Goal: Task Accomplishment & Management: Use online tool/utility

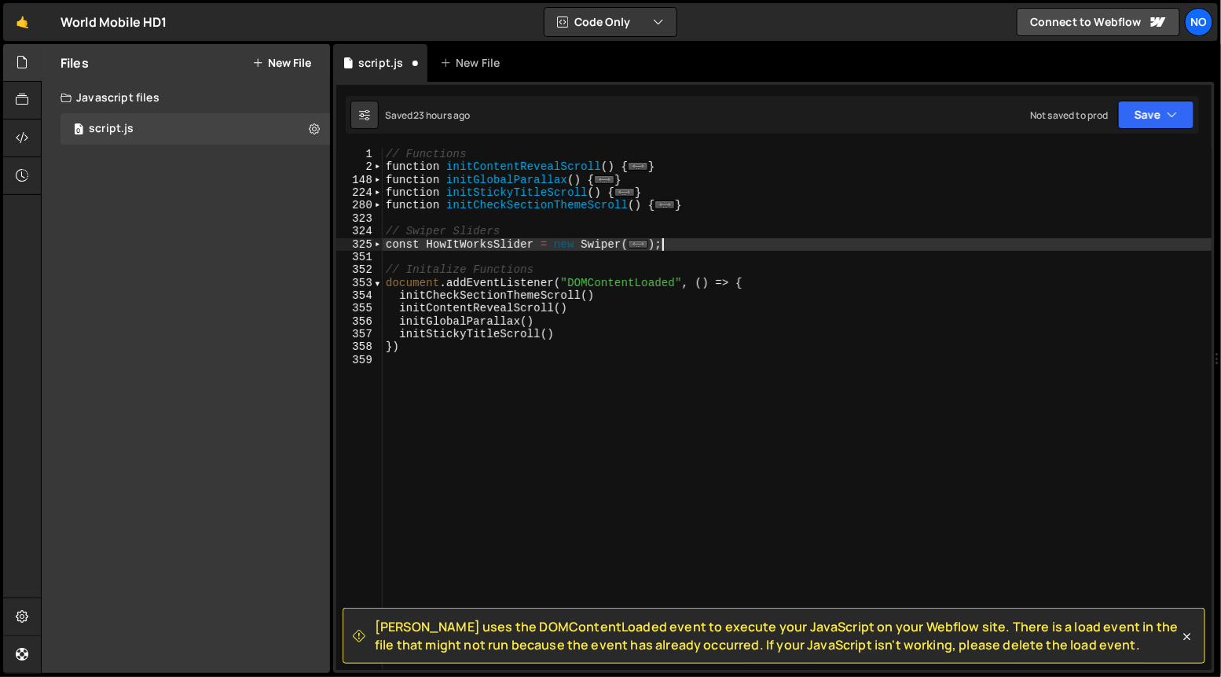
click at [681, 239] on div "// Functions function initContentRevealScroll ( ) { ... } function initGlobalPa…" at bounding box center [798, 422] width 830 height 548
type textarea "});"
click at [20, 59] on icon at bounding box center [22, 61] width 13 height 17
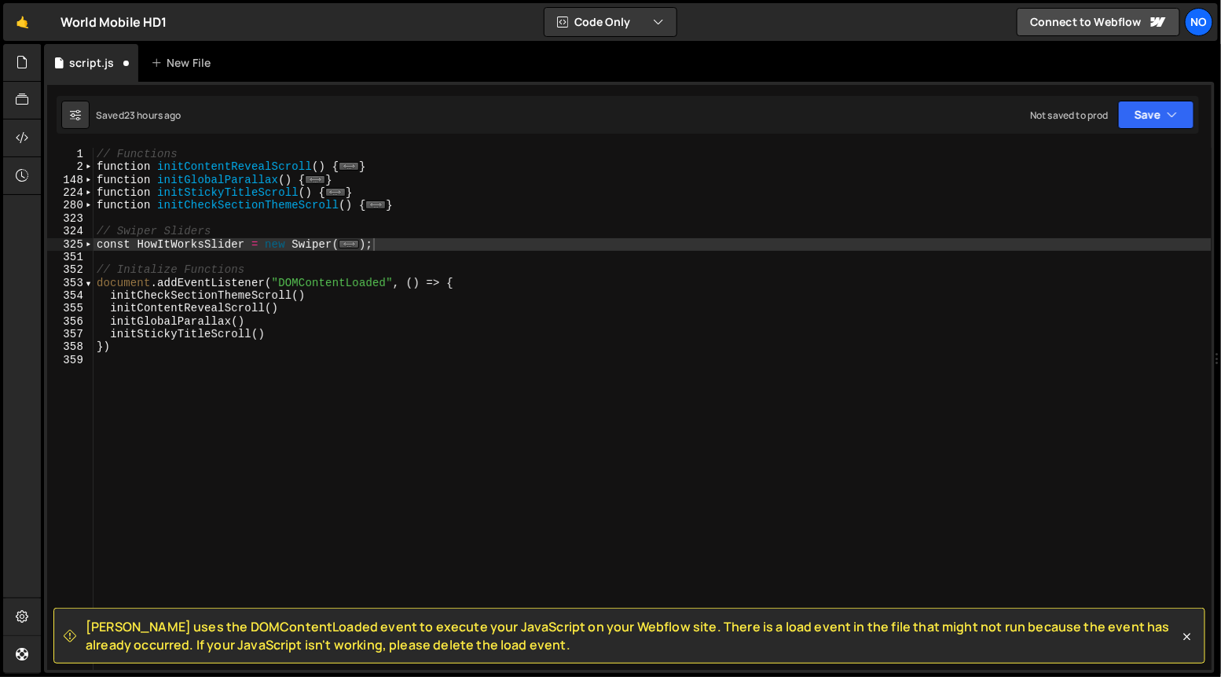
click at [295, 357] on div "// Functions function initContentRevealScroll ( ) { ... } function initGlobalPa…" at bounding box center [653, 422] width 1118 height 548
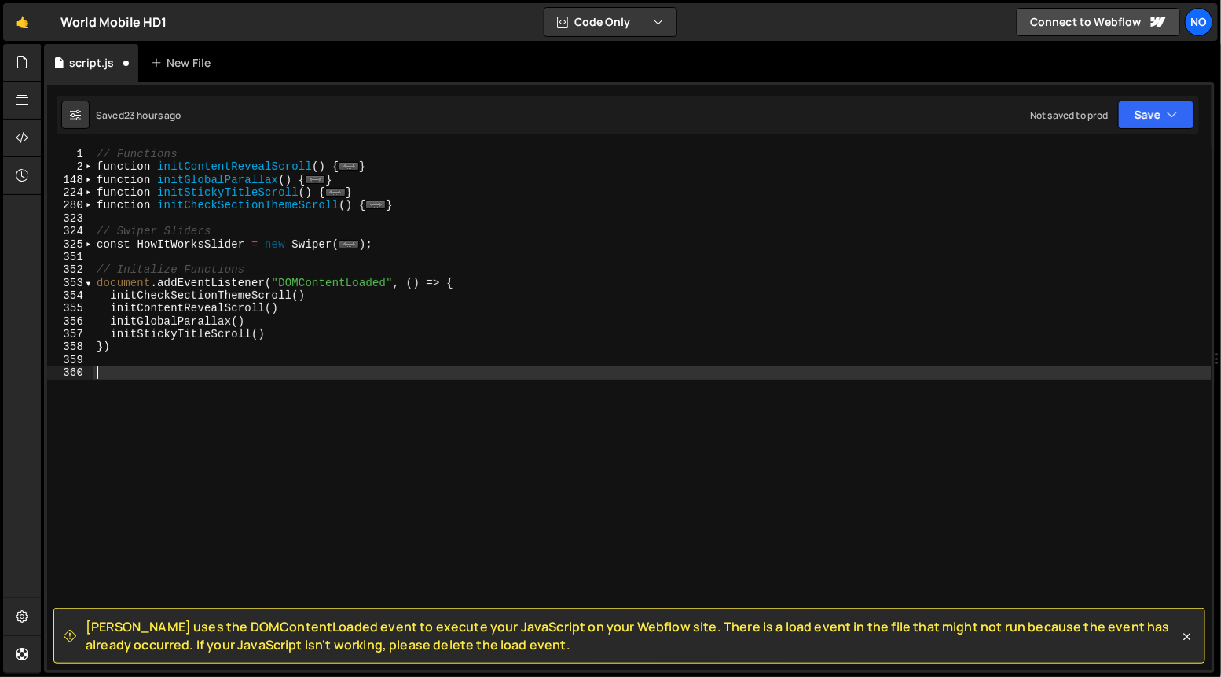
click at [146, 377] on div "// Functions function initContentRevealScroll ( ) { ... } function initGlobalPa…" at bounding box center [653, 422] width 1118 height 548
paste textarea "});"
type textarea "});"
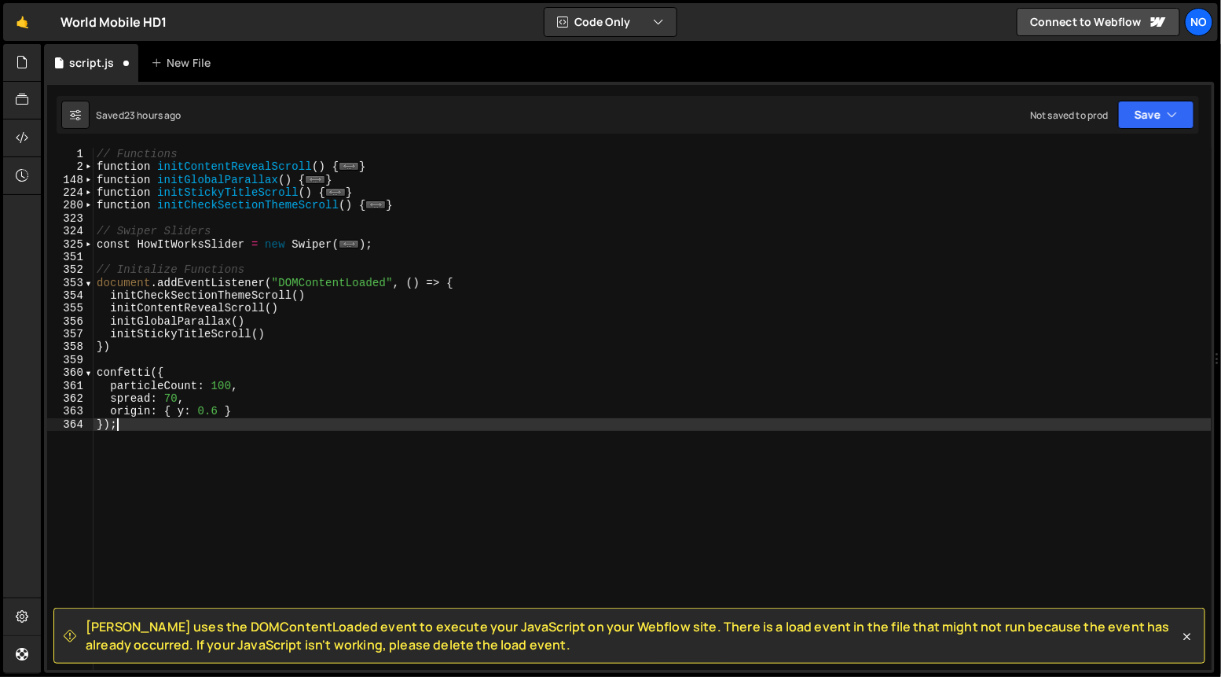
click at [158, 354] on div "// Functions function initContentRevealScroll ( ) { ... } function initGlobalPa…" at bounding box center [653, 422] width 1118 height 548
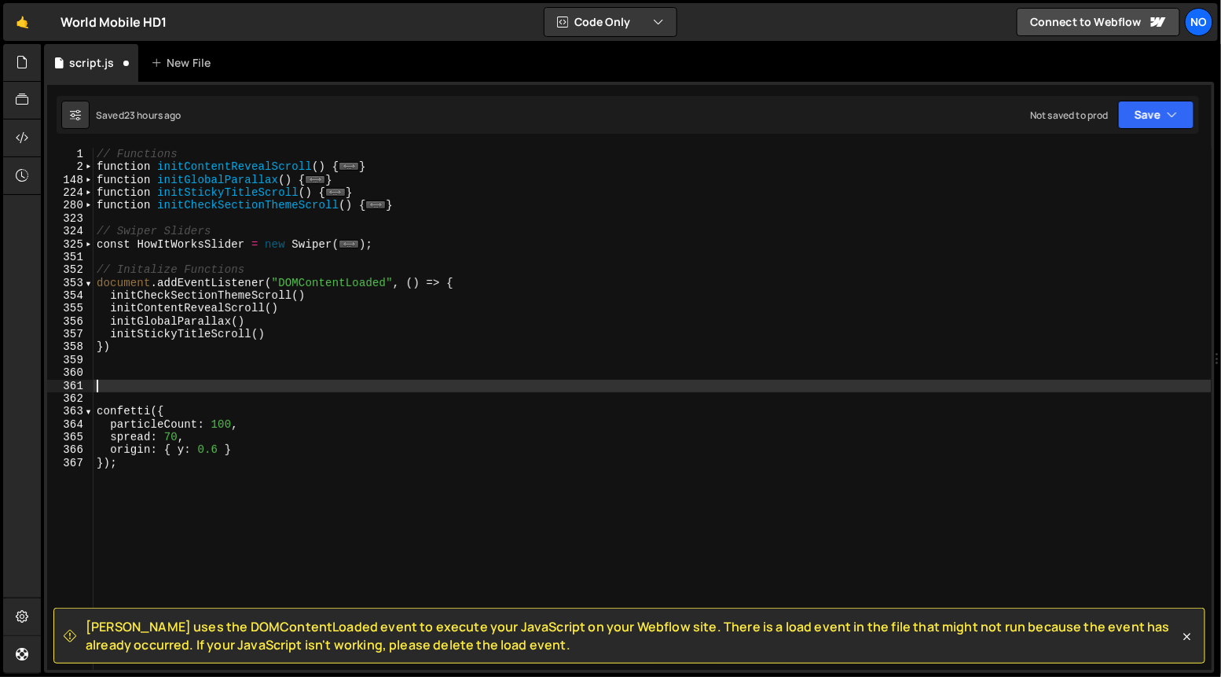
click at [160, 383] on div "// Functions function initContentRevealScroll ( ) { ... } function initGlobalPa…" at bounding box center [653, 422] width 1118 height 548
paste textarea "})"
type textarea "})"
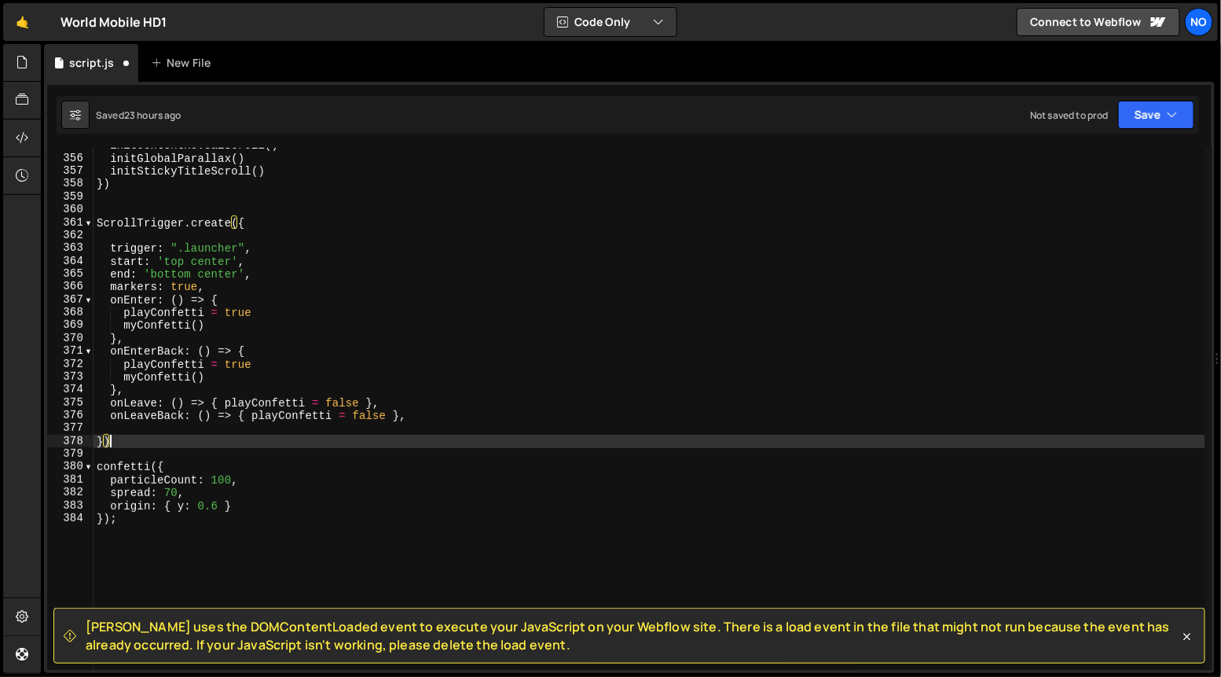
scroll to position [124, 0]
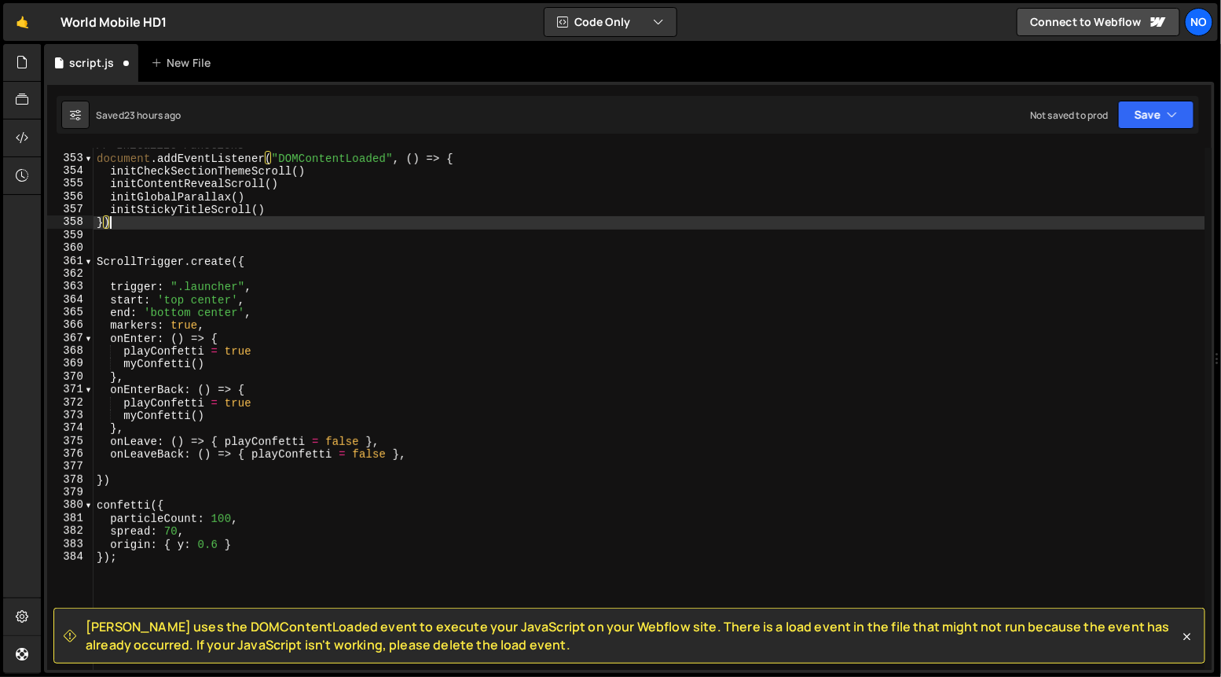
click at [116, 228] on div "// Initalize Functions document . addEventListener ( "DOMContentLoaded" , ( ) =…" at bounding box center [650, 413] width 1112 height 548
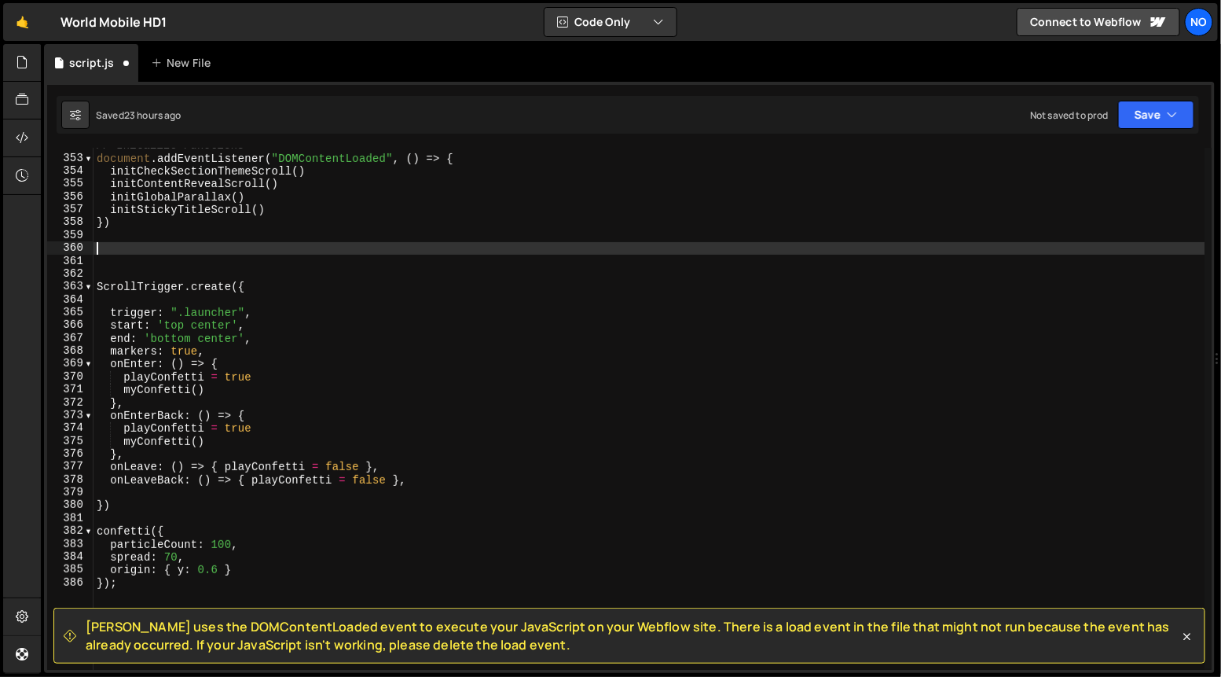
paste textarea "let playConfetti = true"
type textarea "let playConfetti = true"
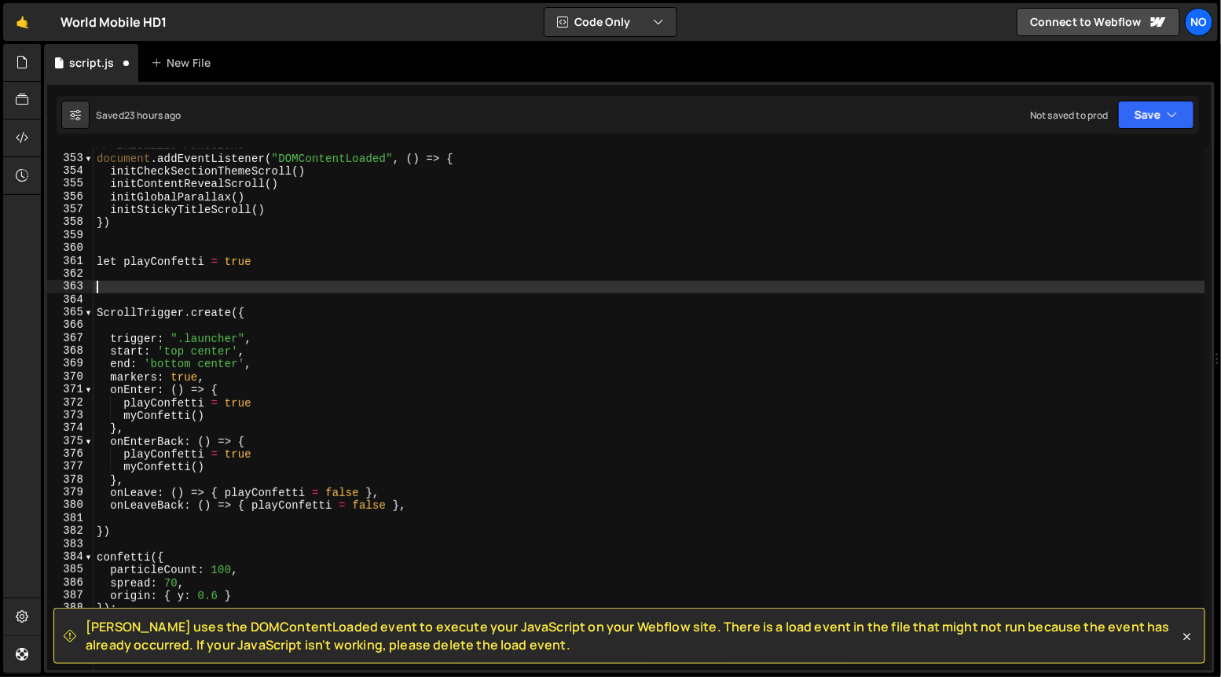
paste textarea "}"
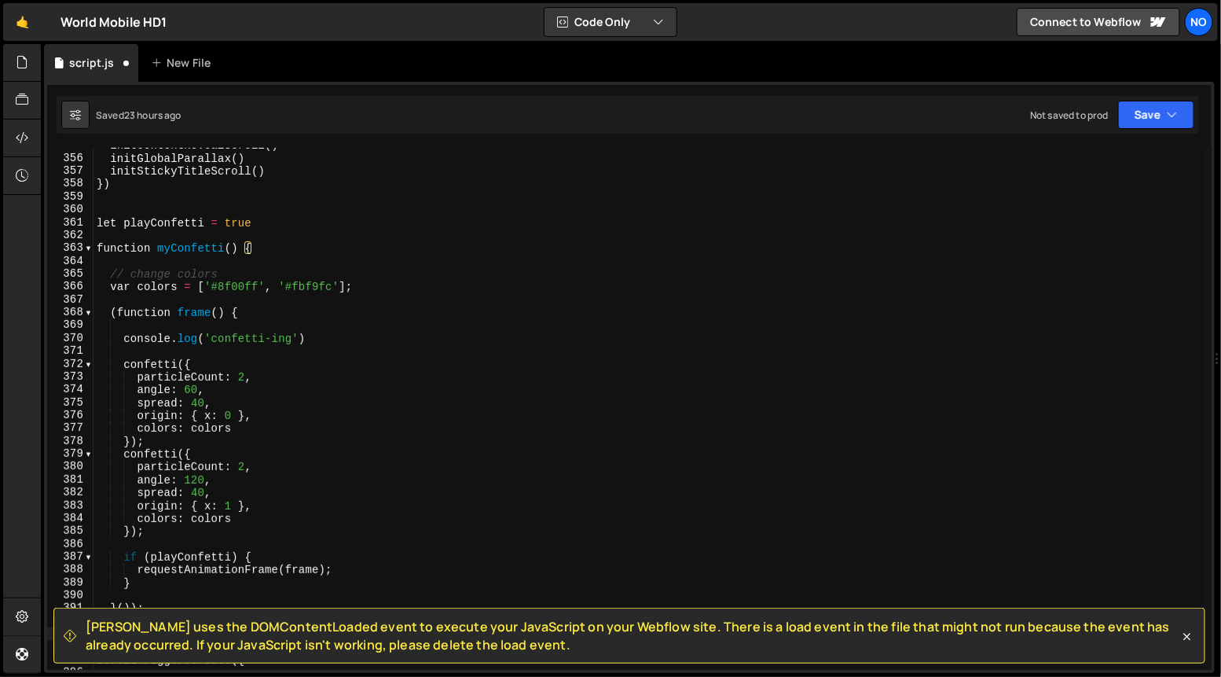
scroll to position [180, 0]
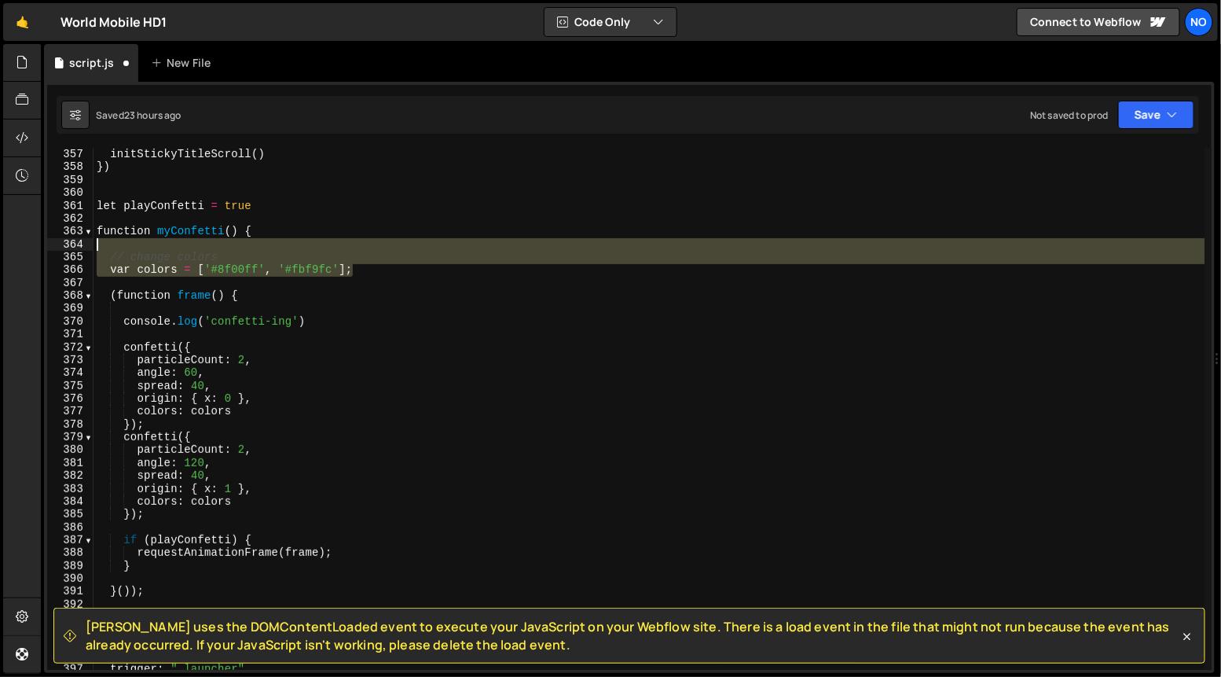
drag, startPoint x: 358, startPoint y: 273, endPoint x: 83, endPoint y: 245, distance: 277.2
click at [83, 245] on div "} 356 357 358 359 360 361 362 363 364 365 366 367 368 369 370 371 372 373 374 3…" at bounding box center [629, 409] width 1164 height 522
type textarea "// change colors"
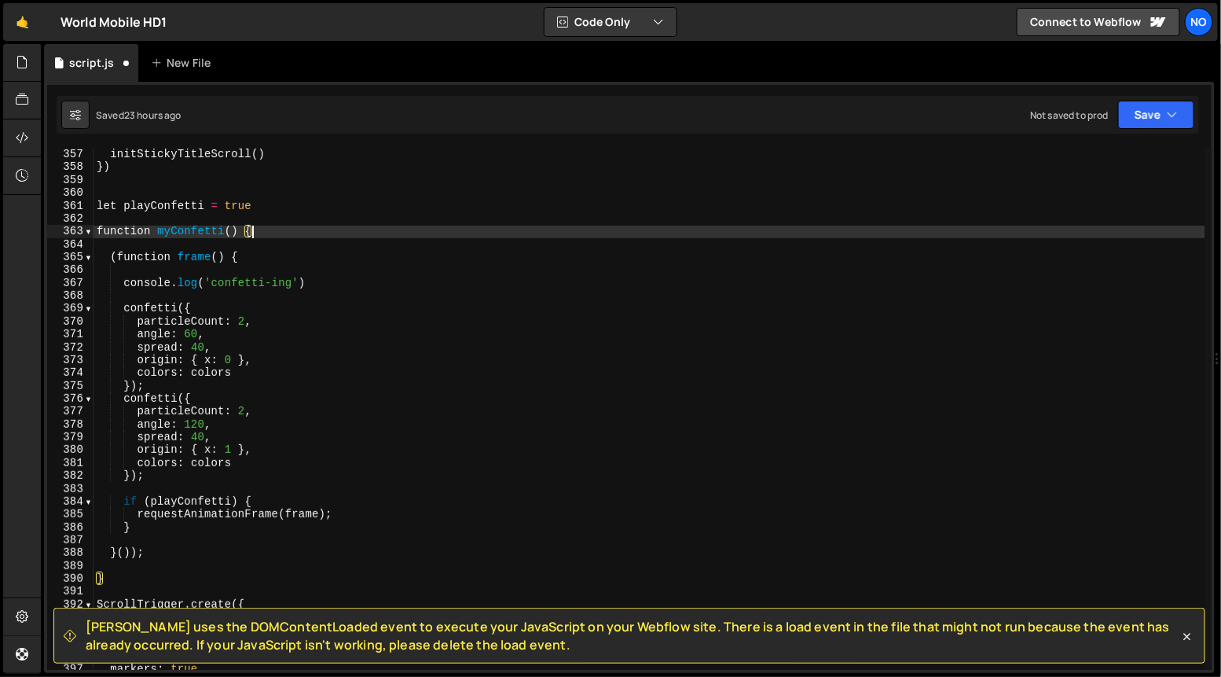
click at [316, 281] on div "initGlobalParallax ( ) initStickyTitleScroll ( ) }) let playConfetti = true fun…" at bounding box center [650, 409] width 1112 height 548
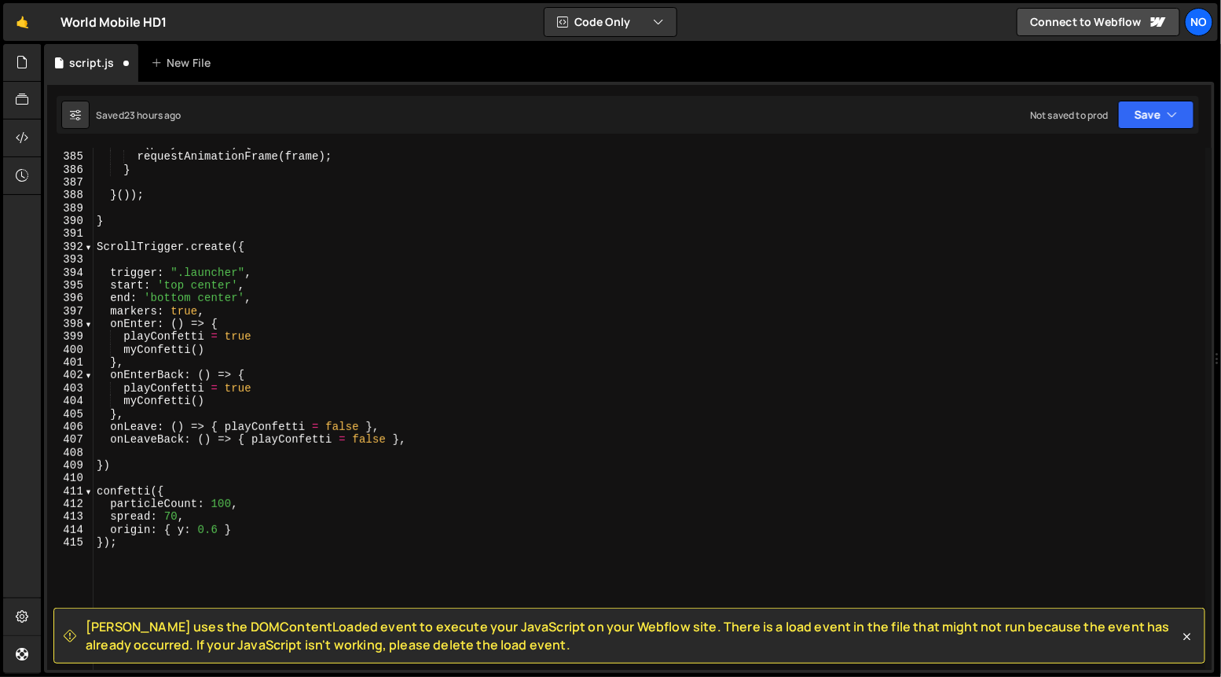
scroll to position [537, 0]
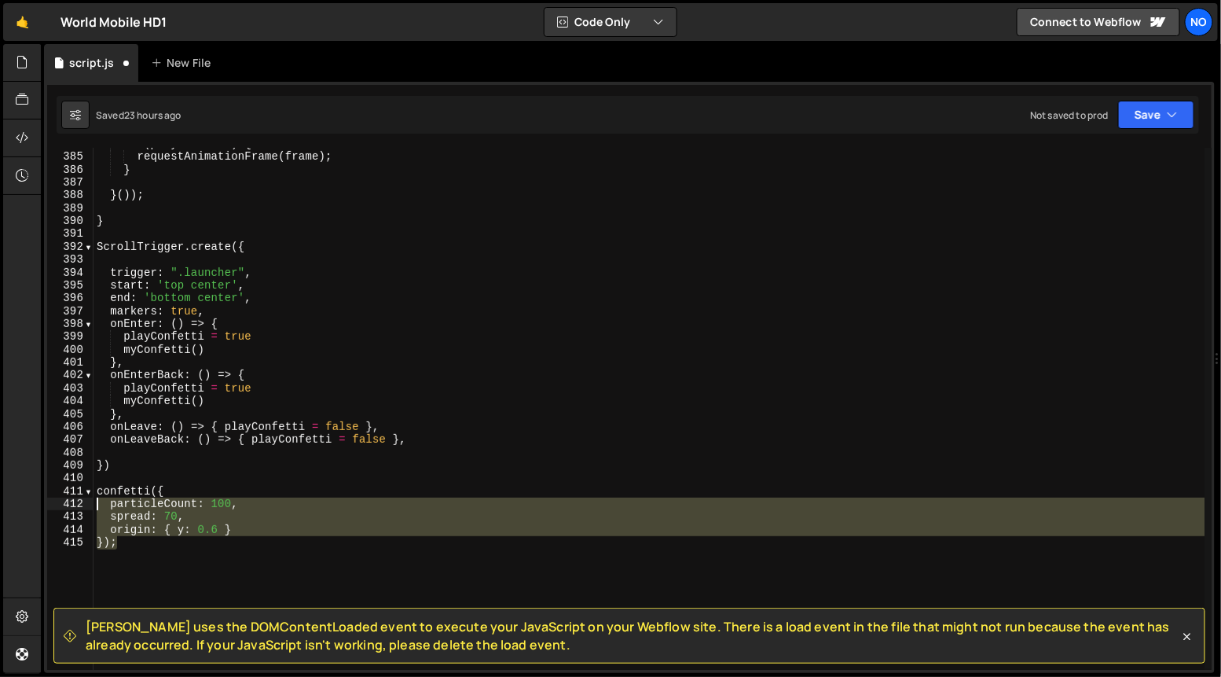
drag, startPoint x: 117, startPoint y: 548, endPoint x: 97, endPoint y: 497, distance: 54.7
click at [97, 497] on div "if ( playConfetti ) { requestAnimationFrame ( frame ) ; } } ( )) ; } ScrollTrig…" at bounding box center [650, 412] width 1112 height 548
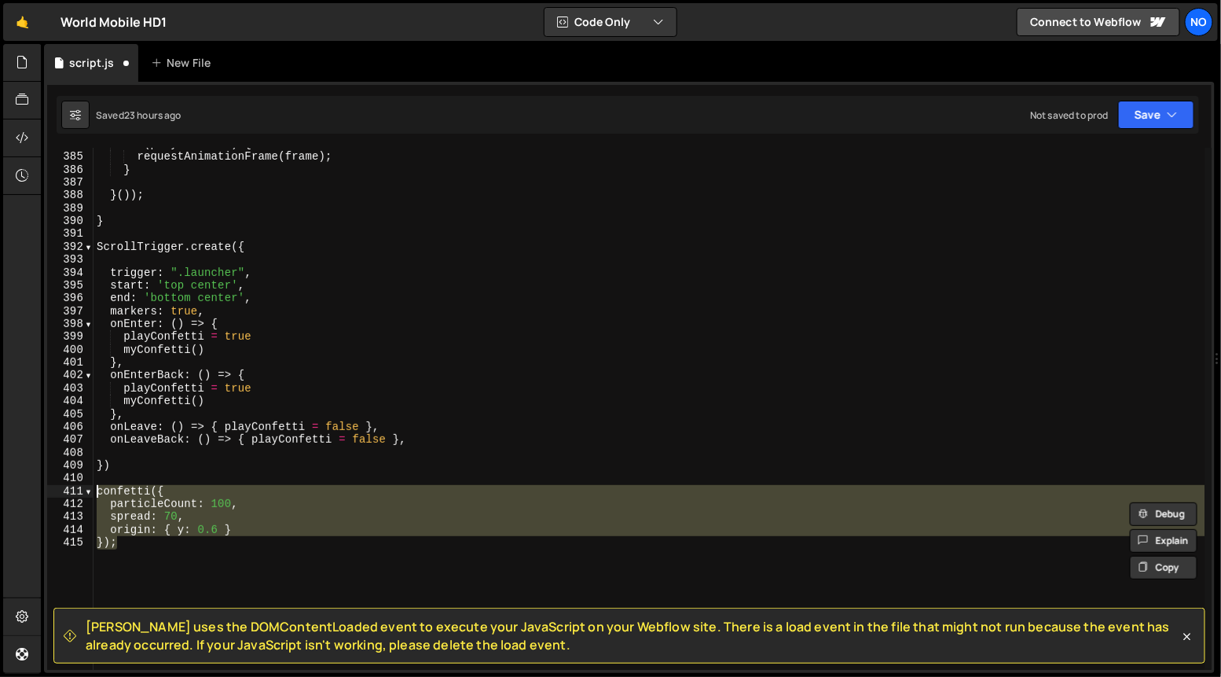
click at [98, 490] on div "if ( playConfetti ) { requestAnimationFrame ( frame ) ; } } ( )) ; } ScrollTrig…" at bounding box center [650, 412] width 1112 height 548
type textarea "confetti({ particleCount: 100,"
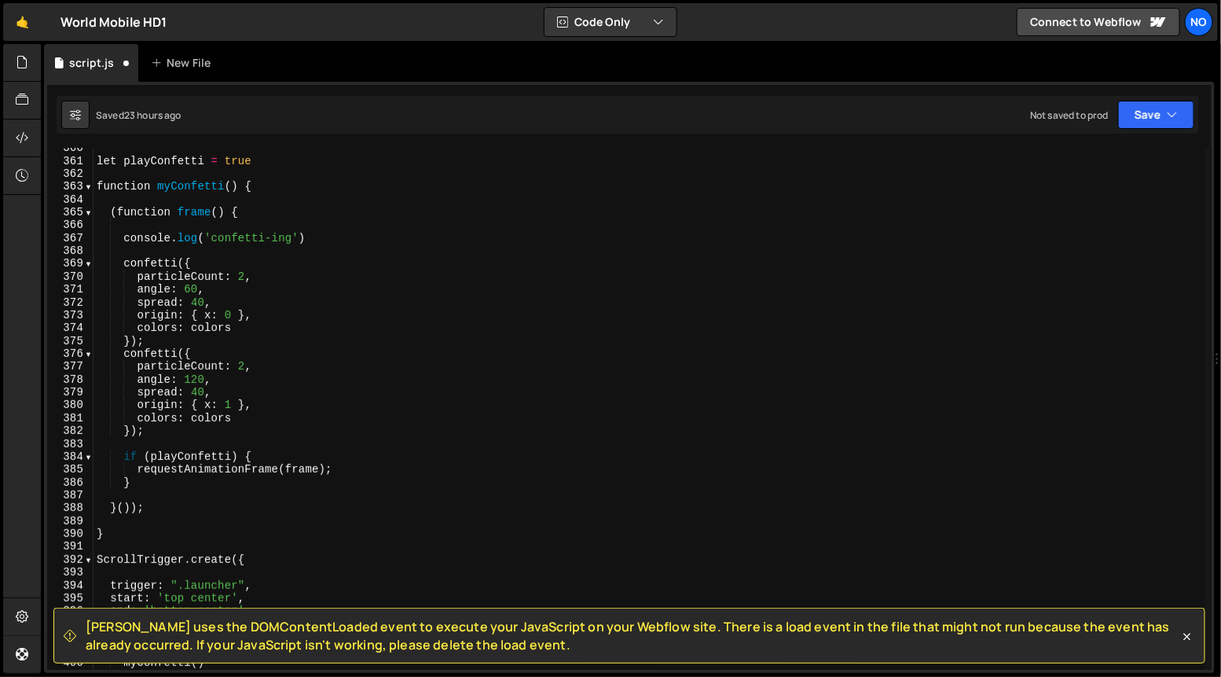
scroll to position [223, 0]
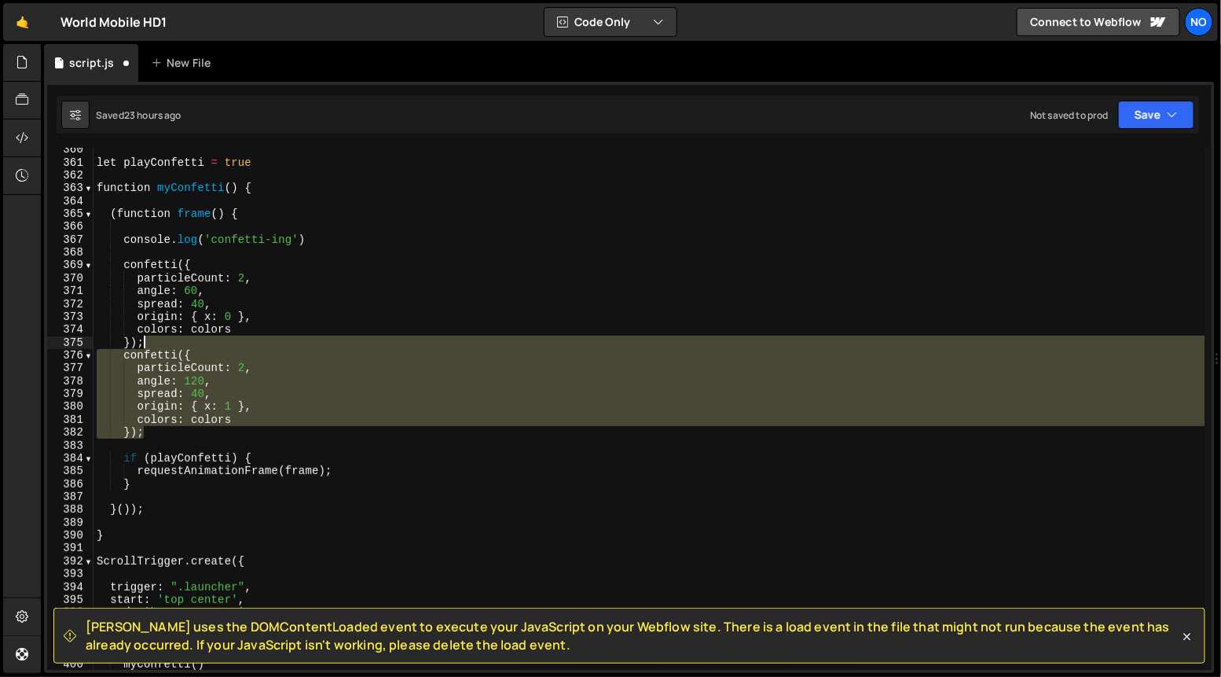
drag, startPoint x: 143, startPoint y: 402, endPoint x: 172, endPoint y: 370, distance: 43.4
click at [147, 347] on div "let playConfetti = true function myConfetti ( ) { ( function frame ( ) { consol…" at bounding box center [650, 417] width 1112 height 548
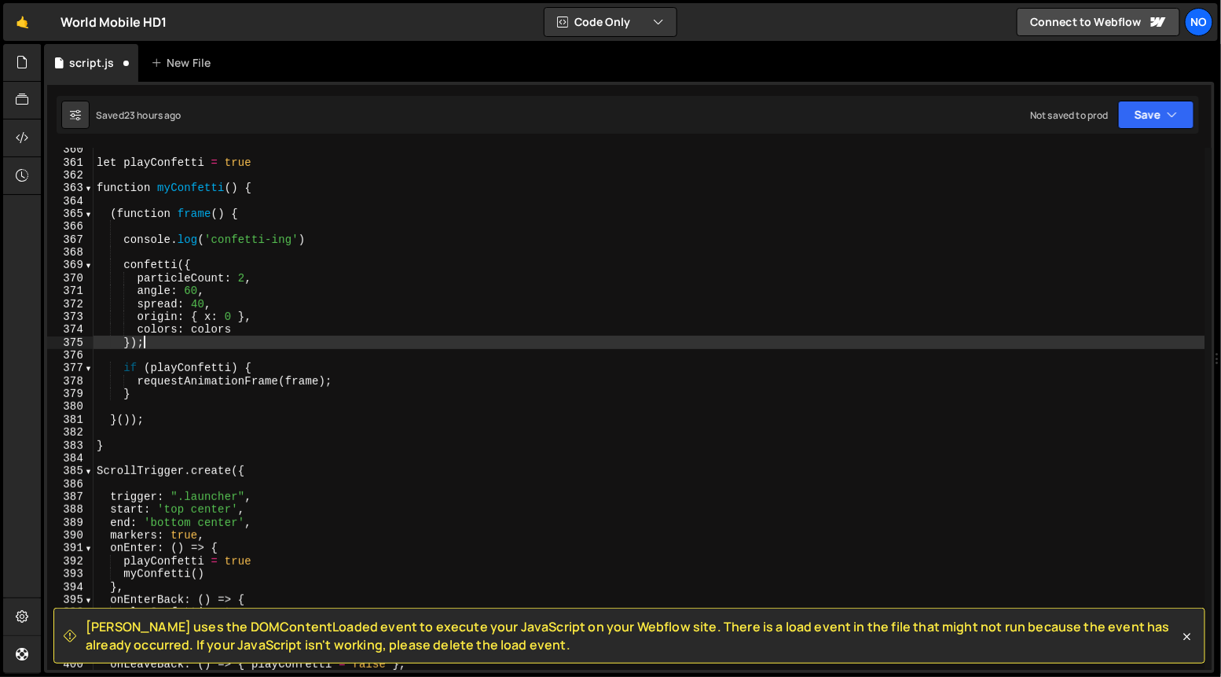
click at [123, 265] on div "let playConfetti = true function myConfetti ( ) { ( function frame ( ) { consol…" at bounding box center [650, 417] width 1112 height 548
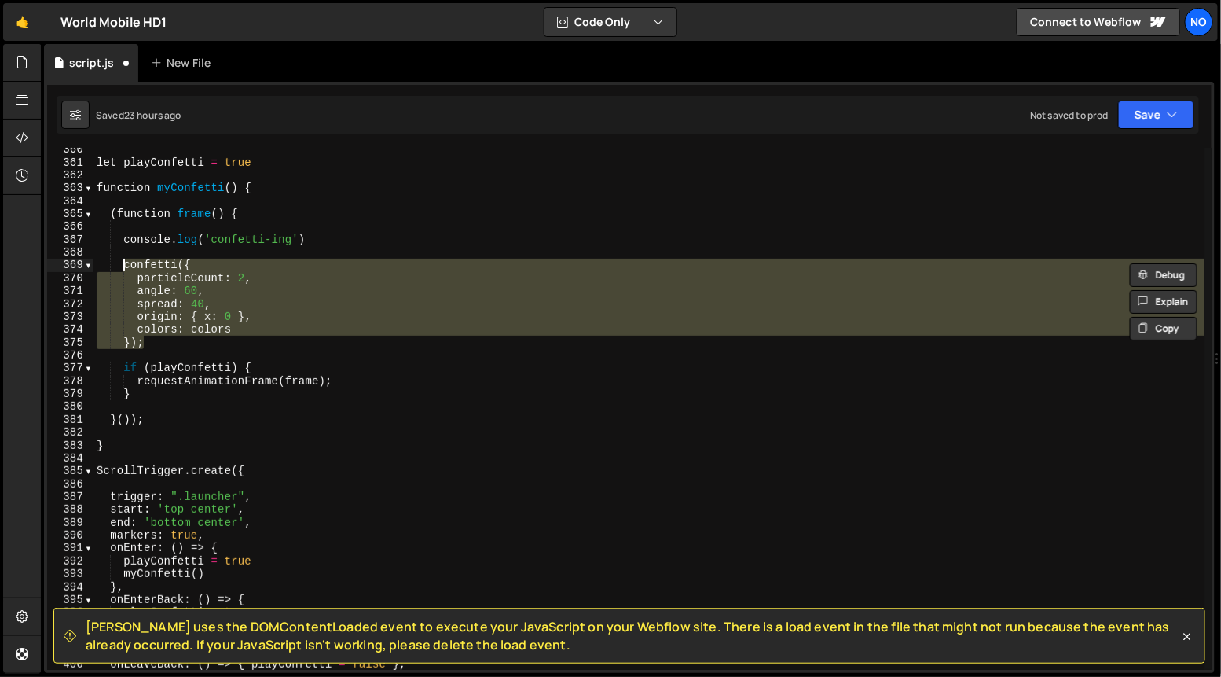
paste textarea "});"
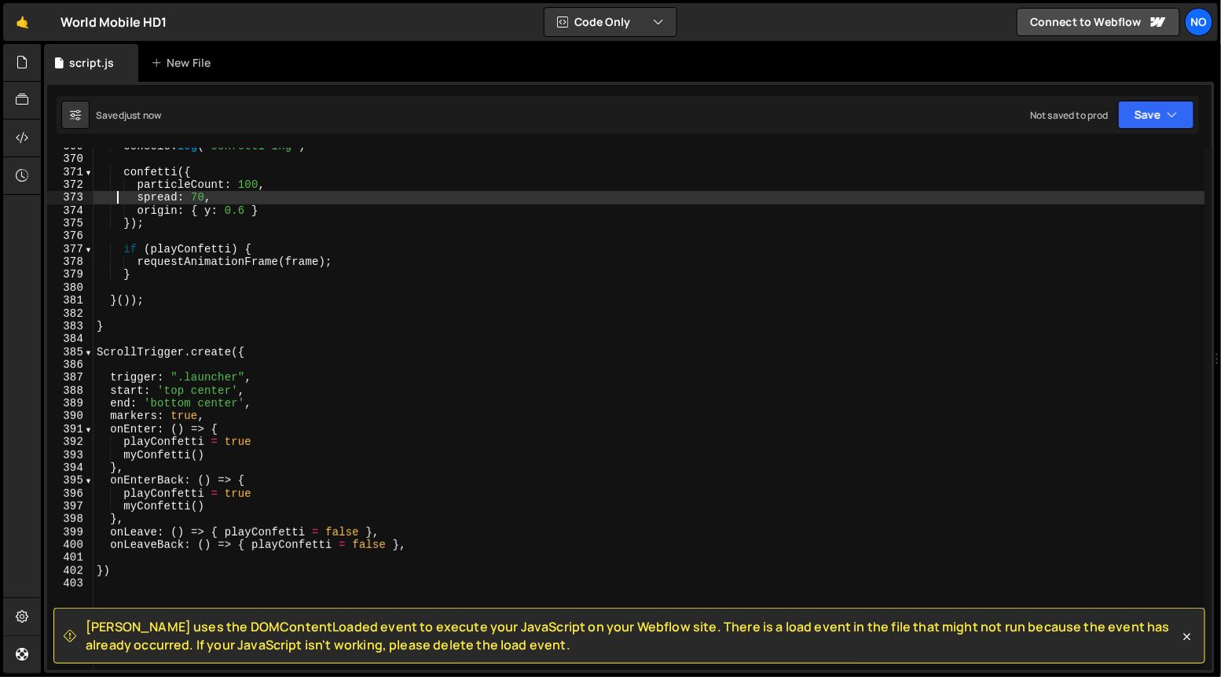
scroll to position [4758, 0]
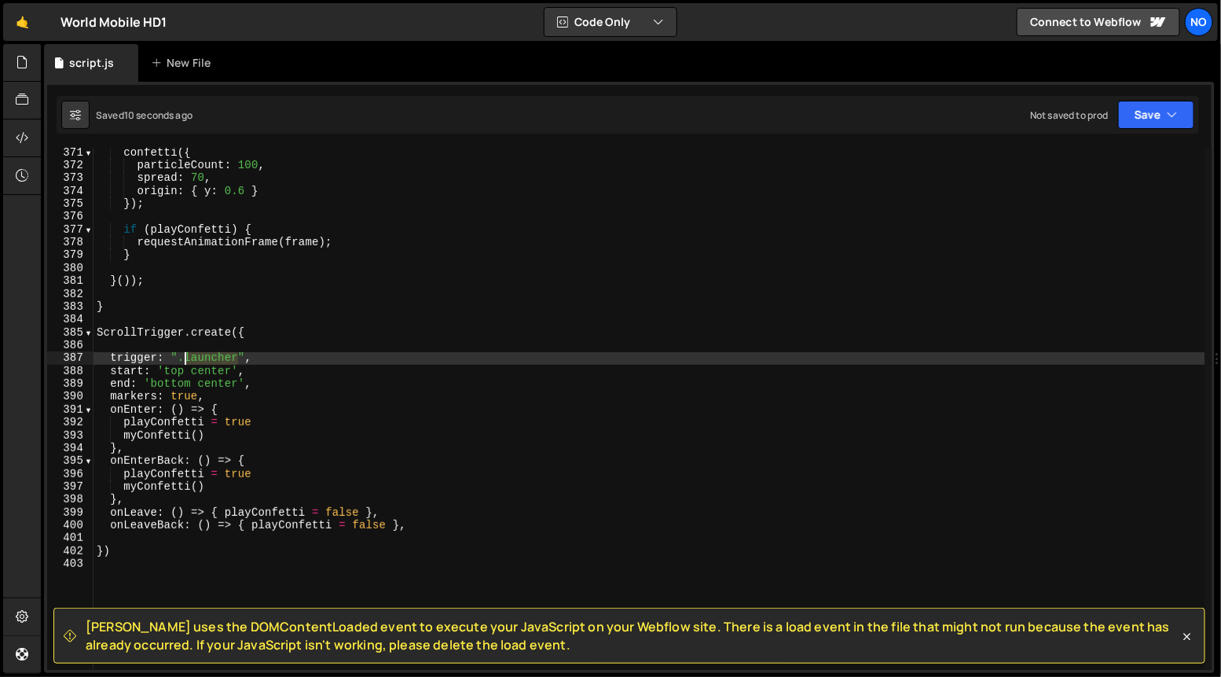
drag, startPoint x: 234, startPoint y: 360, endPoint x: 184, endPoint y: 358, distance: 50.3
click at [185, 358] on div "confetti ({ particleCount : 100 , spread : 70 , origin : { y : 0.6 } }) ; if ( …" at bounding box center [650, 420] width 1112 height 548
drag, startPoint x: 240, startPoint y: 358, endPoint x: 231, endPoint y: 394, distance: 38.1
click at [240, 358] on div "confetti ({ particleCount : 100 , spread : 70 , origin : { y : 0.6 } }) ; if ( …" at bounding box center [650, 409] width 1112 height 522
click at [182, 356] on div "confetti ({ particleCount : 100 , spread : 70 , origin : { y : 0.6 } }) ; if ( …" at bounding box center [650, 420] width 1112 height 548
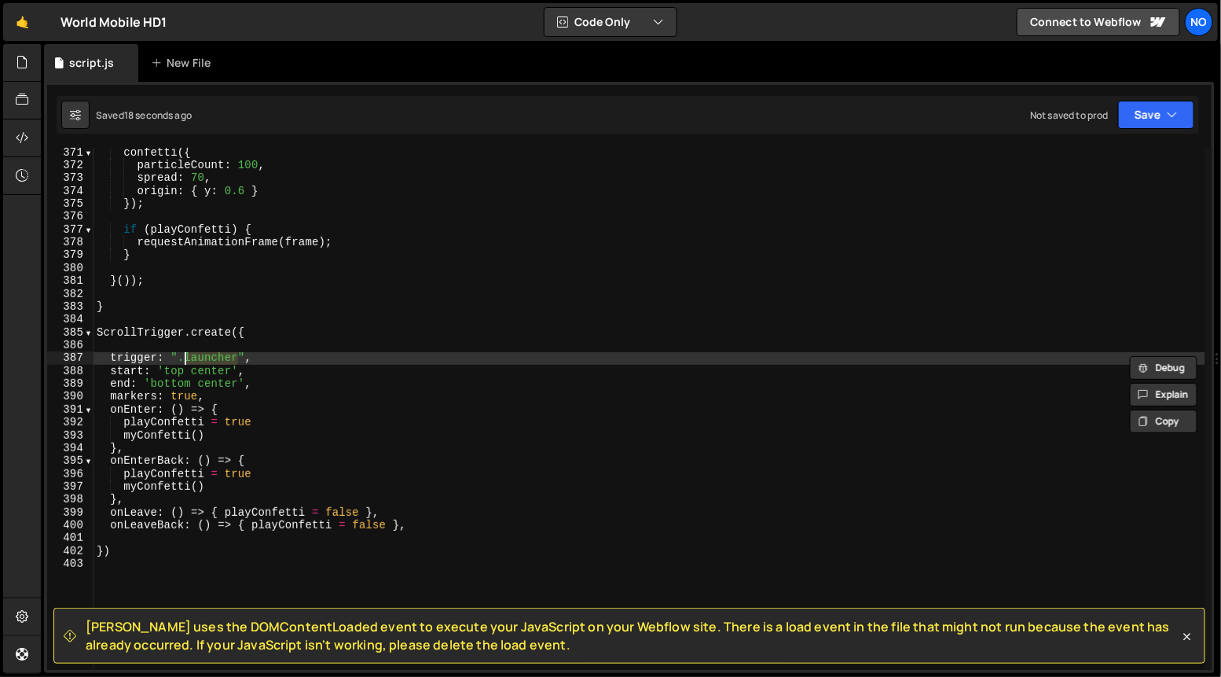
paste textarea "features_confetti"
click at [354, 362] on div "confetti ({ particleCount : 100 , spread : 70 , origin : { y : 0.6 } }) ; if ( …" at bounding box center [650, 420] width 1112 height 548
click at [261, 371] on div "confetti ({ particleCount : 100 , spread : 70 , origin : { y : 0.6 } }) ; if ( …" at bounding box center [650, 420] width 1112 height 548
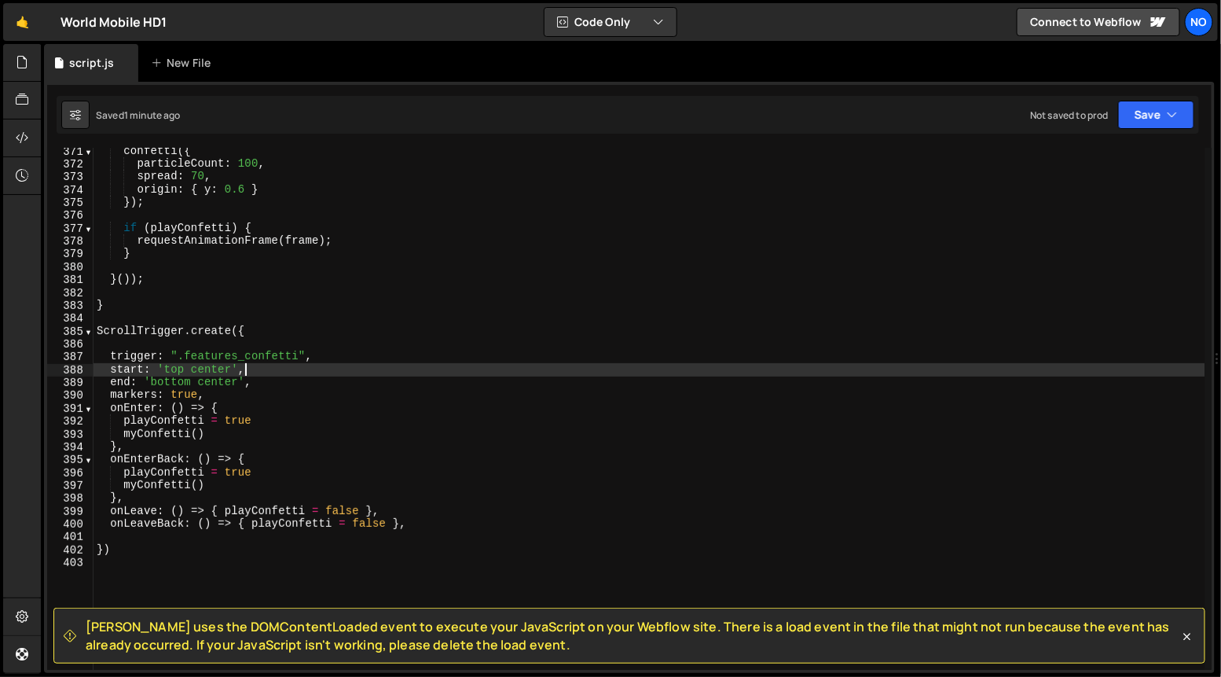
scroll to position [4765, 0]
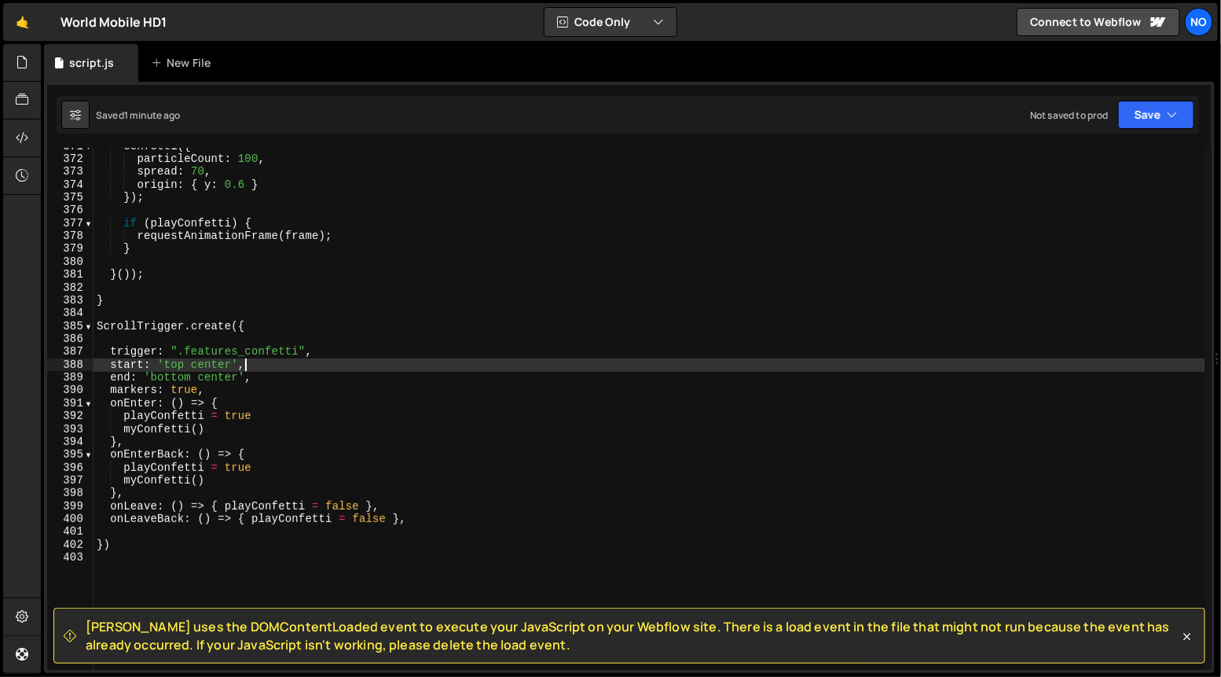
click at [282, 472] on div "confetti ({ particleCount : 100 , spread : 70 , origin : { y : 0.6 } }) ; if ( …" at bounding box center [650, 414] width 1112 height 548
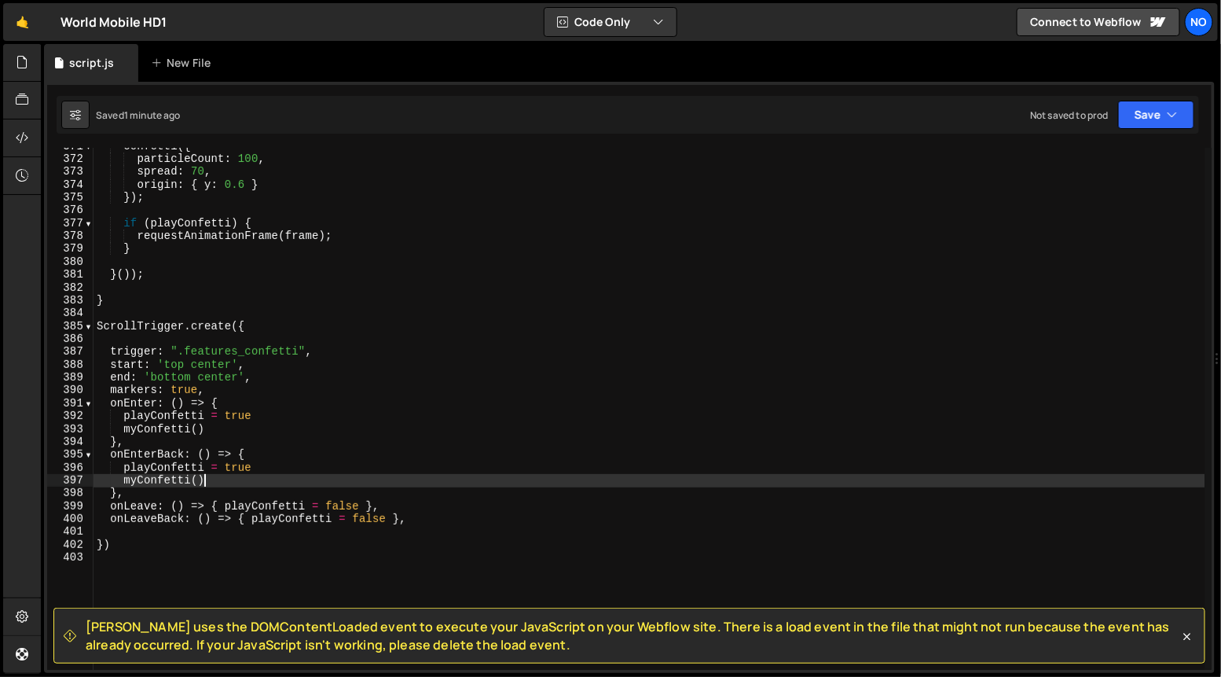
click at [276, 485] on div "confetti ({ particleCount : 100 , spread : 70 , origin : { y : 0.6 } }) ; if ( …" at bounding box center [650, 414] width 1112 height 548
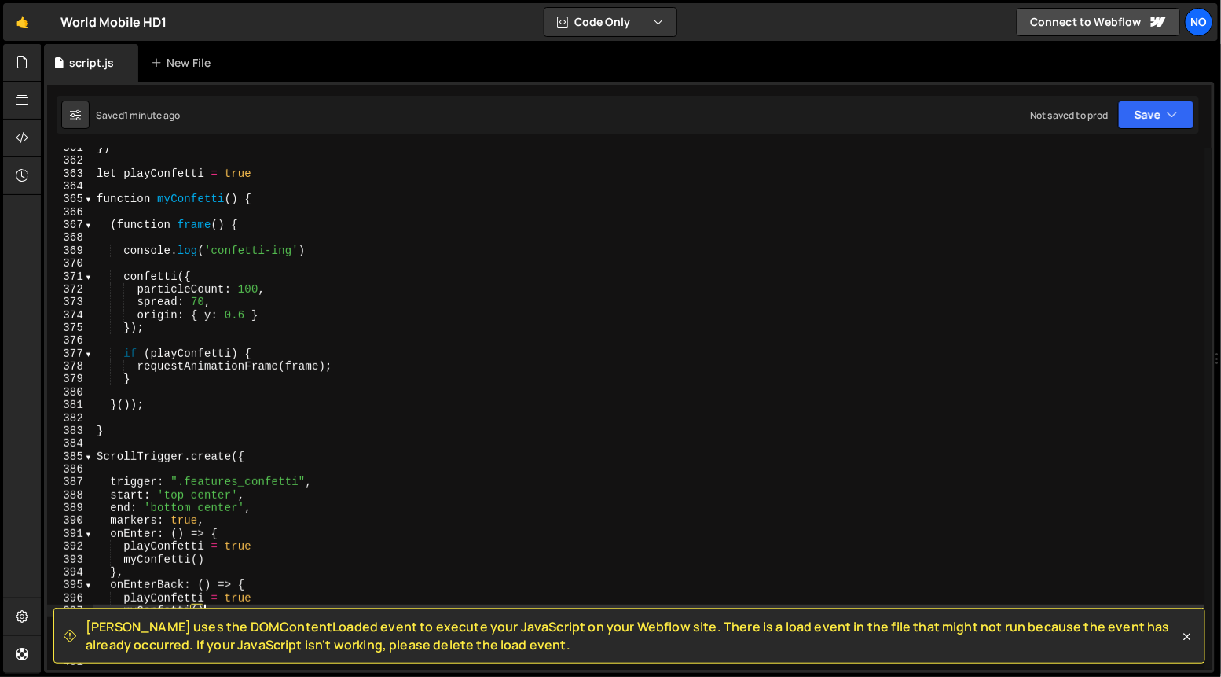
scroll to position [4633, 0]
click at [211, 316] on div "}) let playConfetti = true function myConfetti ( ) { ( function frame ( ) { con…" at bounding box center [650, 417] width 1112 height 548
type textarea "origin: { y: 0.6 }"
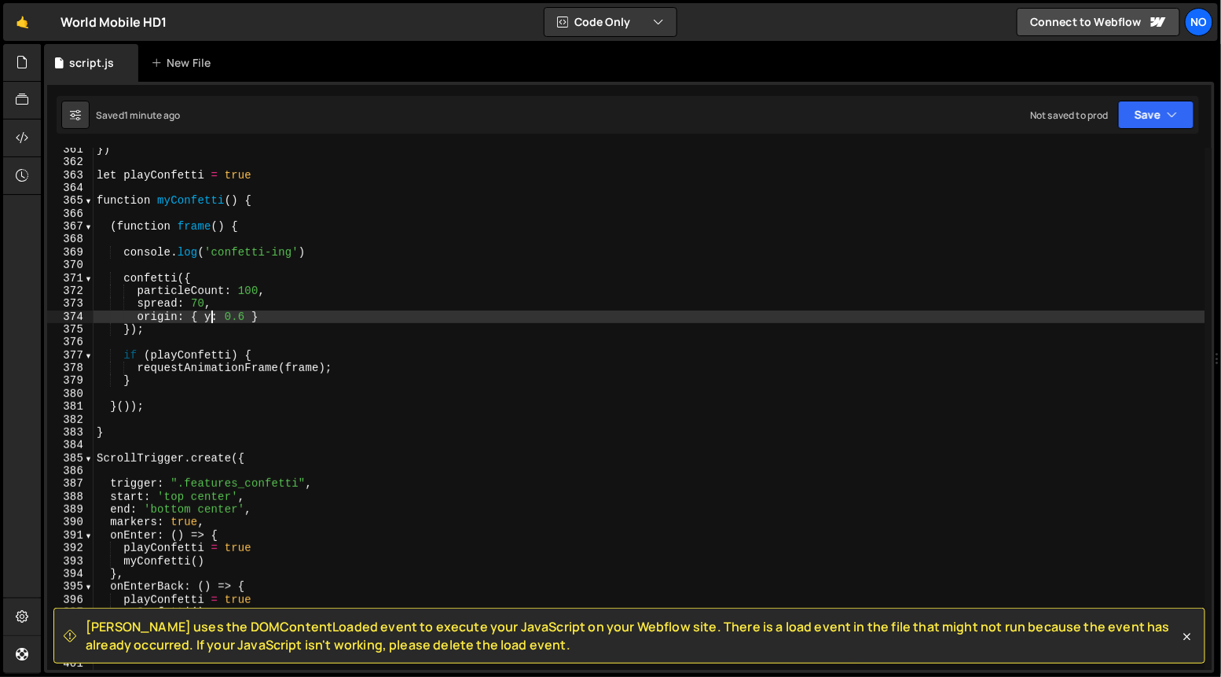
click at [217, 341] on div "}) let playConfetti = true function myConfetti ( ) { ( function frame ( ) { con…" at bounding box center [650, 417] width 1112 height 548
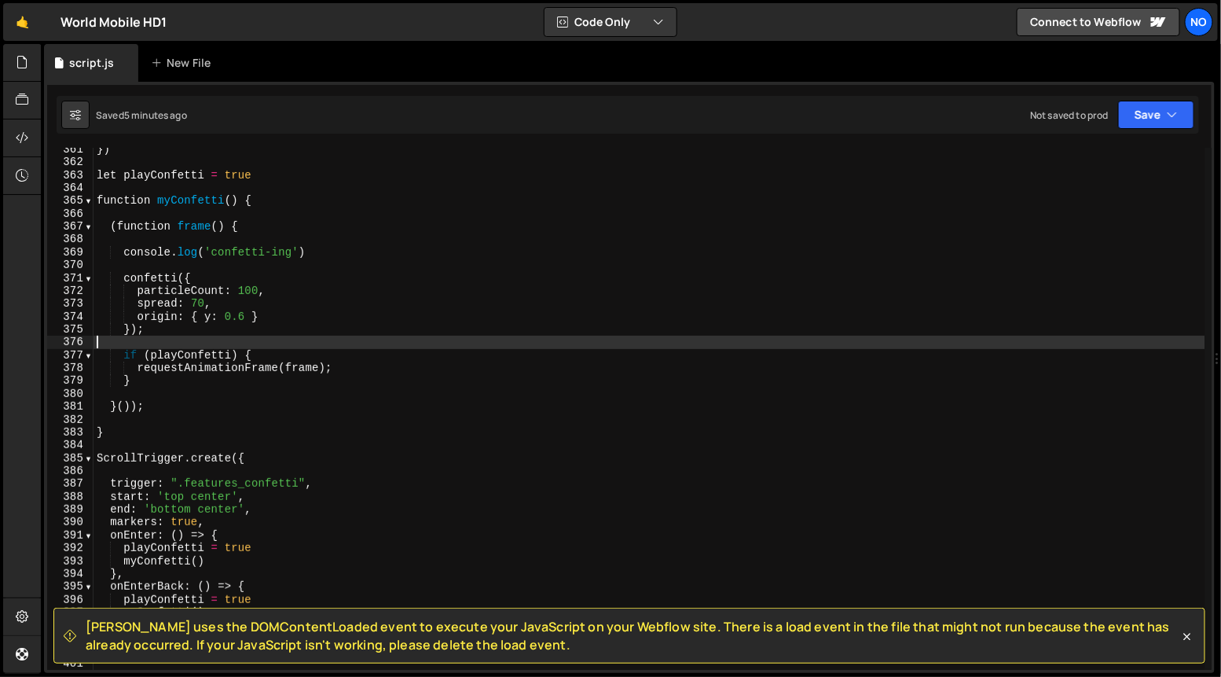
click at [308, 335] on div "}) let playConfetti = true function myConfetti ( ) { ( function frame ( ) { con…" at bounding box center [650, 417] width 1112 height 548
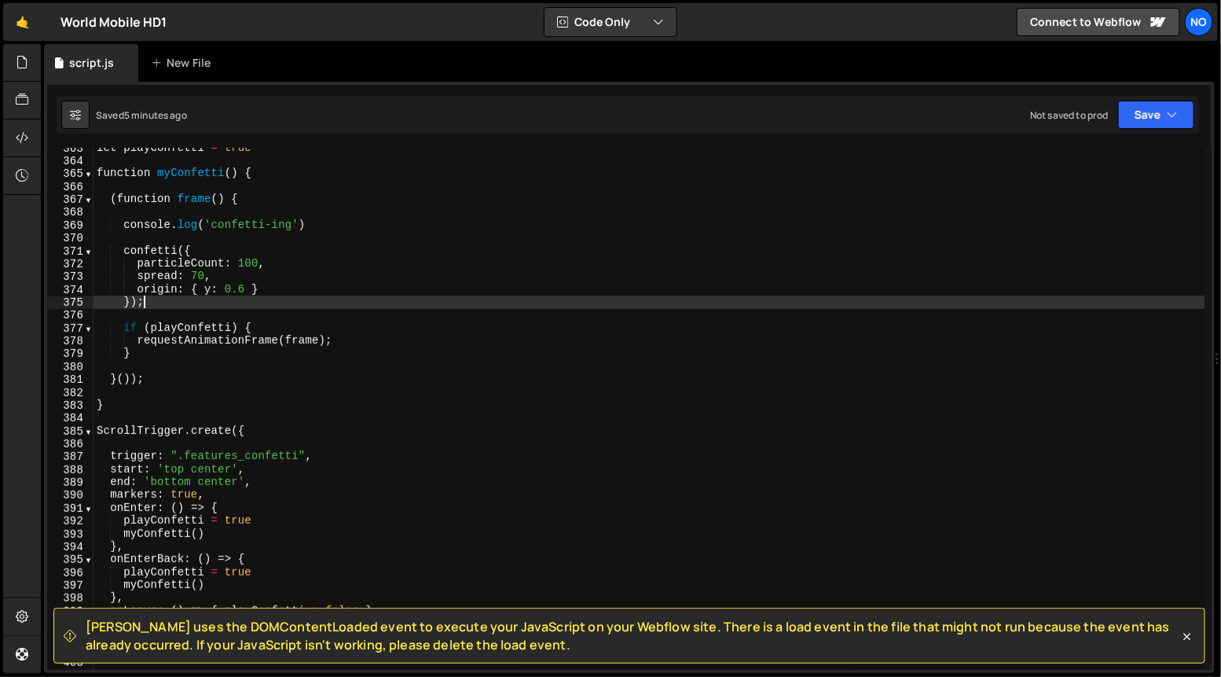
scroll to position [4659, 0]
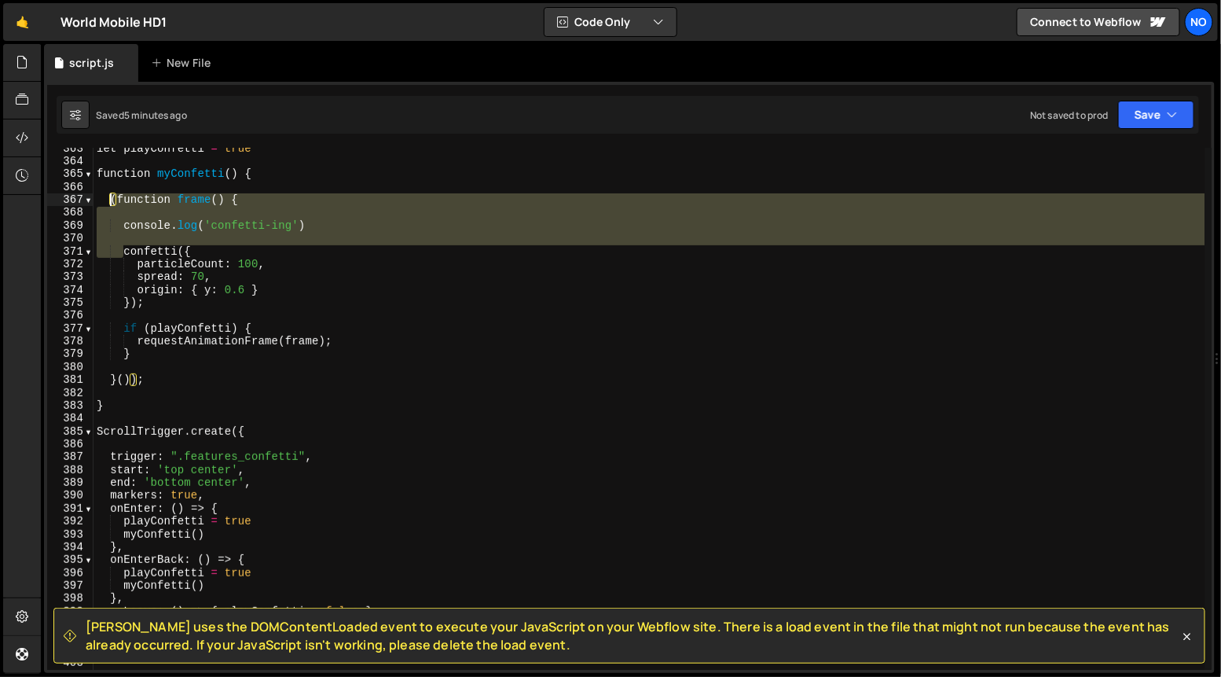
drag, startPoint x: 124, startPoint y: 254, endPoint x: 112, endPoint y: 203, distance: 52.6
click at [112, 203] on div "let playConfetti = true function myConfetti ( ) { ( function frame ( ) { consol…" at bounding box center [650, 416] width 1112 height 548
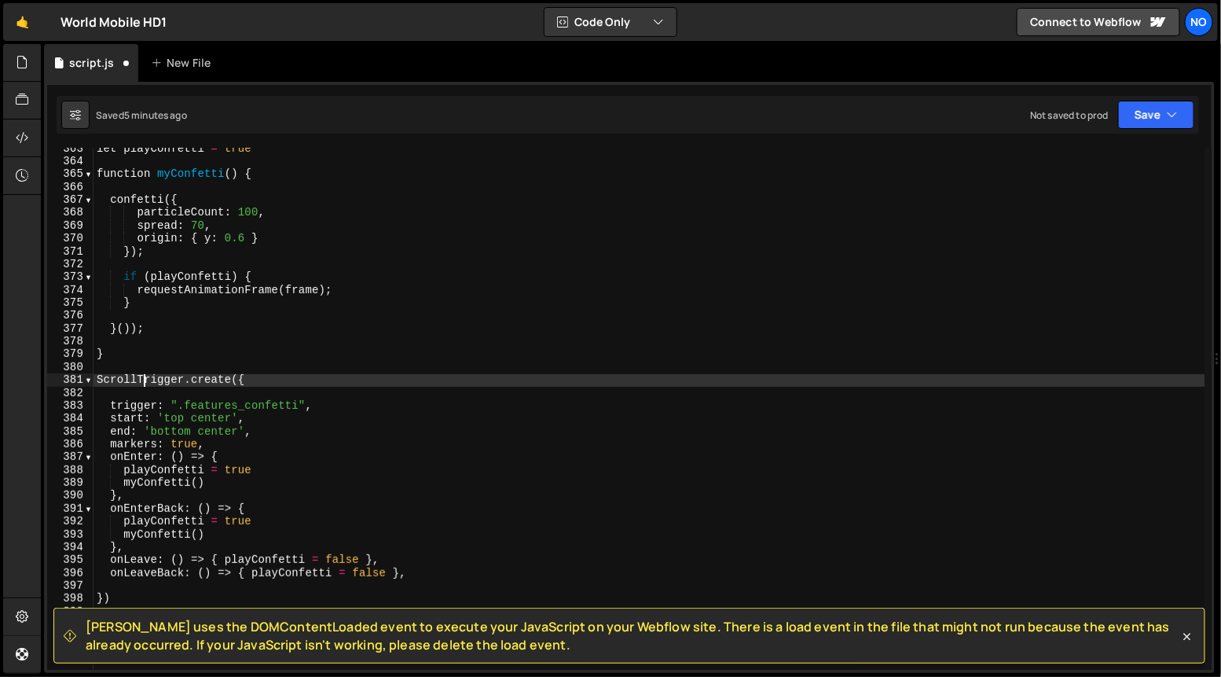
click at [142, 380] on div "let playConfetti = true function myConfetti ( ) { confetti ({ particleCount : 1…" at bounding box center [650, 416] width 1112 height 548
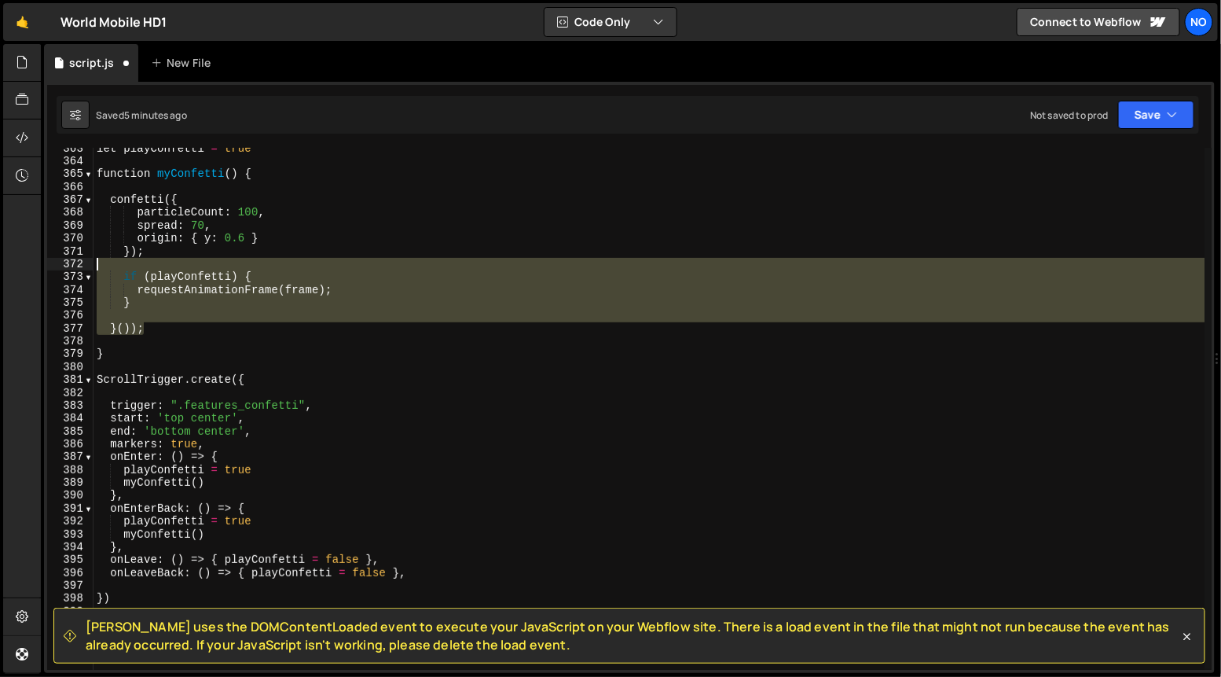
drag, startPoint x: 141, startPoint y: 332, endPoint x: 144, endPoint y: 257, distance: 74.7
click at [143, 257] on div "let playConfetti = true function myConfetti ( ) { confetti ({ particleCount : 1…" at bounding box center [650, 416] width 1112 height 548
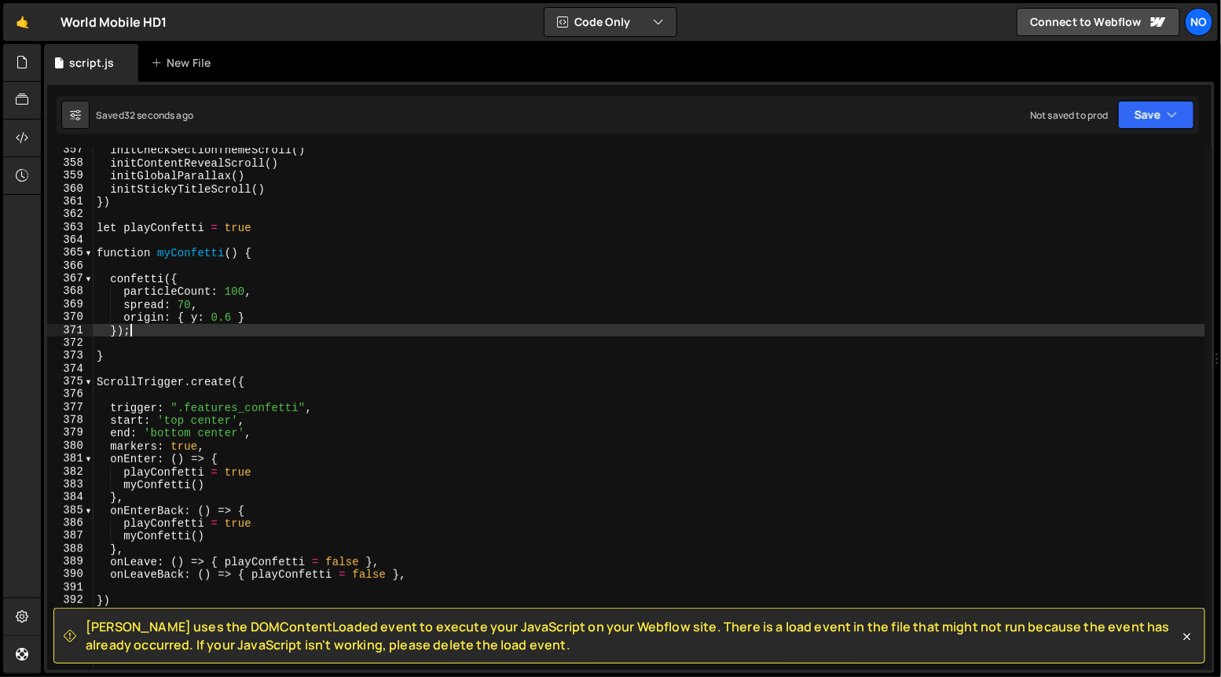
scroll to position [4576, 0]
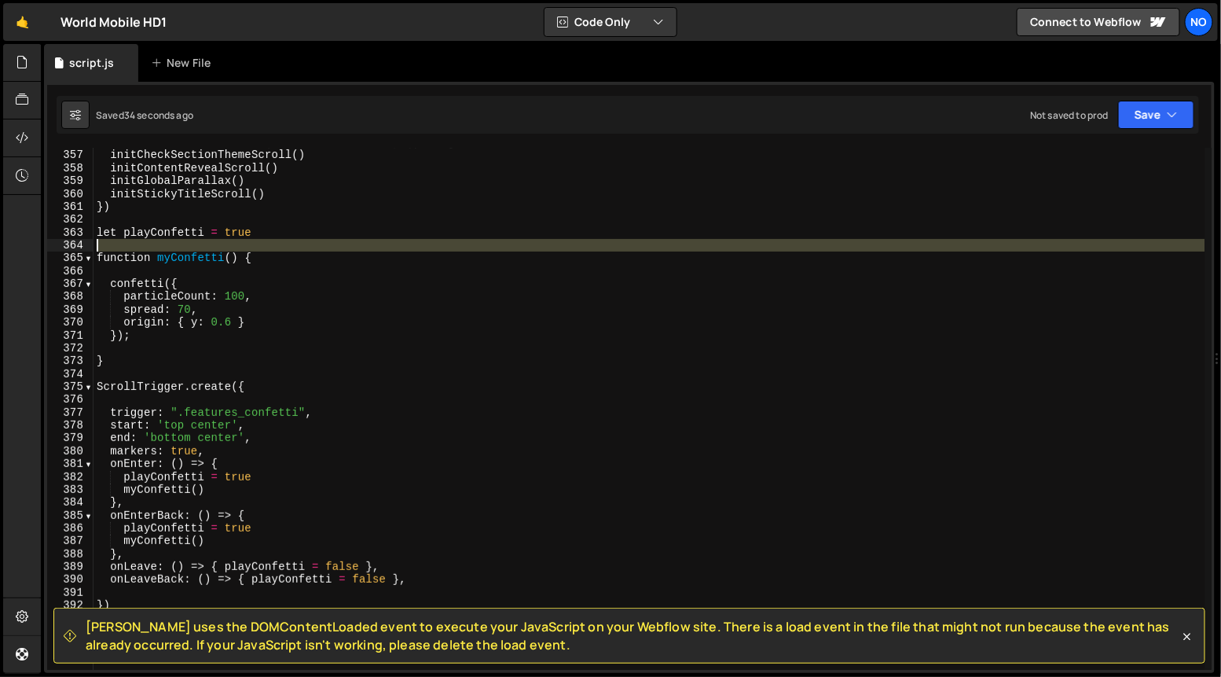
drag, startPoint x: 98, startPoint y: 252, endPoint x: 97, endPoint y: 237, distance: 14.9
click at [97, 237] on div "document . addEventListener ( "DOMContentLoaded" , ( ) => { initCheckSectionThe…" at bounding box center [650, 410] width 1112 height 548
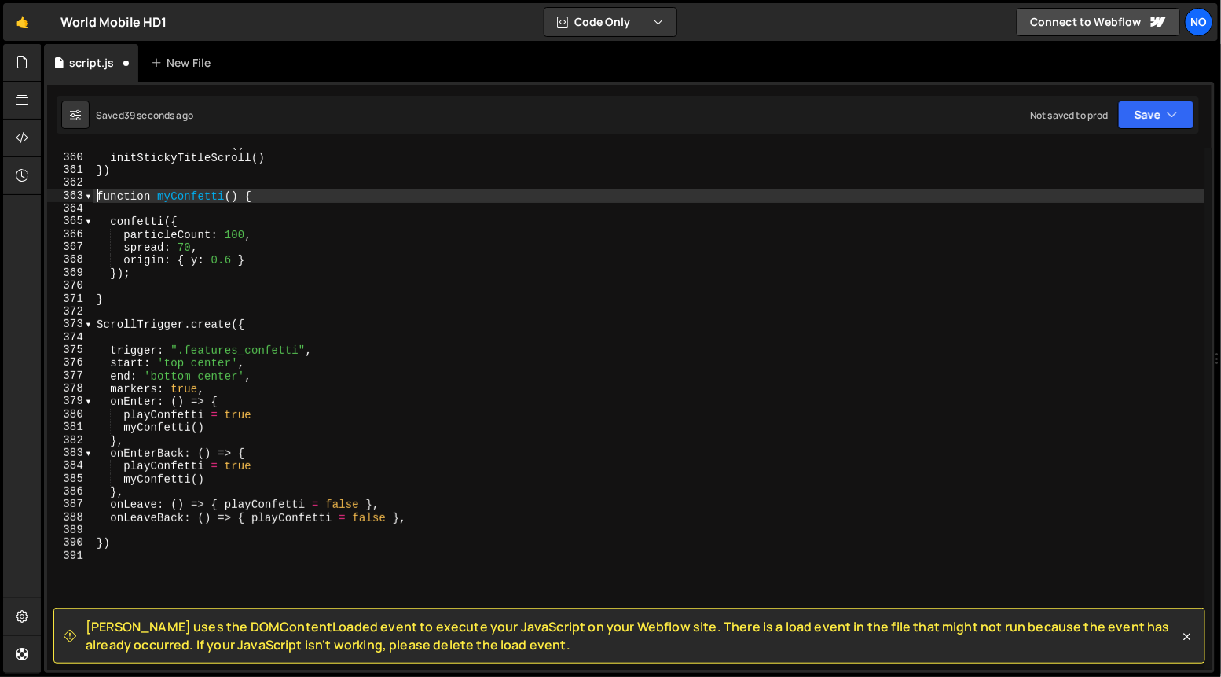
scroll to position [4612, 0]
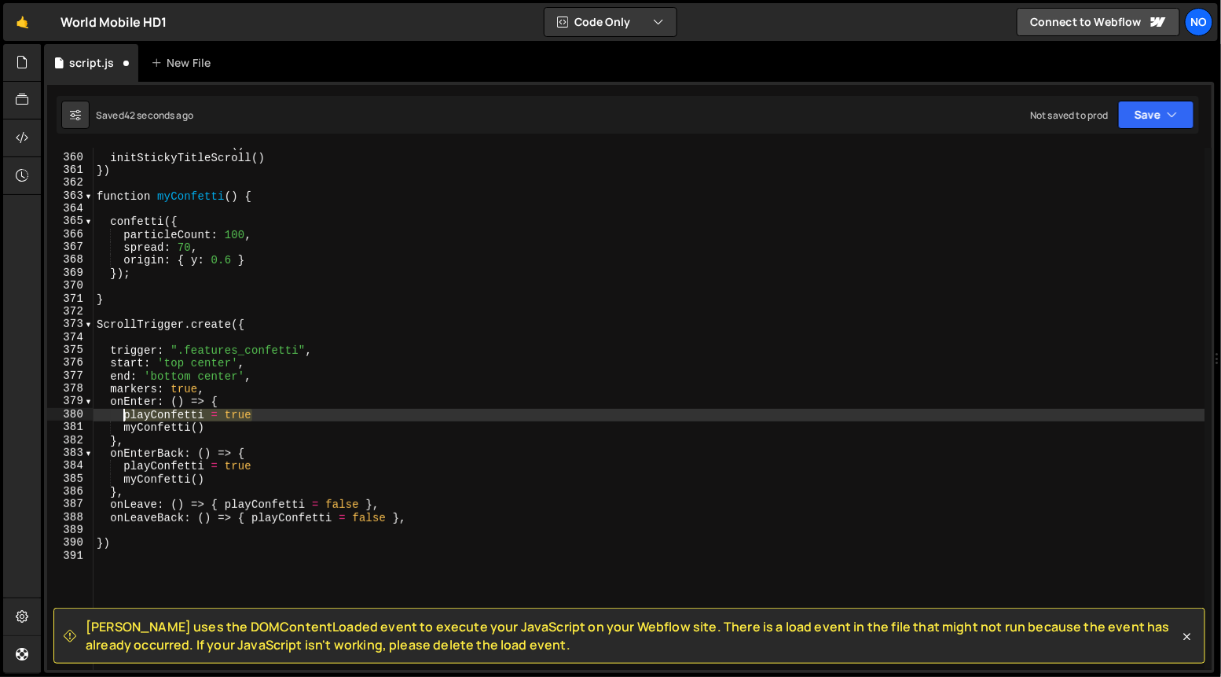
drag, startPoint x: 255, startPoint y: 416, endPoint x: 95, endPoint y: 414, distance: 159.5
click at [95, 414] on div "initGlobalParallax ( ) initStickyTitleScroll ( ) }) function myConfetti ( ) { c…" at bounding box center [650, 412] width 1112 height 548
type textarea "playConfetti = true"
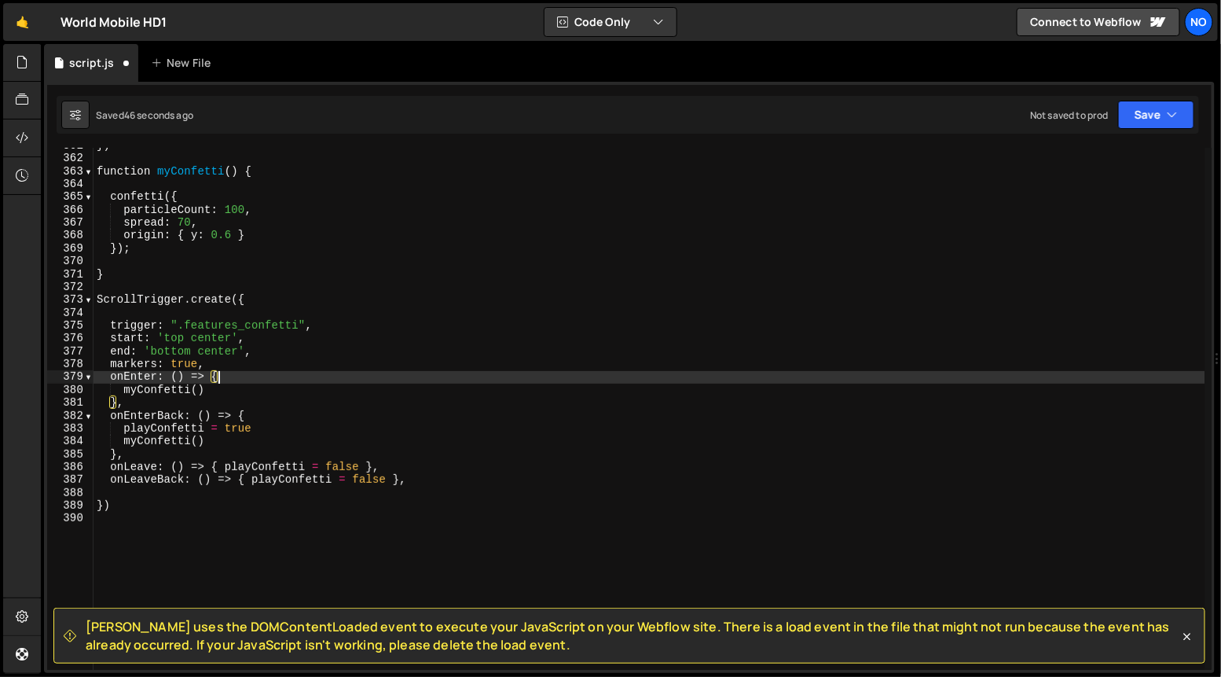
scroll to position [4637, 0]
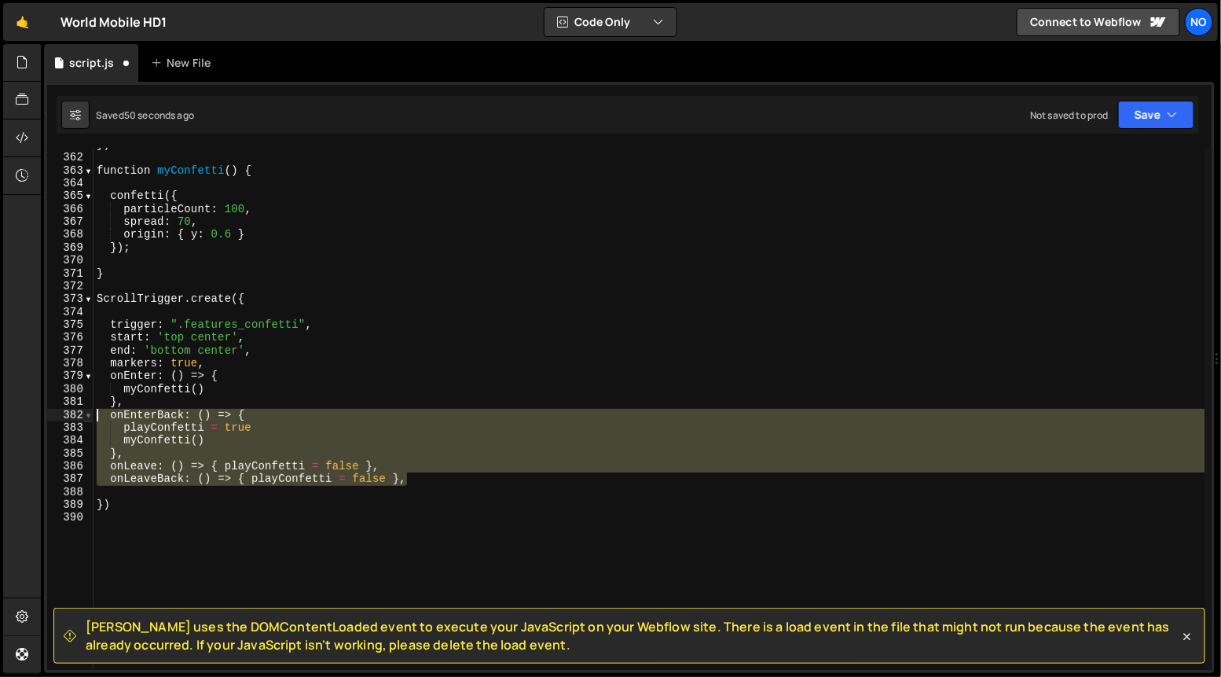
drag, startPoint x: 410, startPoint y: 479, endPoint x: 86, endPoint y: 418, distance: 330.2
click at [86, 418] on div "onEnter: () => { 361 362 363 364 365 366 367 368 369 370 371 372 373 374 375 37…" at bounding box center [629, 409] width 1164 height 522
type textarea "onEnterBack: () => { playConfetti = true"
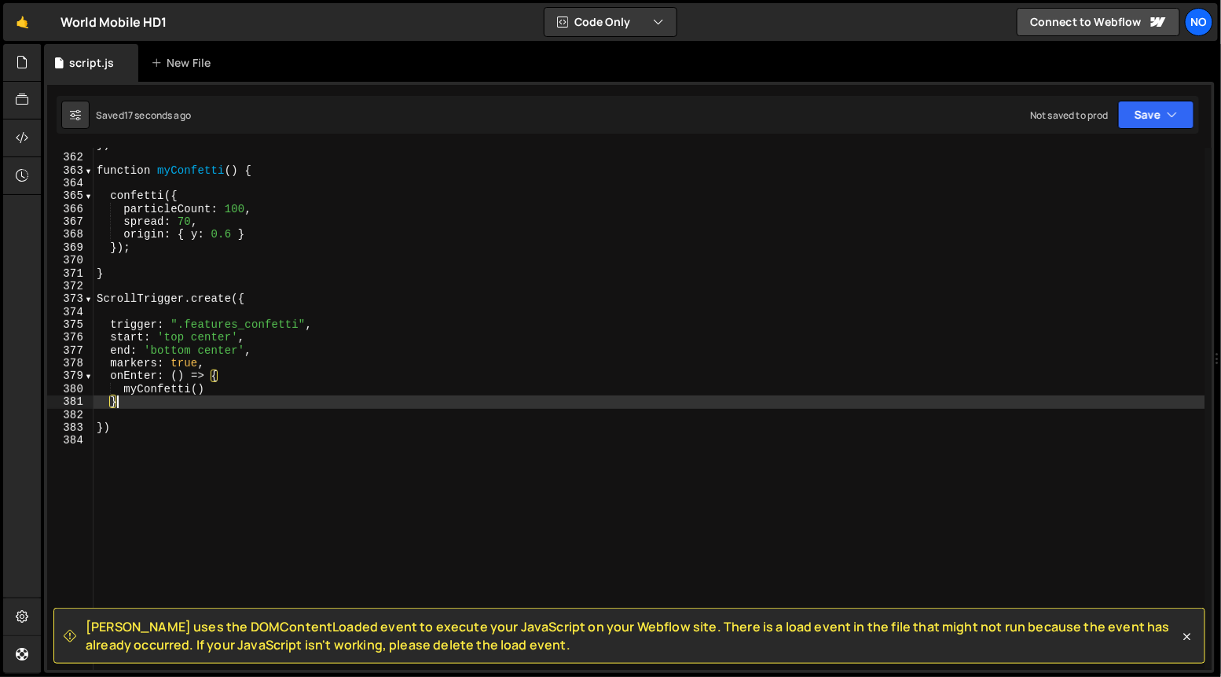
click at [144, 405] on div "}) function myConfetti ( ) { confetti ({ particleCount : 100 , spread : 70 , or…" at bounding box center [650, 412] width 1112 height 548
click at [244, 371] on div "}) function myConfetti ( ) { confetti ({ particleCount : 100 , spread : 70 , or…" at bounding box center [650, 415] width 1112 height 548
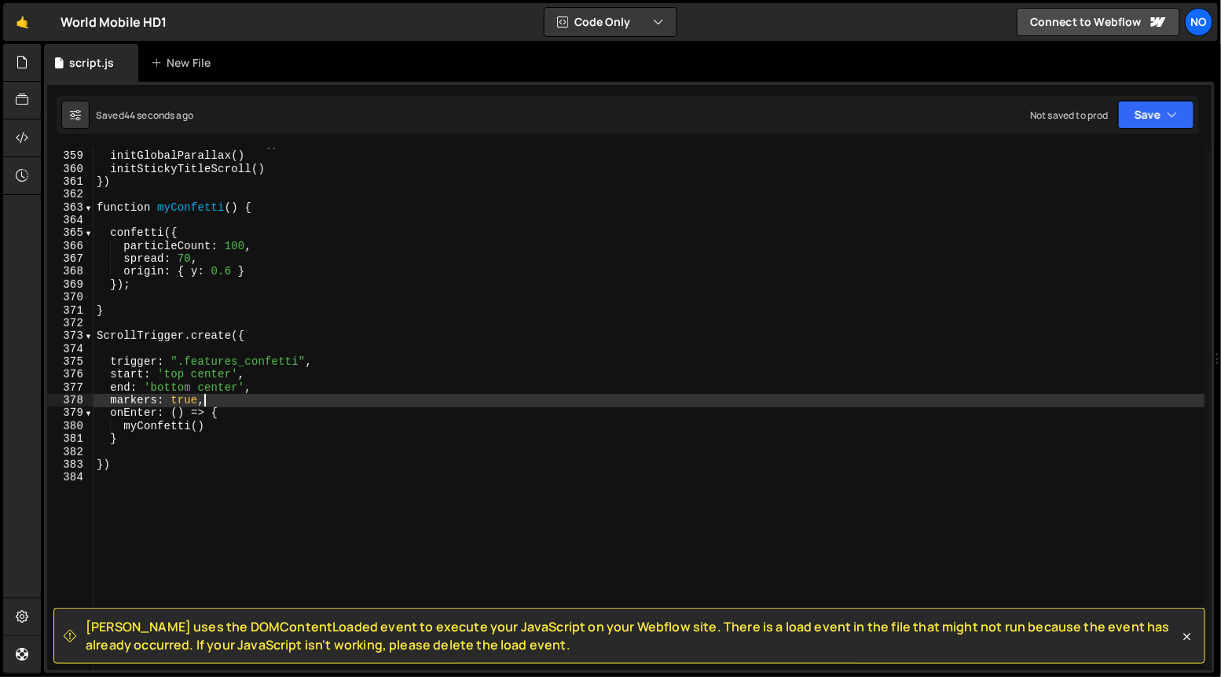
scroll to position [4595, 0]
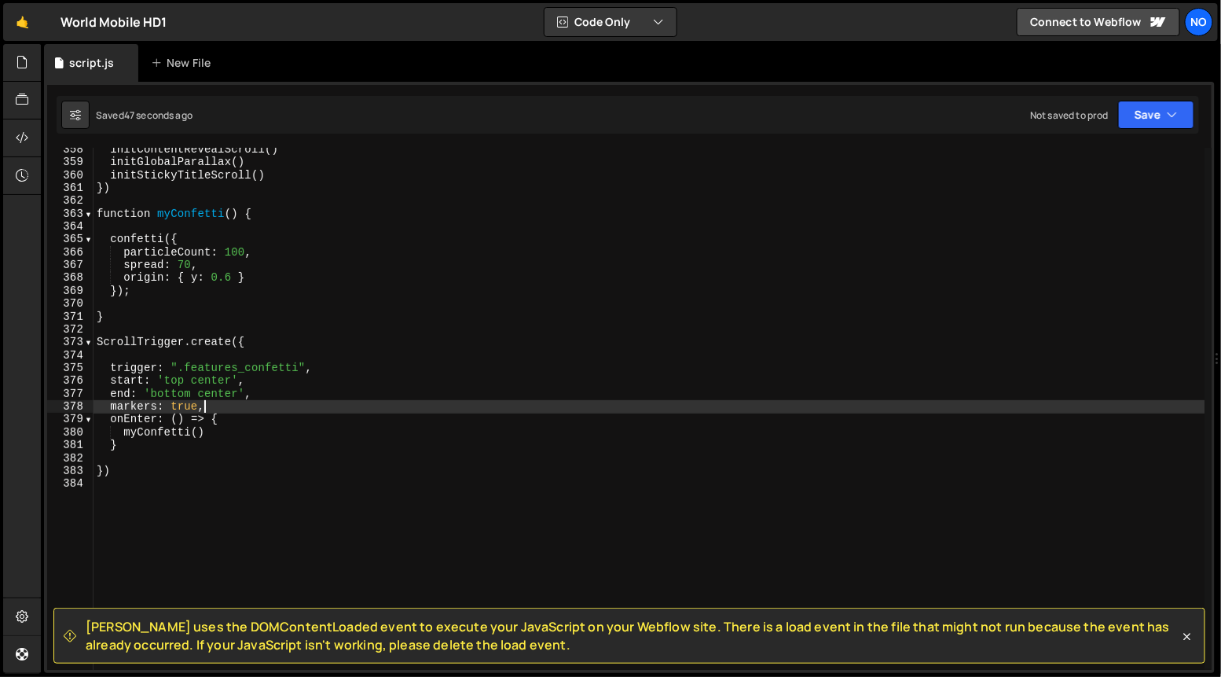
click at [241, 433] on div "initContentRevealScroll ( ) initGlobalParallax ( ) initStickyTitleScroll ( ) })…" at bounding box center [650, 417] width 1112 height 548
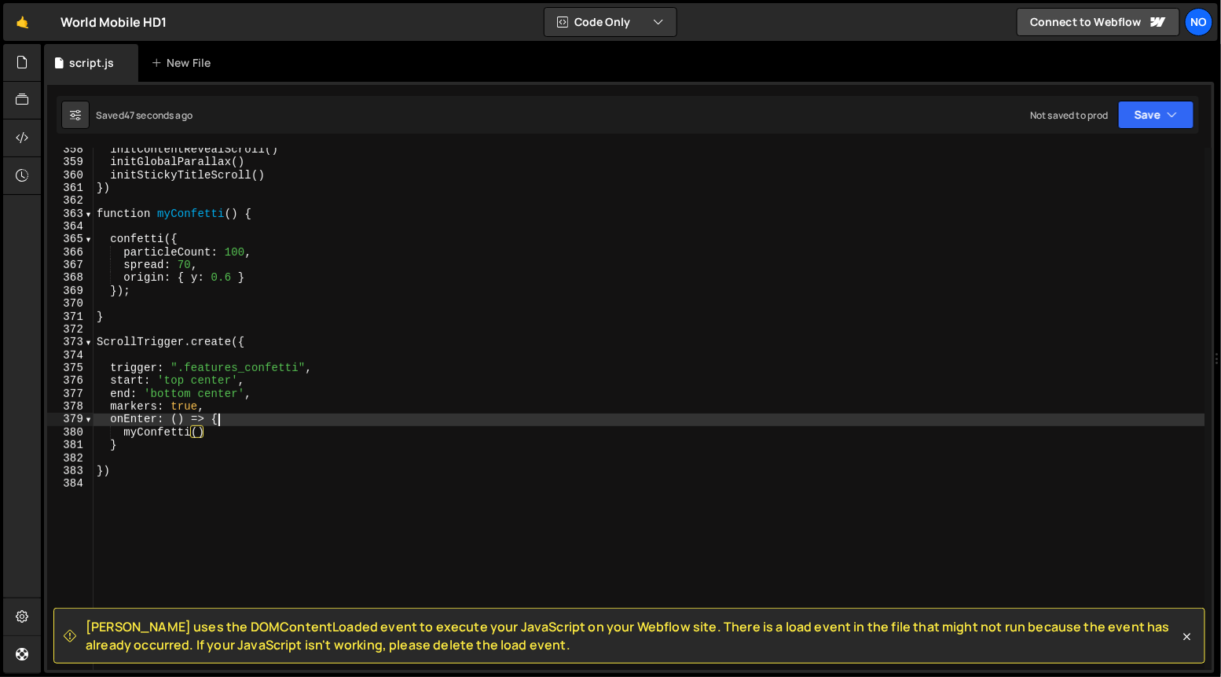
click at [247, 417] on div "initContentRevealScroll ( ) initGlobalParallax ( ) initStickyTitleScroll ( ) })…" at bounding box center [650, 417] width 1112 height 548
click at [250, 409] on div "initContentRevealScroll ( ) initGlobalParallax ( ) initStickyTitleScroll ( ) })…" at bounding box center [650, 417] width 1112 height 548
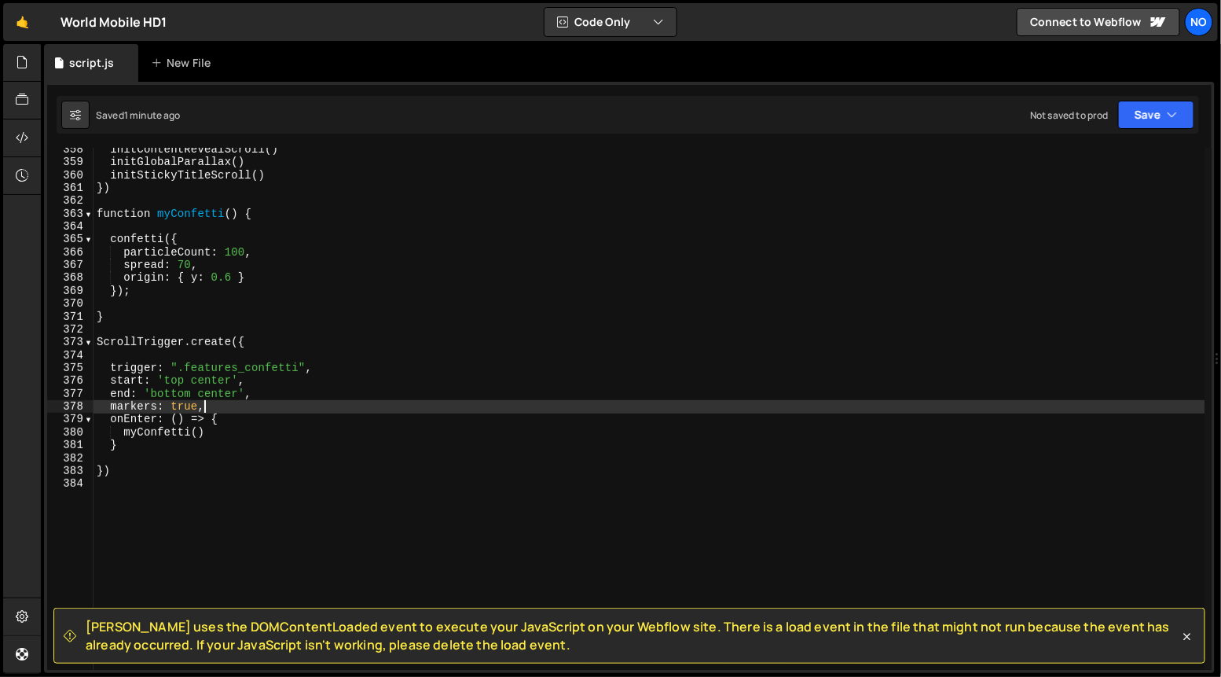
drag, startPoint x: 207, startPoint y: 434, endPoint x: 214, endPoint y: 448, distance: 15.8
click at [207, 434] on div "initContentRevealScroll ( ) initGlobalParallax ( ) initStickyTitleScroll ( ) })…" at bounding box center [650, 417] width 1112 height 548
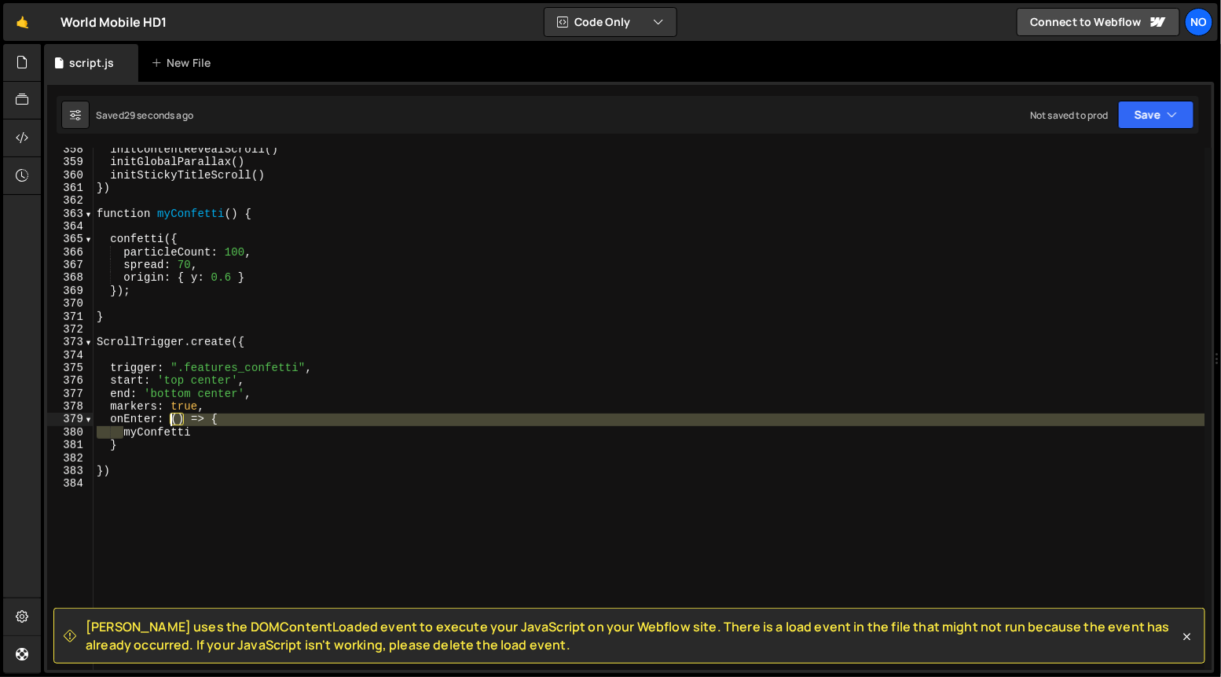
drag, startPoint x: 138, startPoint y: 428, endPoint x: 207, endPoint y: 442, distance: 69.7
click at [172, 421] on div "initContentRevealScroll ( ) initGlobalParallax ( ) initStickyTitleScroll ( ) })…" at bounding box center [650, 417] width 1112 height 548
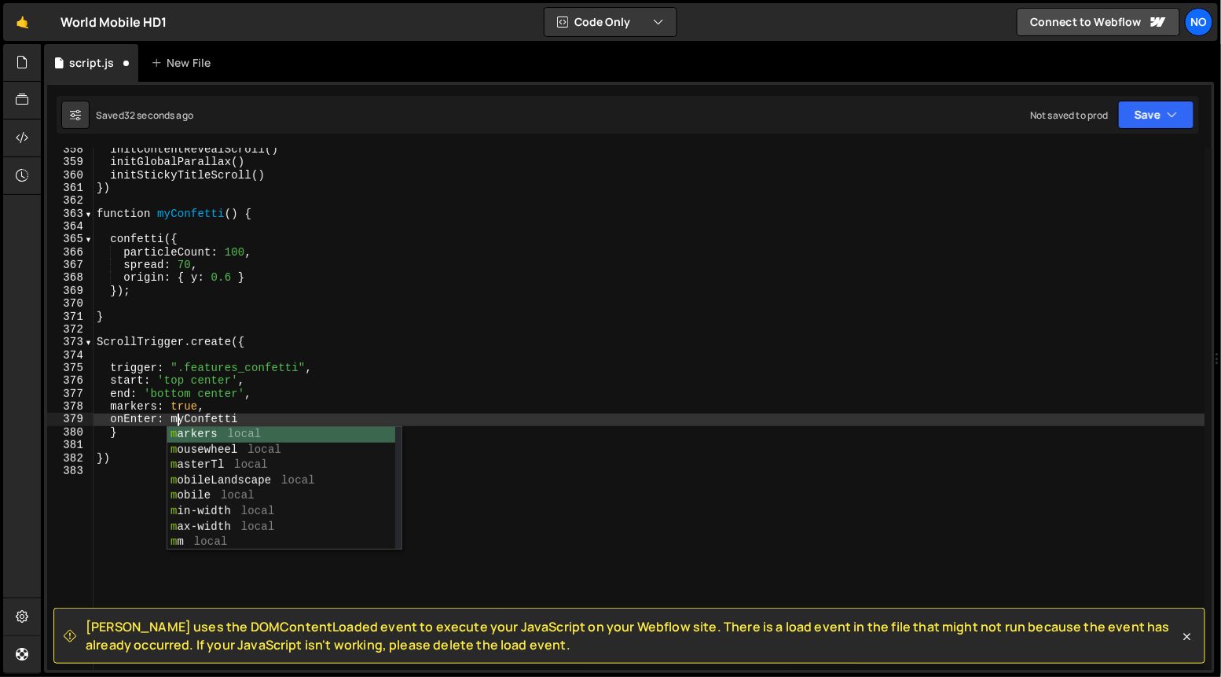
scroll to position [0, 5]
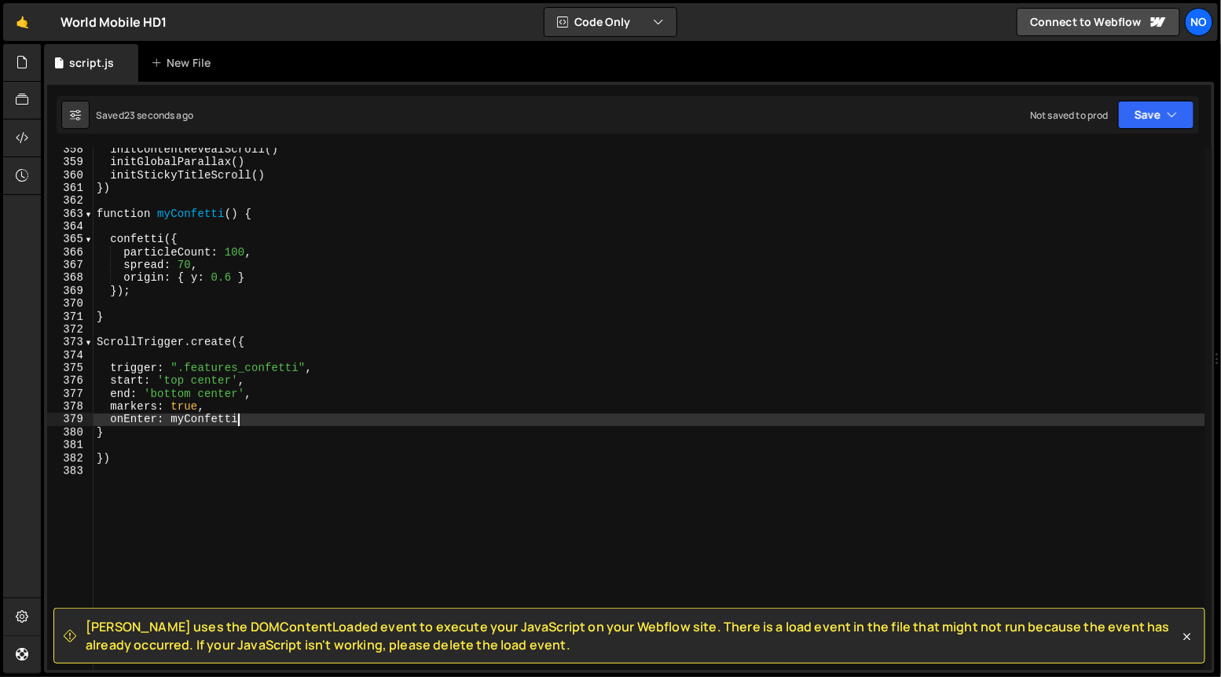
click at [214, 402] on div "initContentRevealScroll ( ) initGlobalParallax ( ) initStickyTitleScroll ( ) })…" at bounding box center [650, 417] width 1112 height 548
click at [268, 415] on div "initContentRevealScroll ( ) initGlobalParallax ( ) initStickyTitleScroll ( ) })…" at bounding box center [650, 417] width 1112 height 548
click at [252, 344] on div "initContentRevealScroll ( ) initGlobalParallax ( ) initStickyTitleScroll ( ) })…" at bounding box center [650, 417] width 1112 height 548
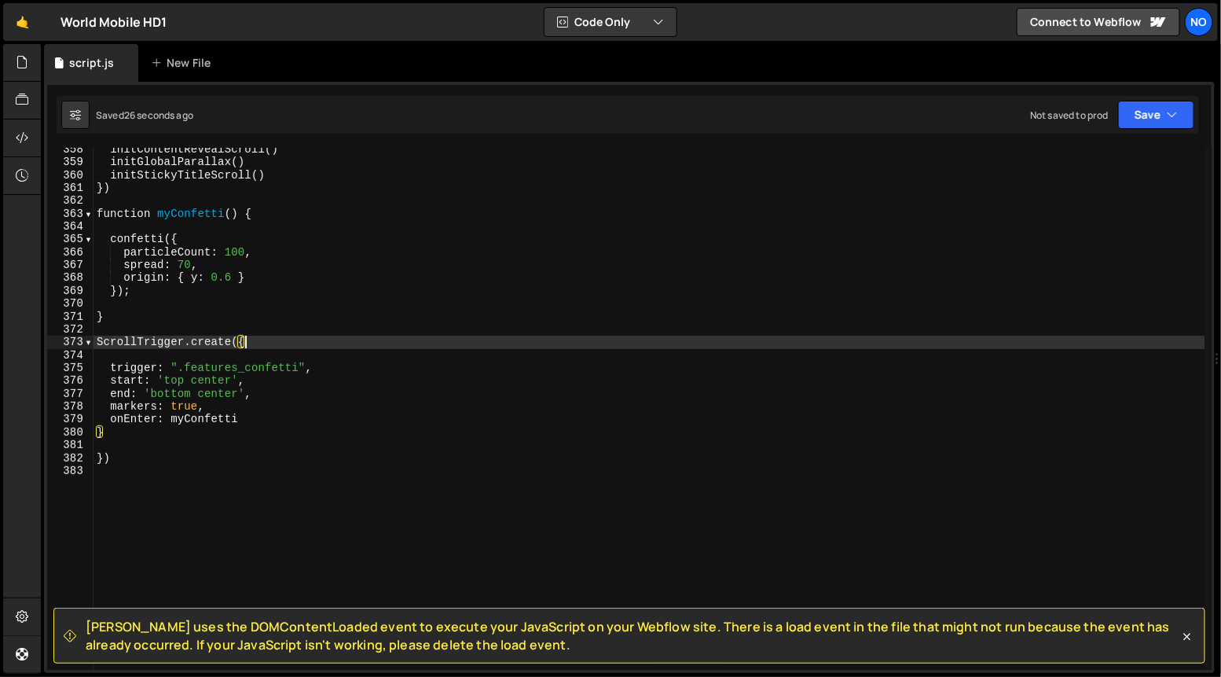
click at [113, 454] on div "initContentRevealScroll ( ) initGlobalParallax ( ) initStickyTitleScroll ( ) })…" at bounding box center [650, 417] width 1112 height 548
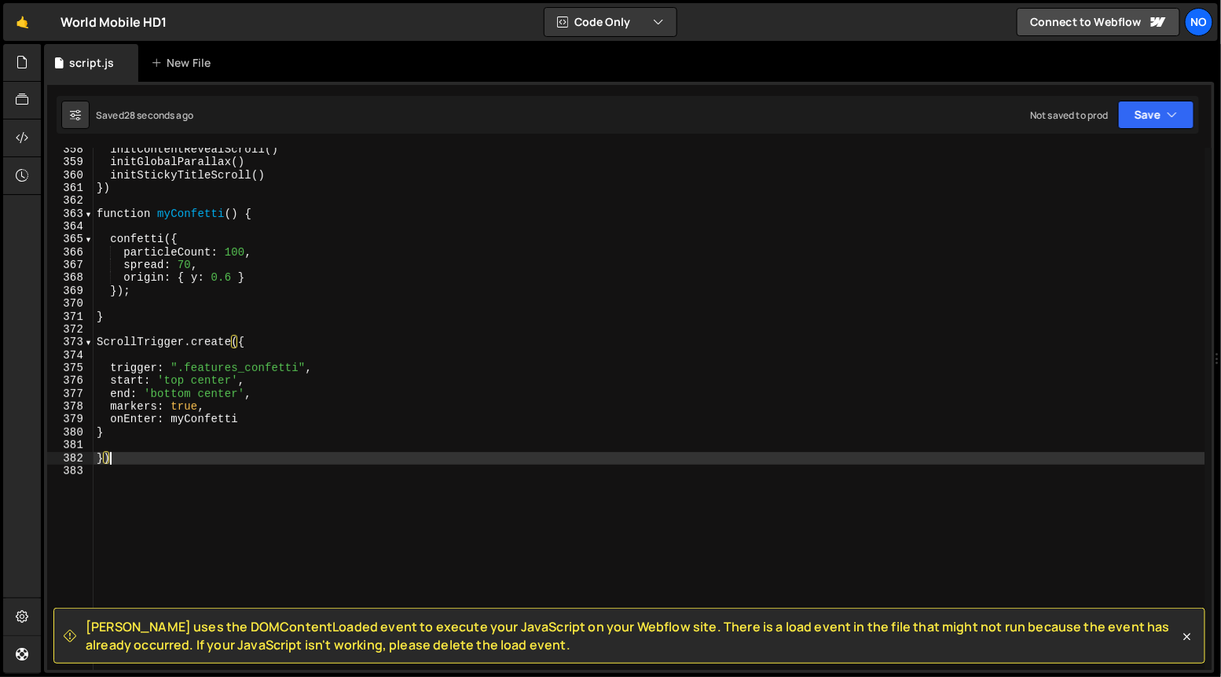
click at [104, 456] on div "initContentRevealScroll ( ) initGlobalParallax ( ) initStickyTitleScroll ( ) })…" at bounding box center [650, 417] width 1112 height 548
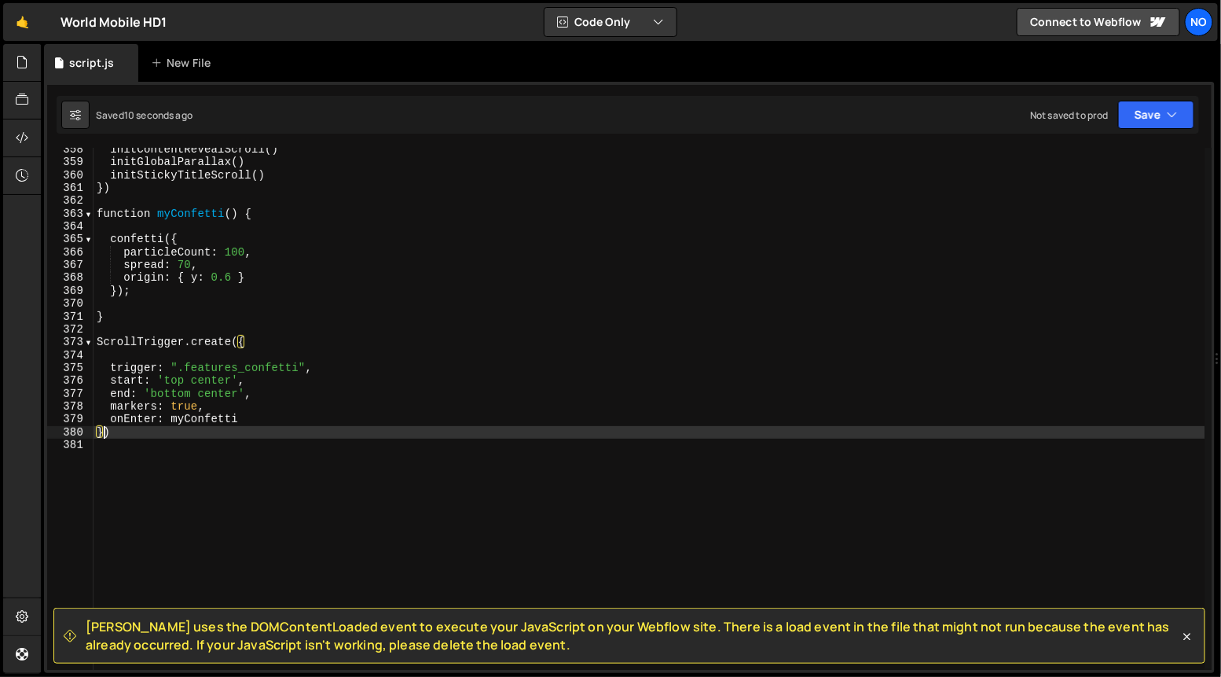
click at [249, 420] on div "initContentRevealScroll ( ) initGlobalParallax ( ) initStickyTitleScroll ( ) })…" at bounding box center [650, 417] width 1112 height 548
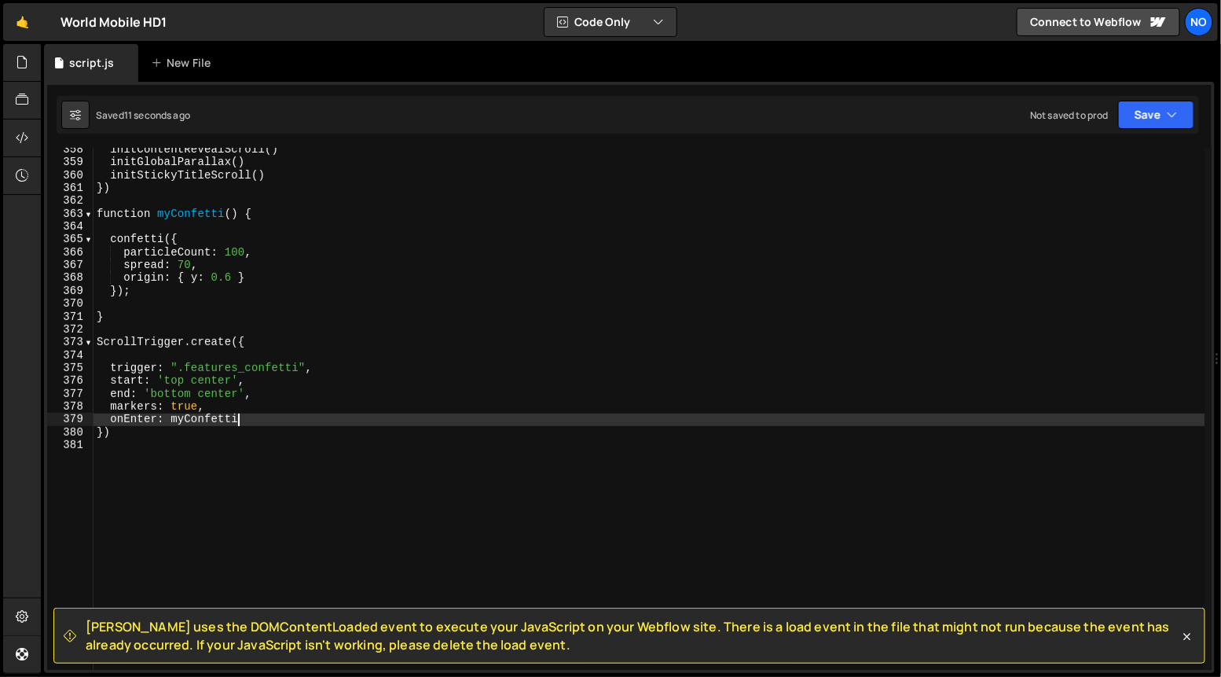
type textarea "onEnter: myConfetti,"
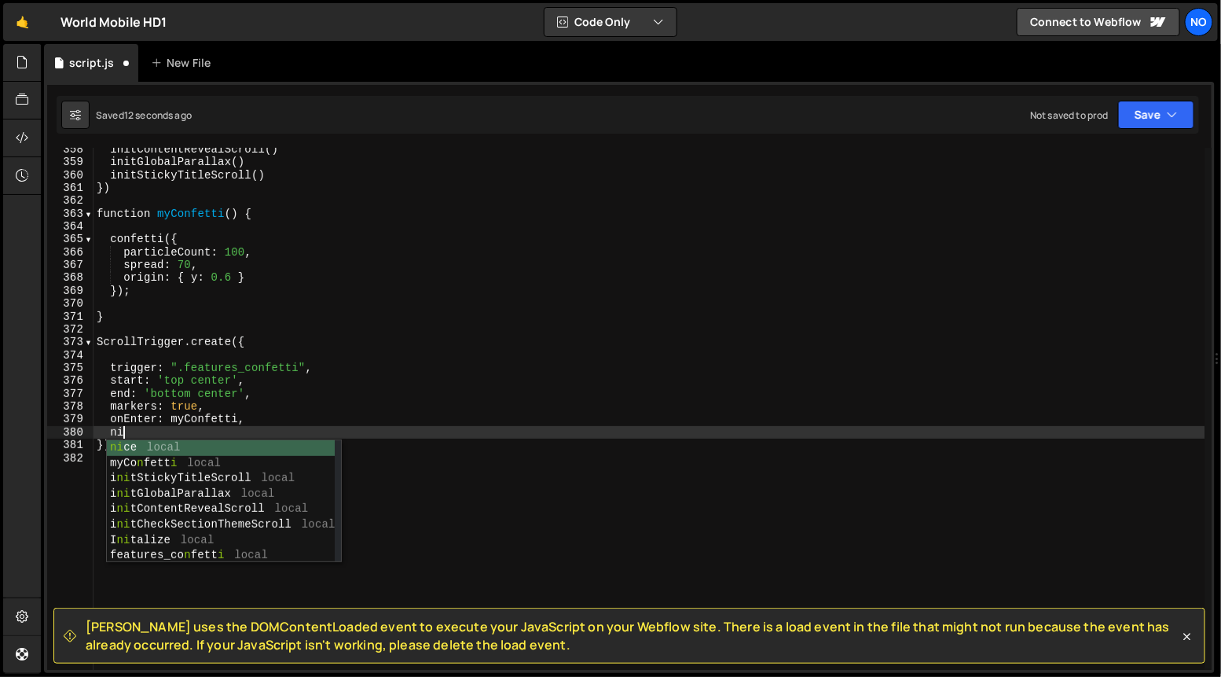
scroll to position [0, 1]
type textarea "n"
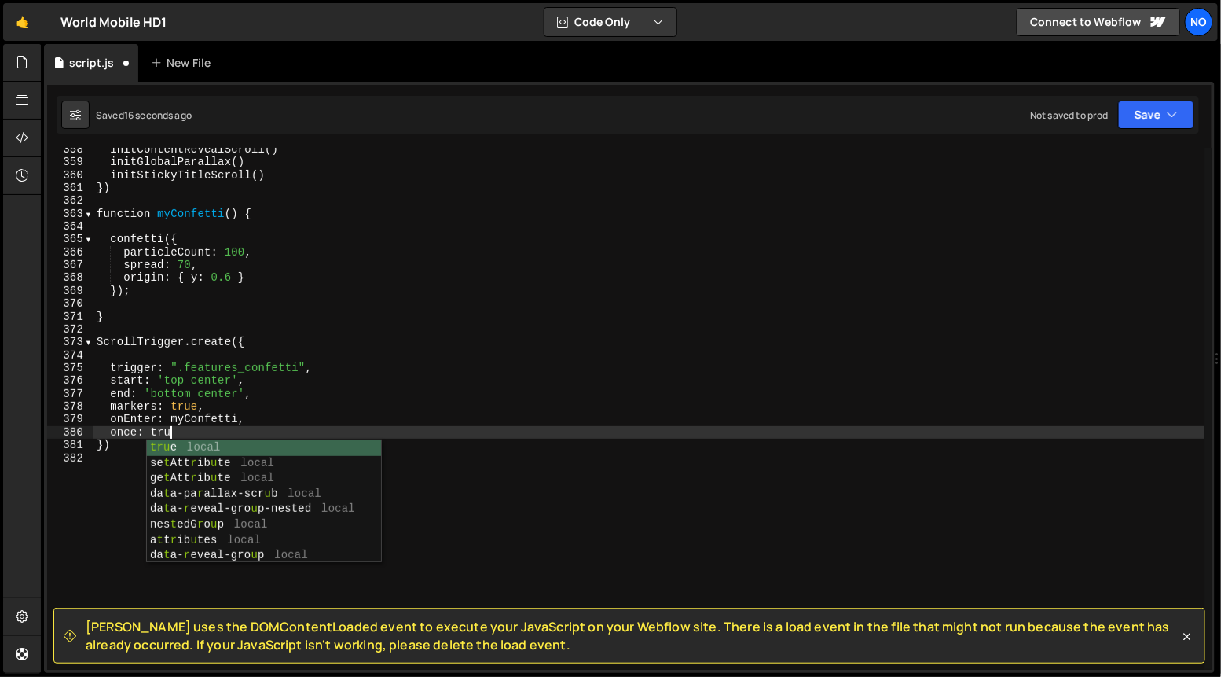
scroll to position [0, 4]
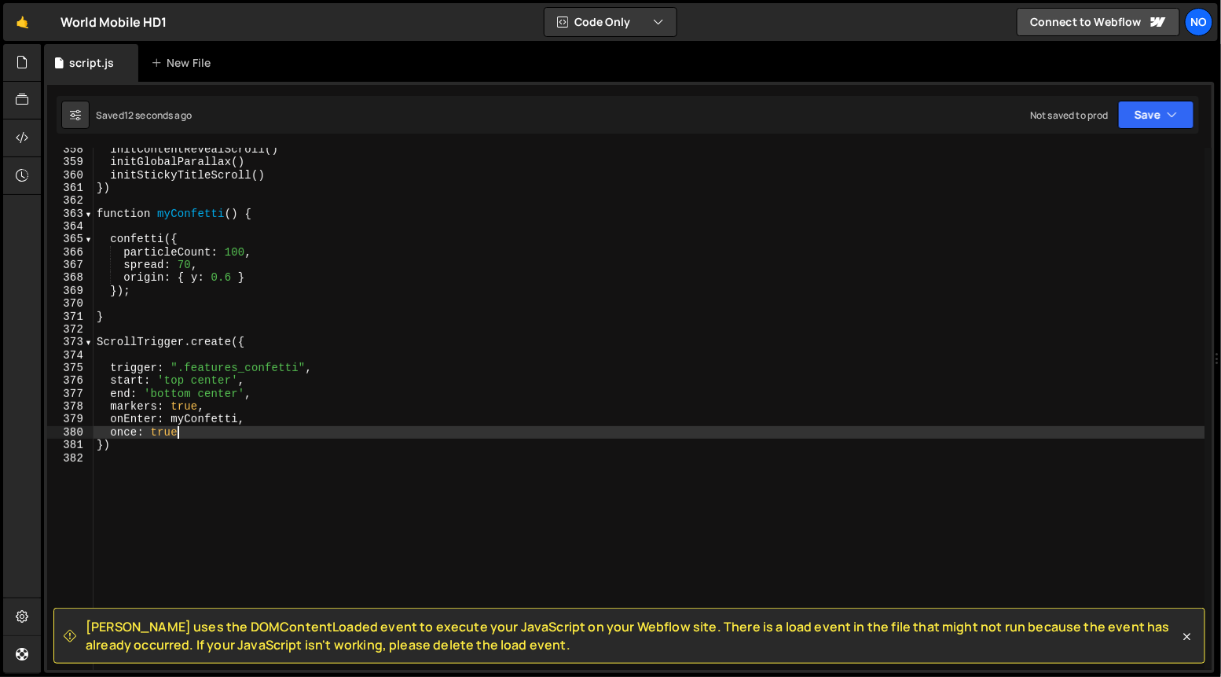
click at [253, 395] on div "initContentRevealScroll ( ) initGlobalParallax ( ) initStickyTitleScroll ( ) })…" at bounding box center [650, 417] width 1112 height 548
type textarea "end: 'bottom center',"
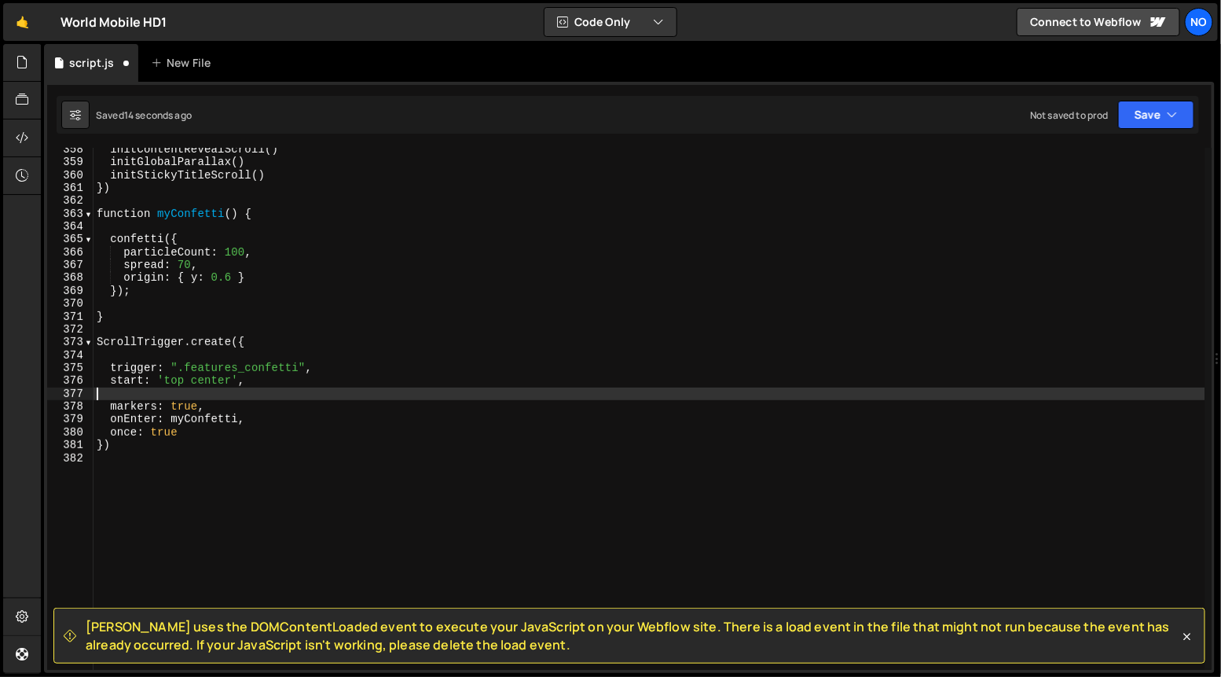
scroll to position [0, 0]
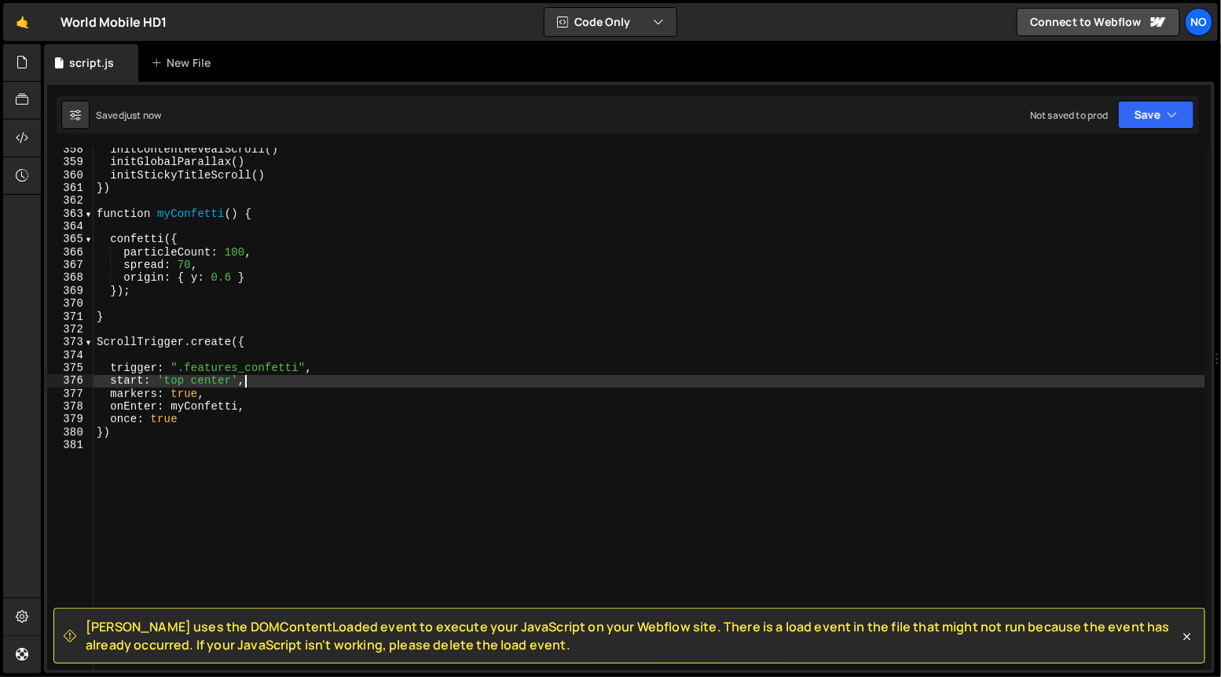
click at [244, 394] on div "initContentRevealScroll ( ) initGlobalParallax ( ) initStickyTitleScroll ( ) })…" at bounding box center [650, 417] width 1112 height 548
type textarea "markers: true,"
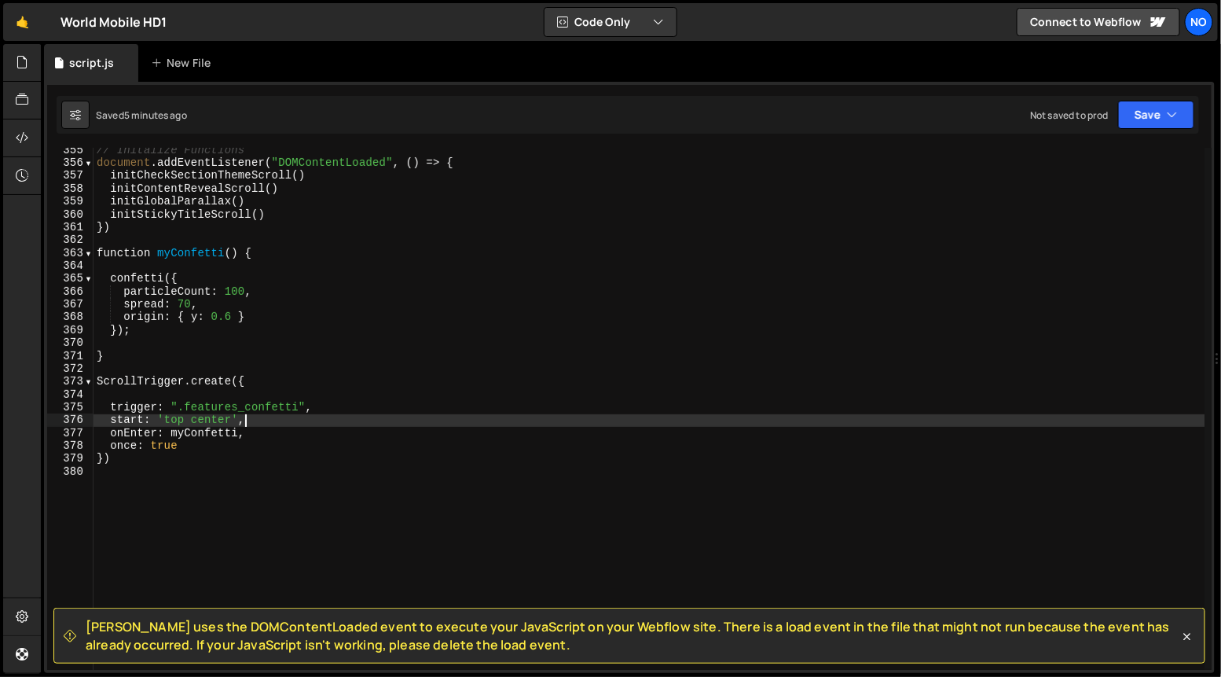
scroll to position [4553, 0]
click at [269, 256] on div "// Initalize Functions document . addEventListener ( "DOMContentLoaded" , ( ) =…" at bounding box center [650, 419] width 1112 height 548
type textarea "function myConfetti() {"
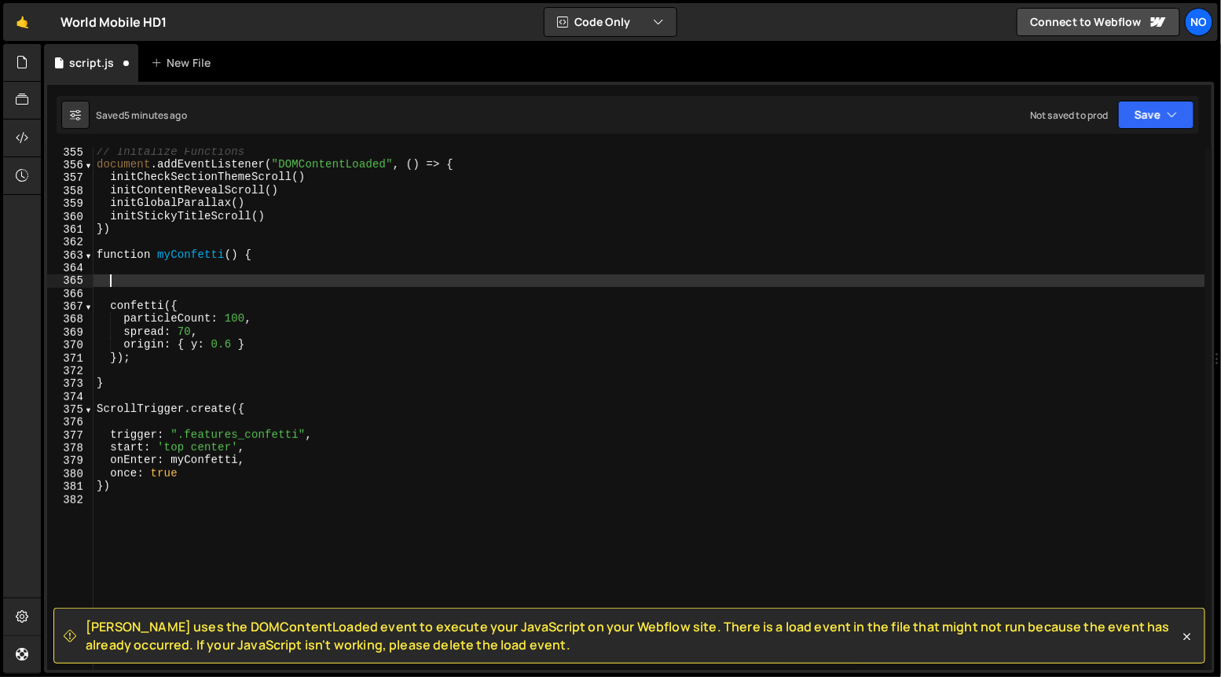
scroll to position [0, 0]
paste textarea "var end = [DOMAIN_NAME]() + duration;"
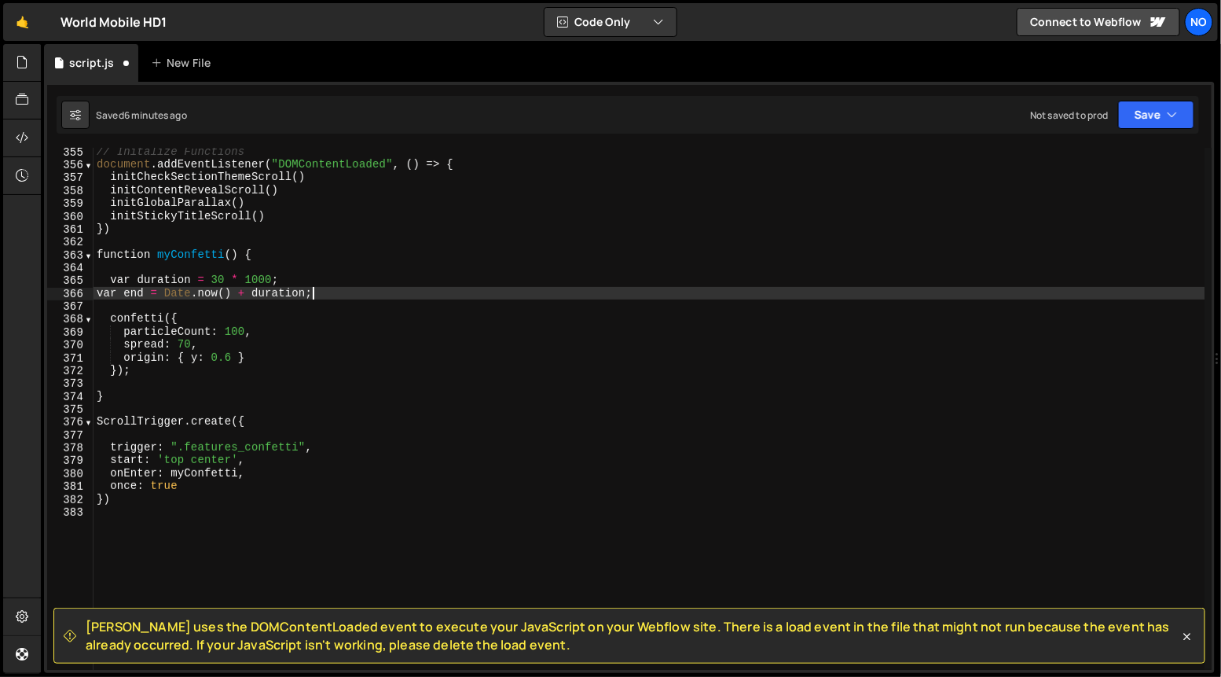
click at [97, 294] on div "// Initalize Functions document . addEventListener ( "DOMContentLoaded" , ( ) =…" at bounding box center [650, 419] width 1112 height 548
click at [217, 278] on div "// Initalize Functions document . addEventListener ( "DOMContentLoaded" , ( ) =…" at bounding box center [650, 419] width 1112 height 548
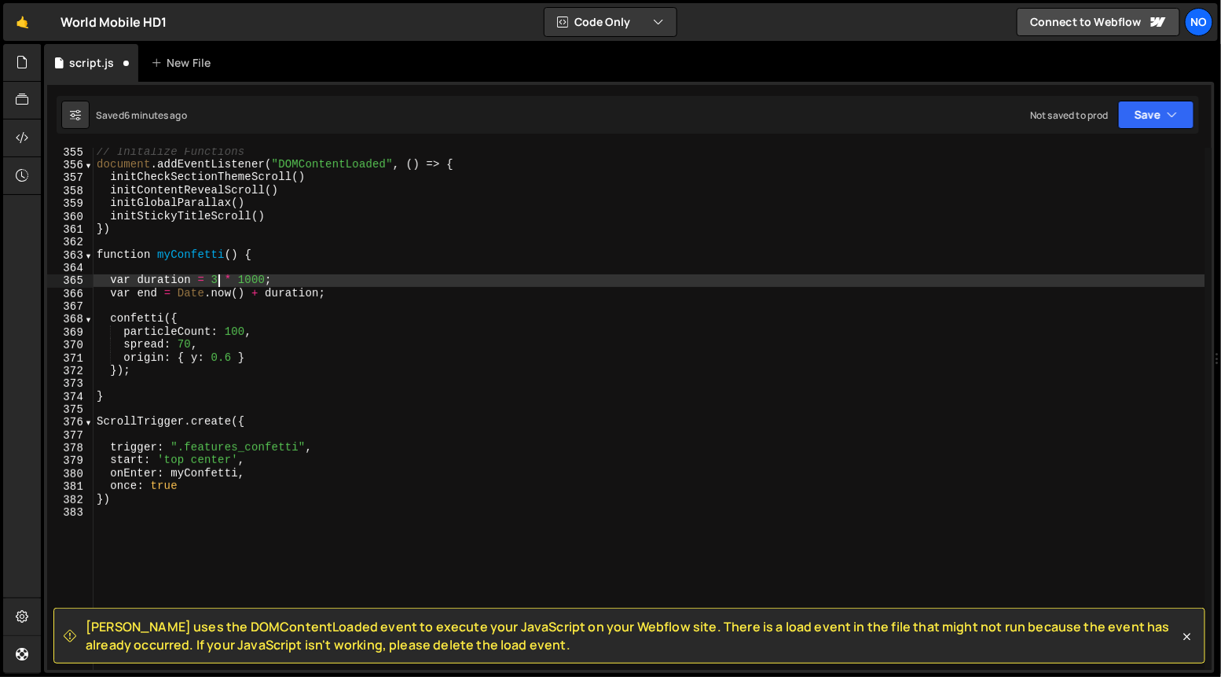
type textarea "var duration = 5 * 1000;"
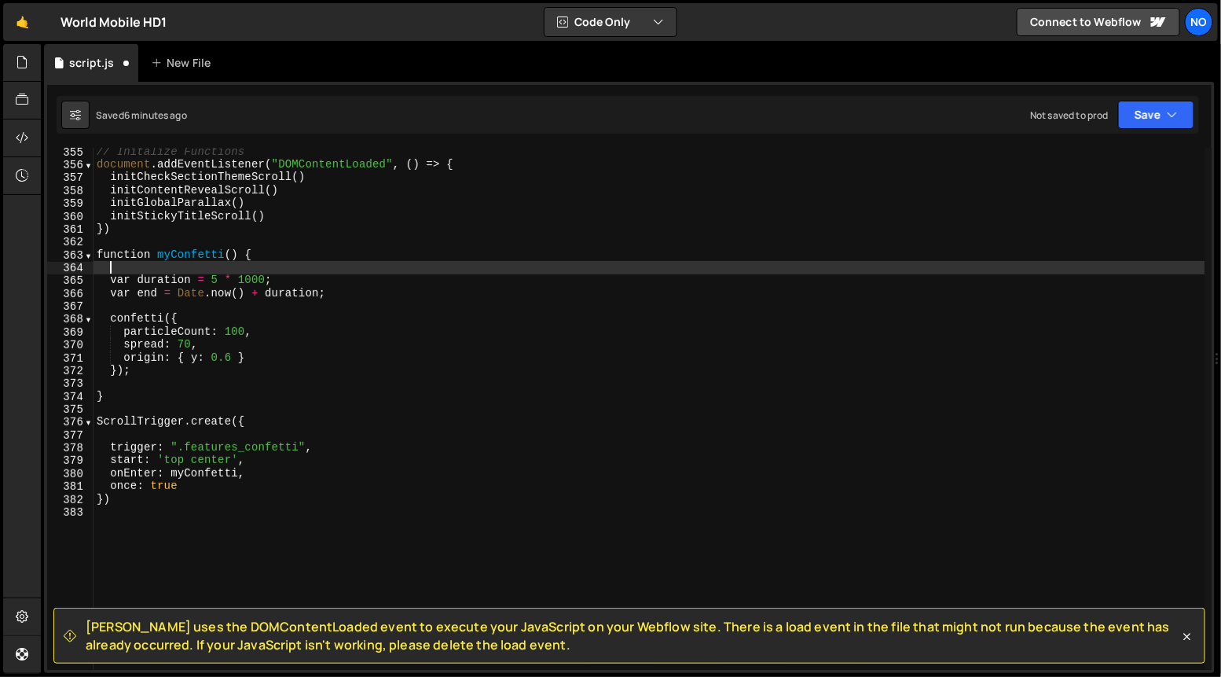
click at [293, 272] on div "// Initalize Functions document . addEventListener ( "DOMContentLoaded" , ( ) =…" at bounding box center [650, 419] width 1112 height 548
click at [292, 276] on div "// Initalize Functions document . addEventListener ( "DOMContentLoaded" , ( ) =…" at bounding box center [650, 419] width 1112 height 548
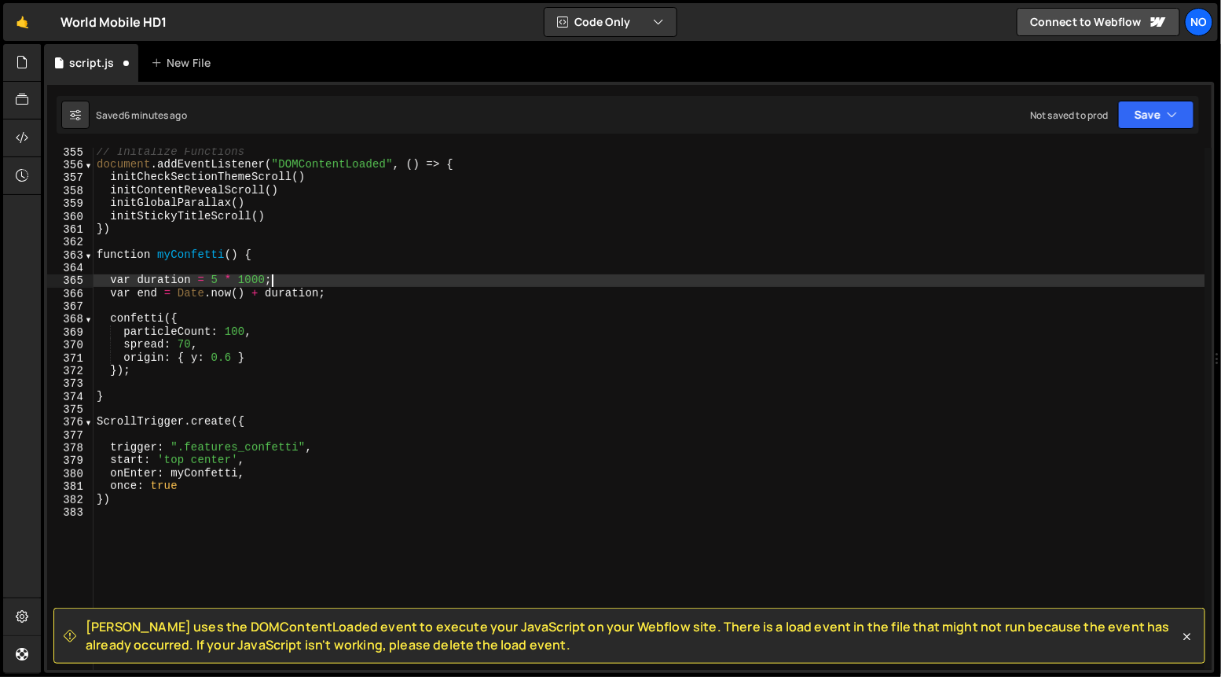
click at [338, 298] on div "// Initalize Functions document . addEventListener ( "DOMContentLoaded" , ( ) =…" at bounding box center [650, 419] width 1112 height 548
type textarea "var end = [DOMAIN_NAME]() + duration;"
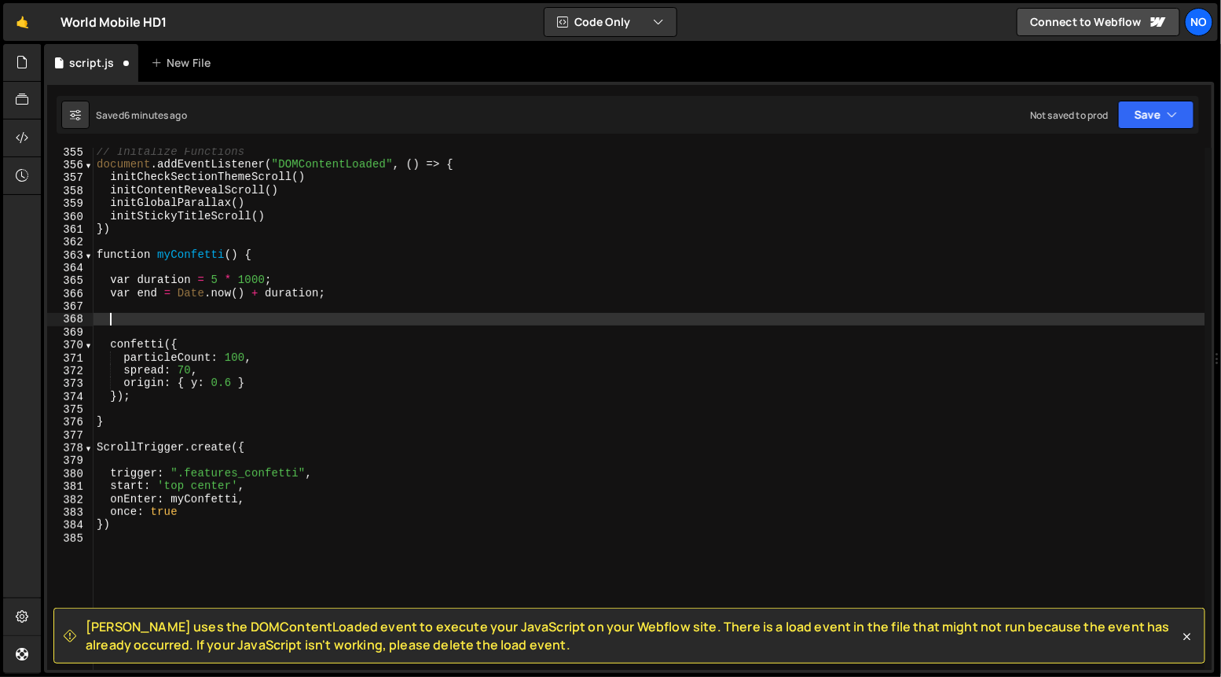
click at [170, 393] on div "// Initalize Functions document . addEventListener ( "DOMContentLoaded" , ( ) =…" at bounding box center [650, 419] width 1112 height 548
type textarea "});"
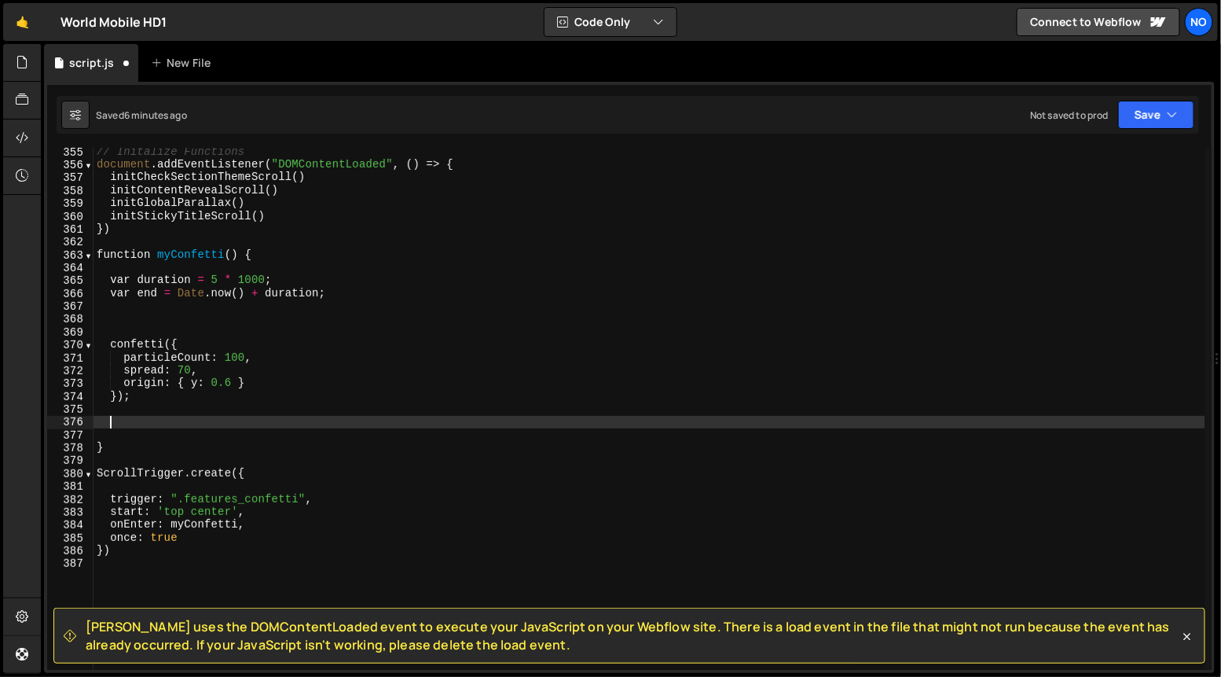
paste textarea "}"
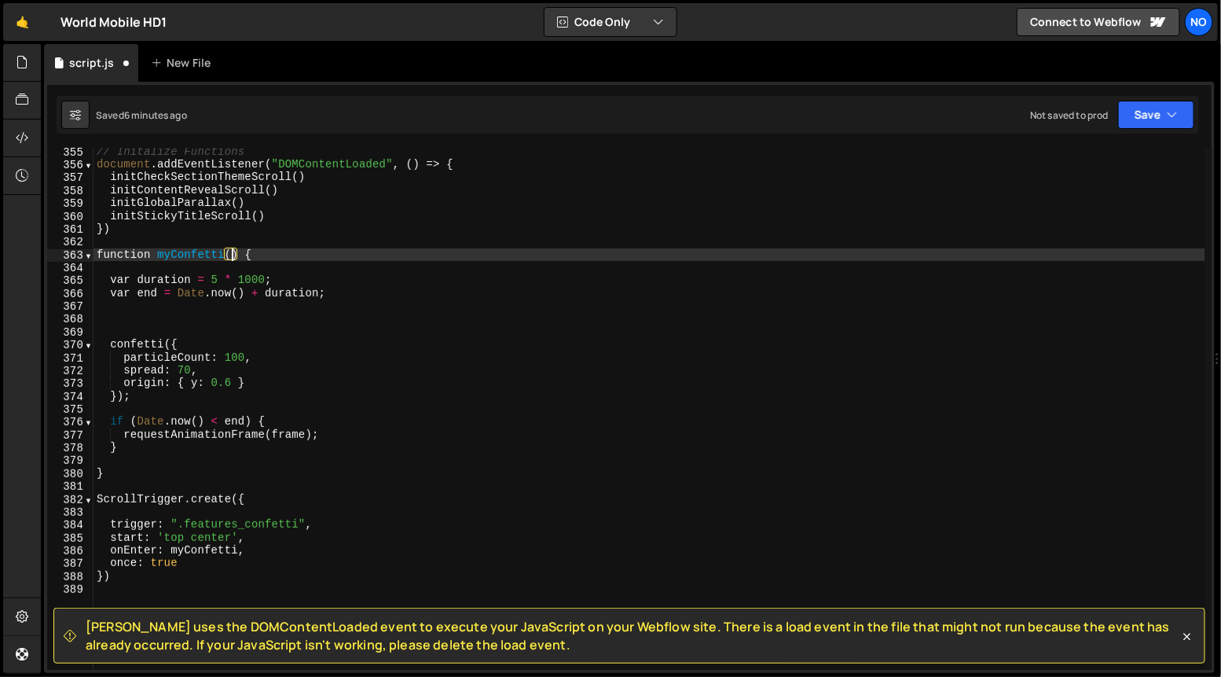
drag, startPoint x: 233, startPoint y: 252, endPoint x: 240, endPoint y: 254, distance: 8.0
click at [232, 252] on div "// Initalize Functions document . addEventListener ( "DOMContentLoaded" , ( ) =…" at bounding box center [650, 419] width 1112 height 548
click at [284, 351] on div "// Initalize Functions document . addEventListener ( "DOMContentLoaded" , ( ) =…" at bounding box center [650, 419] width 1112 height 548
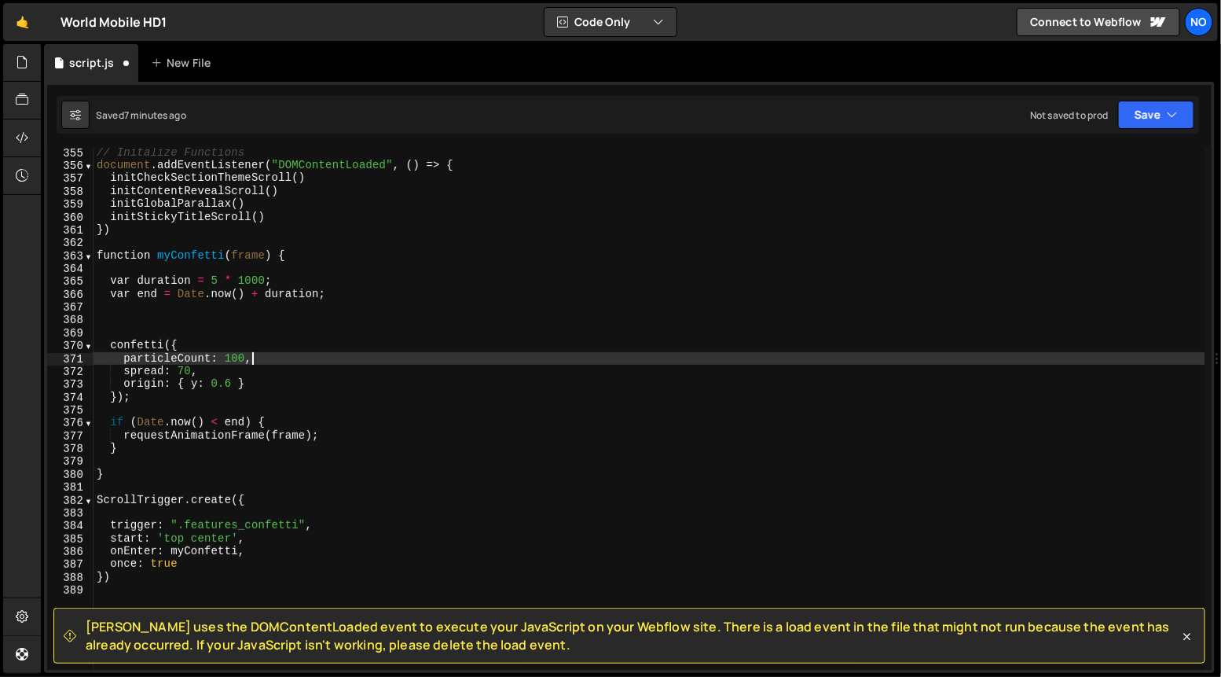
scroll to position [4551, 0]
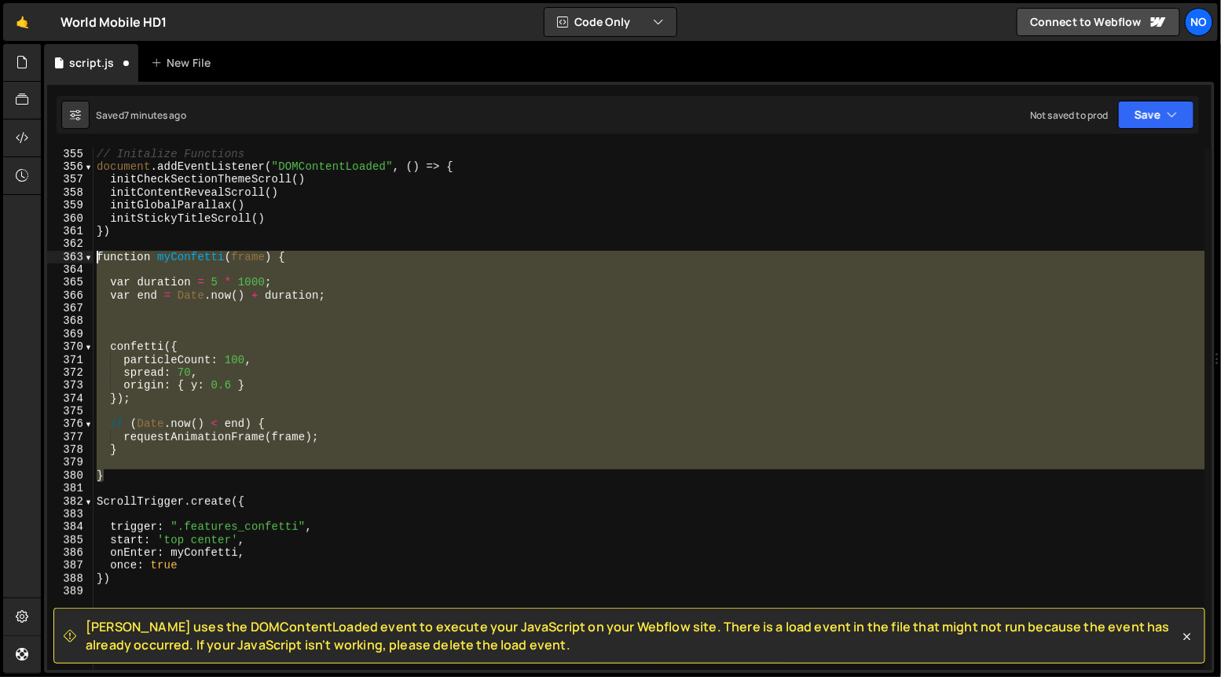
drag, startPoint x: 106, startPoint y: 475, endPoint x: 97, endPoint y: 258, distance: 217.1
click at [95, 256] on div "// Initalize Functions document . addEventListener ( "DOMContentLoaded" , ( ) =…" at bounding box center [650, 422] width 1112 height 548
paste textarea "}());"
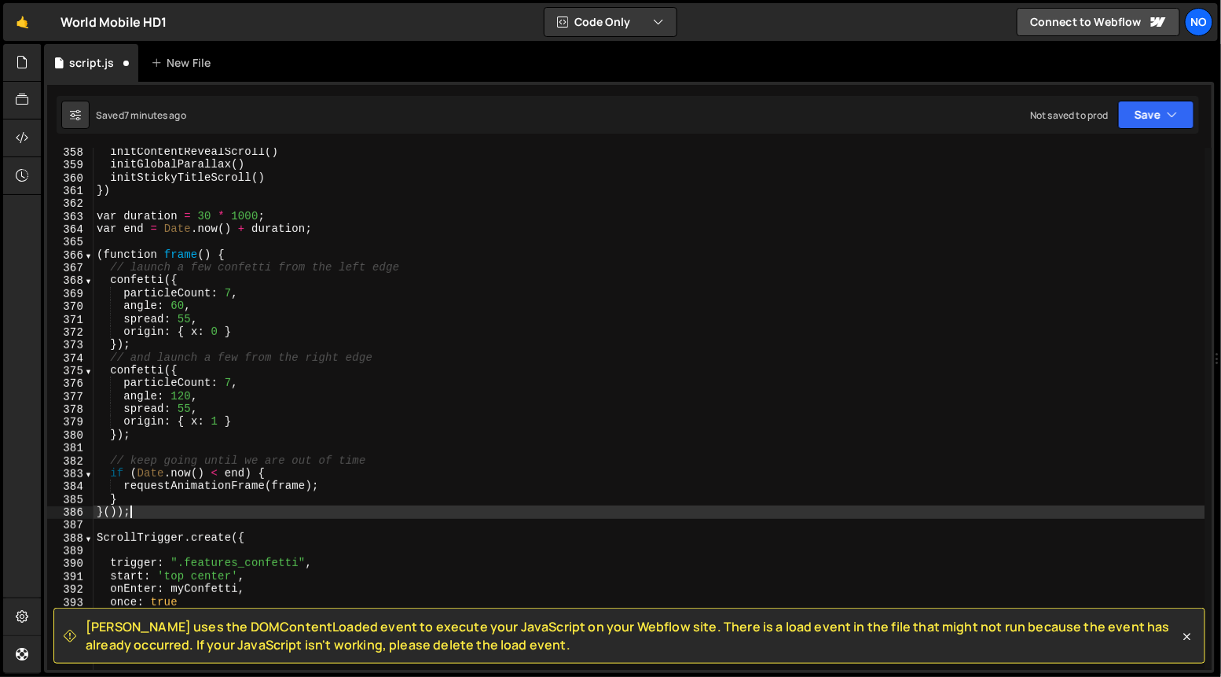
scroll to position [4592, 0]
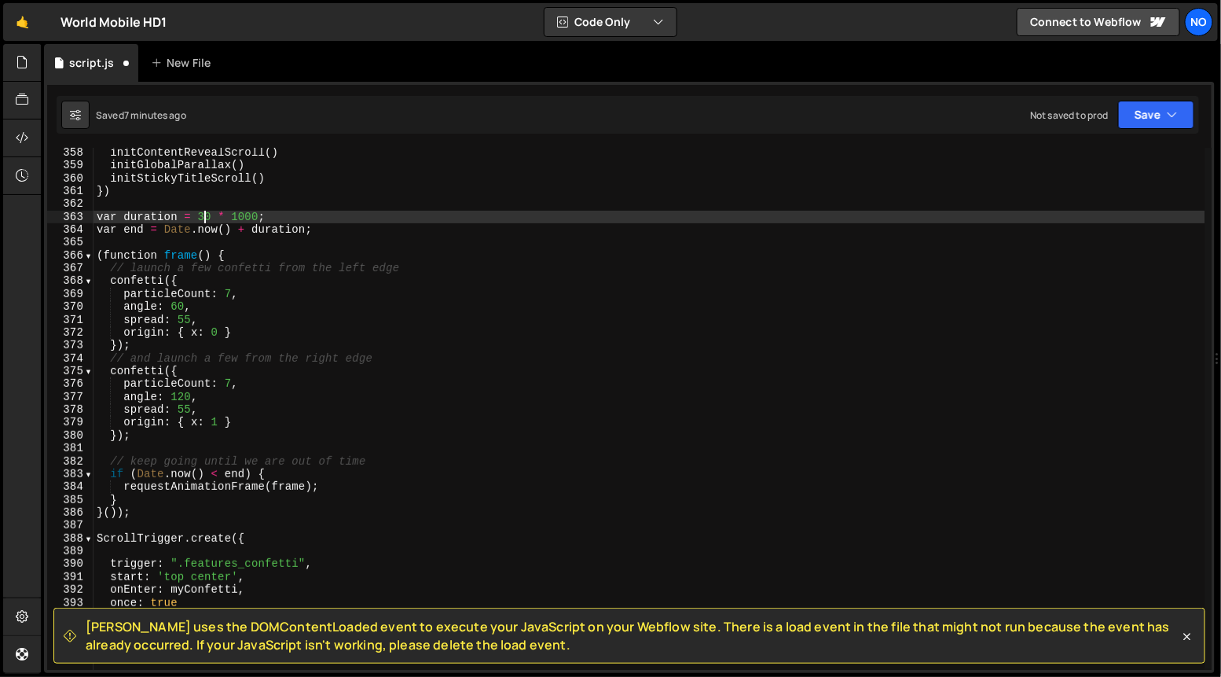
drag, startPoint x: 202, startPoint y: 215, endPoint x: 211, endPoint y: 215, distance: 8.6
click at [202, 215] on div "initContentRevealScroll ( ) initGlobalParallax ( ) initStickyTitleScroll ( ) })…" at bounding box center [650, 420] width 1112 height 548
click at [199, 215] on div "initContentRevealScroll ( ) initGlobalParallax ( ) initStickyTitleScroll ( ) })…" at bounding box center [650, 420] width 1112 height 548
click at [328, 211] on div "initContentRevealScroll ( ) initGlobalParallax ( ) initStickyTitleScroll ( ) })…" at bounding box center [650, 420] width 1112 height 548
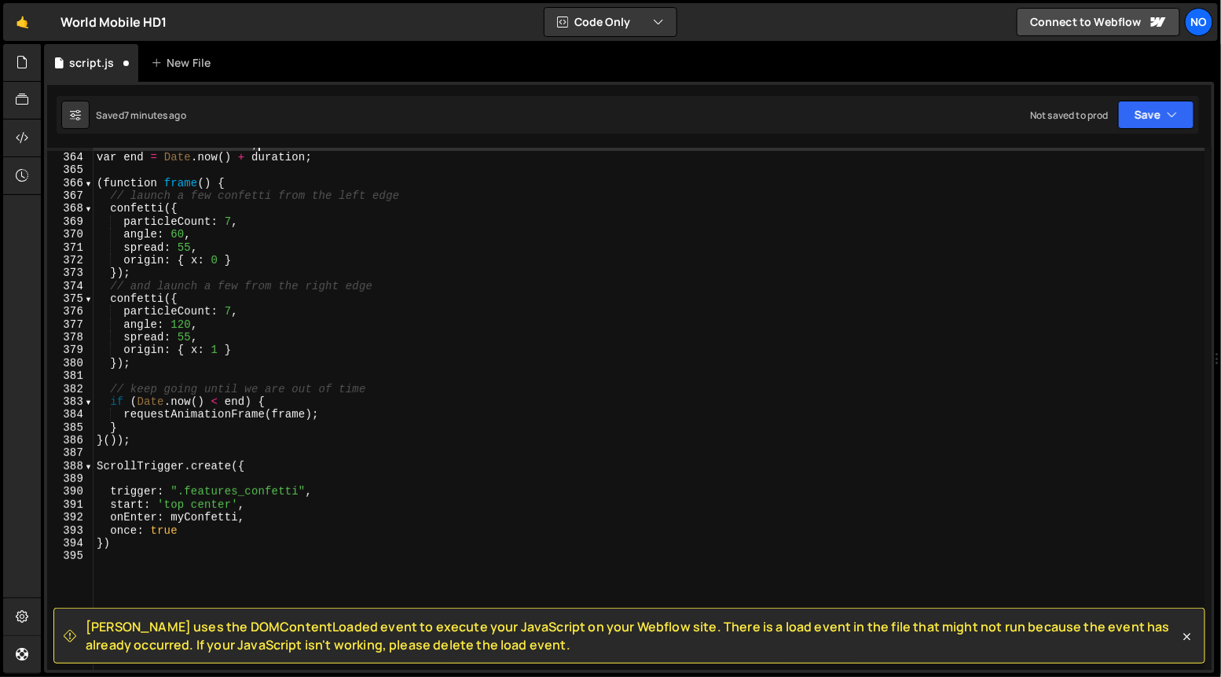
scroll to position [4654, 0]
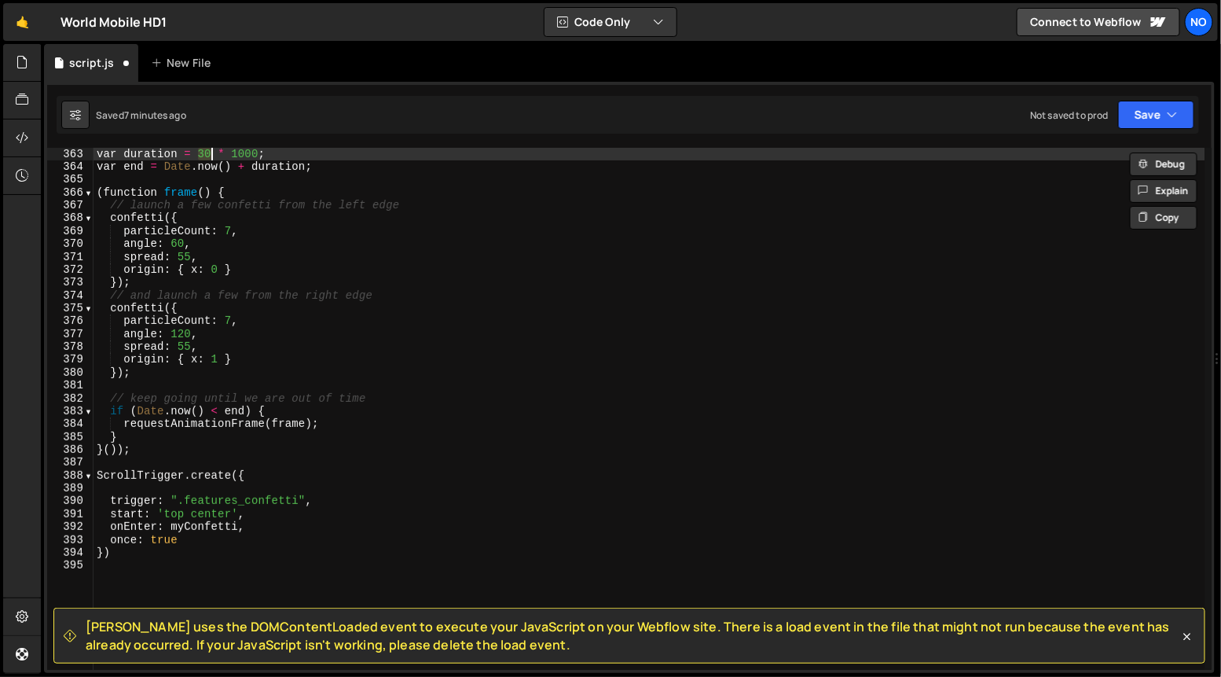
type textarea "}"
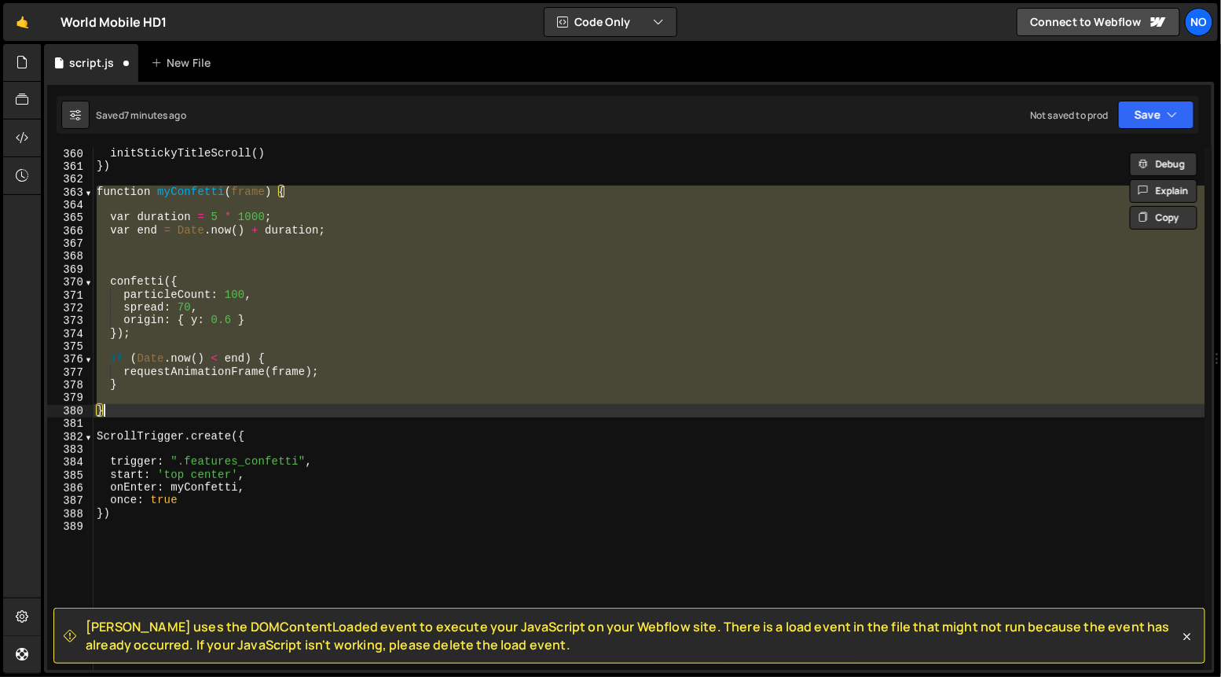
scroll to position [4607, 0]
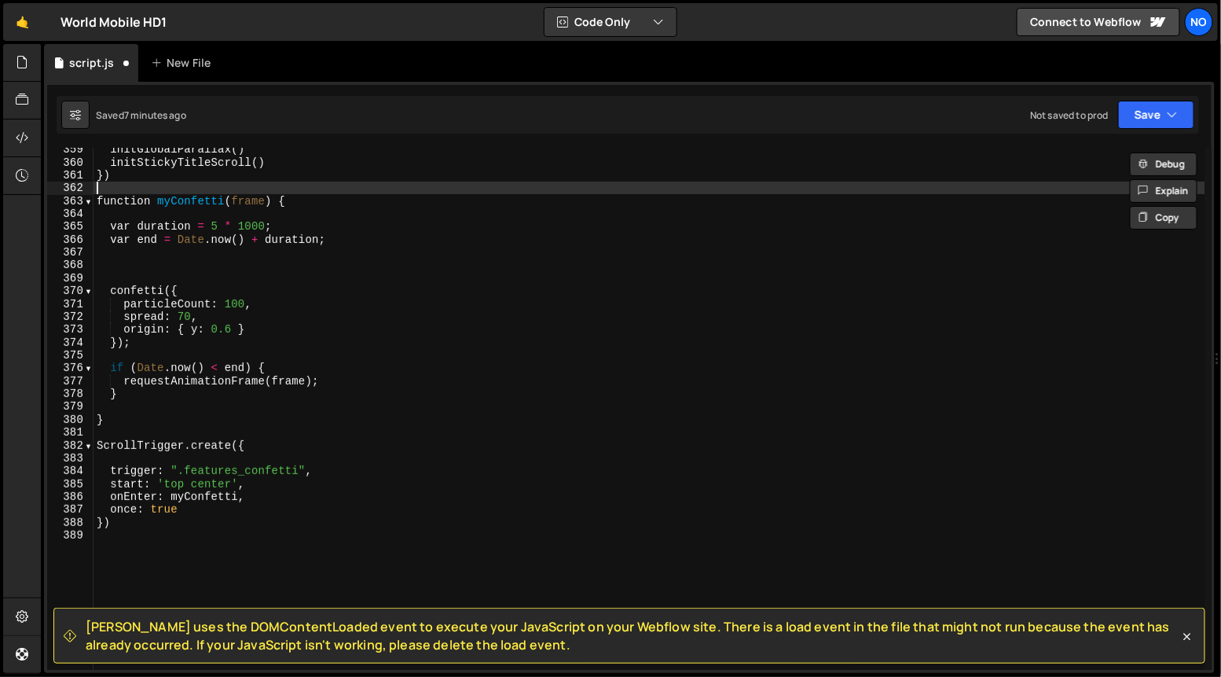
click at [131, 190] on div "initGlobalParallax ( ) initStickyTitleScroll ( ) }) function myConfetti ( frame…" at bounding box center [650, 417] width 1112 height 548
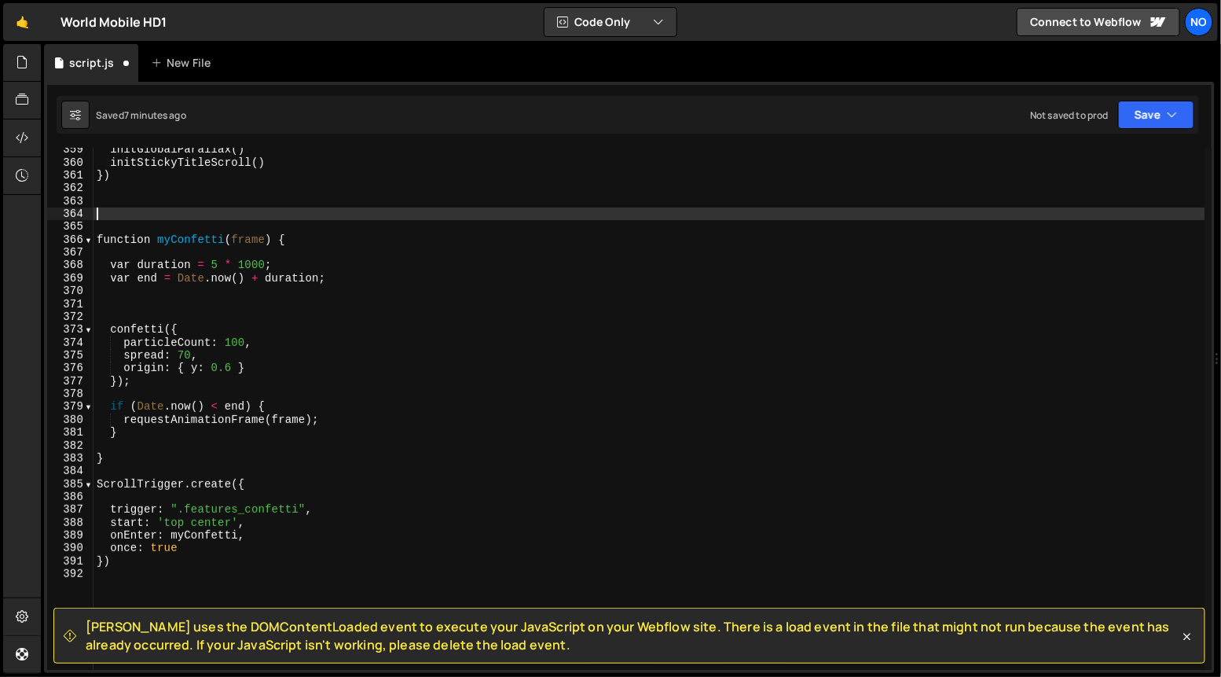
click at [164, 299] on div "initGlobalParallax ( ) initStickyTitleScroll ( ) }) function myConfetti ( frame…" at bounding box center [650, 417] width 1112 height 548
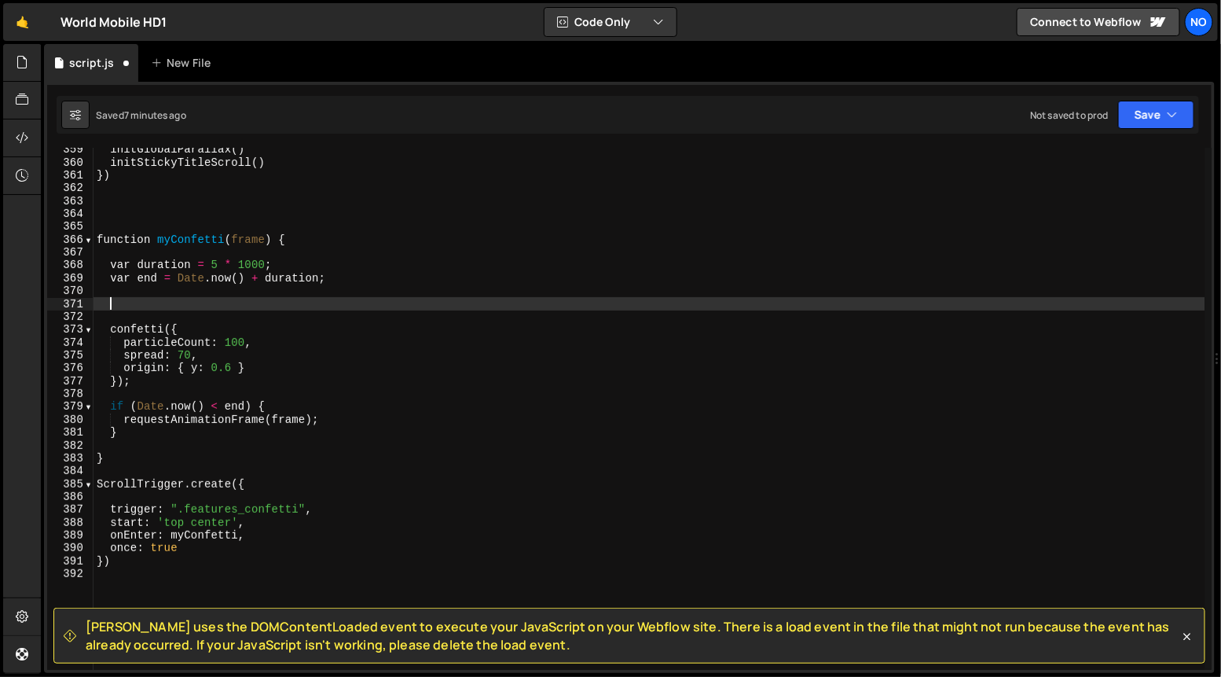
paste textarea "}());"
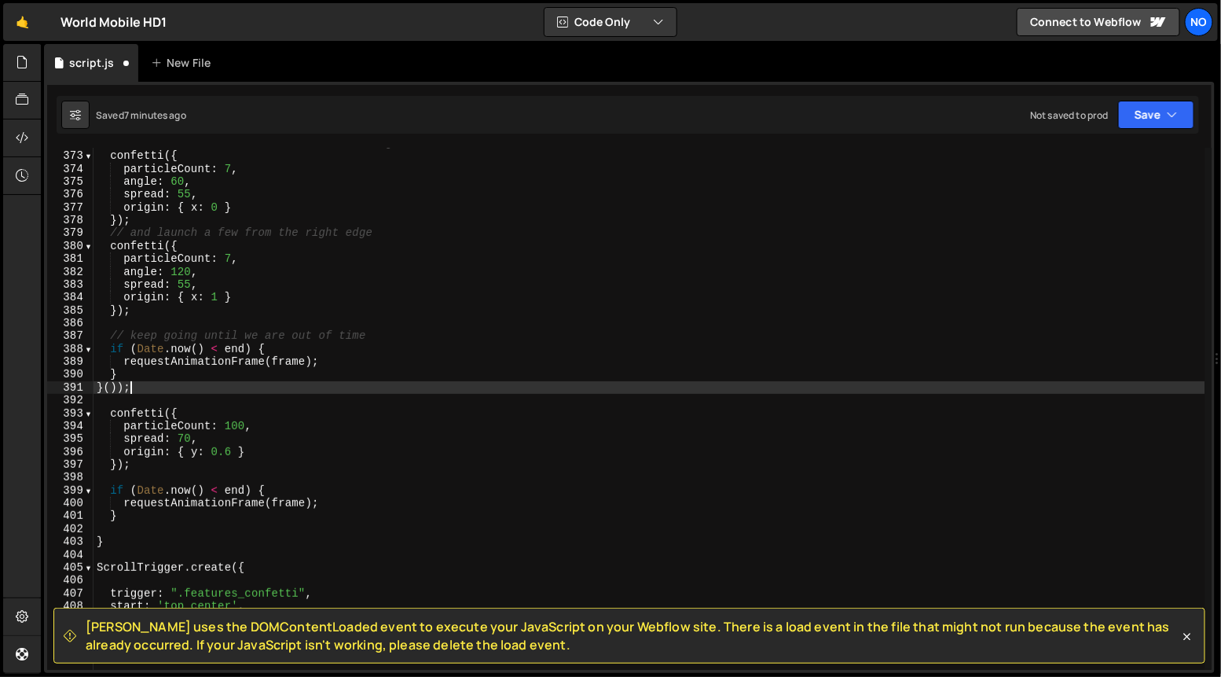
scroll to position [4782, 0]
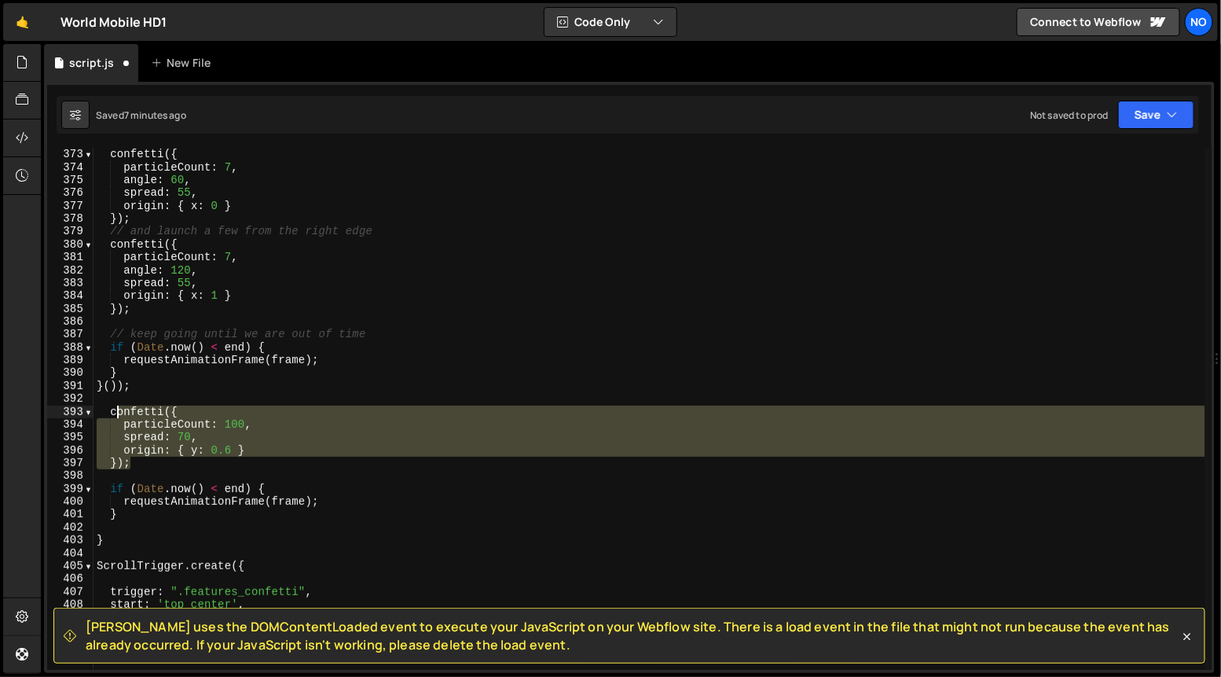
drag, startPoint x: 127, startPoint y: 446, endPoint x: 114, endPoint y: 413, distance: 34.6
click at [114, 413] on div "// launch a few confetti from the left edge confetti ({ particleCount : 7 , ang…" at bounding box center [650, 409] width 1112 height 548
type textarea "confetti({ particleCount: 100,"
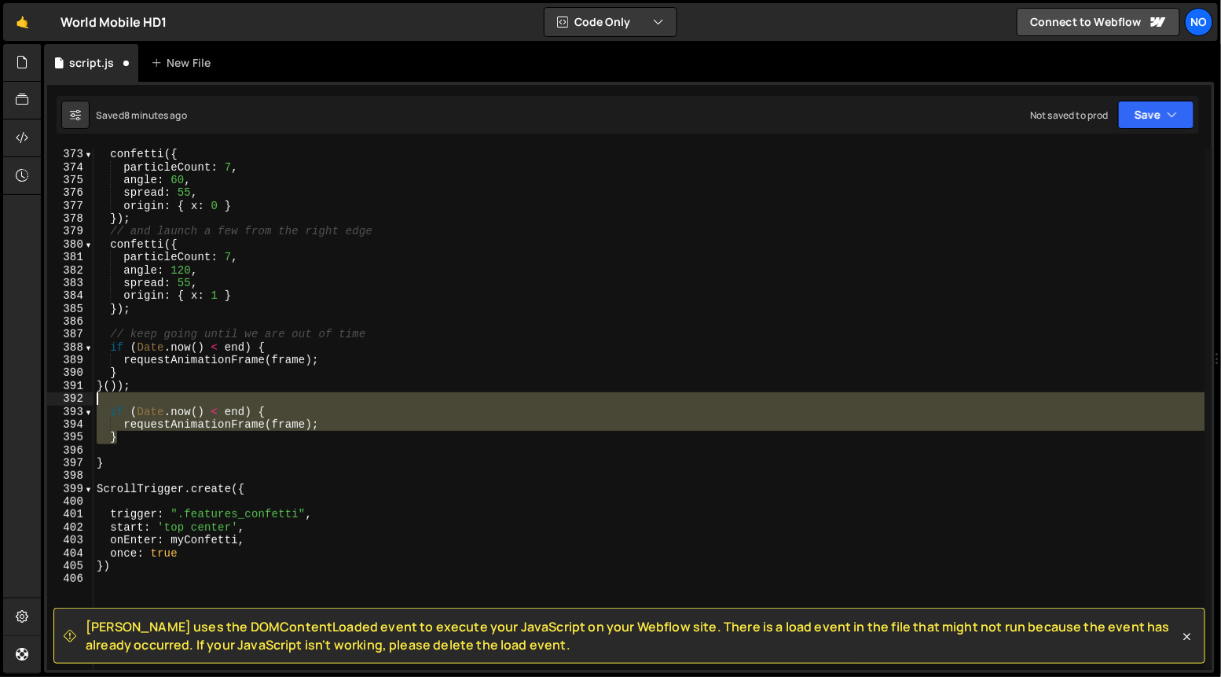
drag, startPoint x: 125, startPoint y: 435, endPoint x: 85, endPoint y: 402, distance: 51.9
click at [85, 402] on div "}()); 372 373 374 375 376 377 378 379 380 381 382 383 384 385 386 387 388 389 3…" at bounding box center [629, 409] width 1164 height 522
type textarea "if ([DOMAIN_NAME]() < end) {"
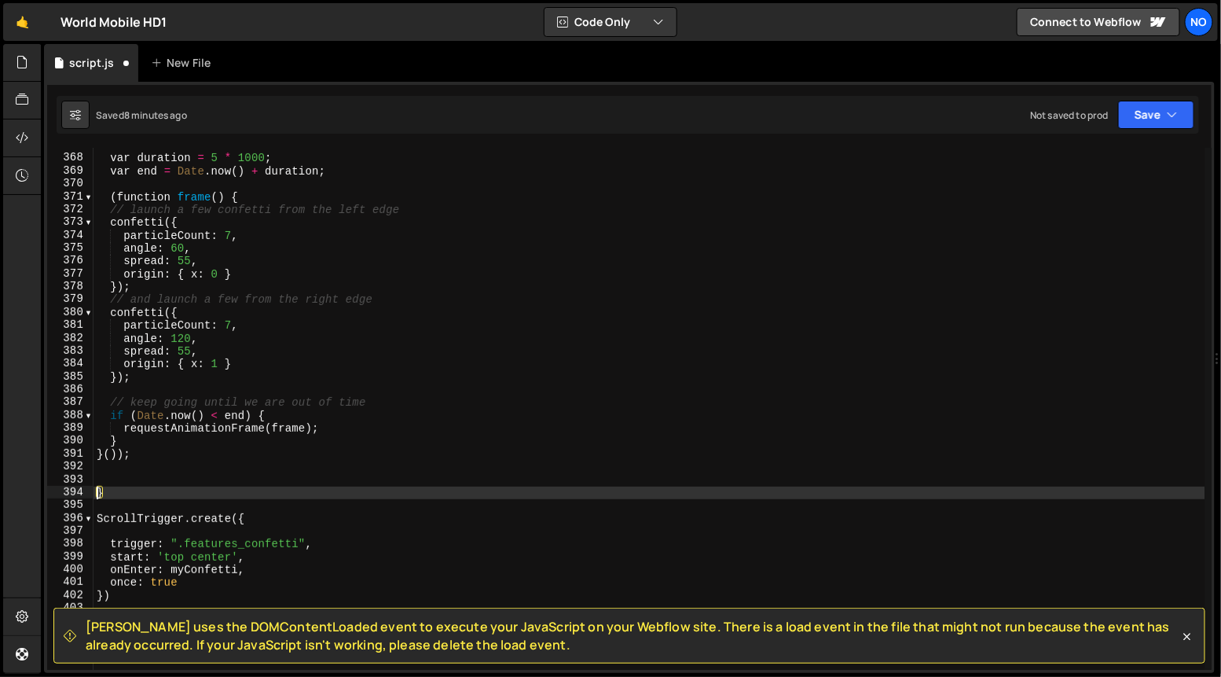
scroll to position [4710, 0]
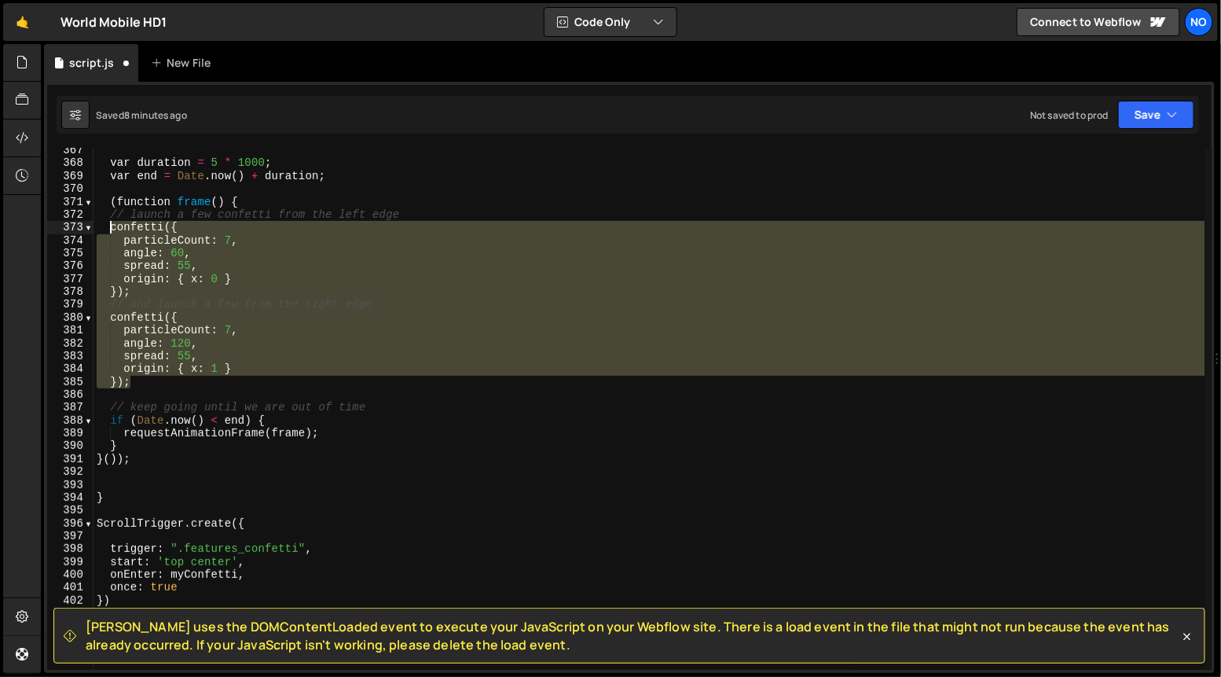
drag, startPoint x: 130, startPoint y: 380, endPoint x: 111, endPoint y: 221, distance: 160.7
click at [111, 221] on div "var duration = 5 * 1000 ; var end = Date . now ( ) + duration ; ( function fram…" at bounding box center [650, 418] width 1112 height 548
type textarea "confetti({ particleCount: 7,"
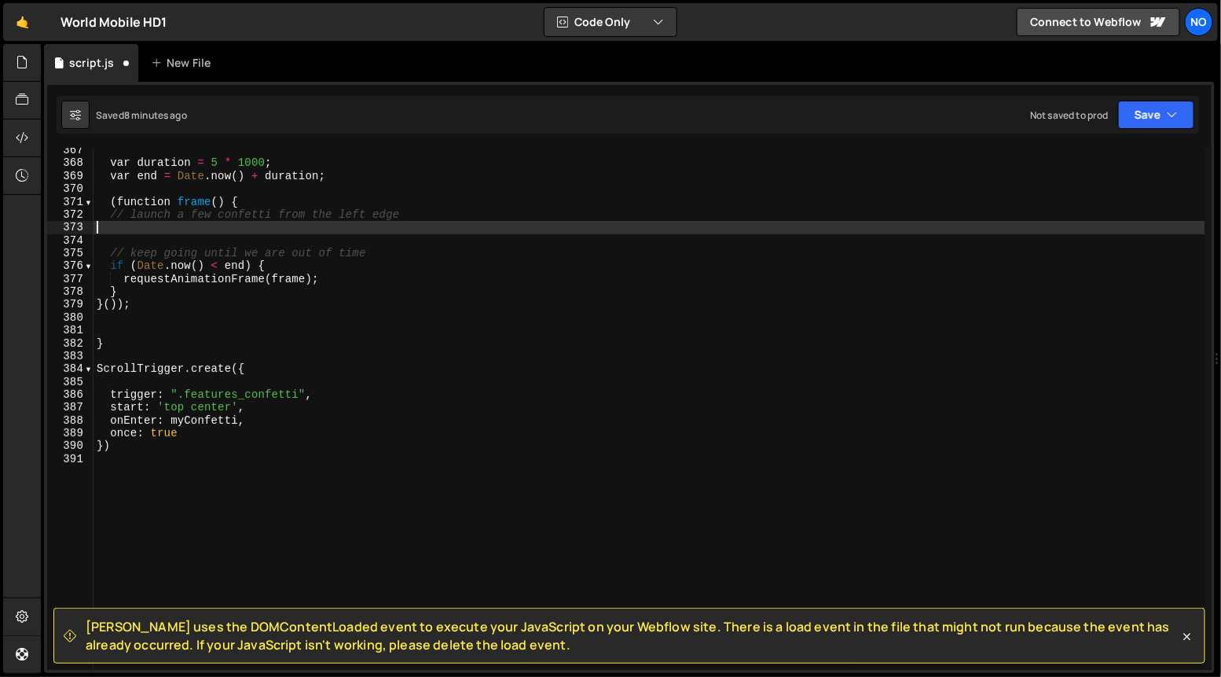
type textarea "// launch a few confetti from the left edge"
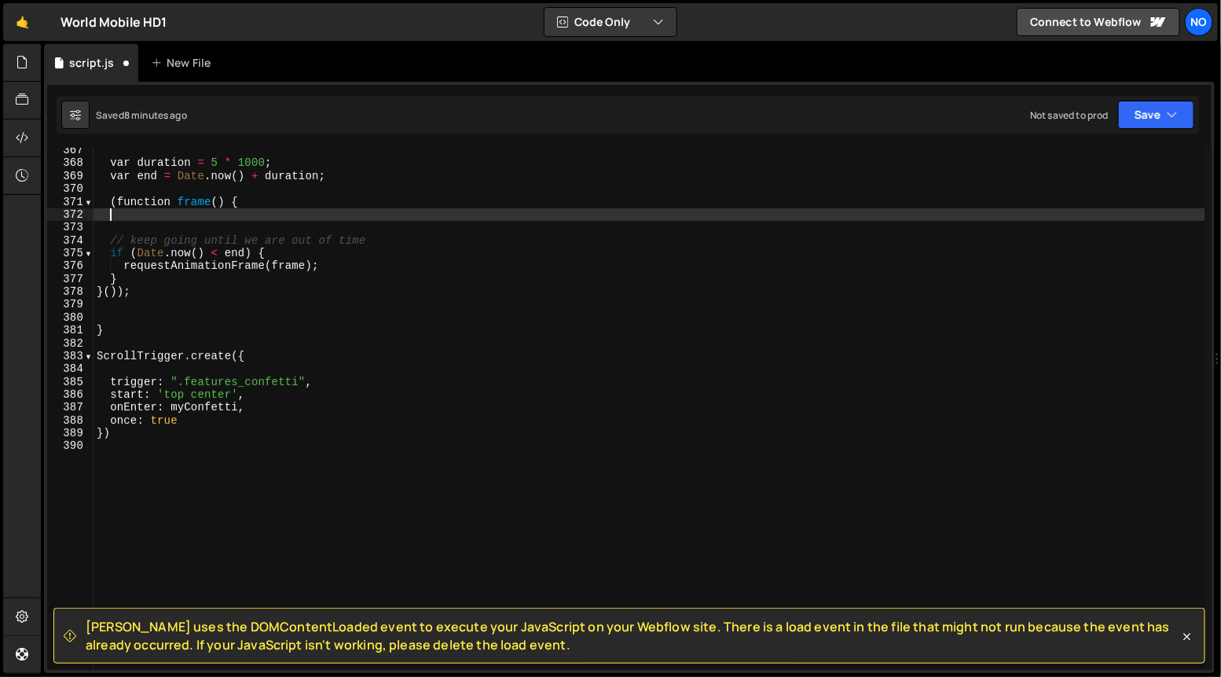
scroll to position [0, 0]
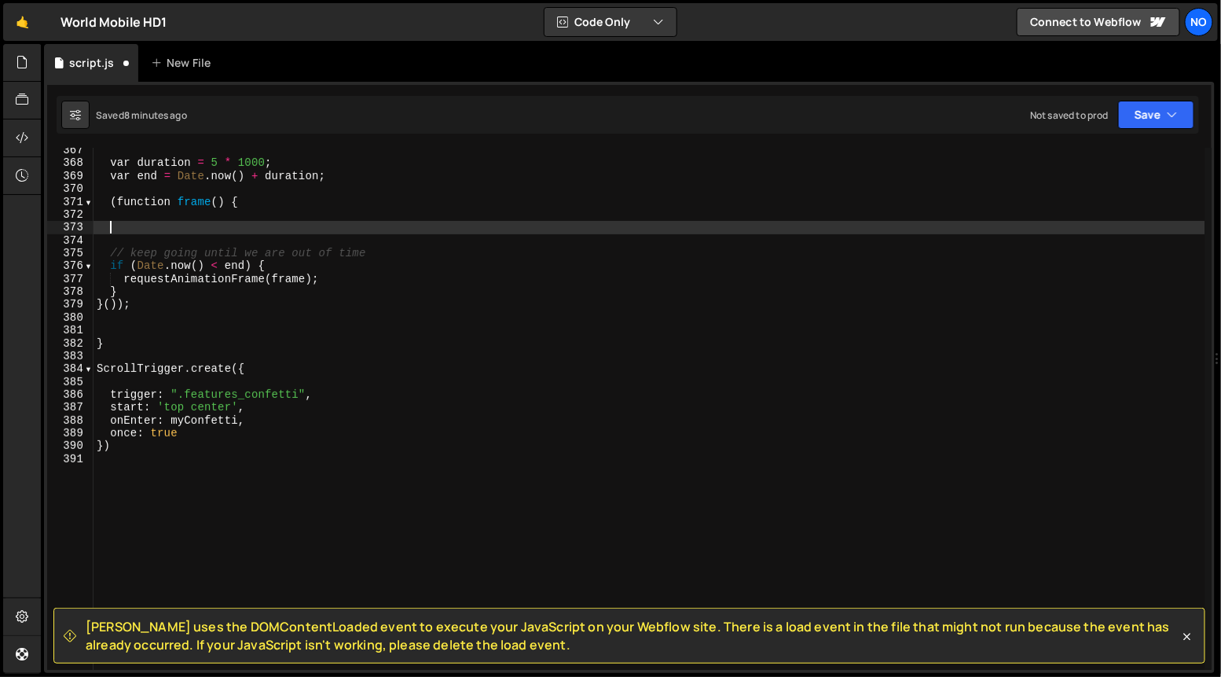
paste textarea "});"
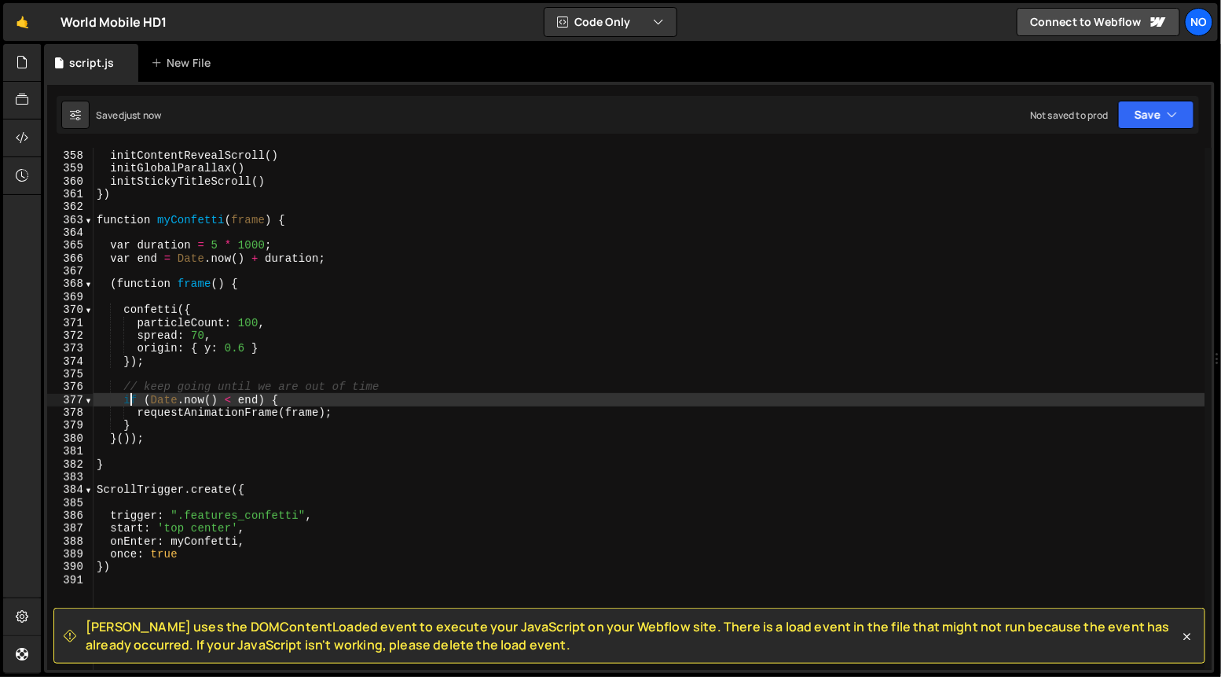
scroll to position [4582, 0]
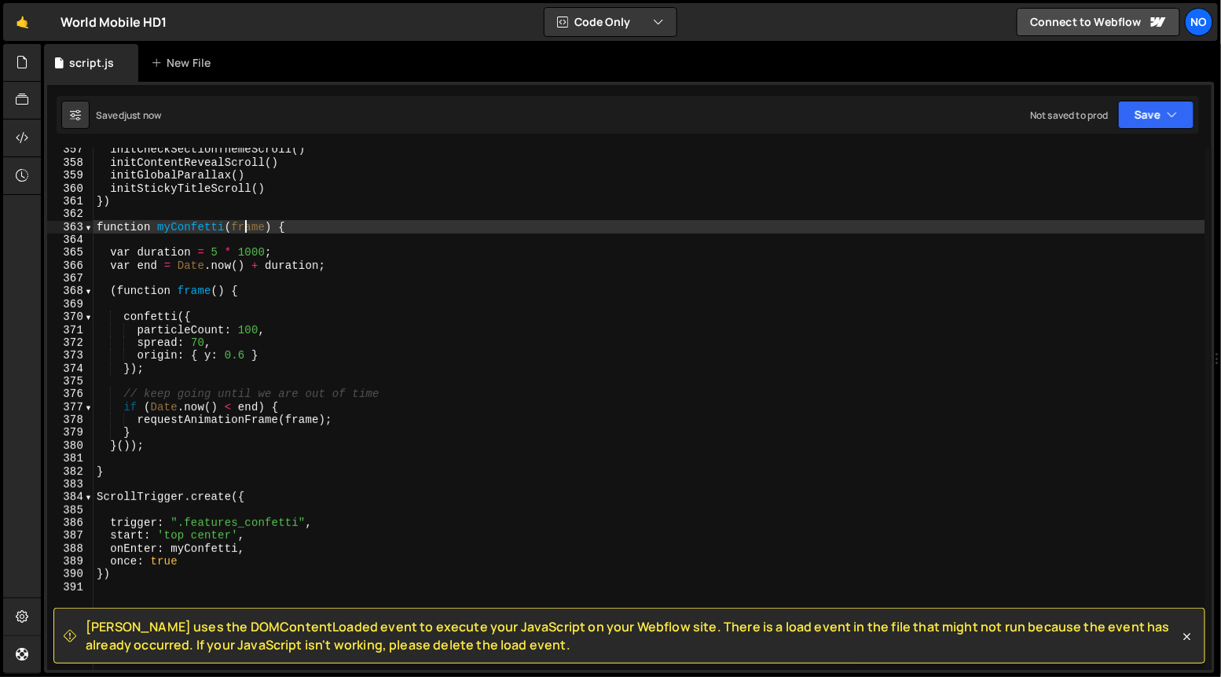
click at [247, 225] on div "initCheckSectionThemeScroll ( ) initContentRevealScroll ( ) initGlobalParallax …" at bounding box center [650, 417] width 1112 height 548
click at [365, 230] on div "initCheckSectionThemeScroll ( ) initContentRevealScroll ( ) initGlobalParallax …" at bounding box center [650, 417] width 1112 height 548
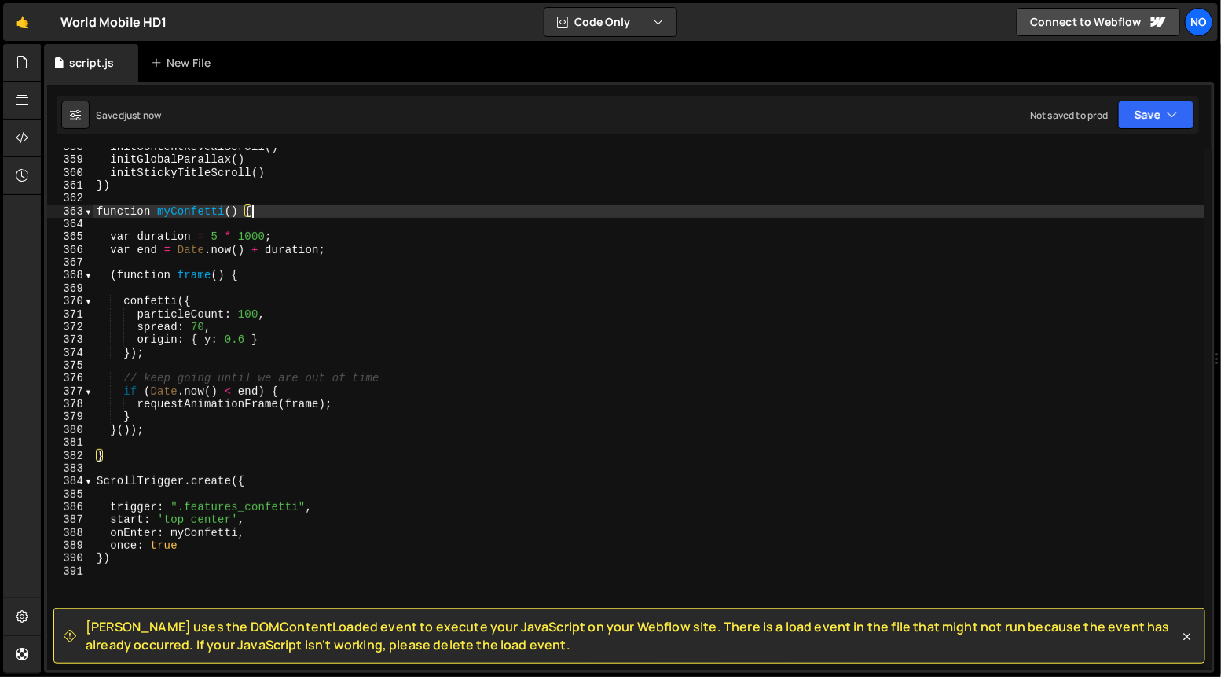
scroll to position [4599, 0]
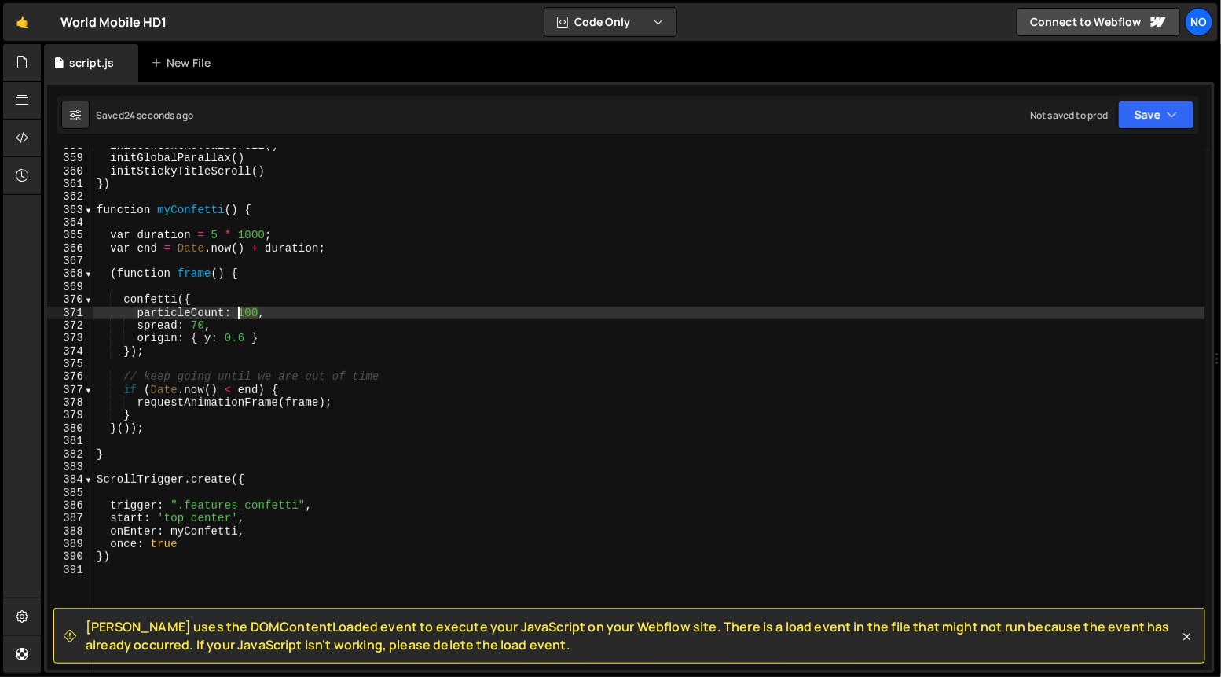
drag, startPoint x: 255, startPoint y: 310, endPoint x: 239, endPoint y: 310, distance: 15.7
click at [239, 310] on div "initContentRevealScroll ( ) initGlobalParallax ( ) initStickyTitleScroll ( ) })…" at bounding box center [650, 413] width 1112 height 548
click at [324, 307] on div "initContentRevealScroll ( ) initGlobalParallax ( ) initStickyTitleScroll ( ) })…" at bounding box center [650, 413] width 1112 height 548
click at [281, 335] on div "initContentRevealScroll ( ) initGlobalParallax ( ) initStickyTitleScroll ( ) })…" at bounding box center [650, 413] width 1112 height 548
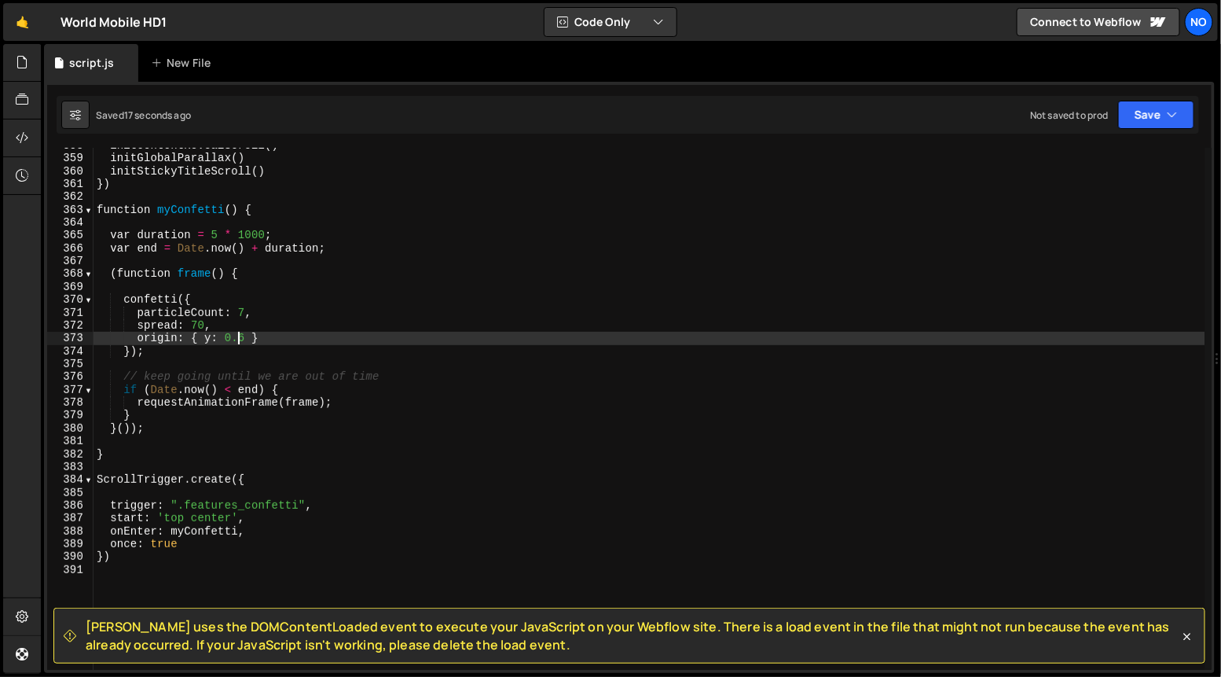
drag, startPoint x: 241, startPoint y: 338, endPoint x: 254, endPoint y: 378, distance: 42.0
click at [242, 339] on div "initContentRevealScroll ( ) initGlobalParallax ( ) initStickyTitleScroll ( ) })…" at bounding box center [650, 413] width 1112 height 548
click at [270, 343] on div "initContentRevealScroll ( ) initGlobalParallax ( ) initStickyTitleScroll ( ) })…" at bounding box center [650, 413] width 1112 height 548
click at [258, 325] on div "initContentRevealScroll ( ) initGlobalParallax ( ) initStickyTitleScroll ( ) })…" at bounding box center [650, 413] width 1112 height 548
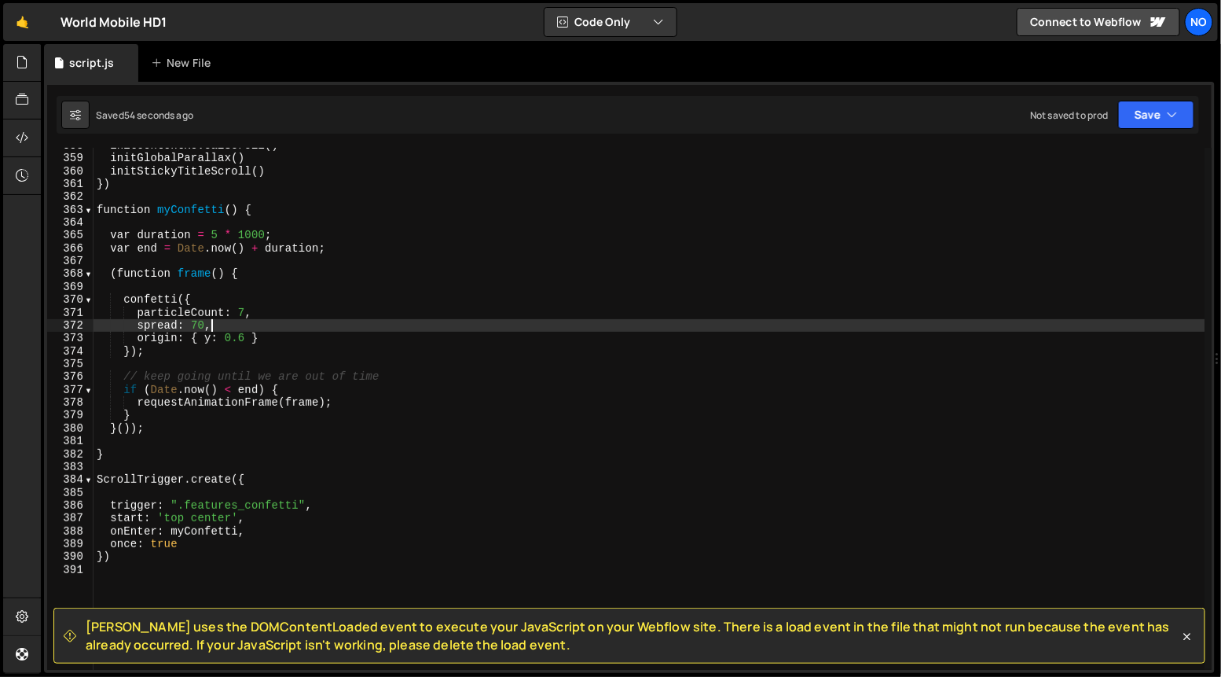
scroll to position [0, 7]
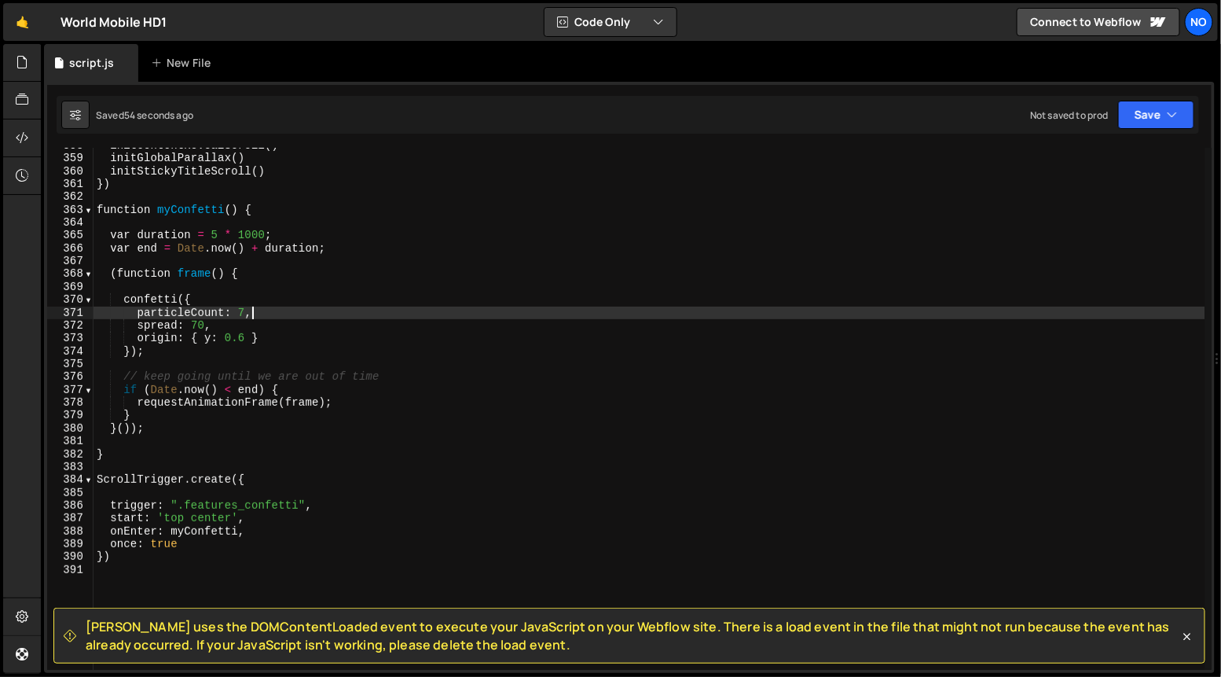
click at [291, 313] on div "initContentRevealScroll ( ) initGlobalParallax ( ) initStickyTitleScroll ( ) })…" at bounding box center [650, 413] width 1112 height 548
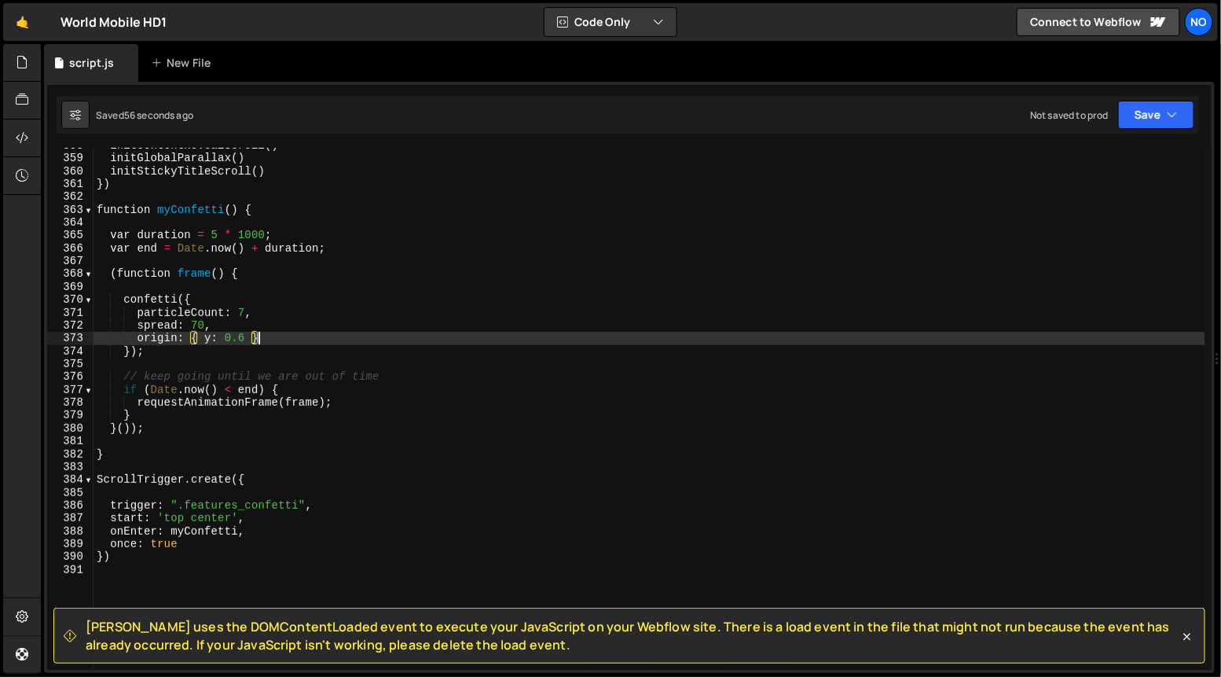
click at [289, 334] on div "initContentRevealScroll ( ) initGlobalParallax ( ) initStickyTitleScroll ( ) })…" at bounding box center [650, 413] width 1112 height 548
drag, startPoint x: 244, startPoint y: 341, endPoint x: 251, endPoint y: 377, distance: 36.7
click at [244, 341] on div "initContentRevealScroll ( ) initGlobalParallax ( ) initStickyTitleScroll ( ) })…" at bounding box center [650, 413] width 1112 height 548
type textarea "origin: { y: 0.5 }"
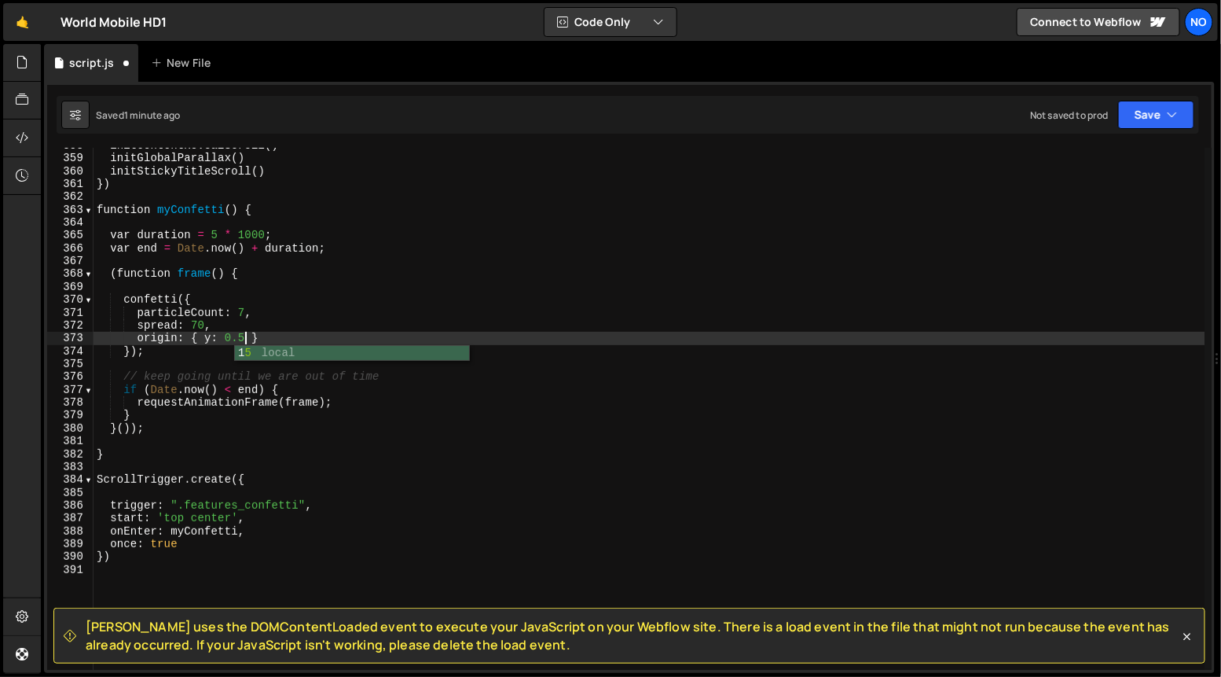
click at [175, 361] on div "initContentRevealScroll ( ) initGlobalParallax ( ) initStickyTitleScroll ( ) })…" at bounding box center [650, 413] width 1112 height 548
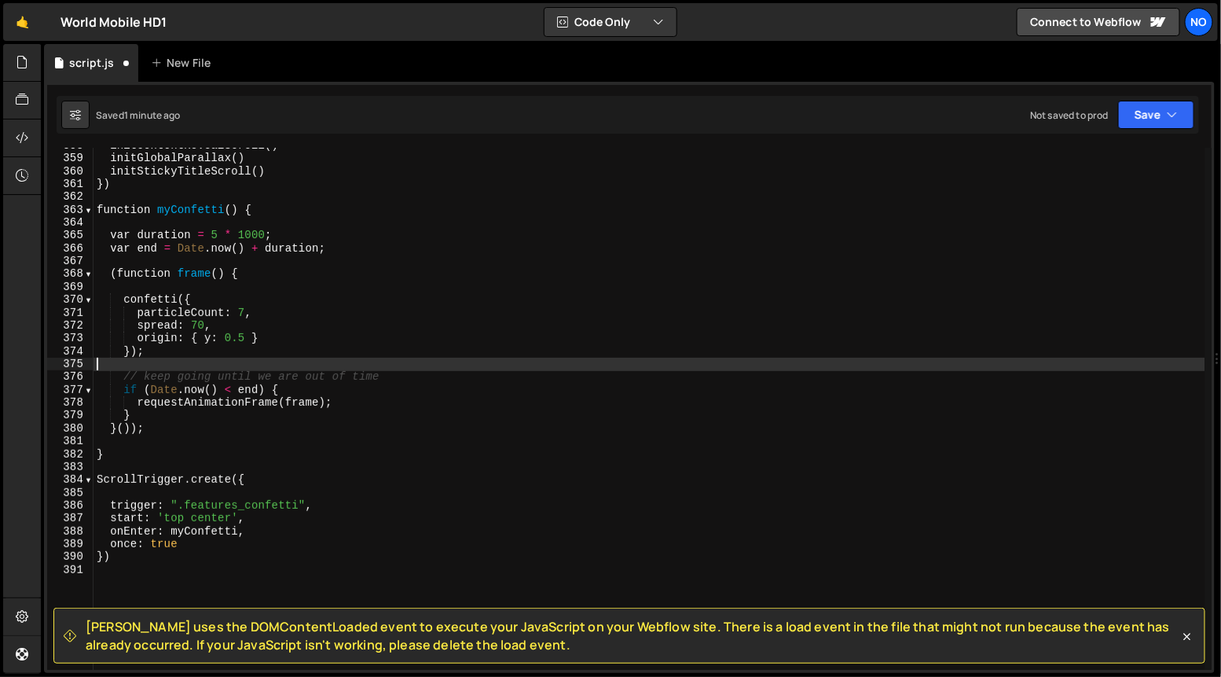
scroll to position [0, 0]
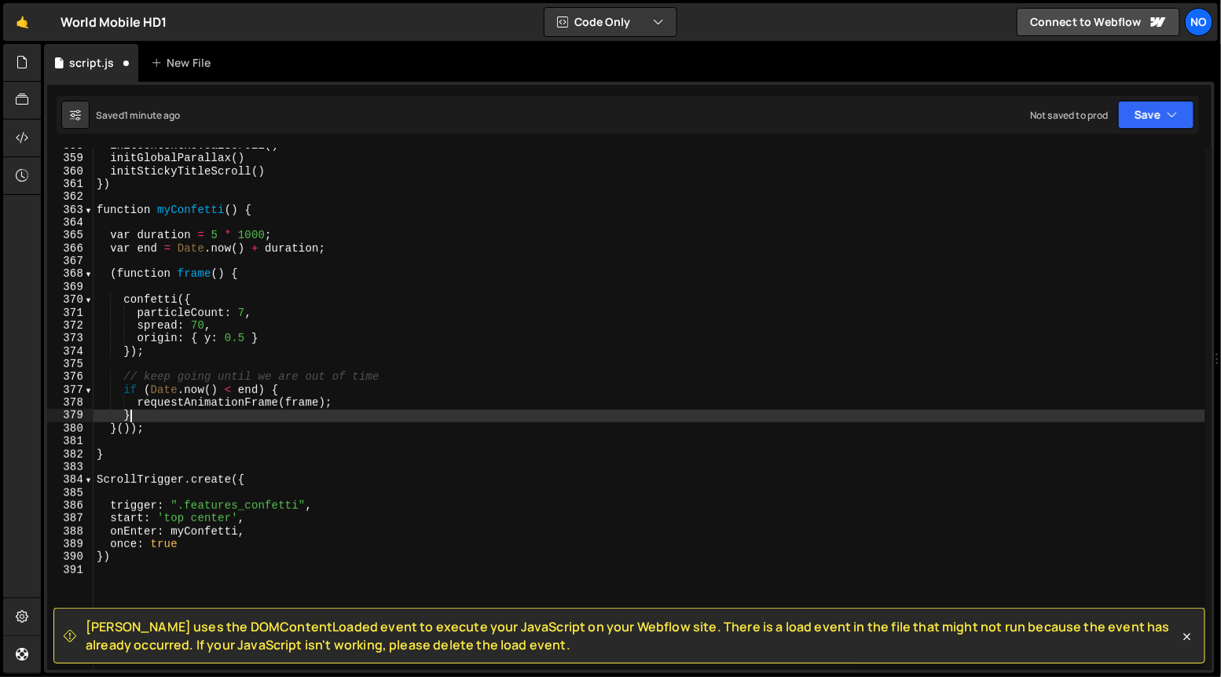
click at [228, 419] on div "initContentRevealScroll ( ) initGlobalParallax ( ) initStickyTitleScroll ( ) })…" at bounding box center [650, 413] width 1112 height 548
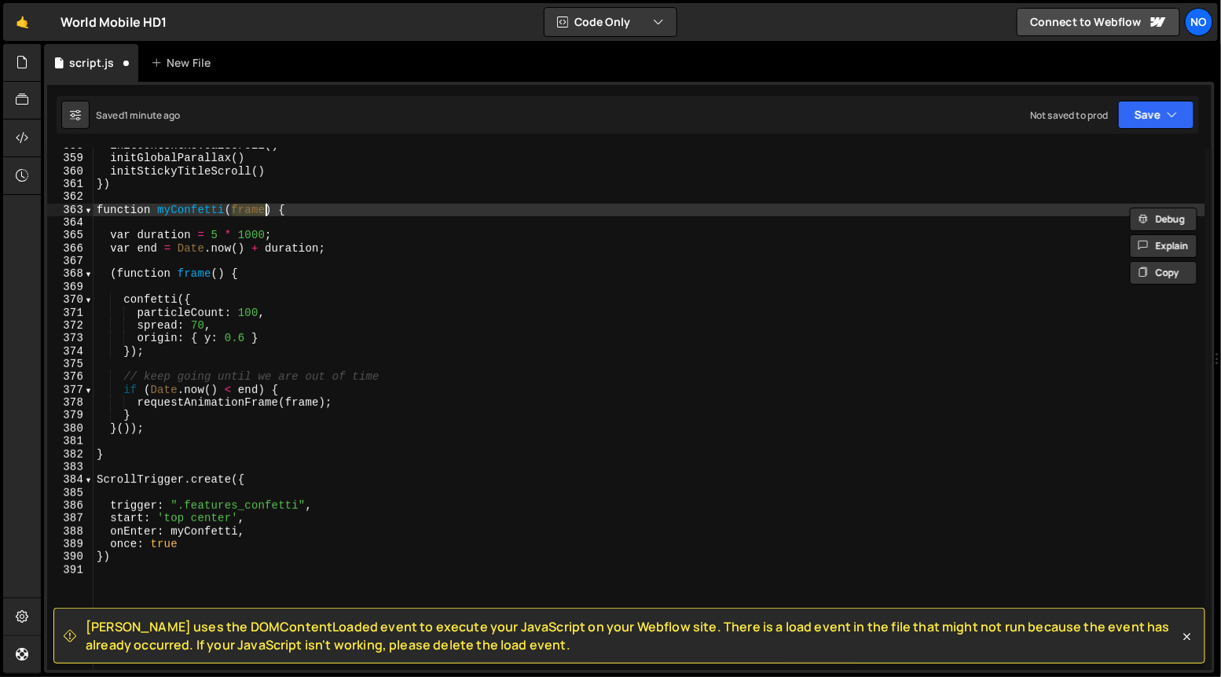
type textarea "})"
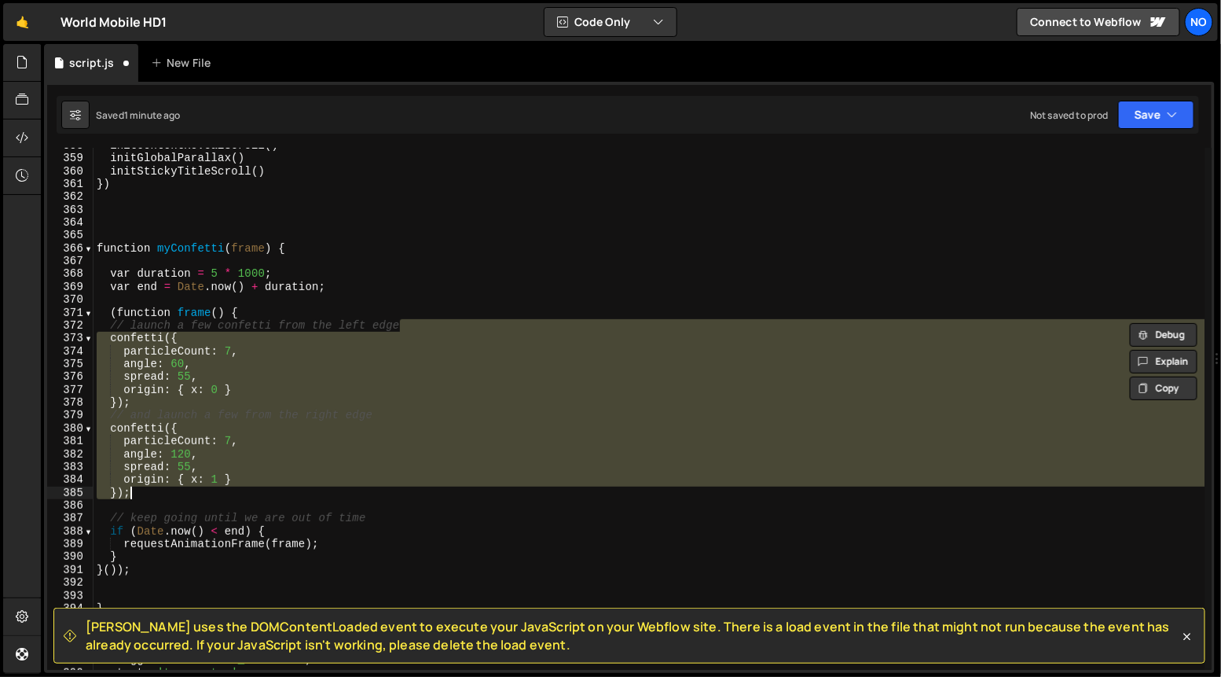
type textarea "requestAnimationFrame(frame); }"
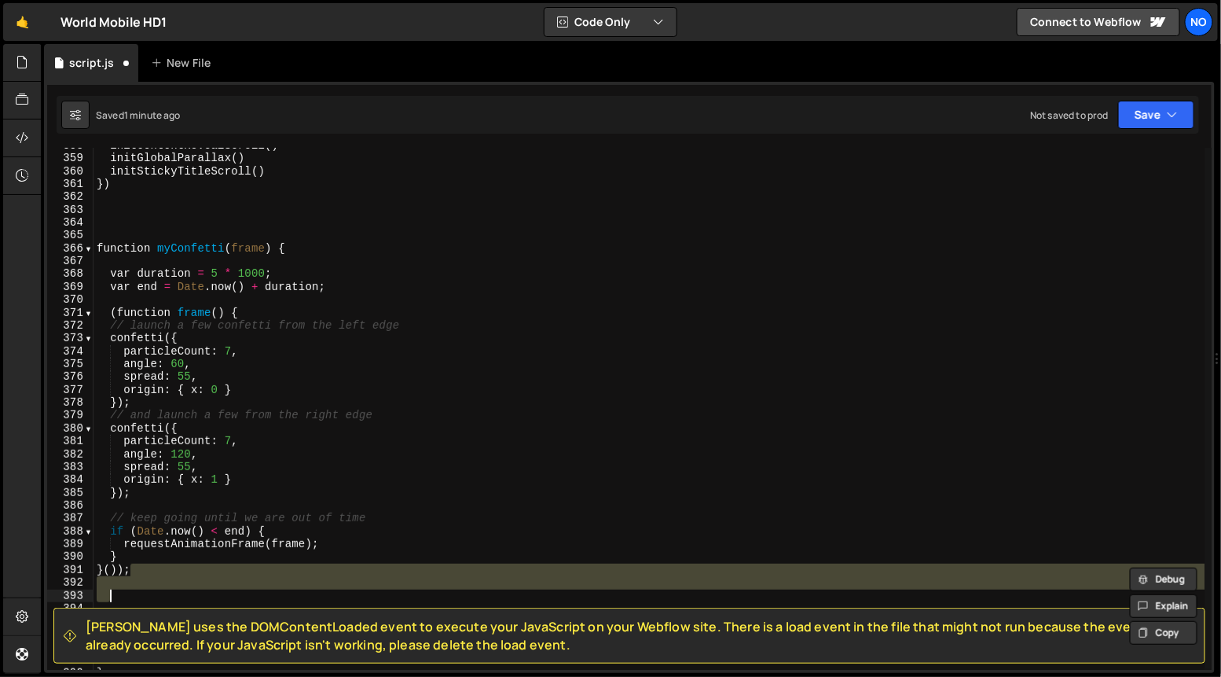
type textarea "origin: { y: 0.6 } });"
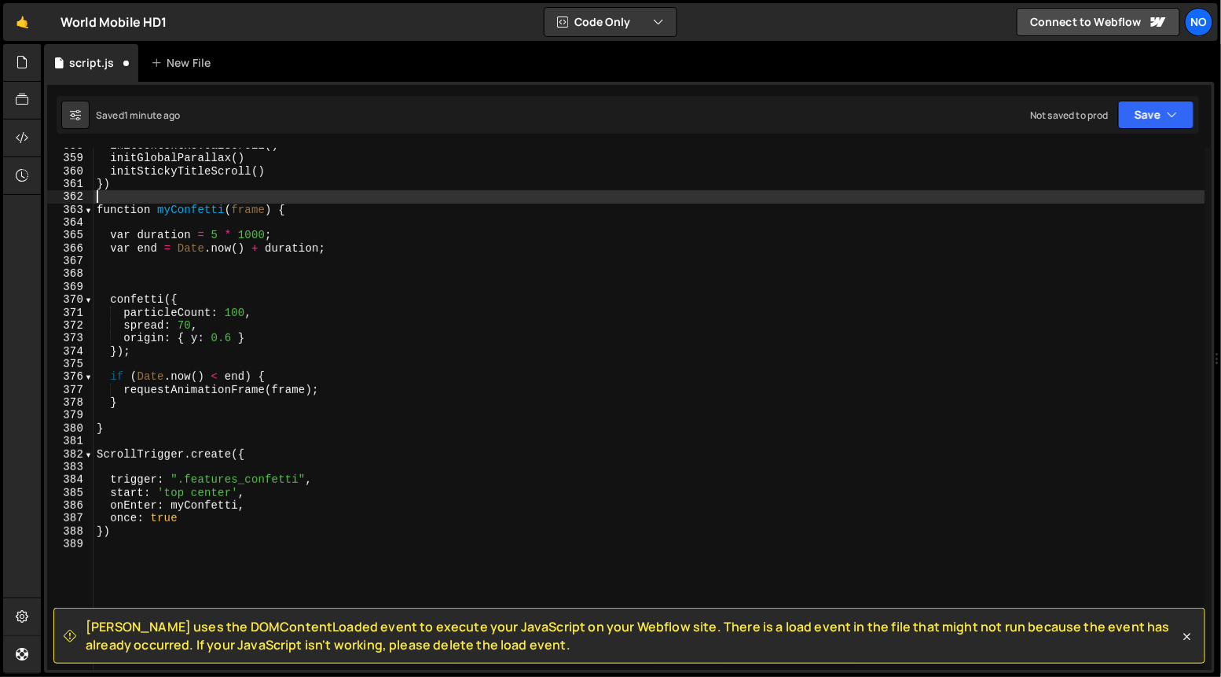
type textarea "function myConfetti() {"
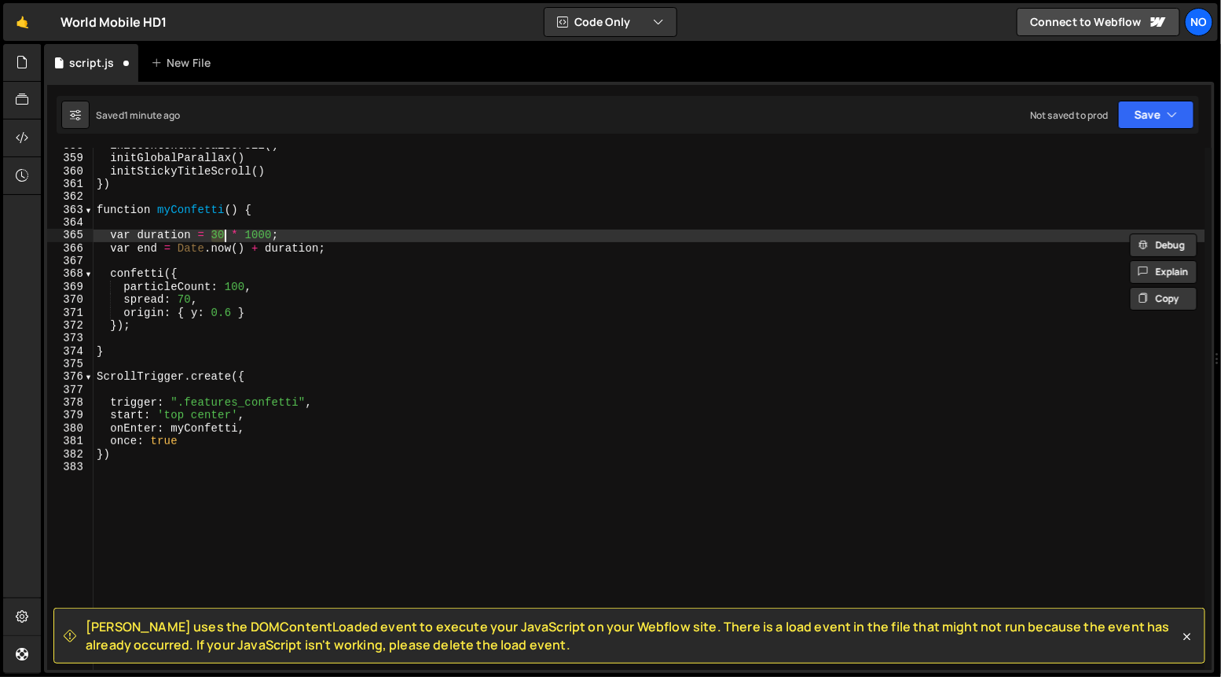
type textarea "var end = [DOMAIN_NAME]() + duration;"
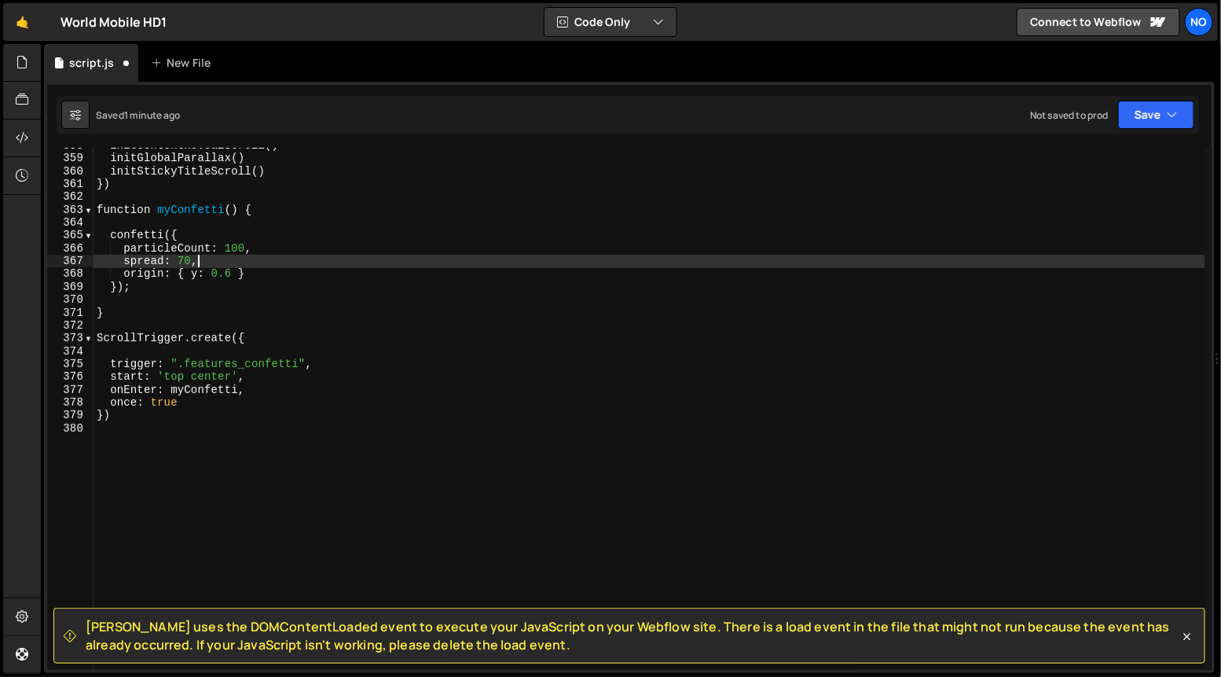
click at [228, 266] on div "initContentRevealScroll ( ) initGlobalParallax ( ) initStickyTitleScroll ( ) })…" at bounding box center [650, 413] width 1112 height 548
click at [231, 272] on div "initContentRevealScroll ( ) initGlobalParallax ( ) initStickyTitleScroll ( ) })…" at bounding box center [650, 413] width 1112 height 548
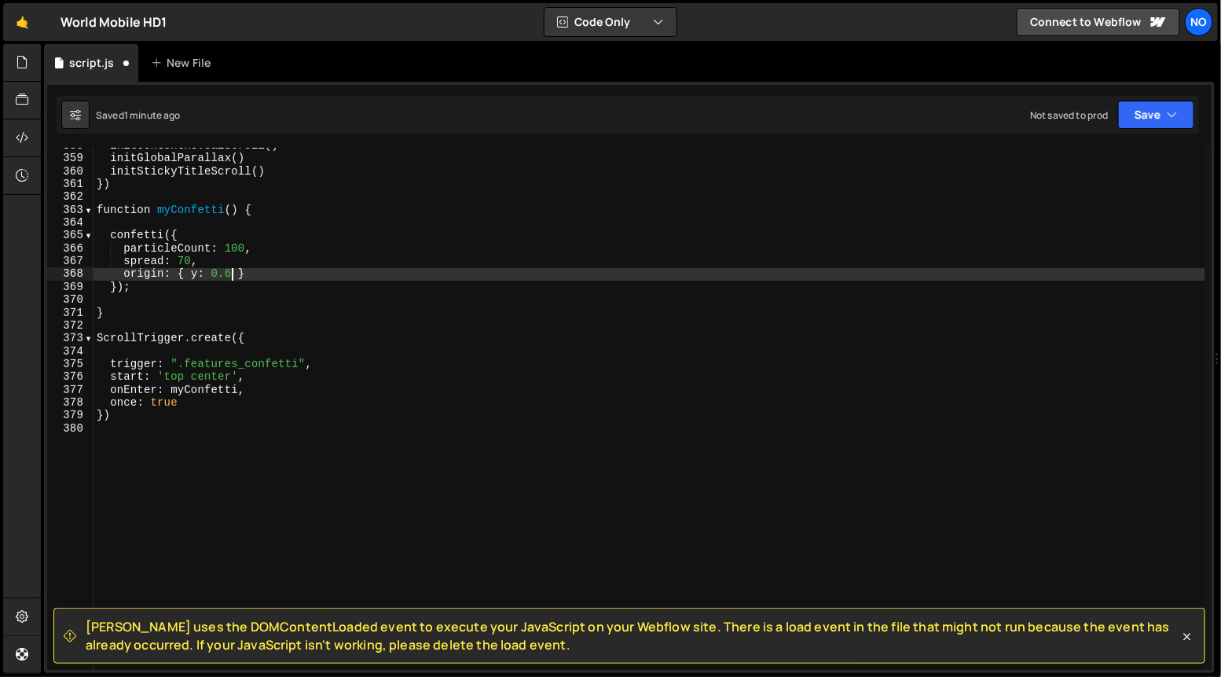
scroll to position [0, 9]
click at [233, 314] on div "initContentRevealScroll ( ) initGlobalParallax ( ) initStickyTitleScroll ( ) })…" at bounding box center [650, 413] width 1112 height 548
type textarea "}"
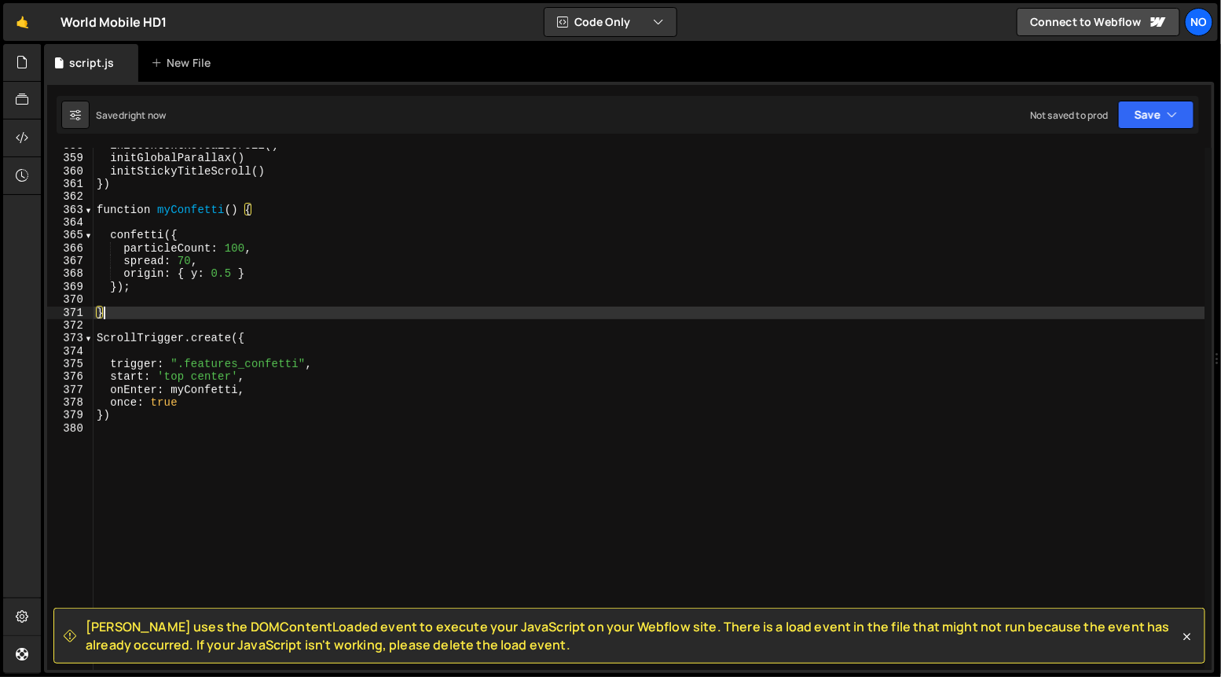
click at [215, 350] on div "initContentRevealScroll ( ) initGlobalParallax ( ) initStickyTitleScroll ( ) })…" at bounding box center [650, 413] width 1112 height 548
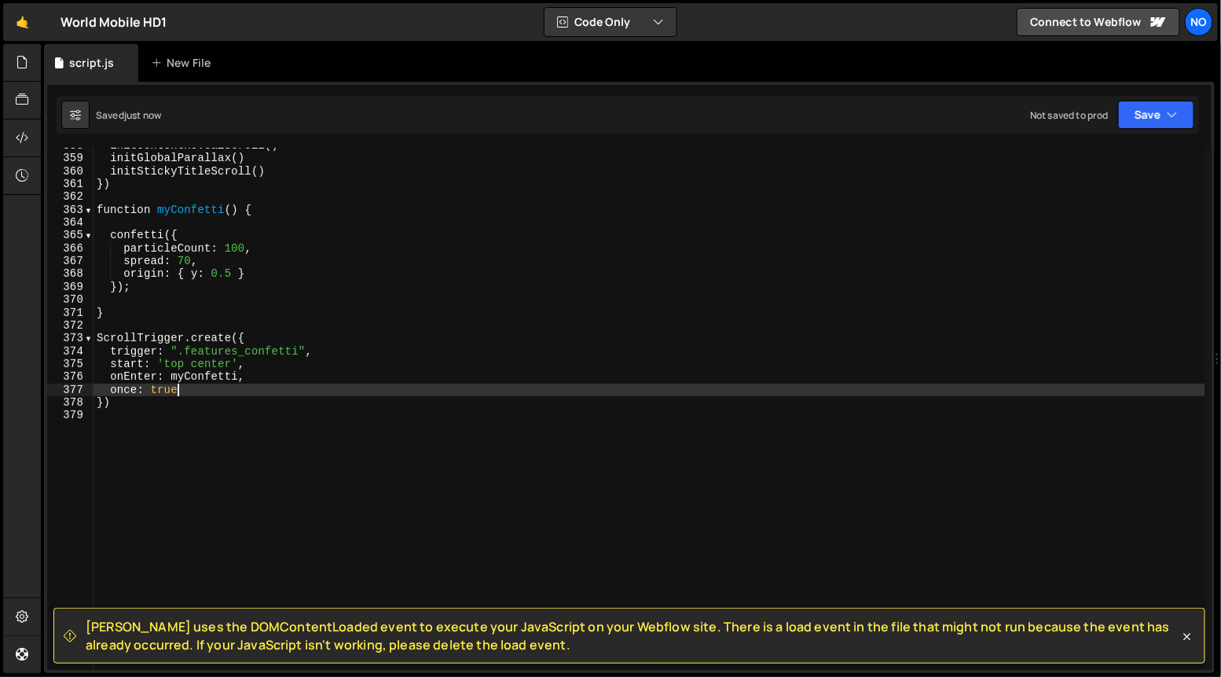
click at [218, 395] on div "initContentRevealScroll ( ) initGlobalParallax ( ) initStickyTitleScroll ( ) })…" at bounding box center [650, 413] width 1112 height 548
click at [218, 404] on div "initContentRevealScroll ( ) initGlobalParallax ( ) initStickyTitleScroll ( ) })…" at bounding box center [650, 413] width 1112 height 548
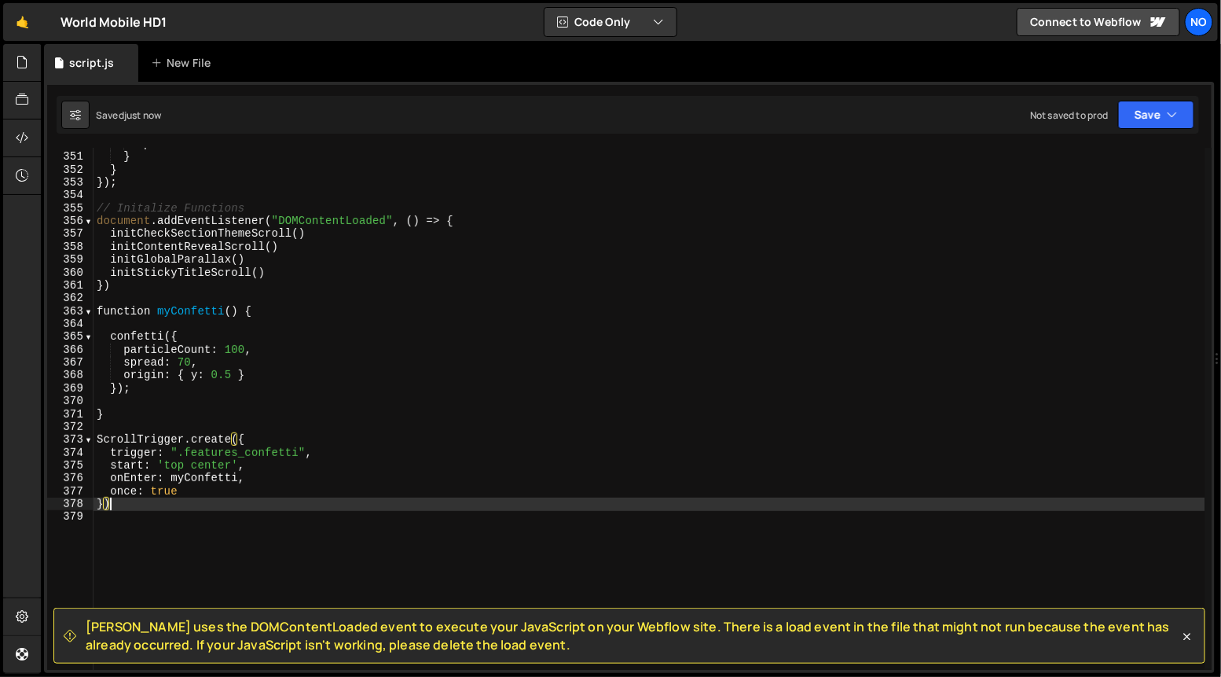
scroll to position [4504, 0]
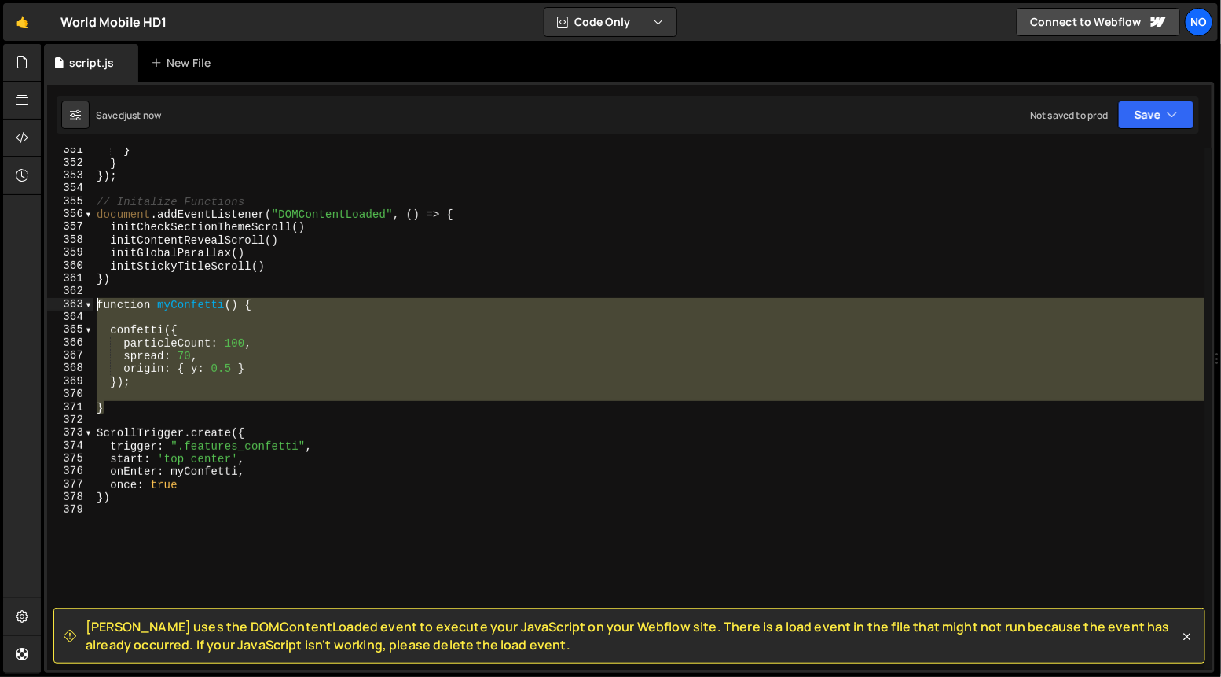
drag, startPoint x: 104, startPoint y: 398, endPoint x: 107, endPoint y: 313, distance: 85.7
click at [97, 303] on div "} } }) ; // Initalize Functions document . addEventListener ( "DOMContentLoaded…" at bounding box center [650, 418] width 1112 height 548
click at [352, 306] on div "} } }) ; // Initalize Functions document . addEventListener ( "DOMContentLoaded…" at bounding box center [650, 409] width 1112 height 522
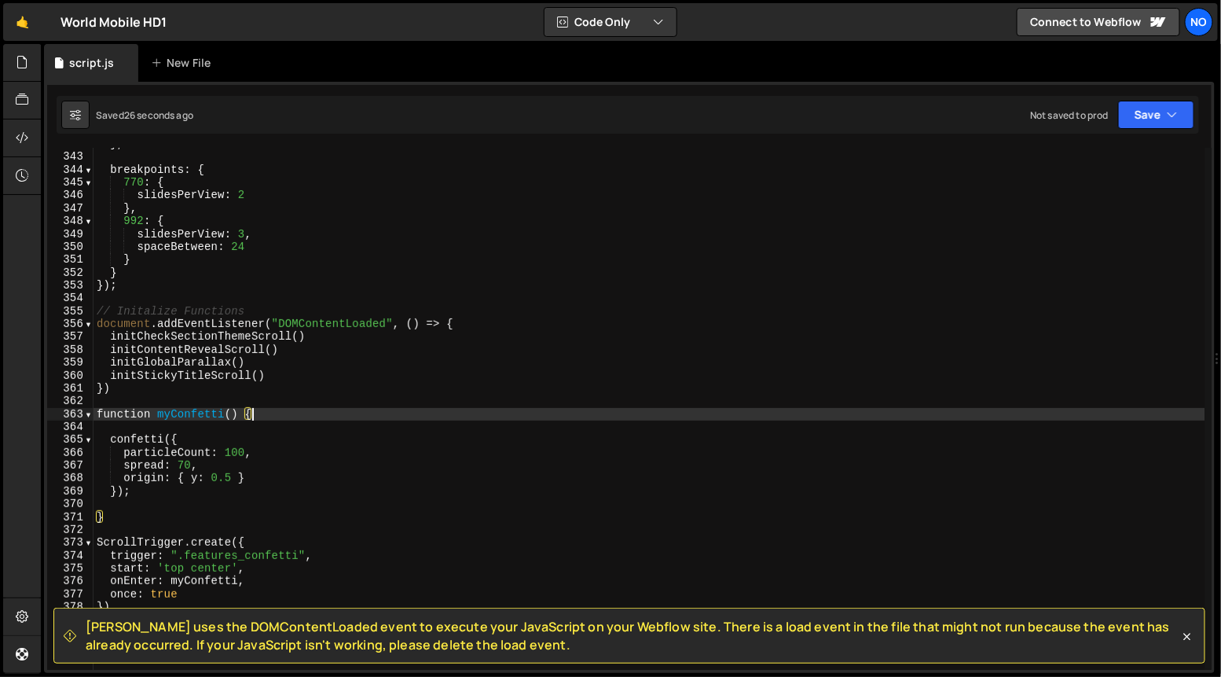
scroll to position [4395, 0]
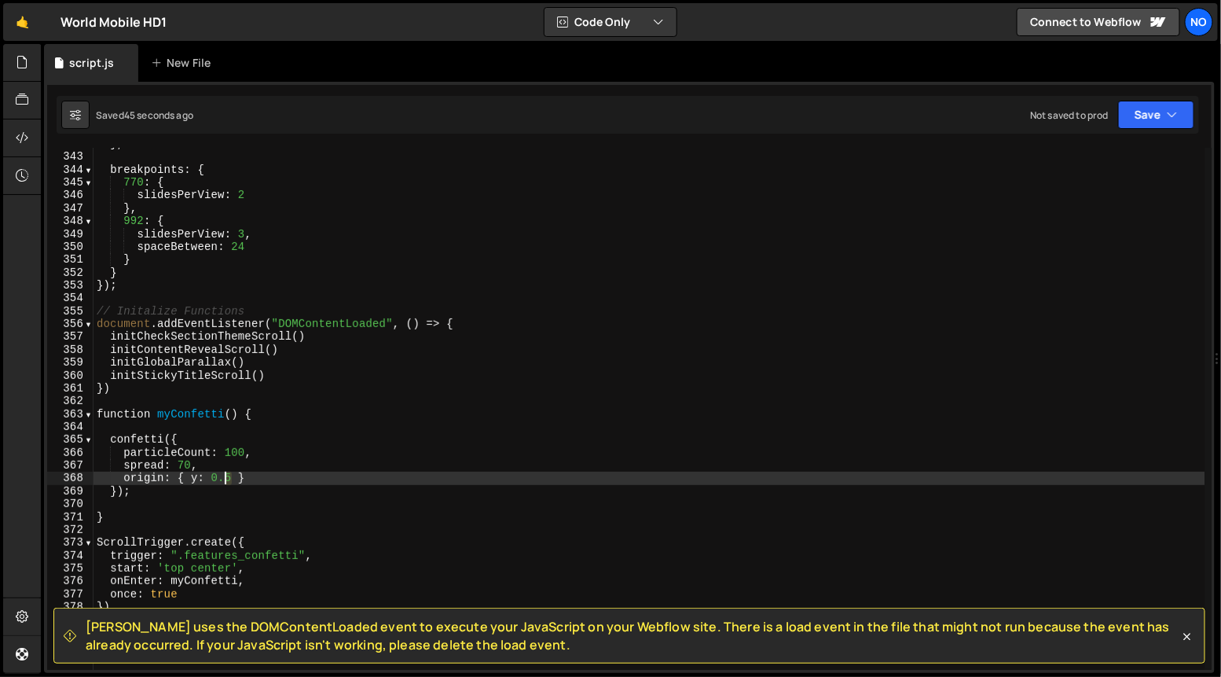
drag, startPoint x: 229, startPoint y: 480, endPoint x: 215, endPoint y: 480, distance: 14.1
click at [215, 480] on div "} , breakpoints : { 770 : { slidesPerView : 2 } , 992 : { slidesPerView : 3 , s…" at bounding box center [650, 412] width 1112 height 548
click at [233, 477] on div "} , breakpoints : { 770 : { slidesPerView : 2 } , 992 : { slidesPerView : 3 , s…" at bounding box center [650, 409] width 1112 height 522
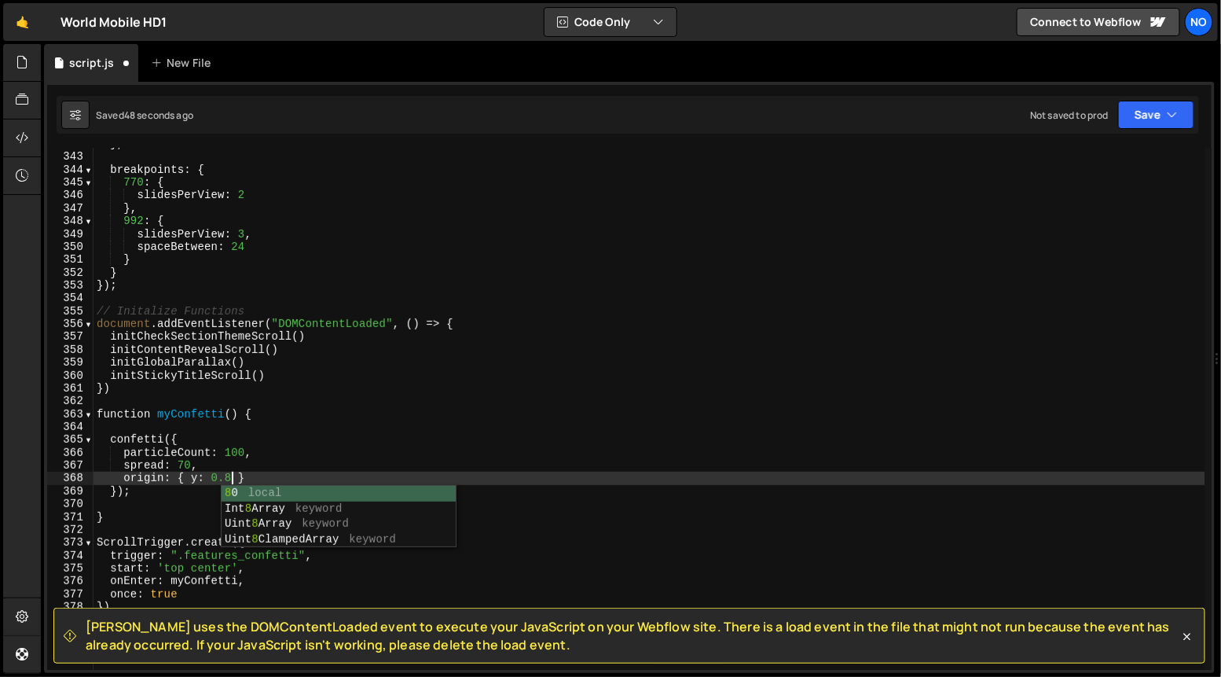
scroll to position [0, 9]
click at [339, 467] on div "} , breakpoints : { 770 : { slidesPerView : 2 } , 992 : { slidesPerView : 3 , s…" at bounding box center [650, 412] width 1112 height 548
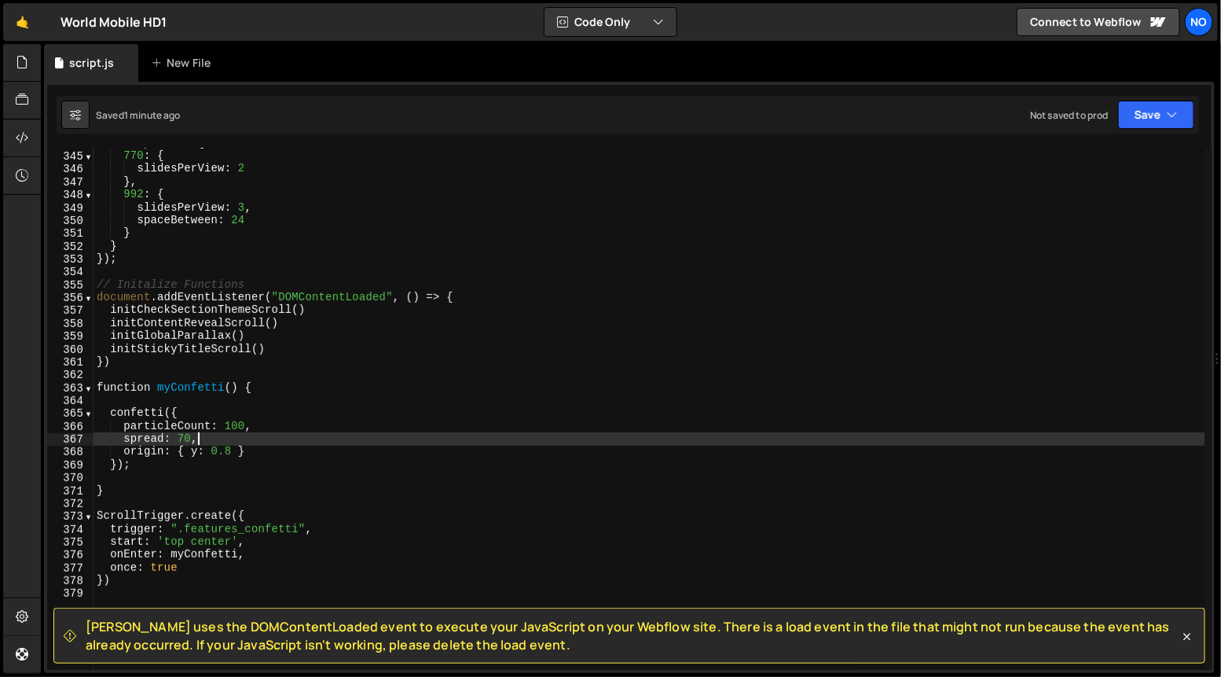
scroll to position [4420, 0]
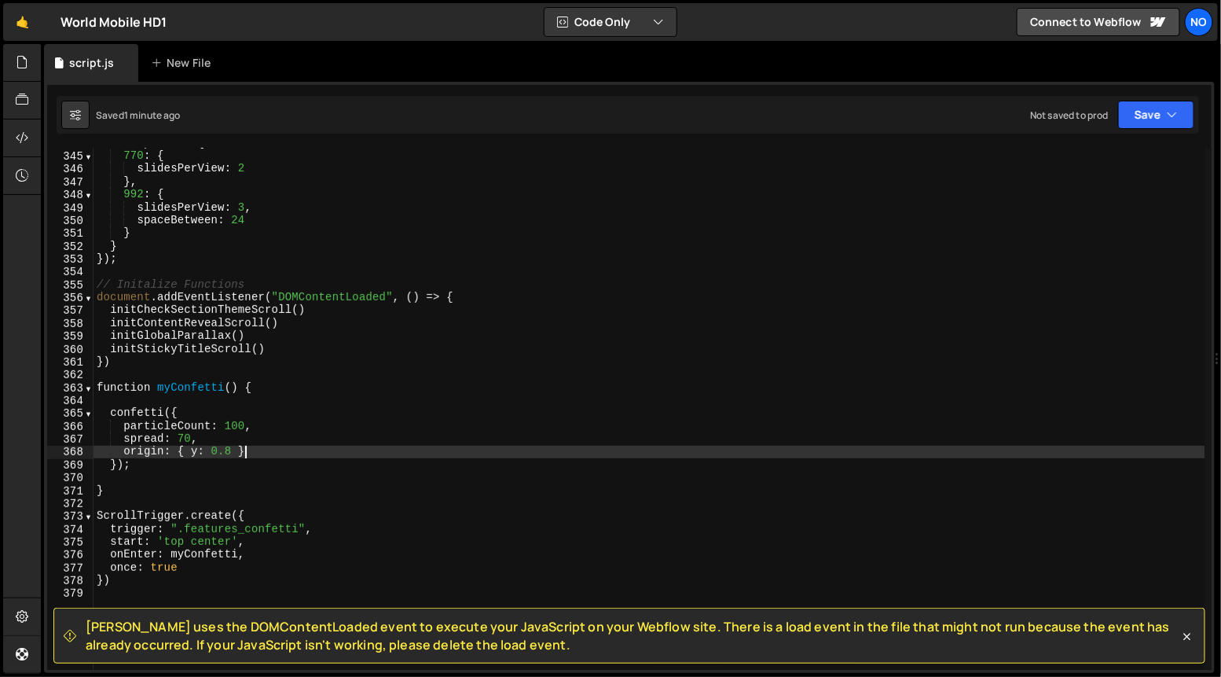
click at [249, 448] on div "breakpoints : { 770 : { slidesPerView : 2 } , 992 : { slidesPerView : 3 , space…" at bounding box center [650, 411] width 1112 height 548
type textarea "origin: { y: 0.8 }"
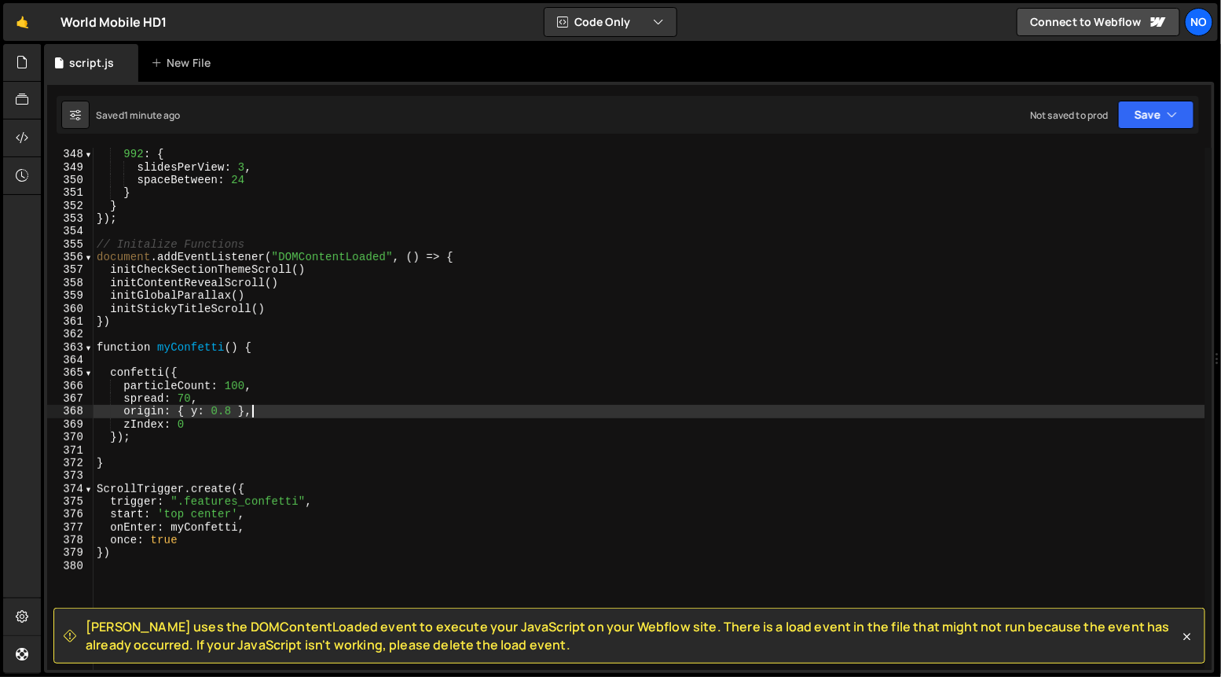
scroll to position [4463, 0]
click at [204, 429] on div "992 : { slidesPerView : 3 , spaceBetween : 24 } } }) ; // Initalize Functions d…" at bounding box center [650, 420] width 1112 height 548
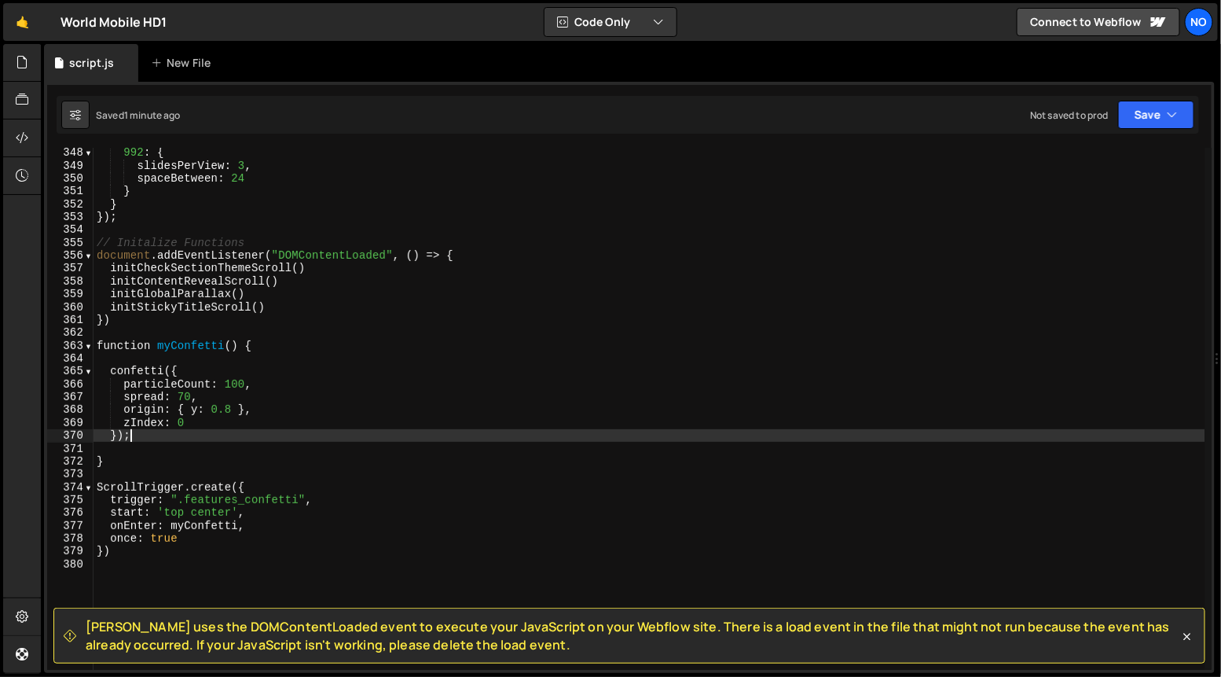
scroll to position [0, 2]
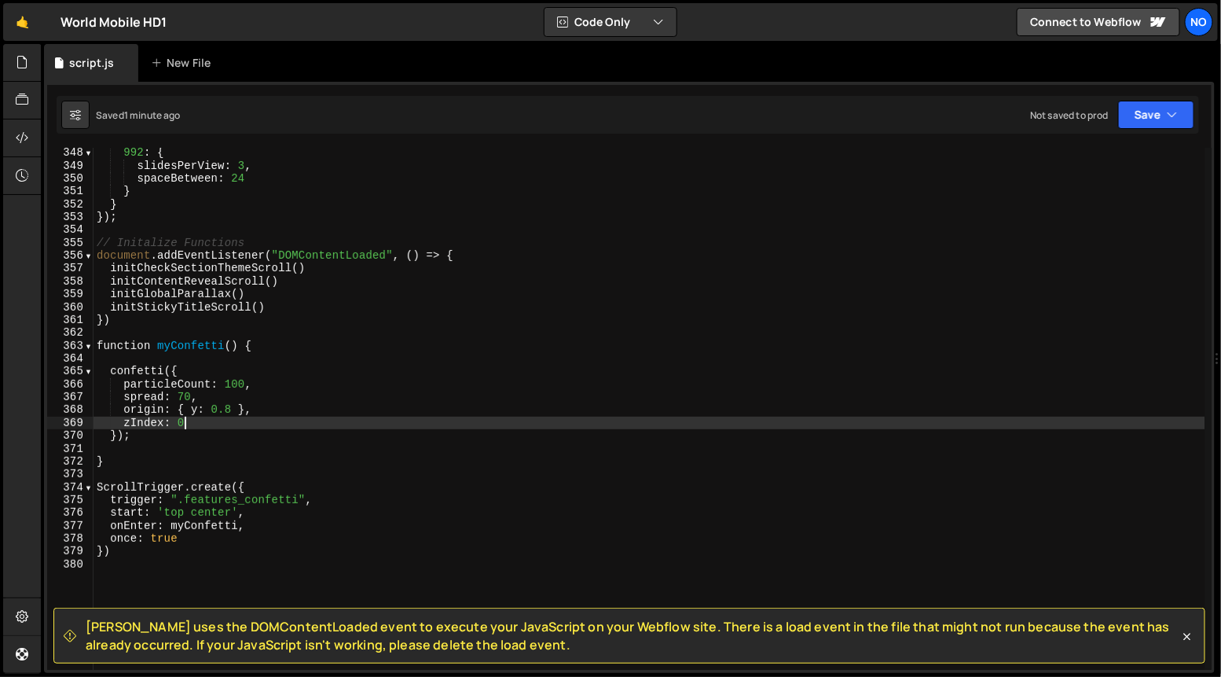
click at [205, 425] on div "992 : { slidesPerView : 3 , spaceBetween : 24 } } }) ; // Initalize Functions d…" at bounding box center [650, 420] width 1112 height 548
click at [185, 397] on div "992 : { slidesPerView : 3 , spaceBetween : 24 } } }) ; // Initalize Functions d…" at bounding box center [650, 420] width 1112 height 548
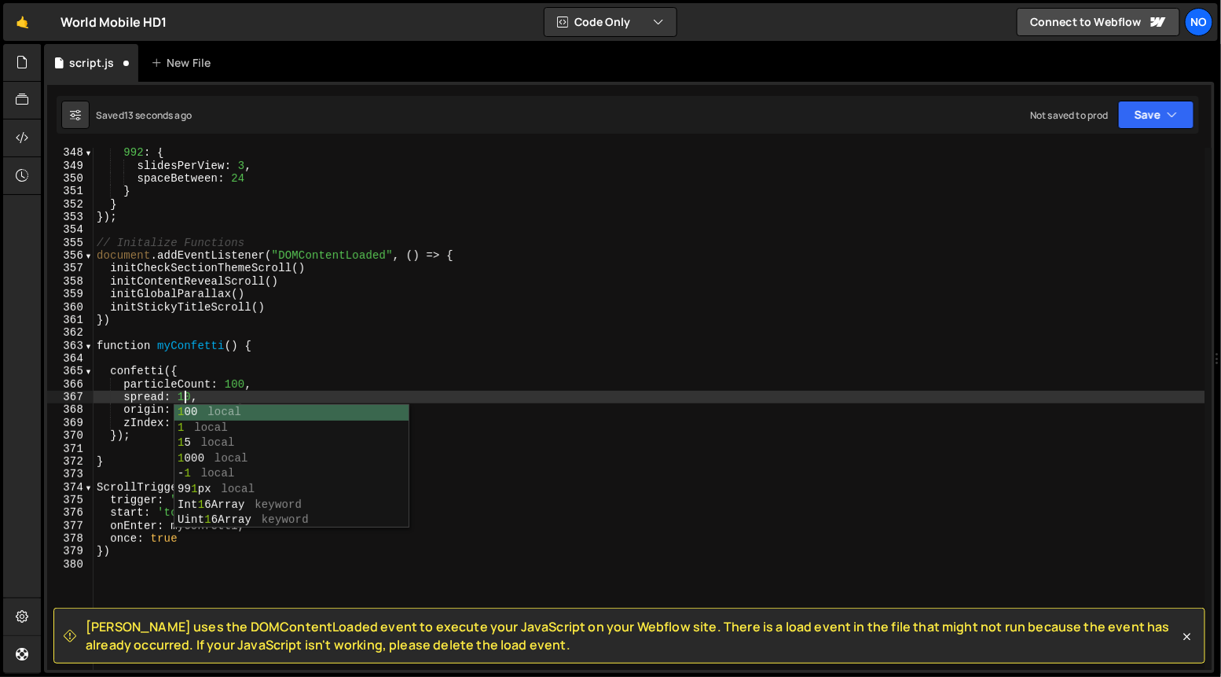
scroll to position [0, 6]
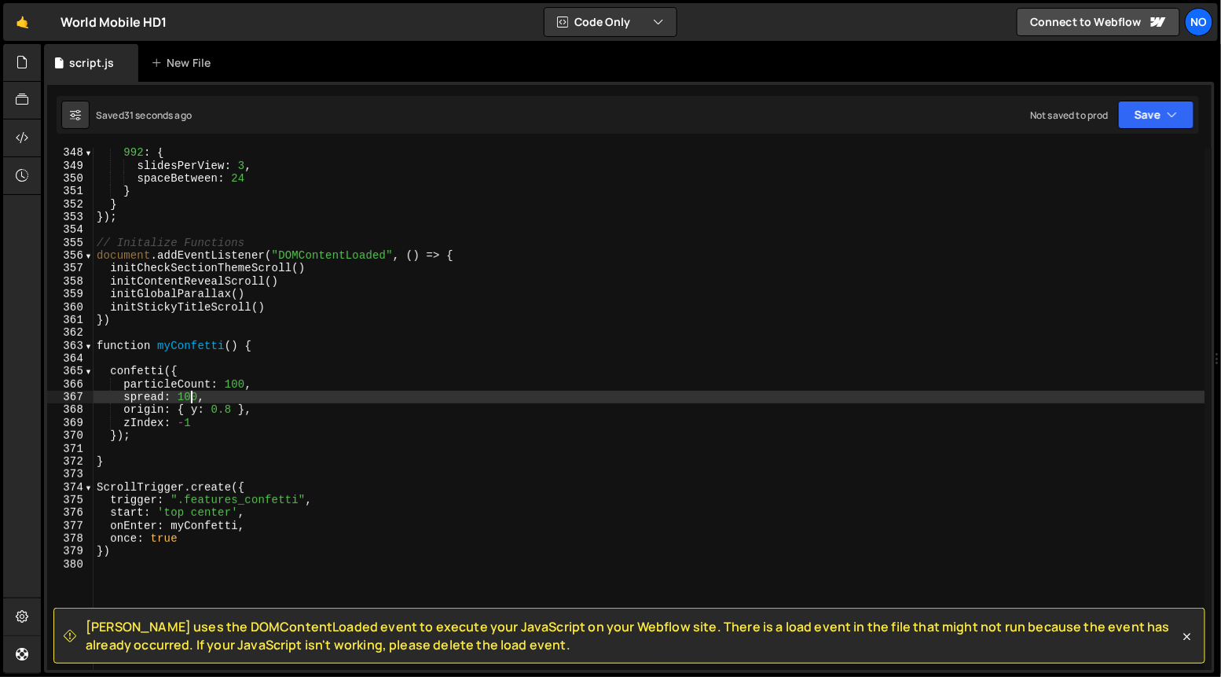
click at [233, 407] on div "992 : { slidesPerView : 3 , spaceBetween : 24 } } }) ; // Initalize Functions d…" at bounding box center [650, 420] width 1112 height 548
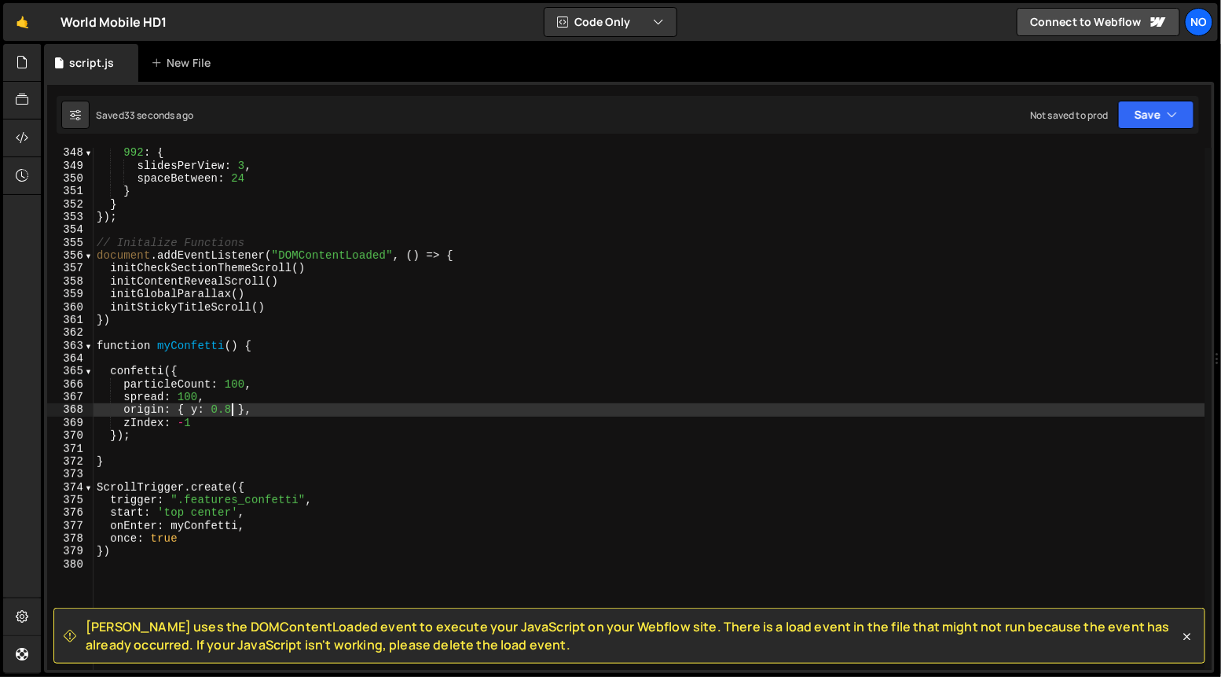
scroll to position [0, 9]
type textarea "origin: { y: 0.7 },"
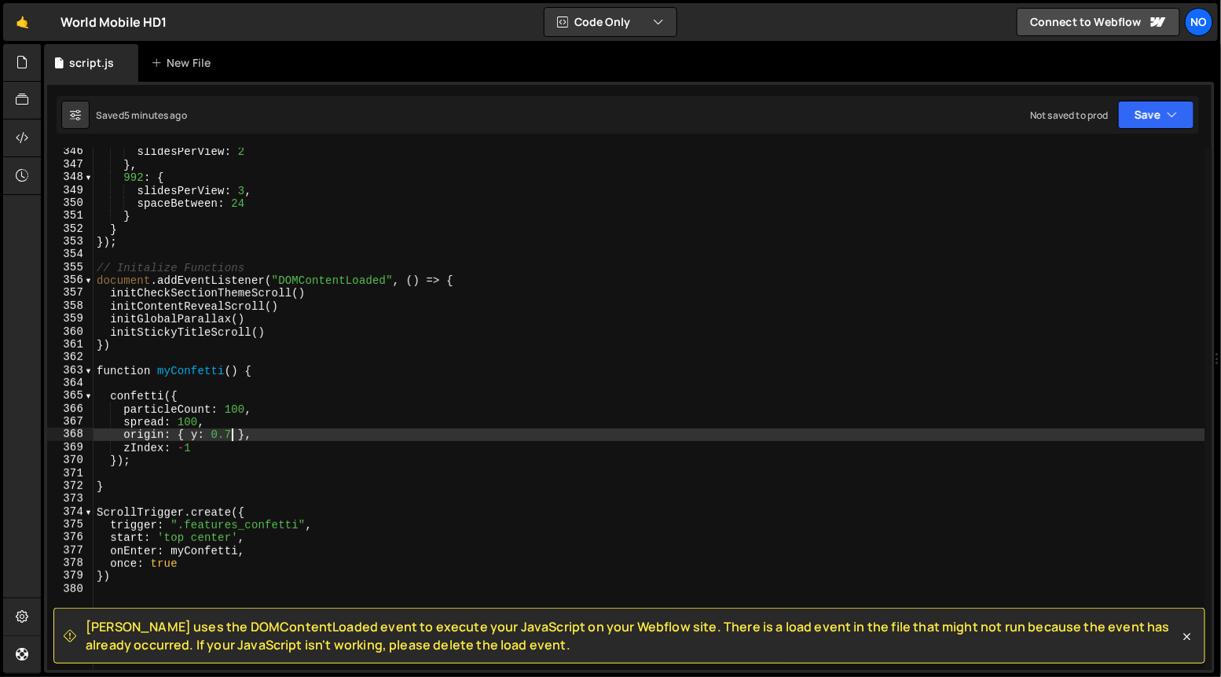
click at [111, 476] on div "slidesPerView : 2 } , 992 : { slidesPerView : 3 , spaceBetween : 24 } } }) ; //…" at bounding box center [650, 419] width 1112 height 548
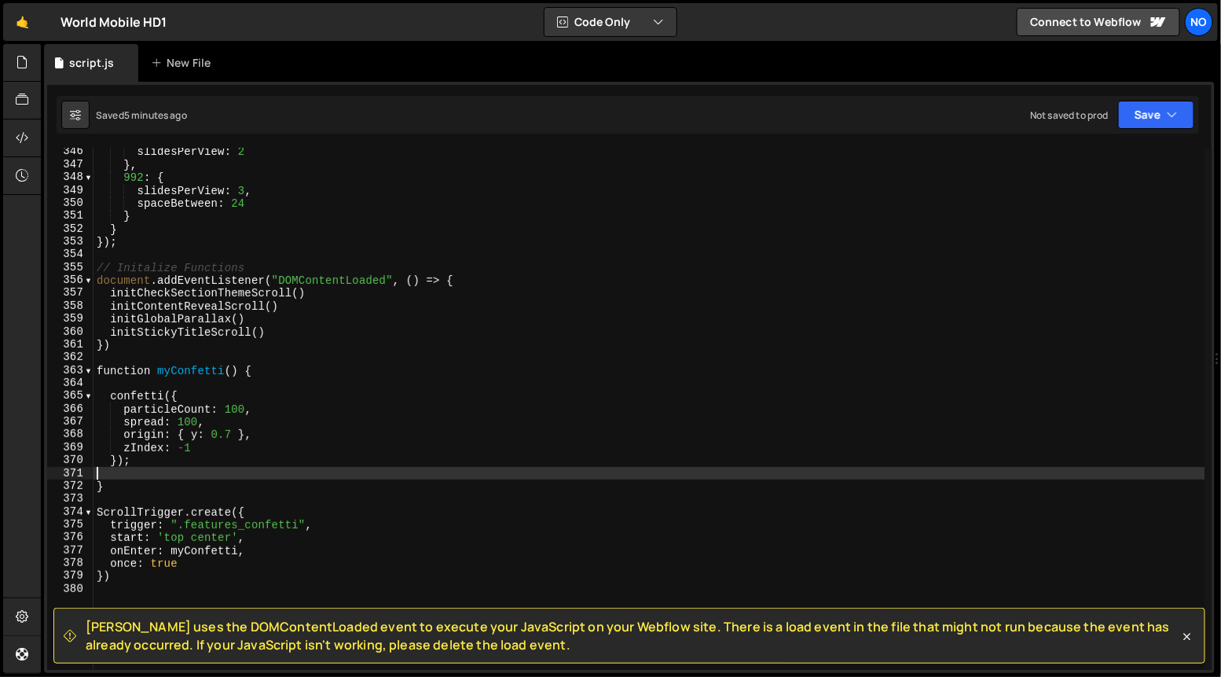
scroll to position [0, 0]
type textarea "});"
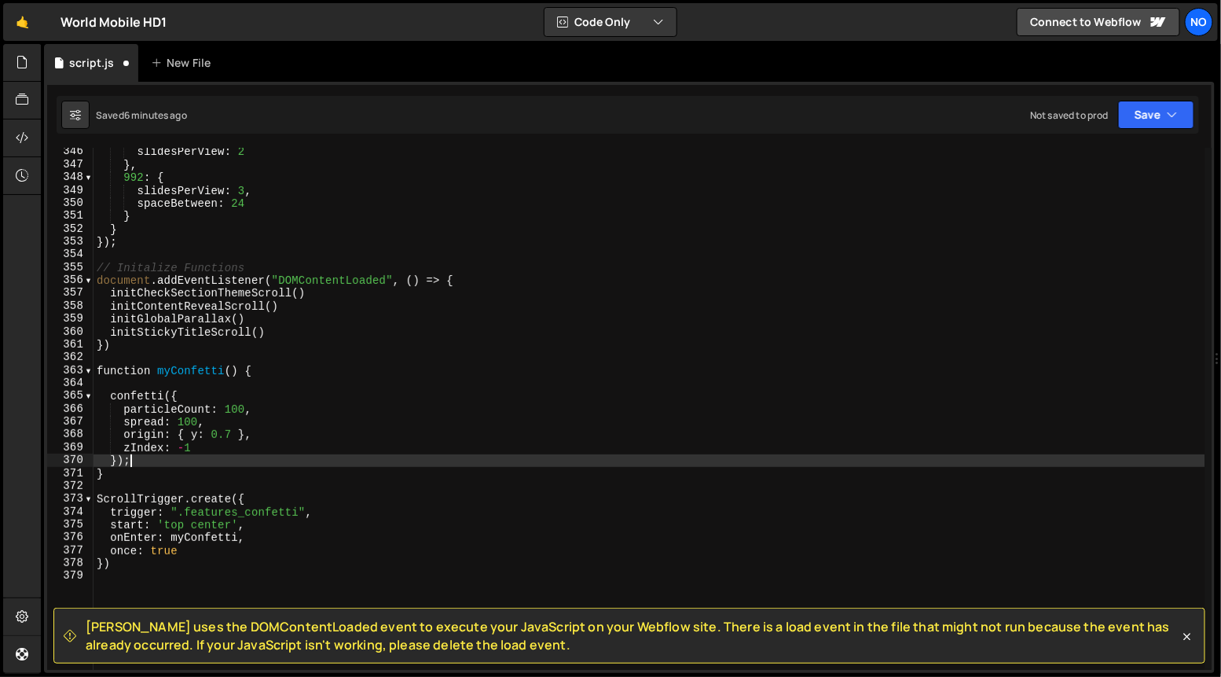
click at [138, 383] on div "slidesPerView : 2 } , 992 : { slidesPerView : 3 , spaceBetween : 24 } } }) ; //…" at bounding box center [650, 419] width 1112 height 548
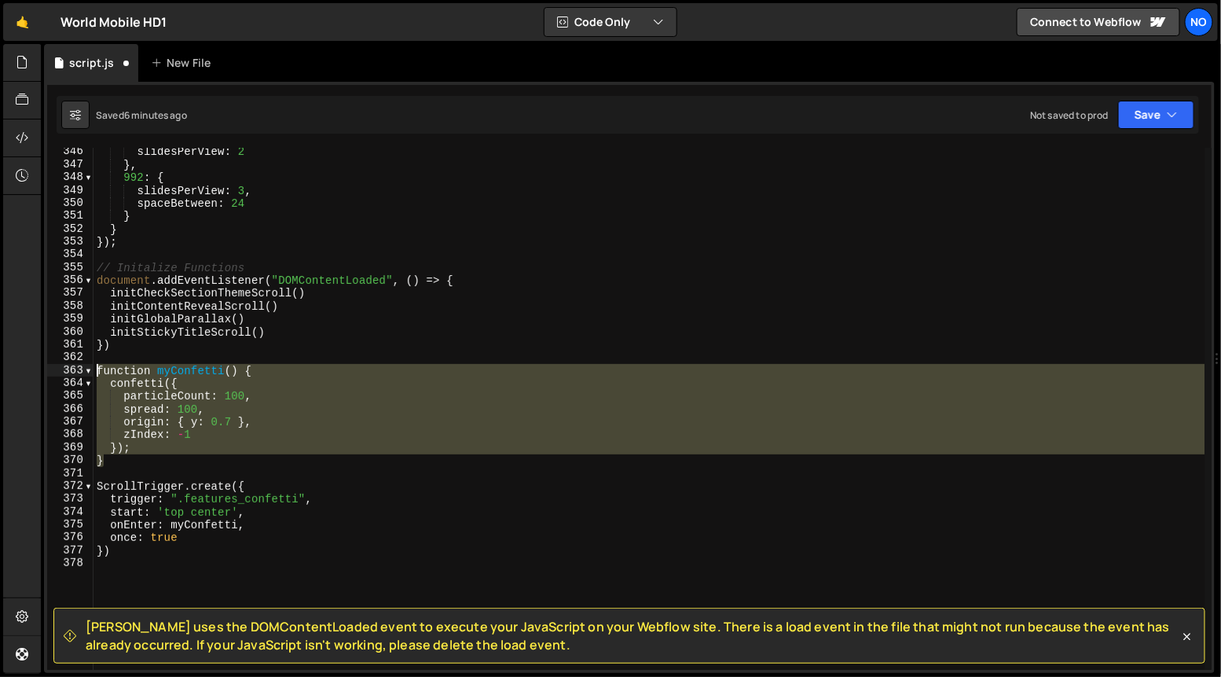
drag, startPoint x: 95, startPoint y: 438, endPoint x: 82, endPoint y: 372, distance: 68.1
click at [83, 372] on div "function myConfetti() { 346 347 348 349 350 351 352 353 354 355 356 357 358 359…" at bounding box center [629, 409] width 1164 height 522
type textarea "function myConfetti() { confetti({"
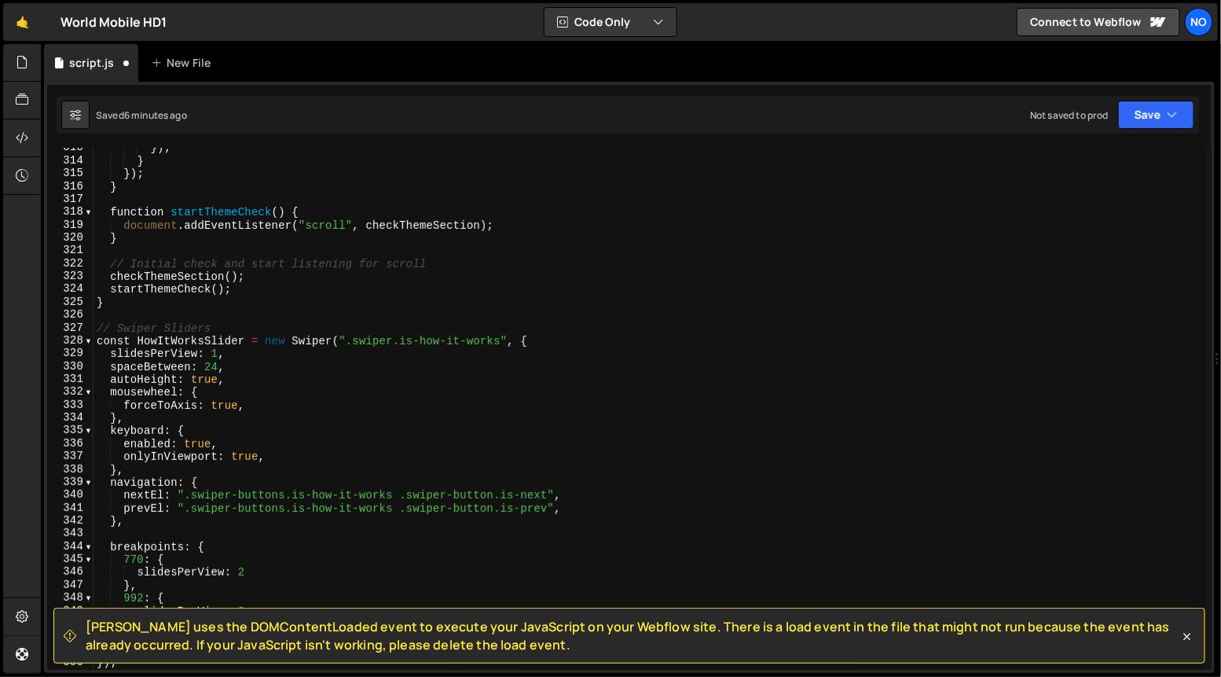
scroll to position [3991, 0]
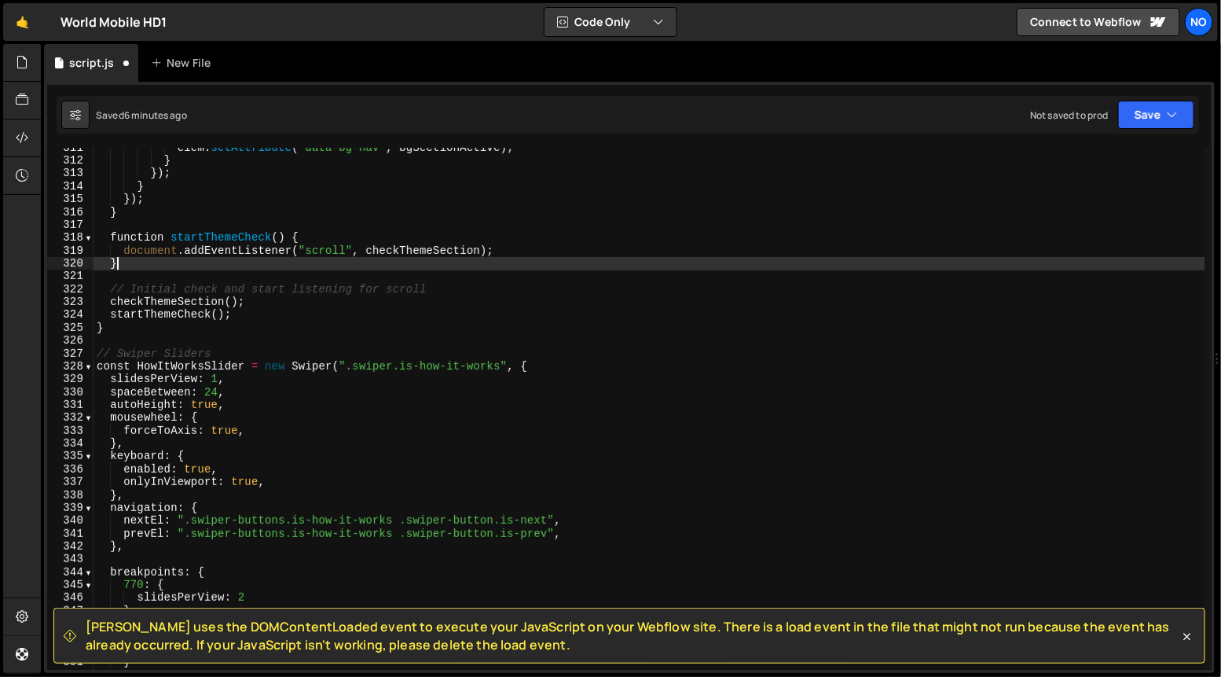
click at [132, 262] on div "elem . setAttribute ( "data-bg-nav" , bgSectionActive ) ; } }) ; } }) ; } funct…" at bounding box center [650, 415] width 1112 height 548
click at [124, 324] on div "elem . setAttribute ( "data-bg-nav" , bgSectionActive ) ; } }) ; } }) ; } funct…" at bounding box center [650, 415] width 1112 height 548
type textarea "}"
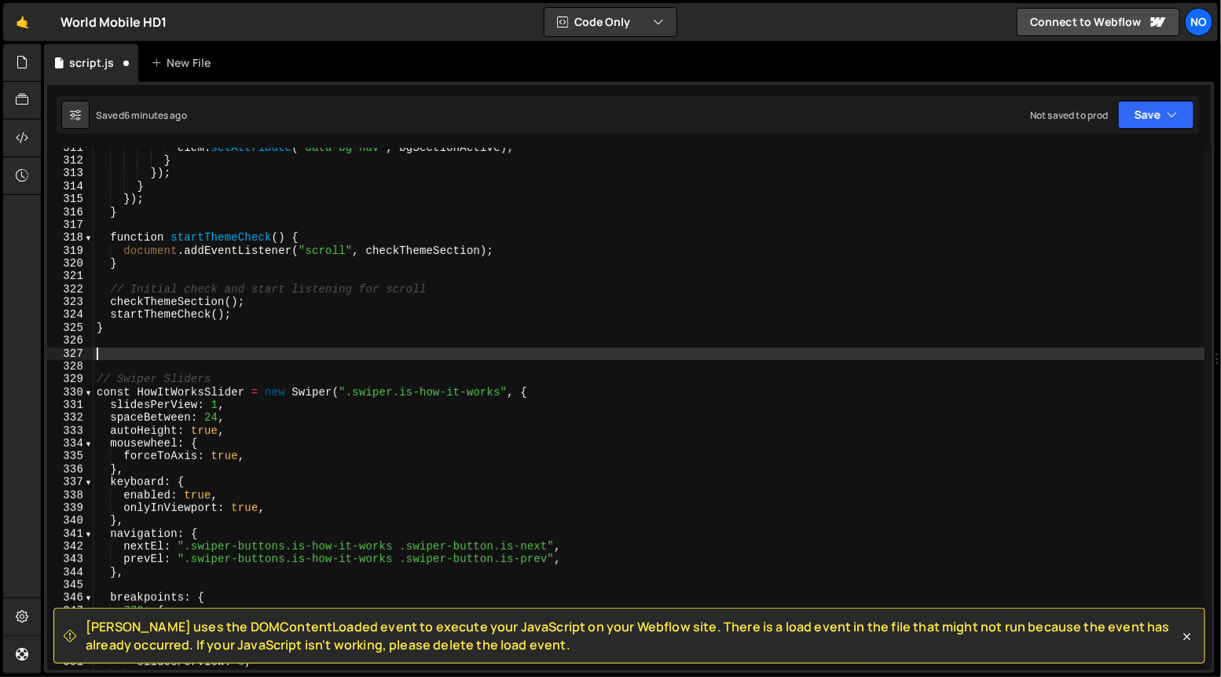
paste textarea "}"
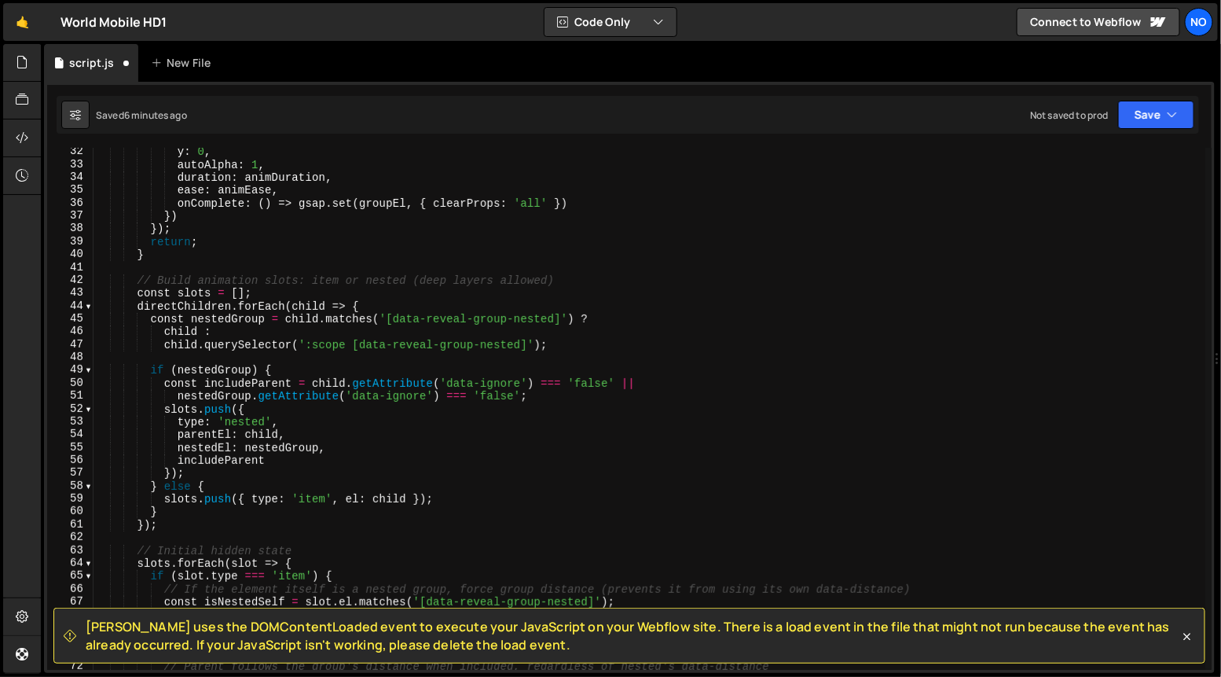
scroll to position [0, 0]
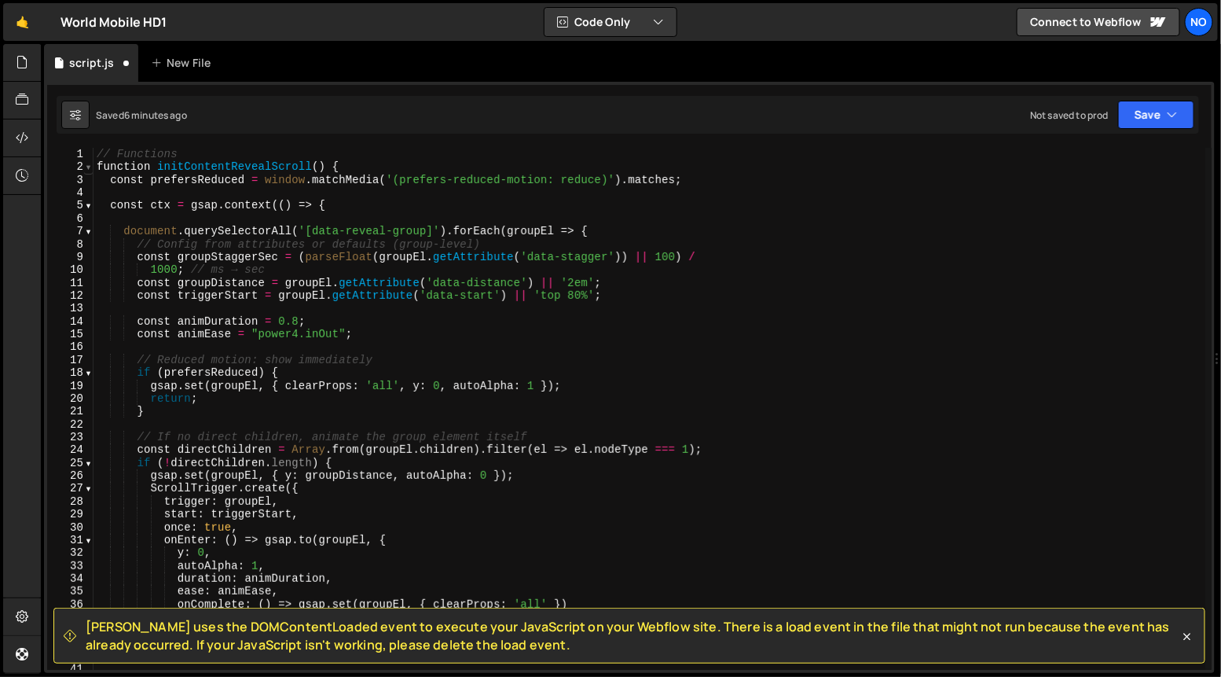
click at [87, 168] on span at bounding box center [88, 166] width 9 height 13
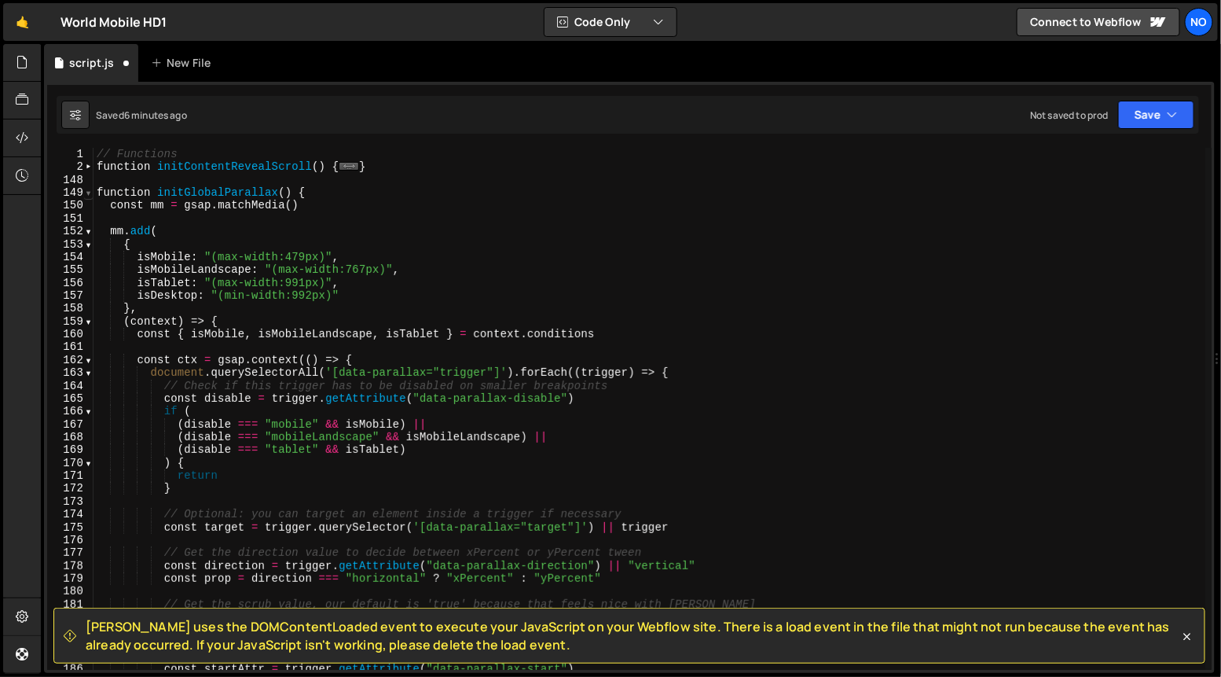
click at [86, 194] on span at bounding box center [88, 192] width 9 height 13
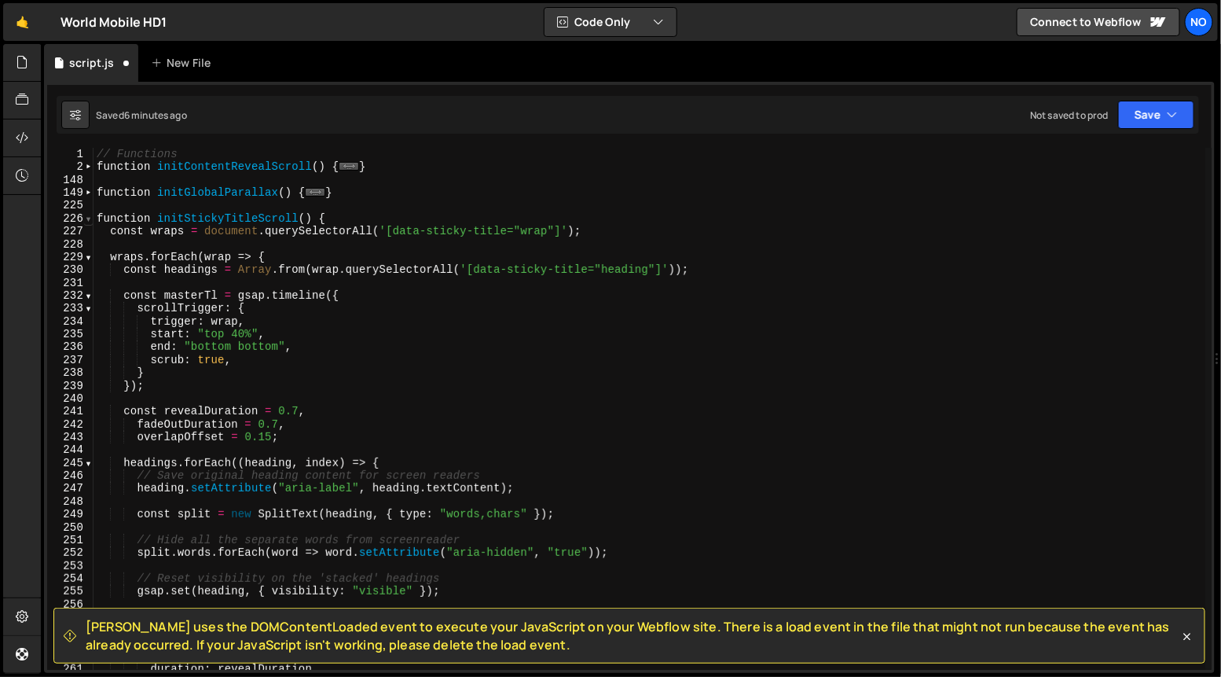
click at [88, 219] on span at bounding box center [88, 218] width 9 height 13
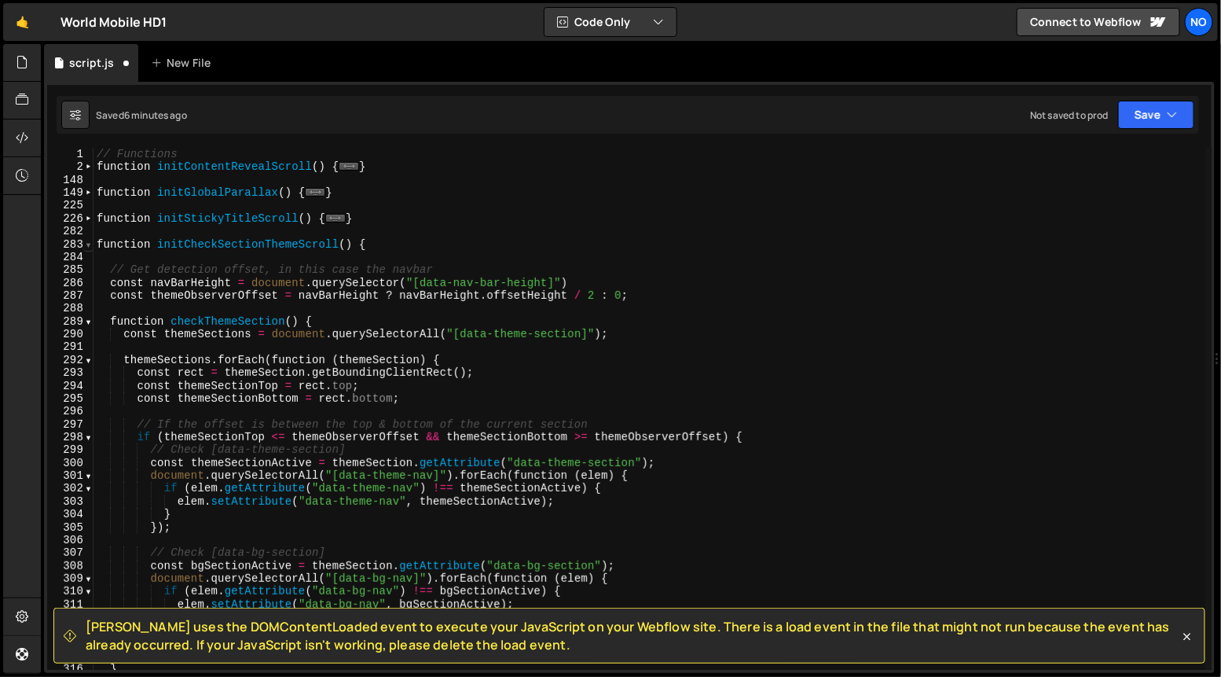
click at [89, 248] on span at bounding box center [88, 244] width 9 height 13
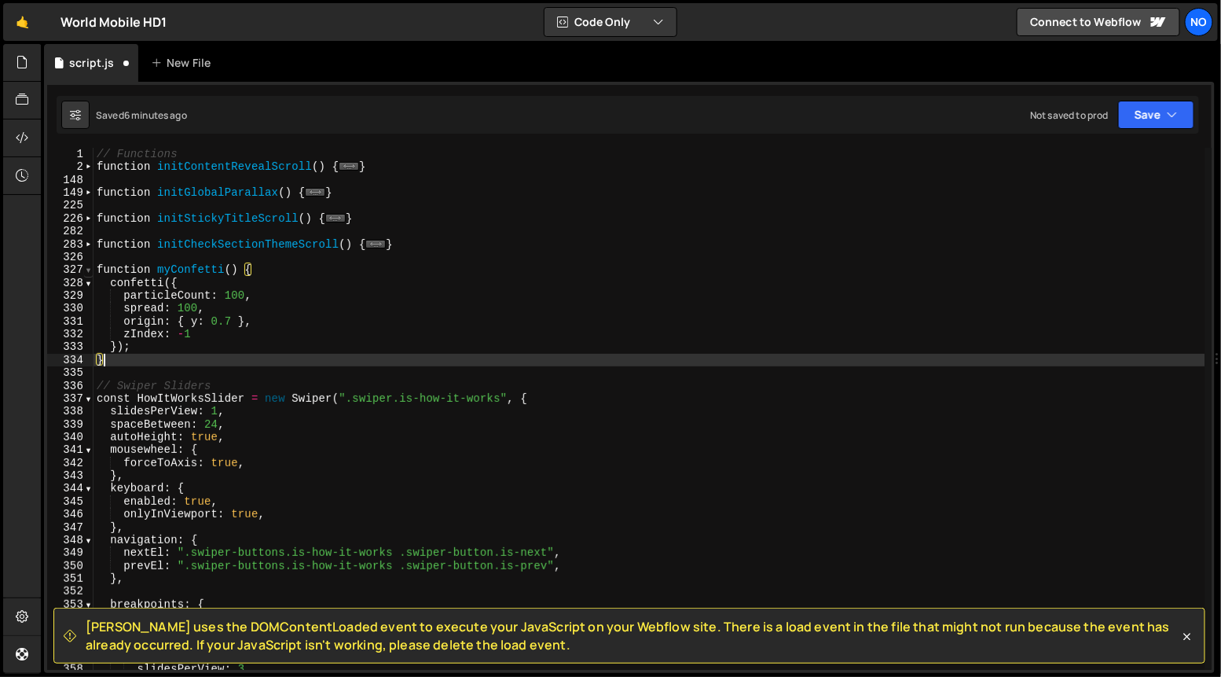
click at [88, 272] on span at bounding box center [88, 269] width 9 height 13
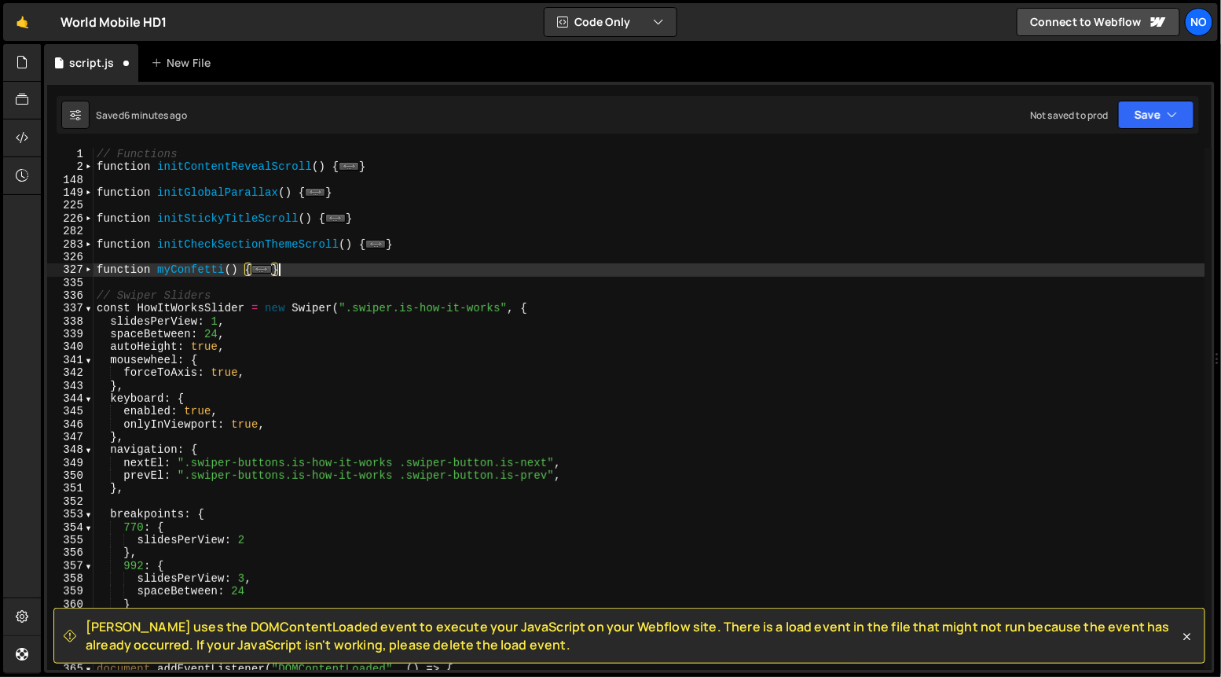
scroll to position [9, 0]
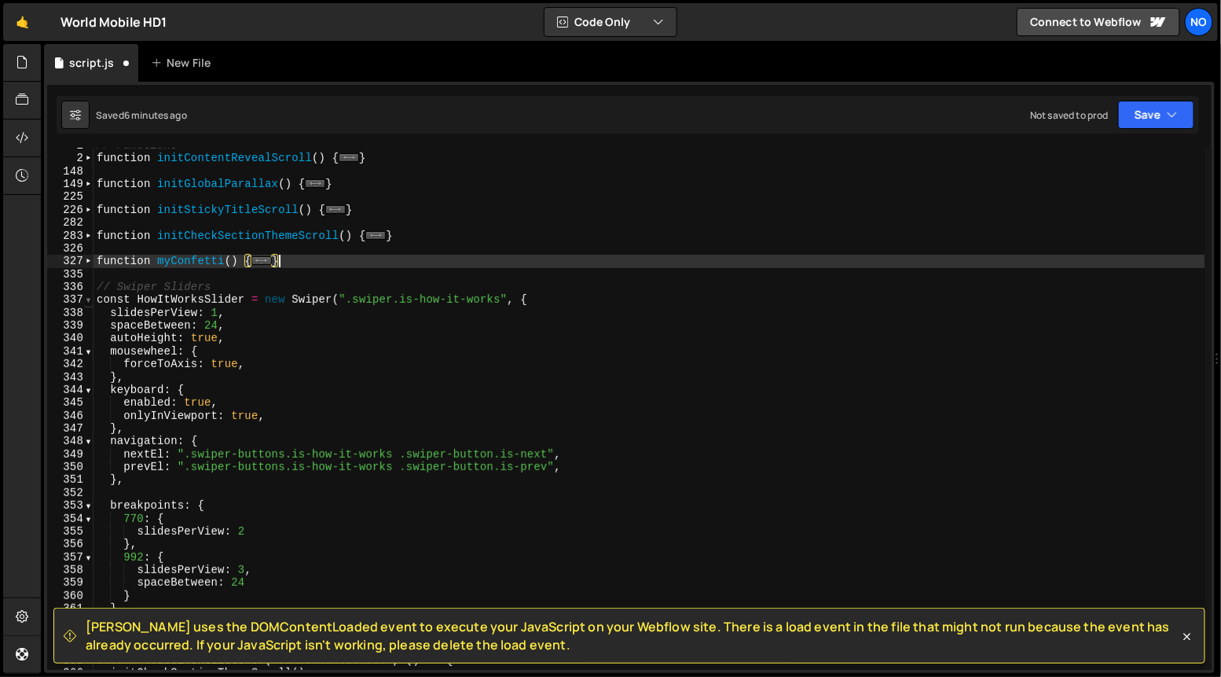
click at [90, 300] on span at bounding box center [88, 299] width 9 height 13
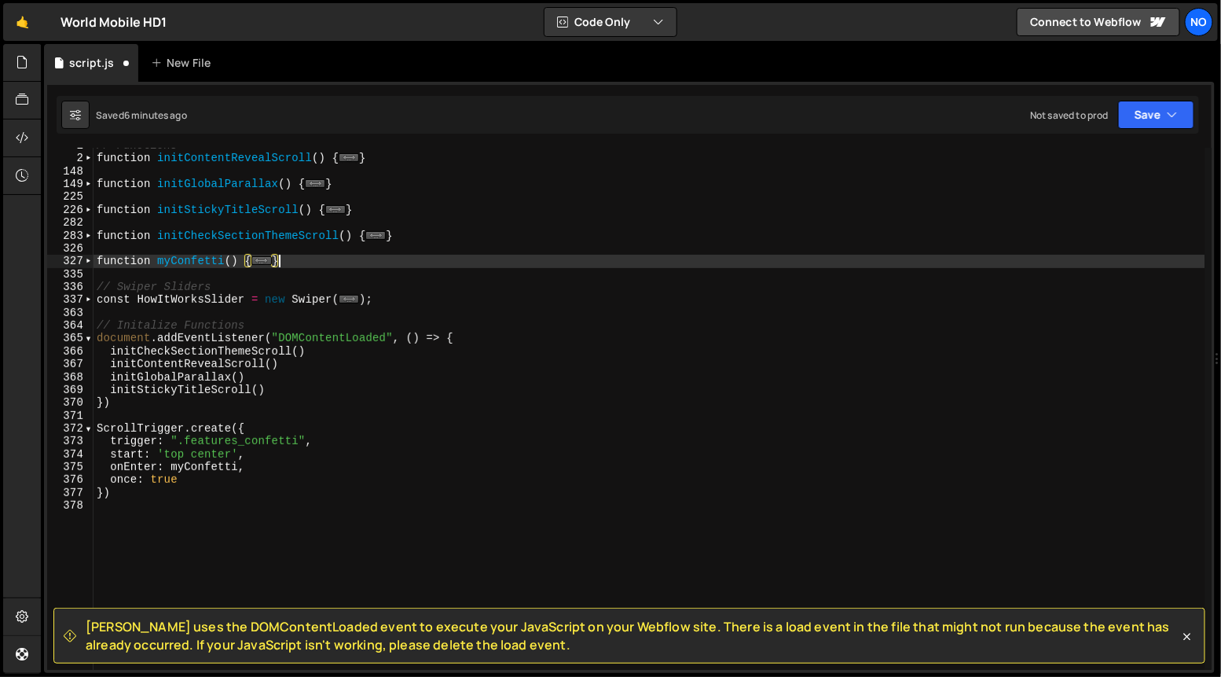
click at [408, 302] on div "// Functions function initContentRevealScroll ( ) { ... } function initGlobalPa…" at bounding box center [650, 413] width 1112 height 548
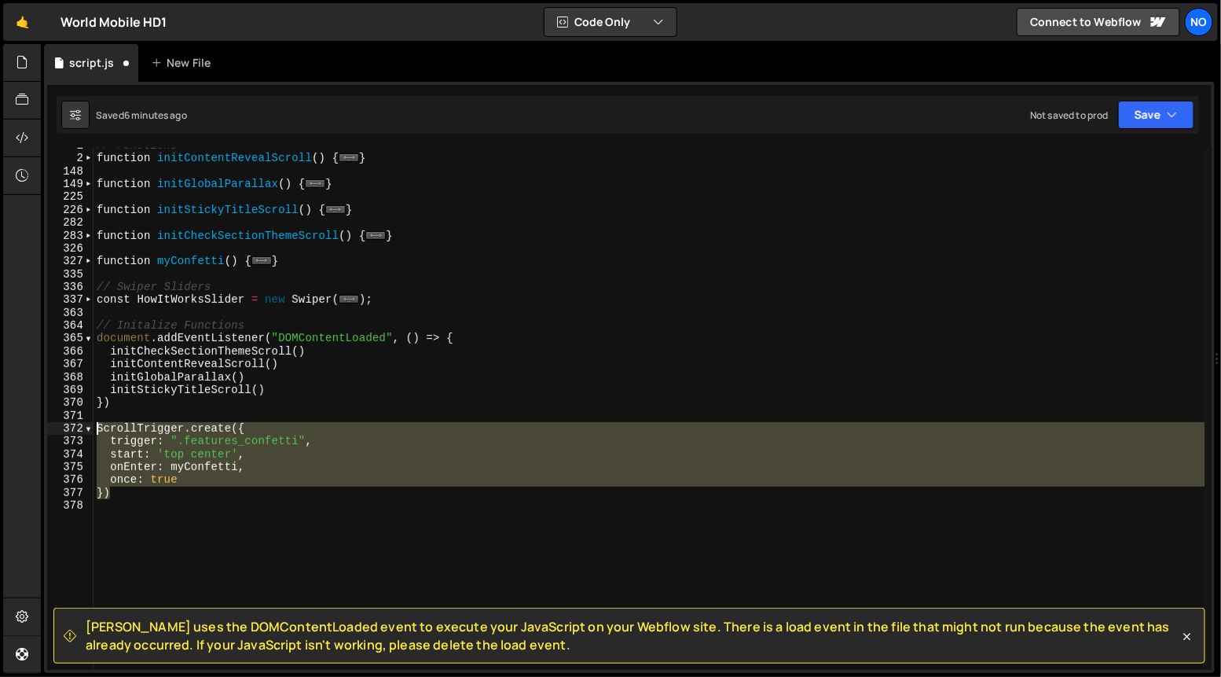
drag, startPoint x: 111, startPoint y: 495, endPoint x: 101, endPoint y: 456, distance: 40.4
click at [96, 431] on div "// Functions function initContentRevealScroll ( ) { ... } function initGlobalPa…" at bounding box center [650, 413] width 1112 height 548
type textarea "ScrollTrigger.create({ trigger: ".features_confetti","
click at [111, 414] on div "// Functions function initContentRevealScroll ( ) { ... } function initGlobalPa…" at bounding box center [650, 413] width 1112 height 548
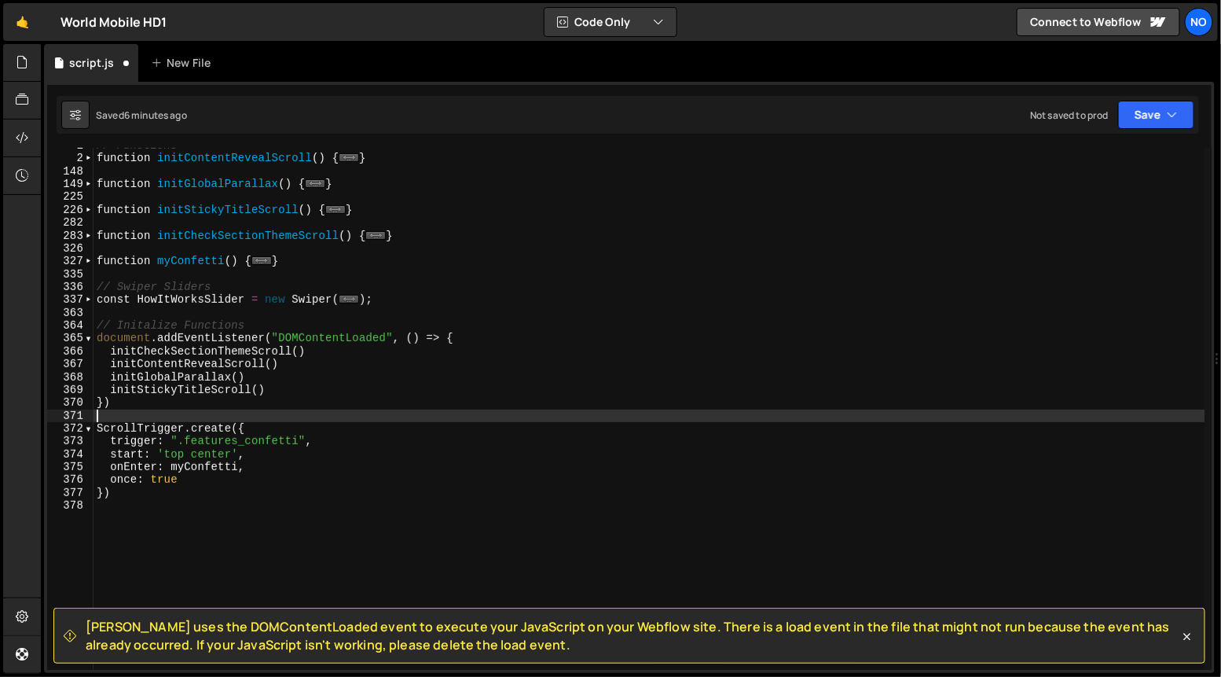
click at [147, 417] on div "// Functions function initContentRevealScroll ( ) { ... } function initGlobalPa…" at bounding box center [650, 413] width 1112 height 548
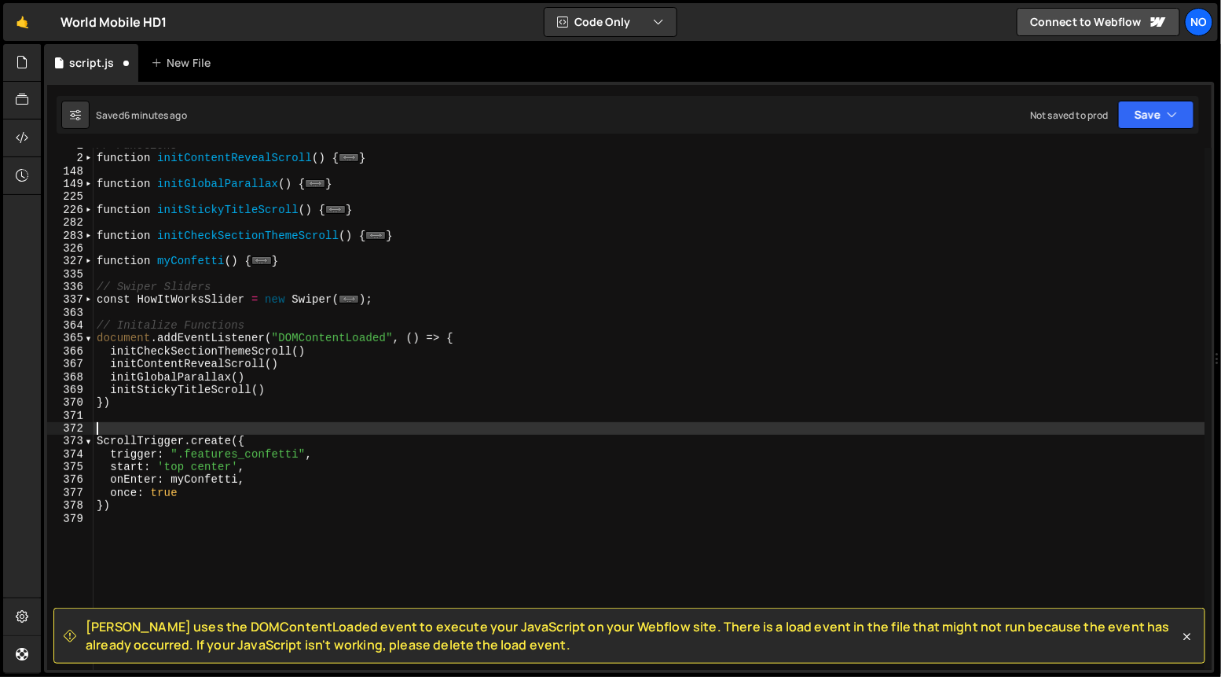
type textarea "t"
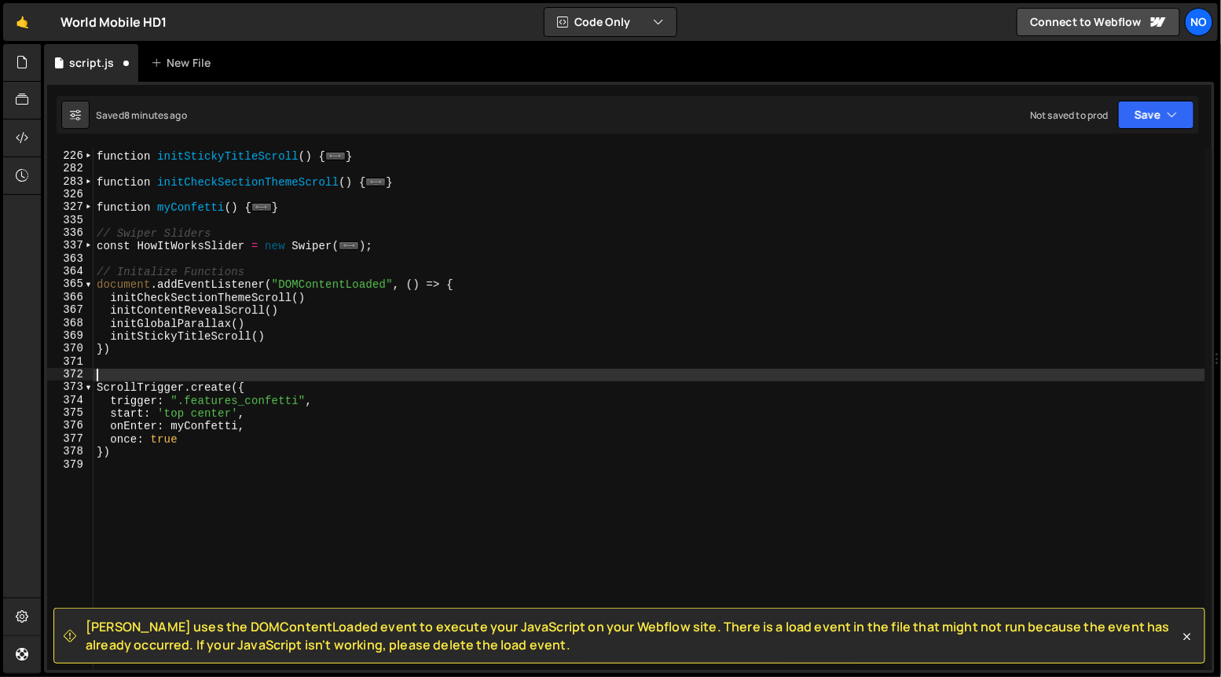
scroll to position [63, 0]
click at [118, 376] on div "function initStickyTitleScroll ( ) { ... } function initCheckSectionThemeScroll…" at bounding box center [650, 410] width 1112 height 548
paste textarea "}"
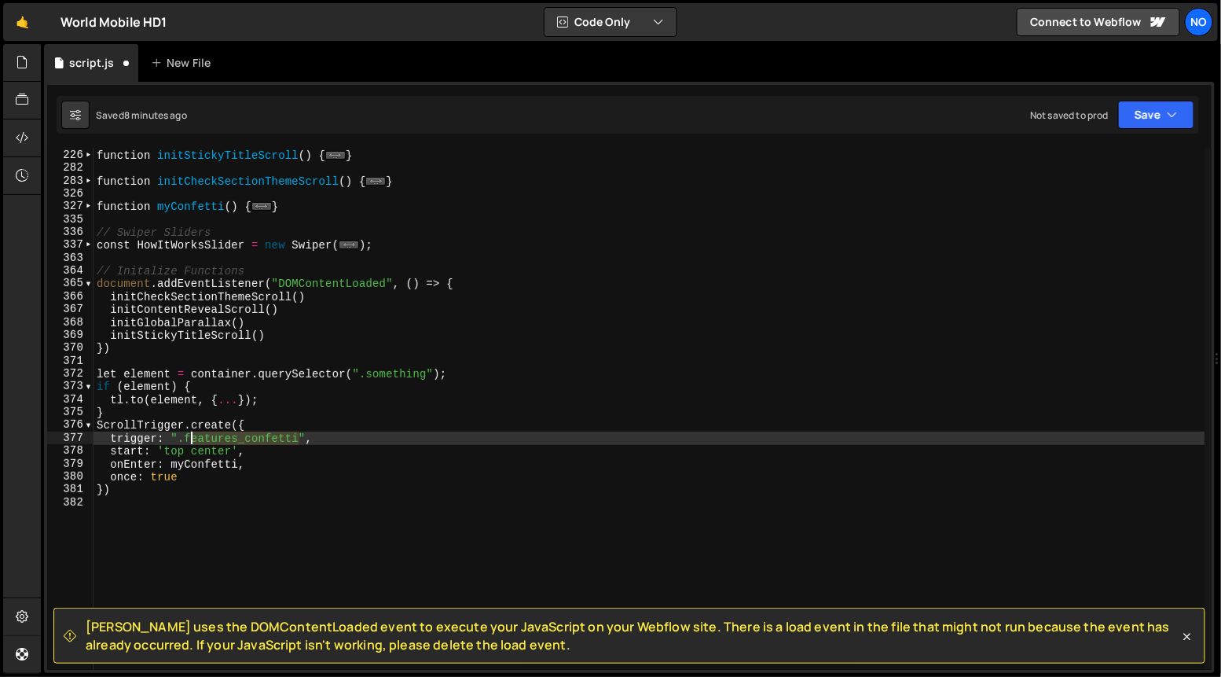
drag, startPoint x: 290, startPoint y: 439, endPoint x: 189, endPoint y: 456, distance: 101.9
click at [185, 442] on div "function initStickyTitleScroll ( ) { ... } function initCheckSectionThemeScroll…" at bounding box center [650, 410] width 1112 height 548
click at [393, 376] on div "function initStickyTitleScroll ( ) { ... } function initCheckSectionThemeScroll…" at bounding box center [650, 410] width 1112 height 548
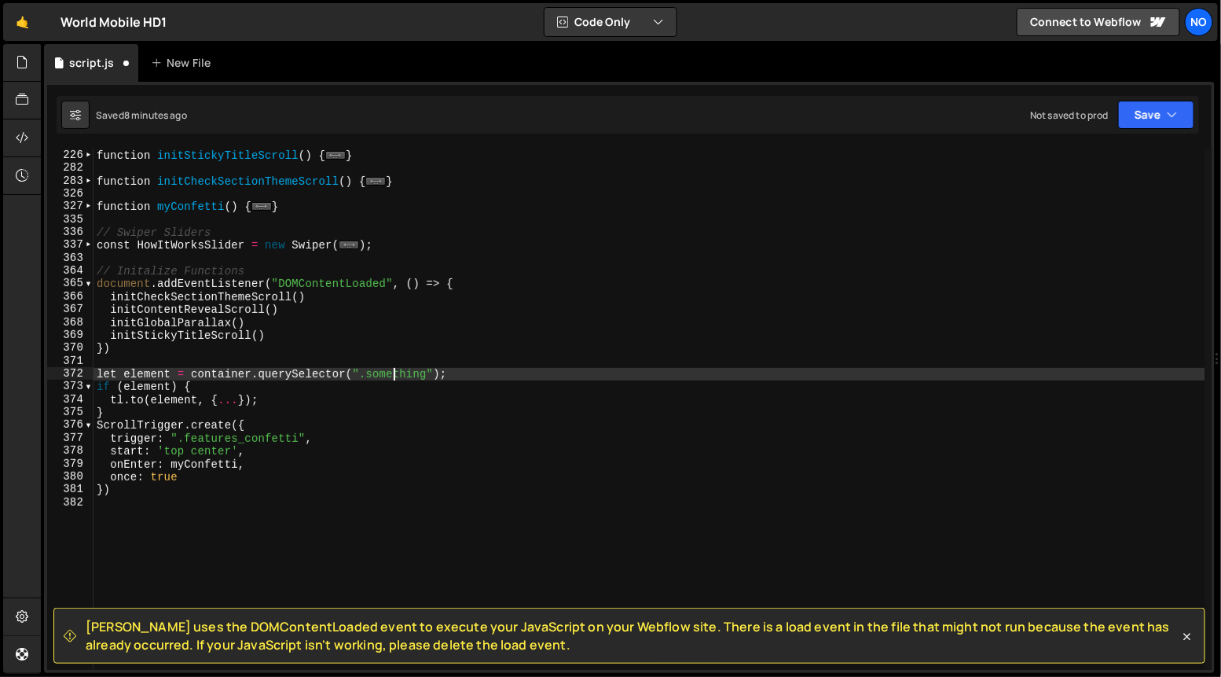
click at [393, 376] on div "function initStickyTitleScroll ( ) { ... } function initCheckSectionThemeScroll…" at bounding box center [650, 410] width 1112 height 548
paste textarea "features_confetti"
click at [471, 376] on div "function initStickyTitleScroll ( ) { ... } function initCheckSectionThemeScroll…" at bounding box center [650, 410] width 1112 height 548
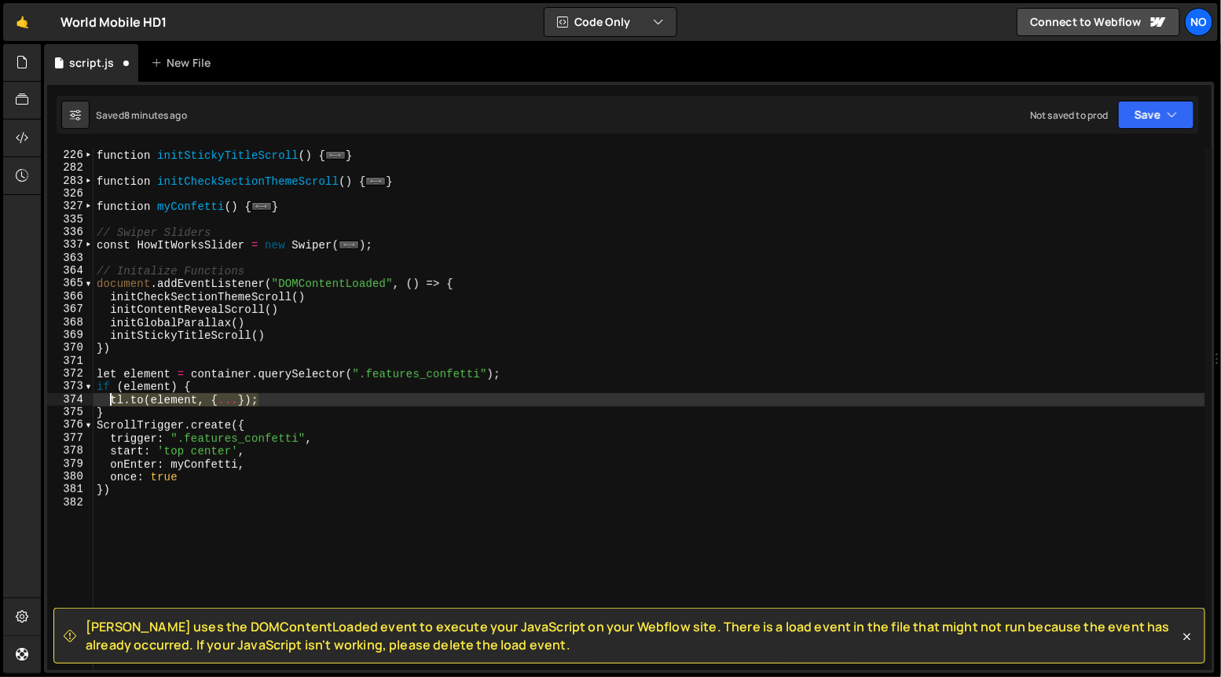
drag, startPoint x: 252, startPoint y: 401, endPoint x: 113, endPoint y: 402, distance: 139.1
click at [107, 401] on div "function initStickyTitleScroll ( ) { ... } function initCheckSectionThemeScroll…" at bounding box center [650, 410] width 1112 height 548
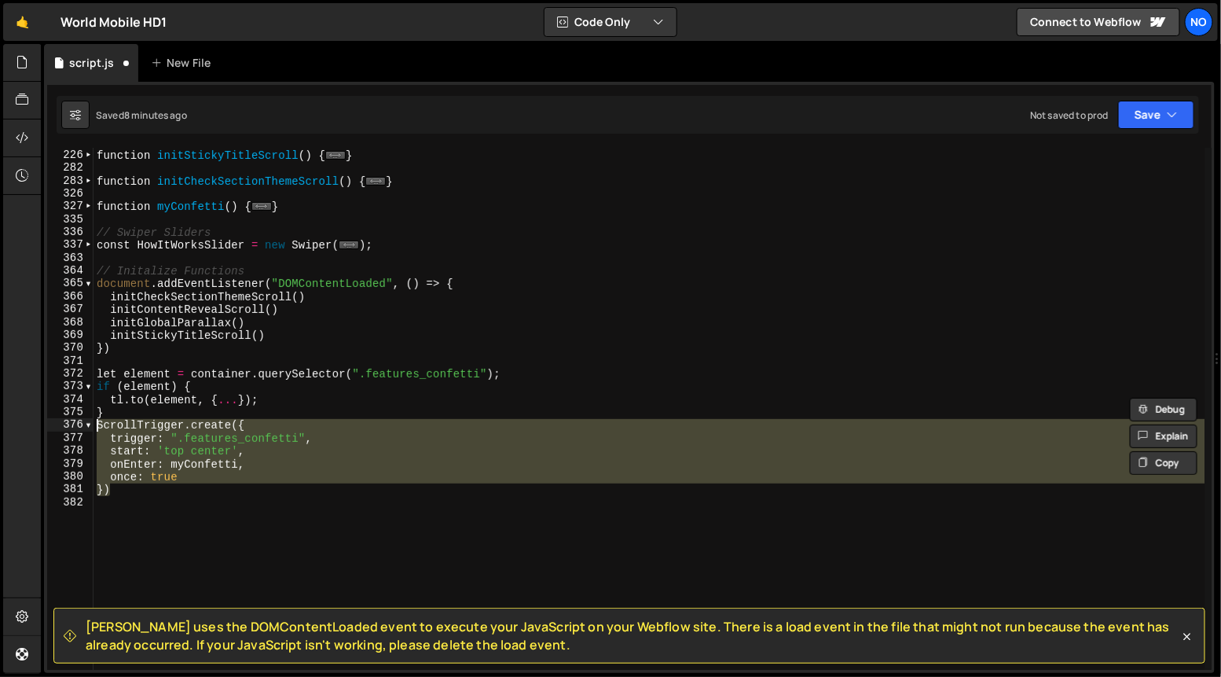
drag, startPoint x: 116, startPoint y: 491, endPoint x: 96, endPoint y: 429, distance: 65.3
click at [96, 430] on div "function initStickyTitleScroll ( ) { ... } function initCheckSectionThemeScroll…" at bounding box center [650, 410] width 1112 height 548
type textarea "ScrollTrigger.create({ trigger: ".features_confetti","
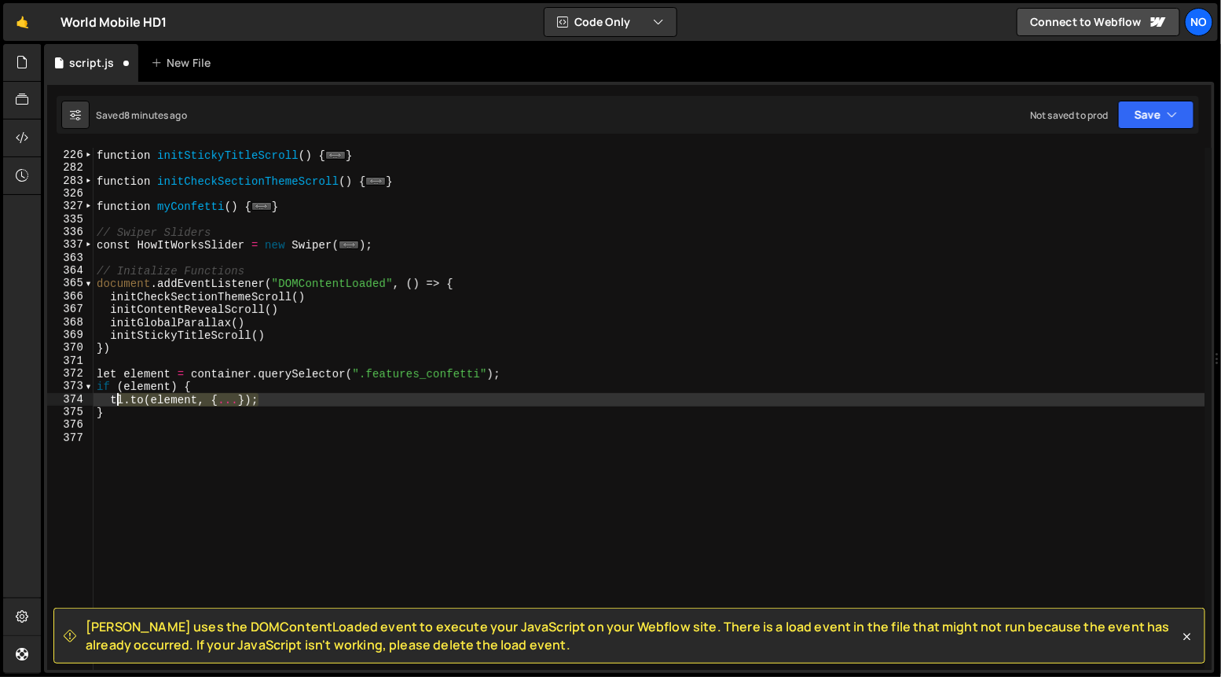
drag, startPoint x: 259, startPoint y: 400, endPoint x: 128, endPoint y: 410, distance: 131.6
click at [115, 402] on div "function initStickyTitleScroll ( ) { ... } function initCheckSectionThemeScroll…" at bounding box center [650, 410] width 1112 height 548
click at [108, 399] on div "function initStickyTitleScroll ( ) { ... } function initCheckSectionThemeScroll…" at bounding box center [650, 410] width 1112 height 548
paste textarea "})"
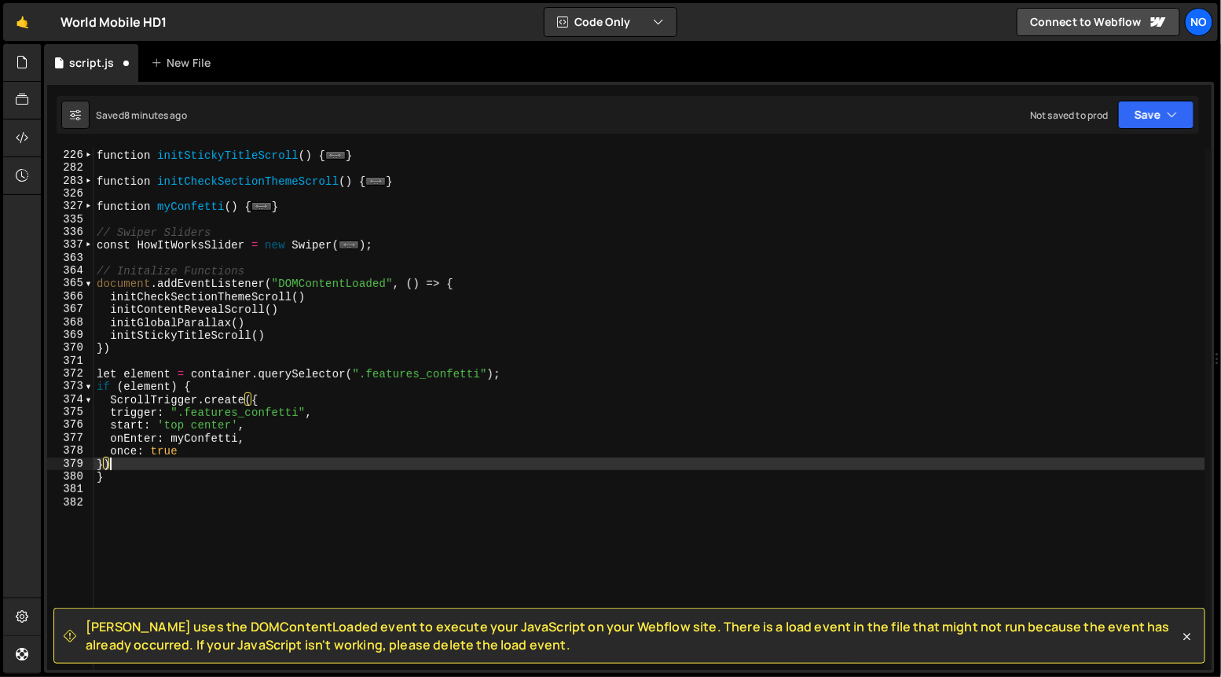
click at [204, 387] on div "function initStickyTitleScroll ( ) { ... } function initCheckSectionThemeScroll…" at bounding box center [650, 410] width 1112 height 548
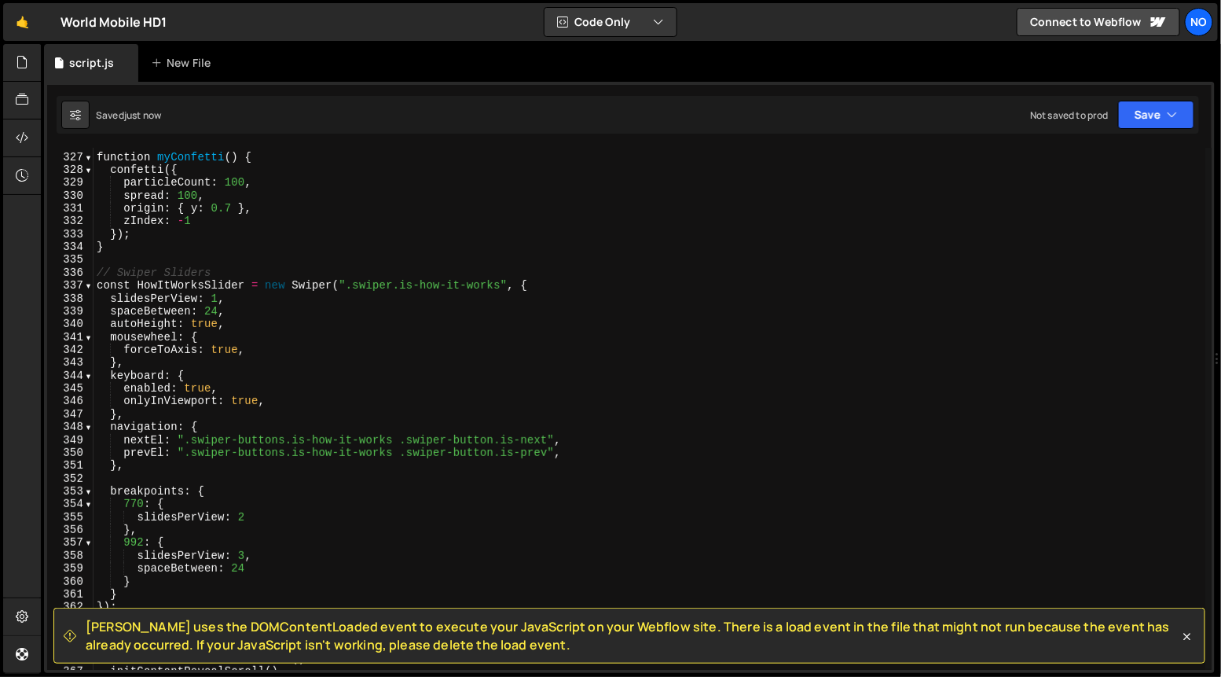
scroll to position [4630, 0]
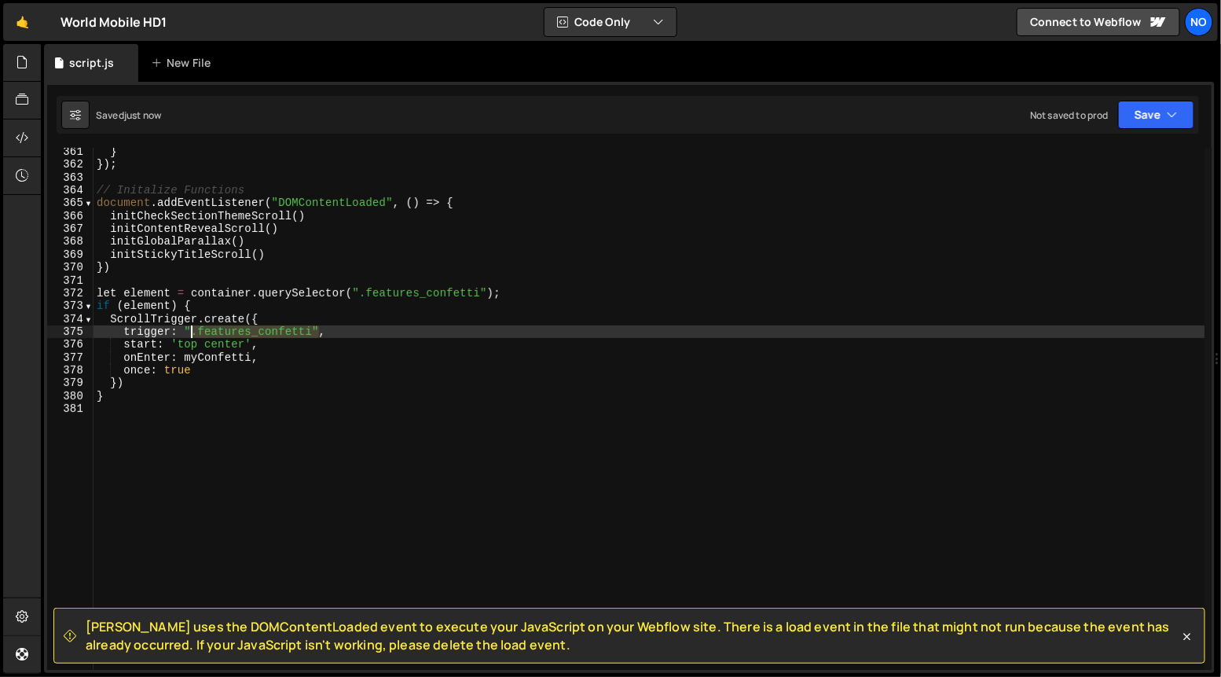
drag, startPoint x: 310, startPoint y: 330, endPoint x: 187, endPoint y: 330, distance: 123.4
click at [186, 330] on div "} }) ; // Initalize Functions document . addEventListener ( "DOMContentLoaded" …" at bounding box center [650, 419] width 1112 height 548
type textarea "trigger: element,"
click at [287, 416] on div "} }) ; // Initalize Functions document . addEventListener ( "DOMContentLoaded" …" at bounding box center [650, 419] width 1112 height 548
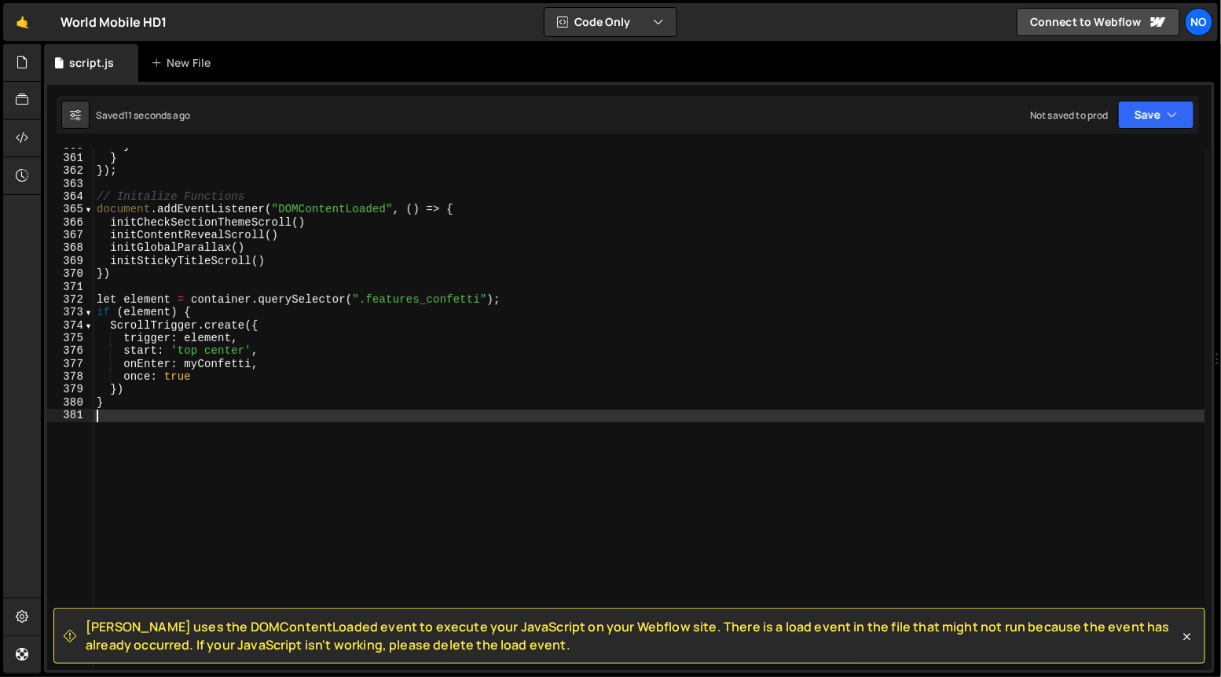
scroll to position [4624, 0]
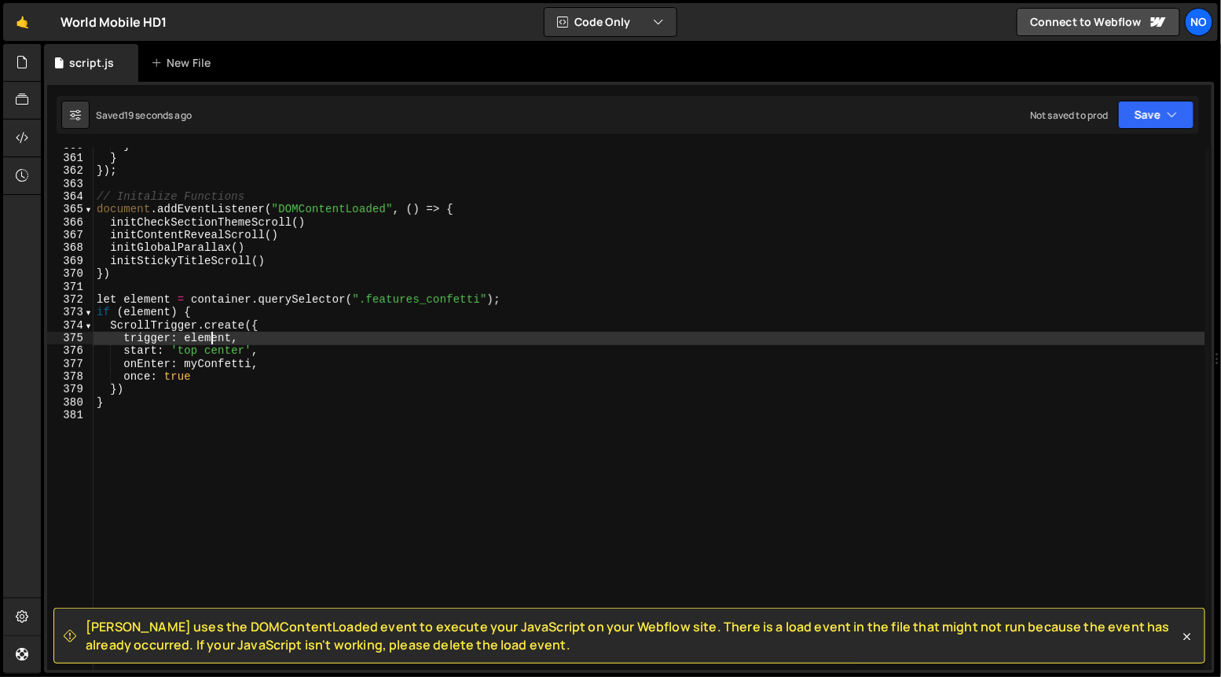
click at [210, 335] on div "} } }) ; // Initalize Functions document . addEventListener ( "DOMContentLoaded…" at bounding box center [650, 413] width 1112 height 548
click at [152, 311] on div "} } }) ; // Initalize Functions document . addEventListener ( "DOMContentLoaded…" at bounding box center [650, 413] width 1112 height 548
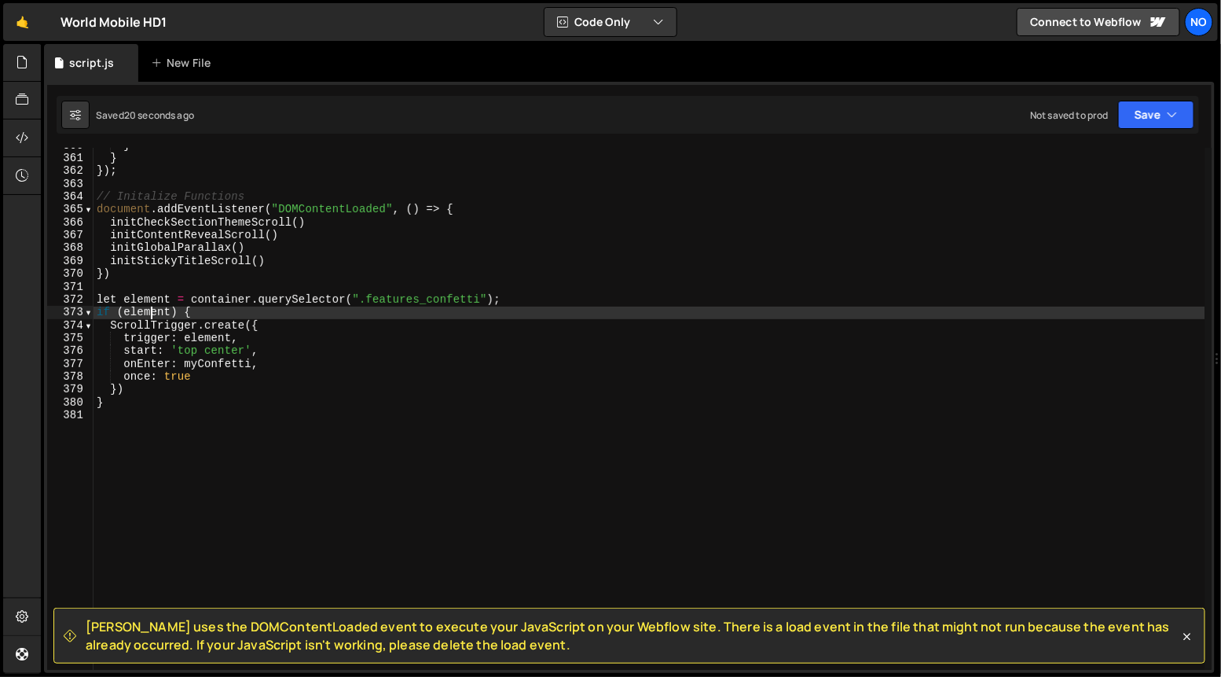
click at [152, 311] on div "} } }) ; // Initalize Functions document . addEventListener ( "DOMContentLoaded…" at bounding box center [650, 413] width 1112 height 548
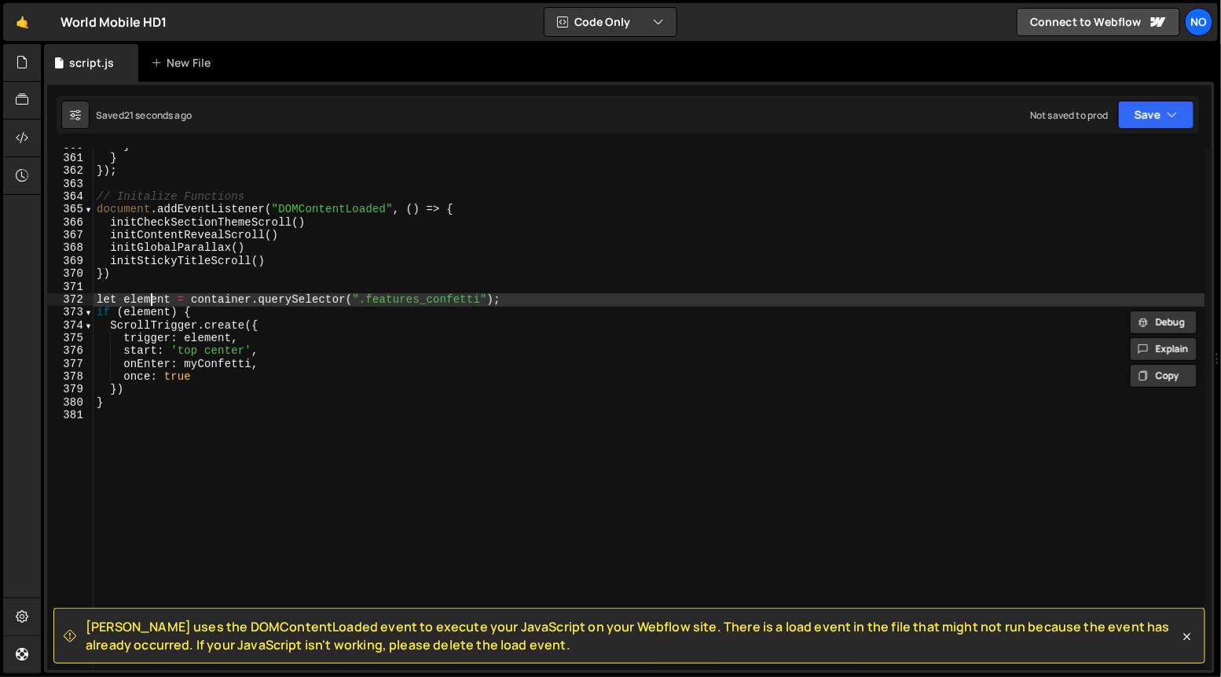
click at [153, 300] on div "} } }) ; // Initalize Functions document . addEventListener ( "DOMContentLoaded…" at bounding box center [650, 413] width 1112 height 548
click at [556, 299] on div "} } }) ; // Initalize Functions document . addEventListener ( "DOMContentLoaded…" at bounding box center [650, 413] width 1112 height 548
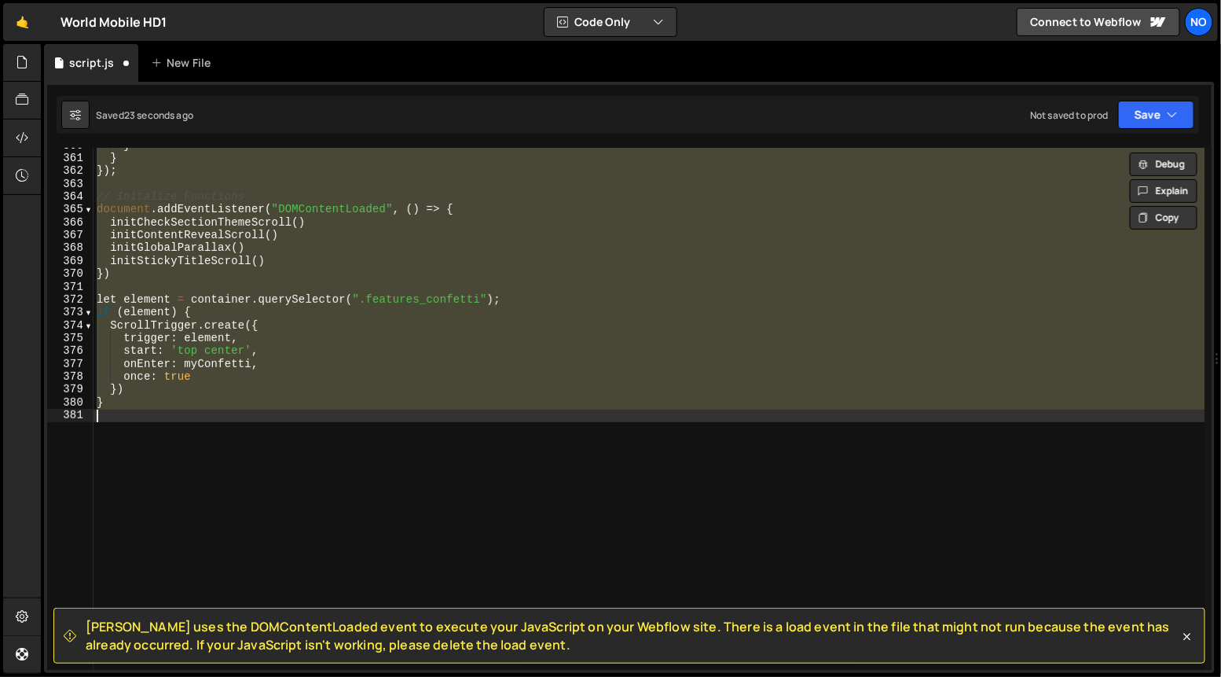
type textarea "trigger: ".features_confetti","
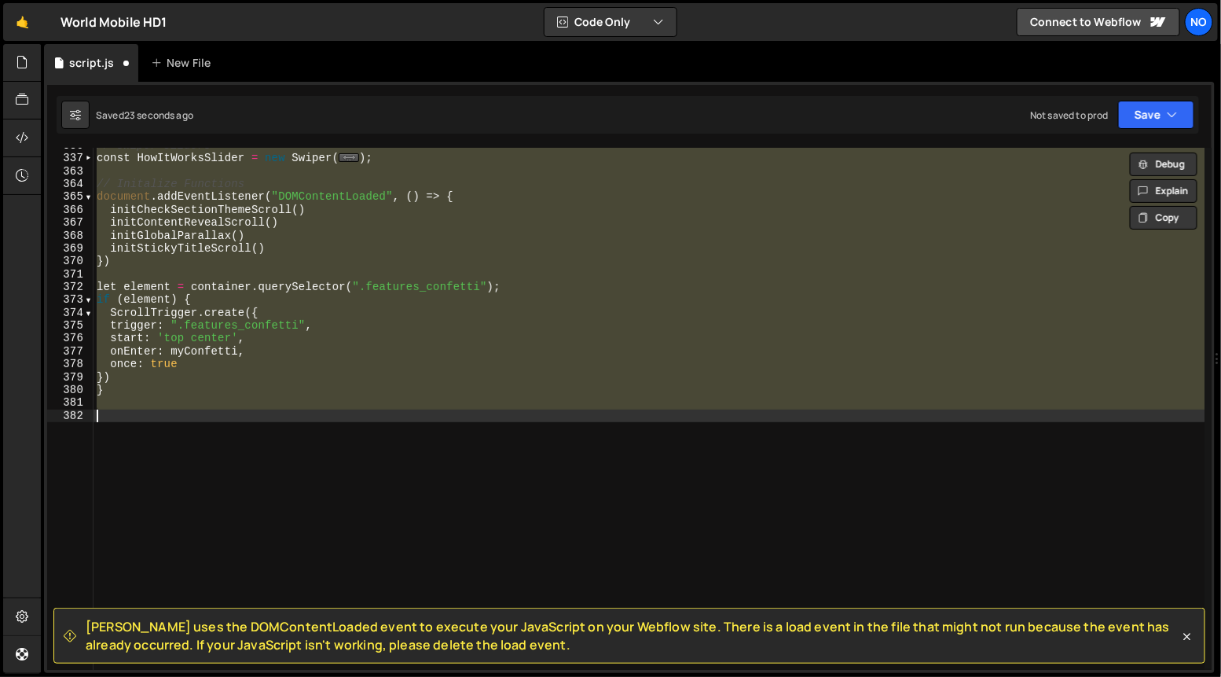
scroll to position [92, 0]
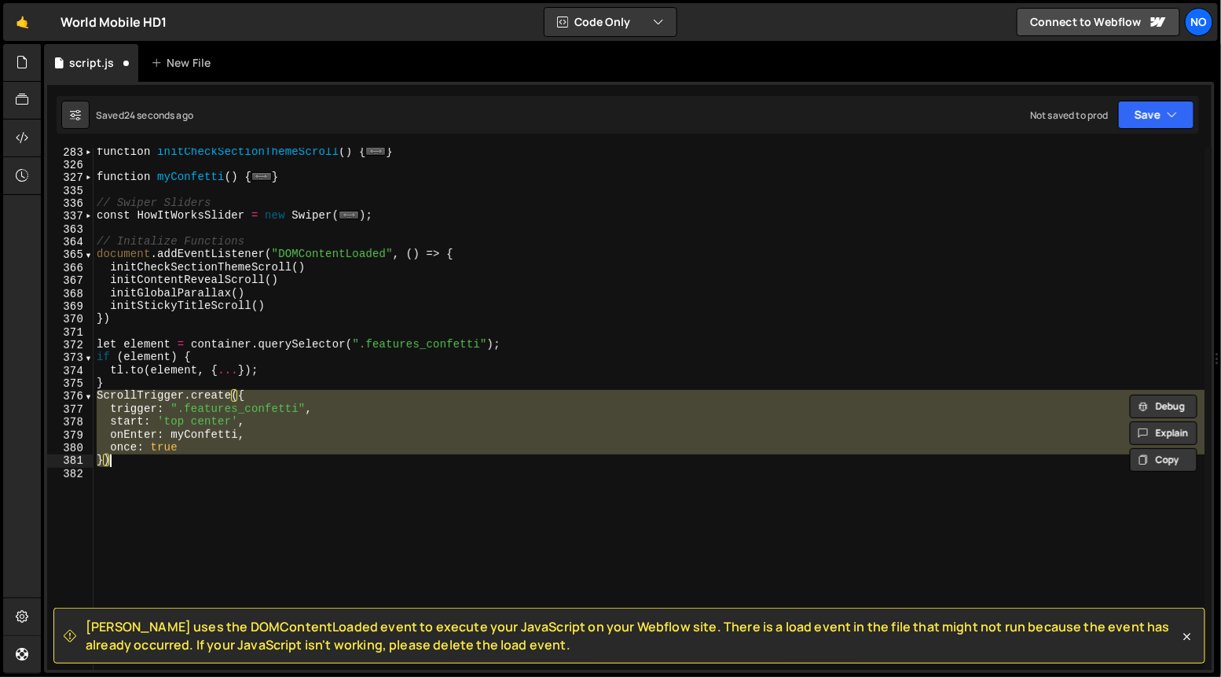
type textarea "let element = container.querySelector(".something");"
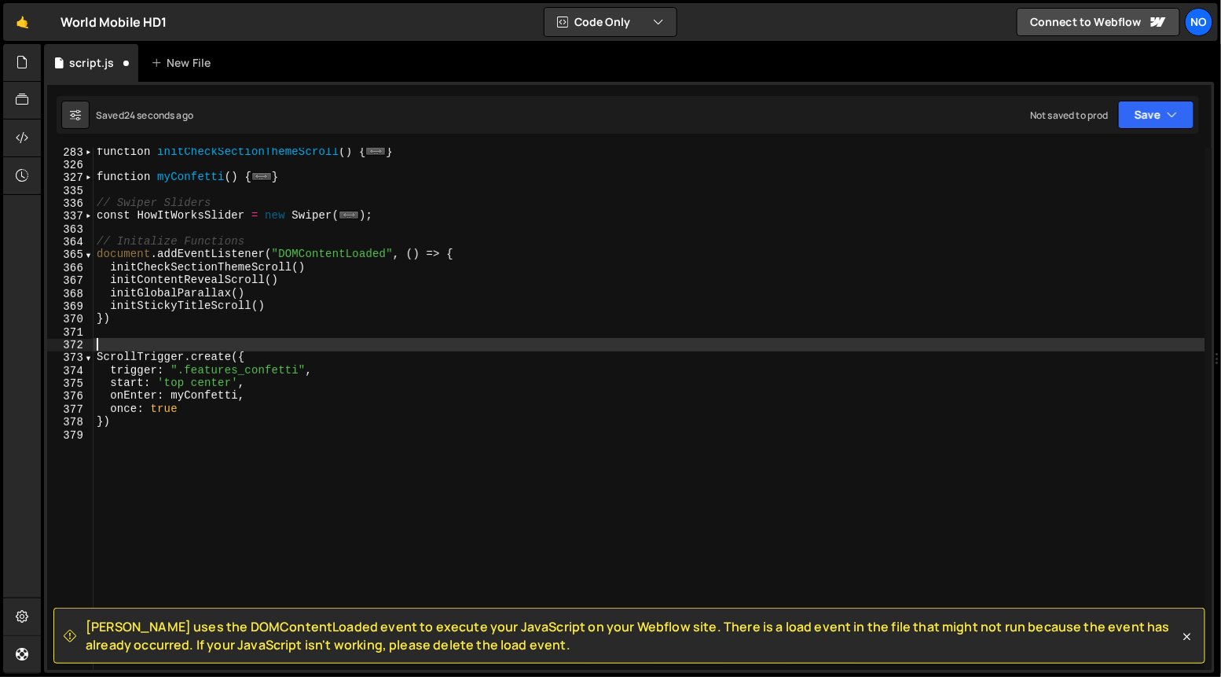
type textarea "t"
click at [174, 346] on div "function initCheckSectionThemeScroll ( ) { ... } function myConfetti ( ) { ... …" at bounding box center [650, 419] width 1112 height 548
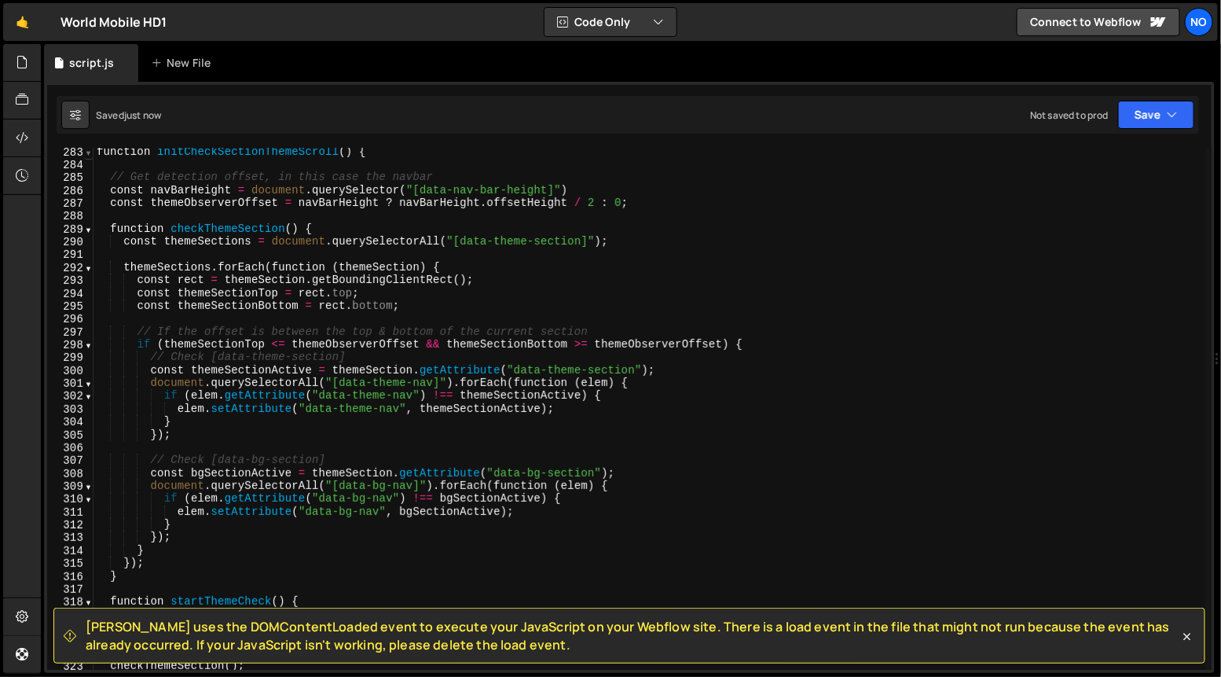
click at [89, 153] on span at bounding box center [88, 152] width 9 height 13
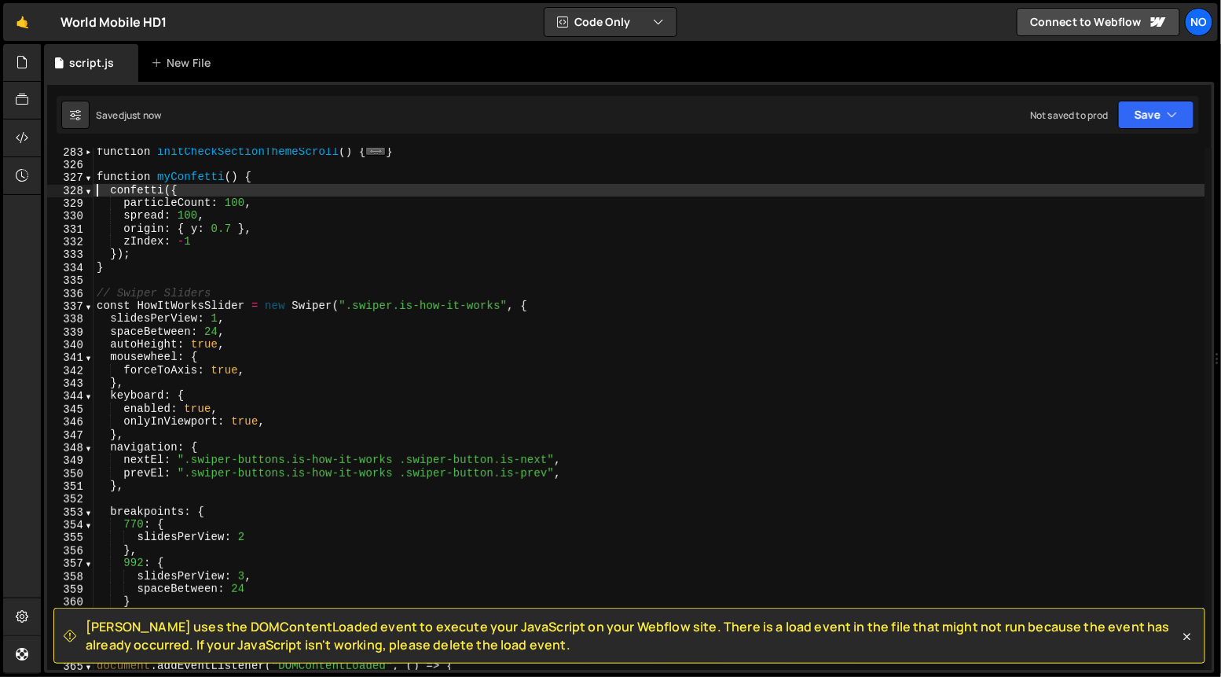
click at [94, 185] on div "function initCheckSectionThemeScroll ( ) { ... } function myConfetti ( ) { conf…" at bounding box center [650, 419] width 1112 height 548
click at [89, 179] on span at bounding box center [88, 177] width 9 height 13
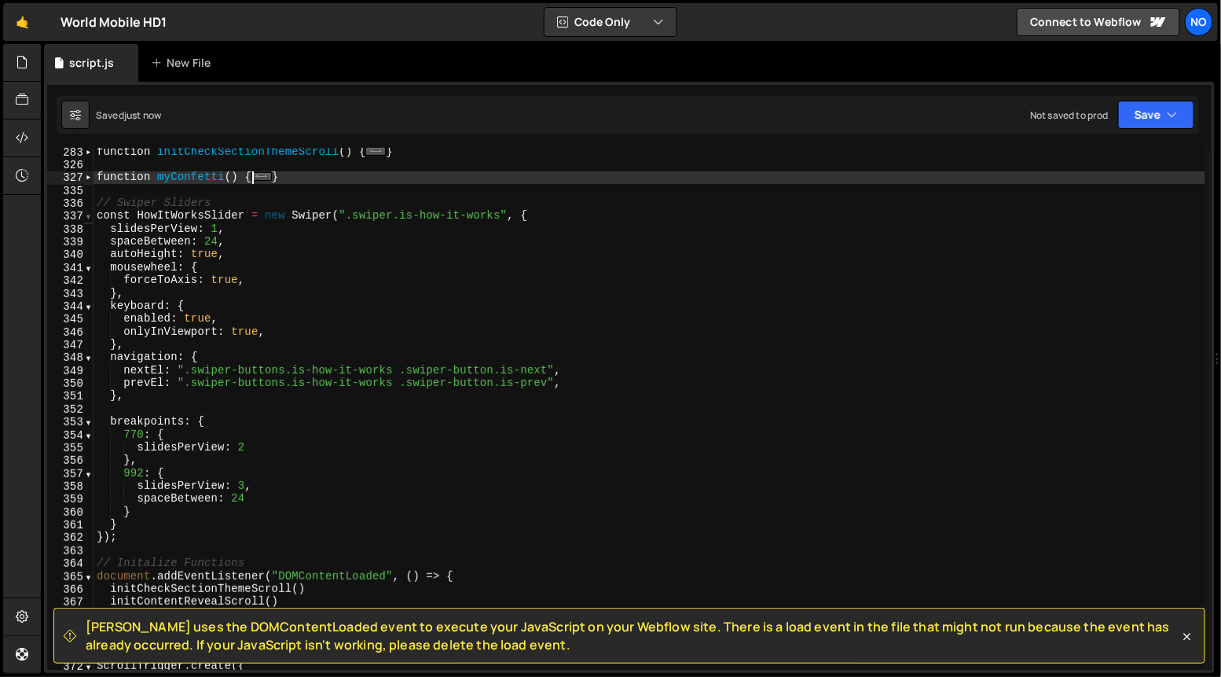
click at [89, 220] on span at bounding box center [88, 216] width 9 height 13
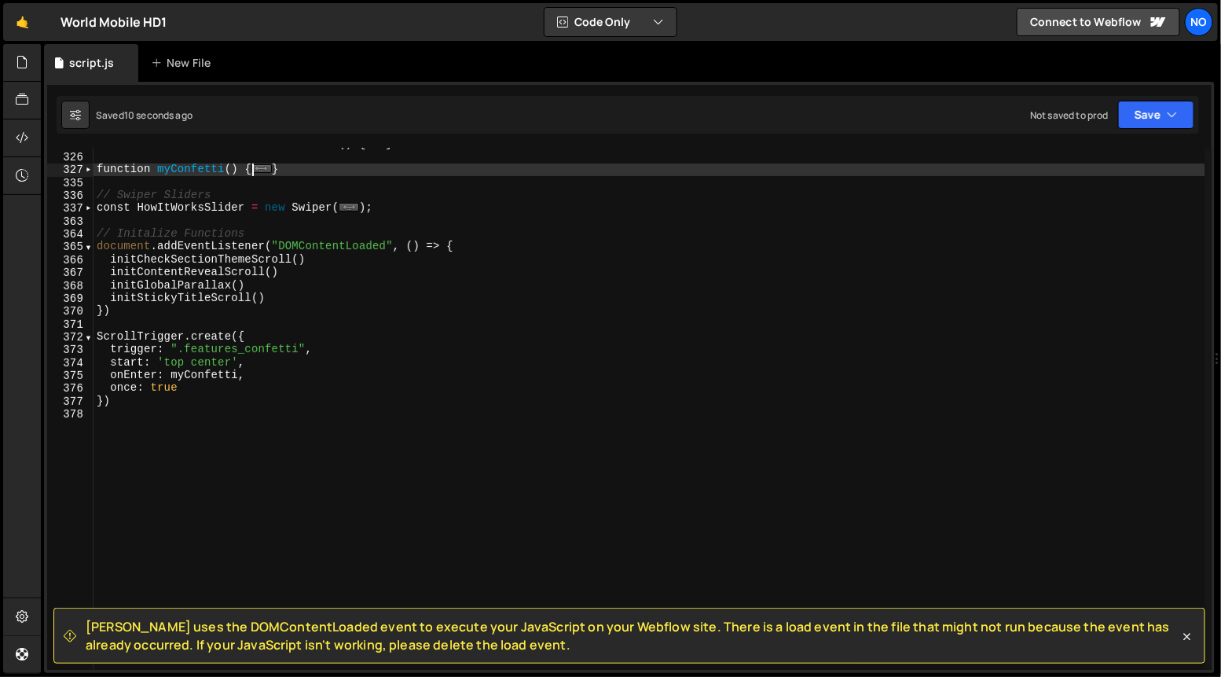
scroll to position [3636, 0]
click at [365, 312] on div "function initCheckSectionThemeScroll ( ) { ... } function myConfetti ( ) { ... …" at bounding box center [650, 412] width 1112 height 548
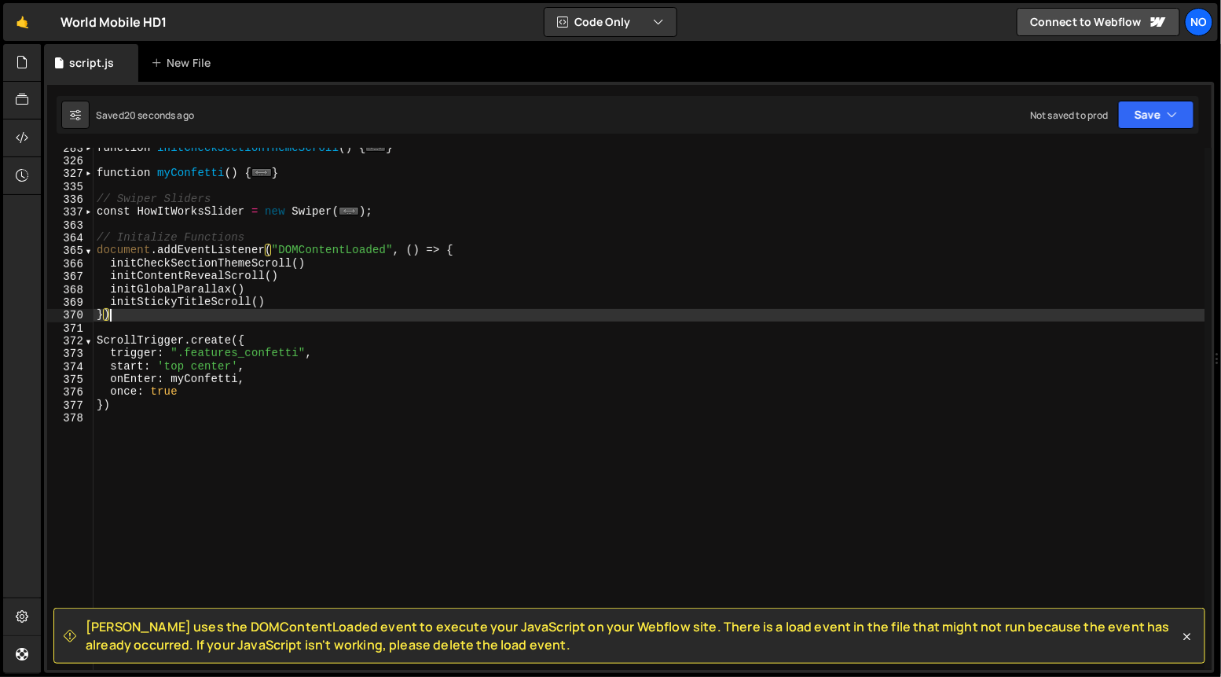
scroll to position [3631, 0]
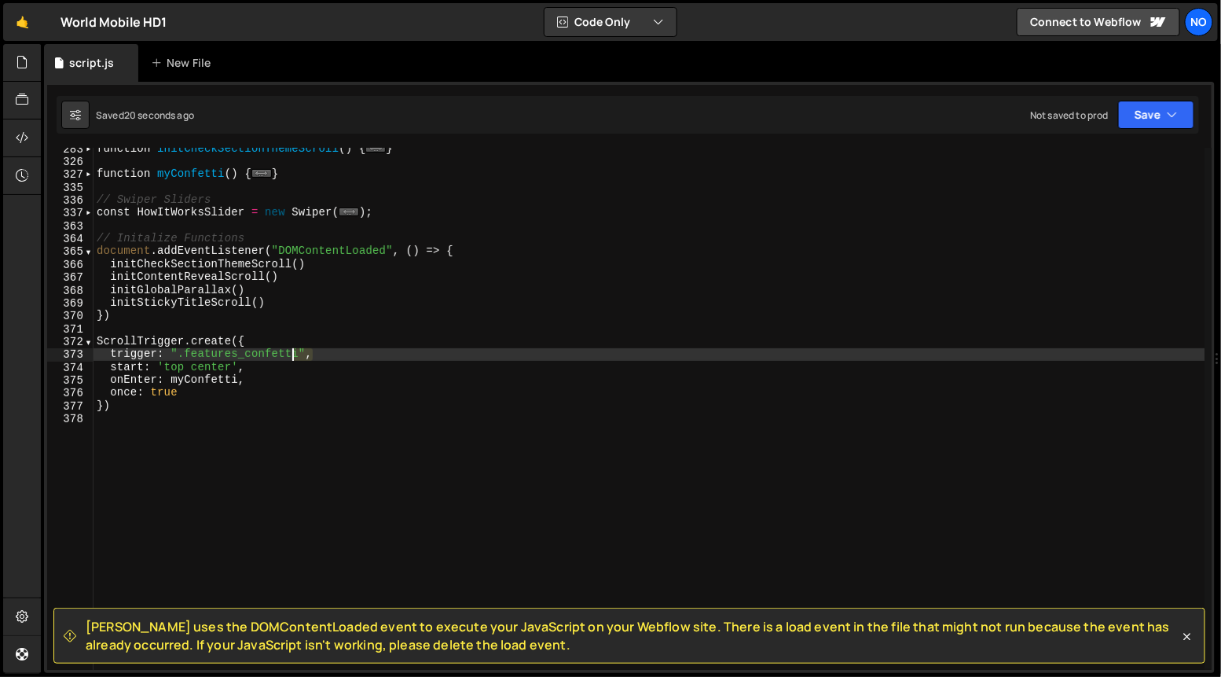
drag, startPoint x: 277, startPoint y: 354, endPoint x: 168, endPoint y: 350, distance: 109.3
click at [168, 350] on div "function initCheckSectionThemeScroll ( ) { ... } function myConfetti ( ) { ... …" at bounding box center [650, 416] width 1112 height 548
type textarea "trigger: ".features_confetti","
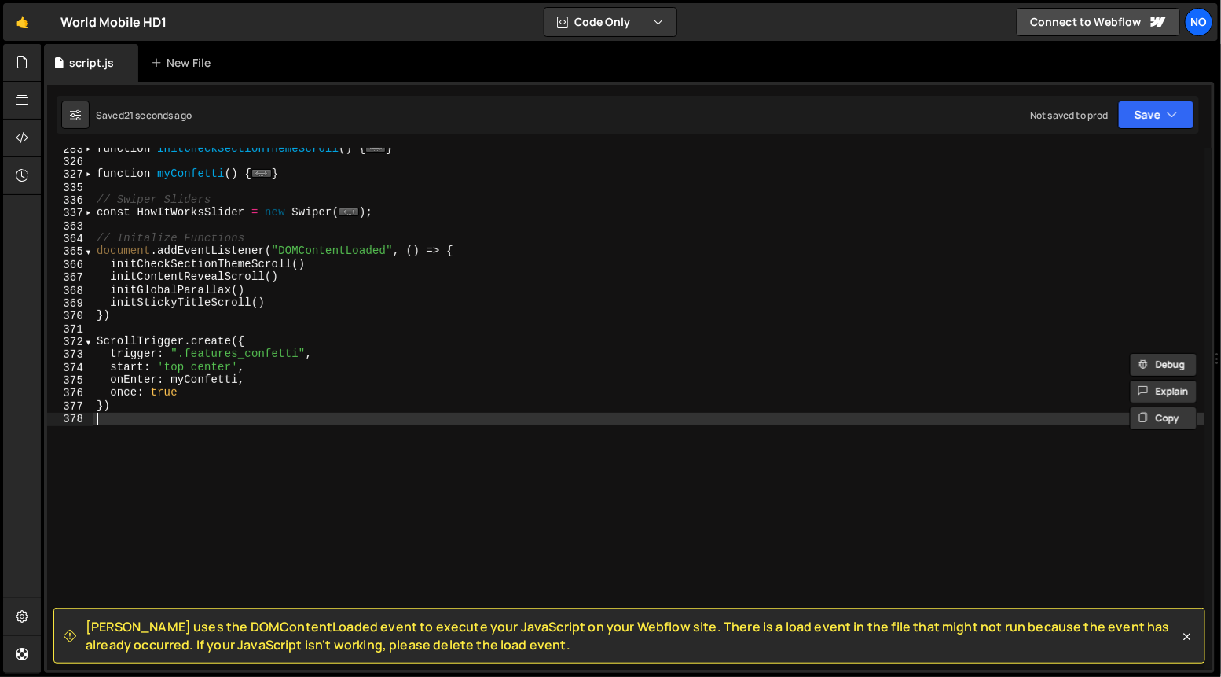
drag, startPoint x: 218, startPoint y: 429, endPoint x: 178, endPoint y: 403, distance: 47.7
click at [218, 429] on div "function initCheckSectionThemeScroll ( ) { ... } function myConfetti ( ) { ... …" at bounding box center [650, 416] width 1112 height 548
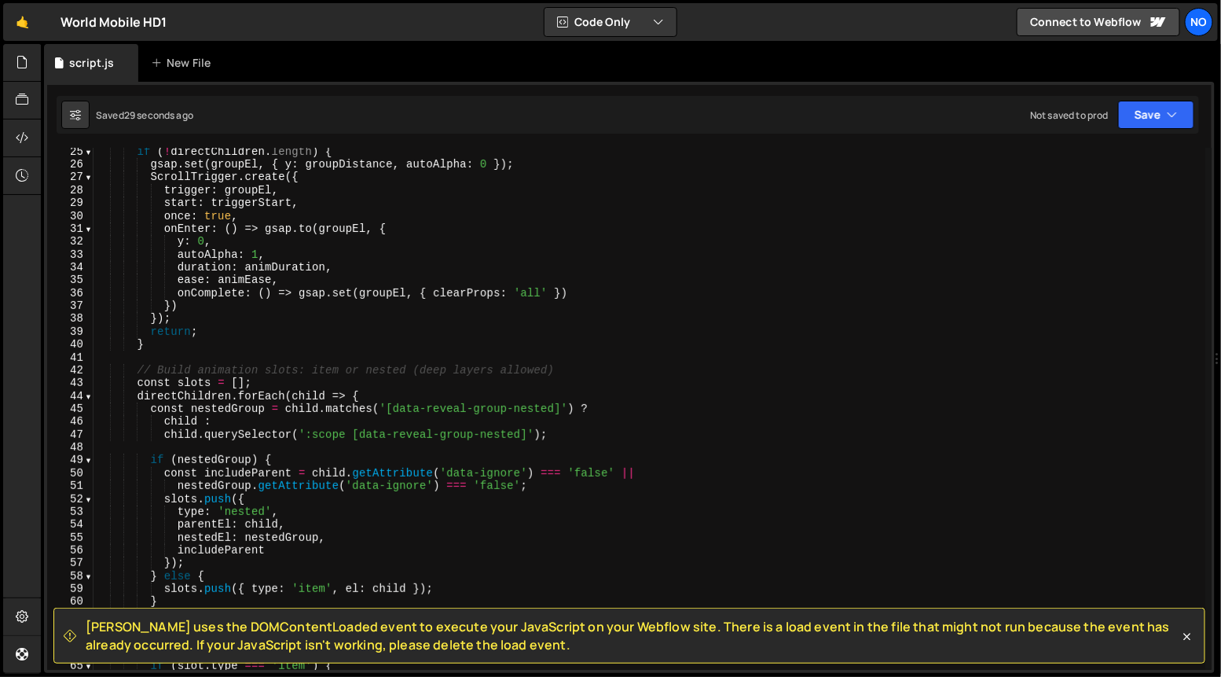
scroll to position [0, 0]
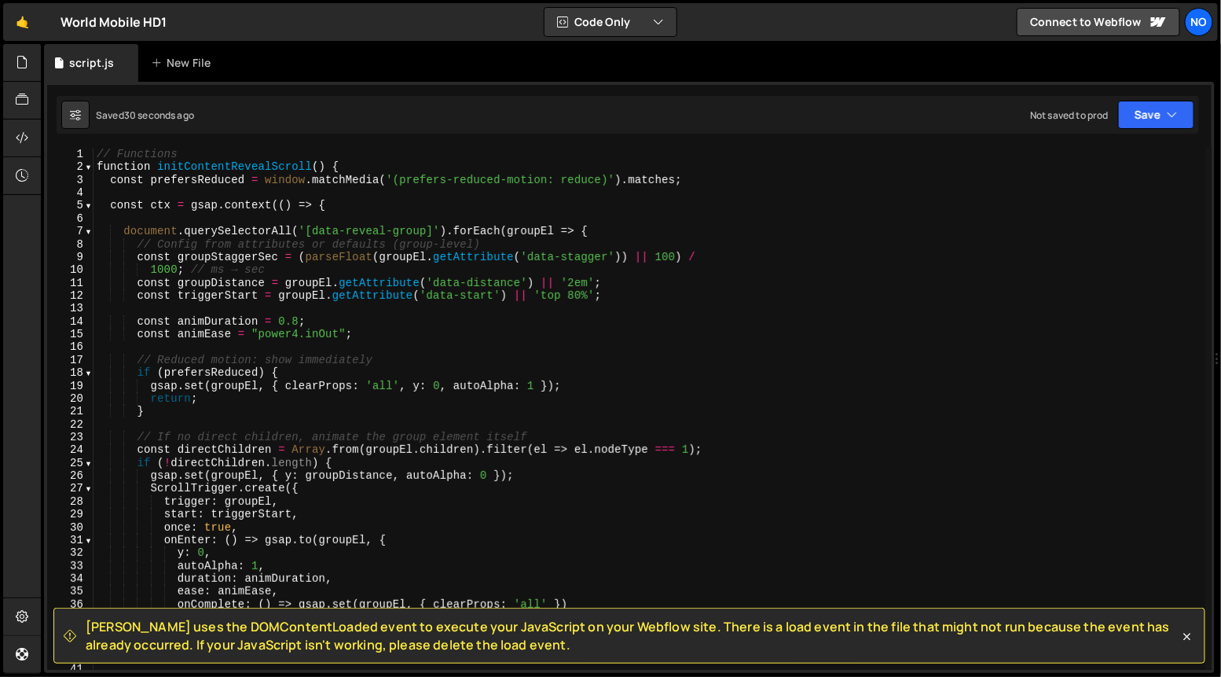
click at [93, 167] on div "1 2 3 4 5 6 7 8 9 10 11 12 13 14 15 16 17 18 19 20 21 22 23 24 25 26 27 28 29 3…" at bounding box center [70, 409] width 46 height 522
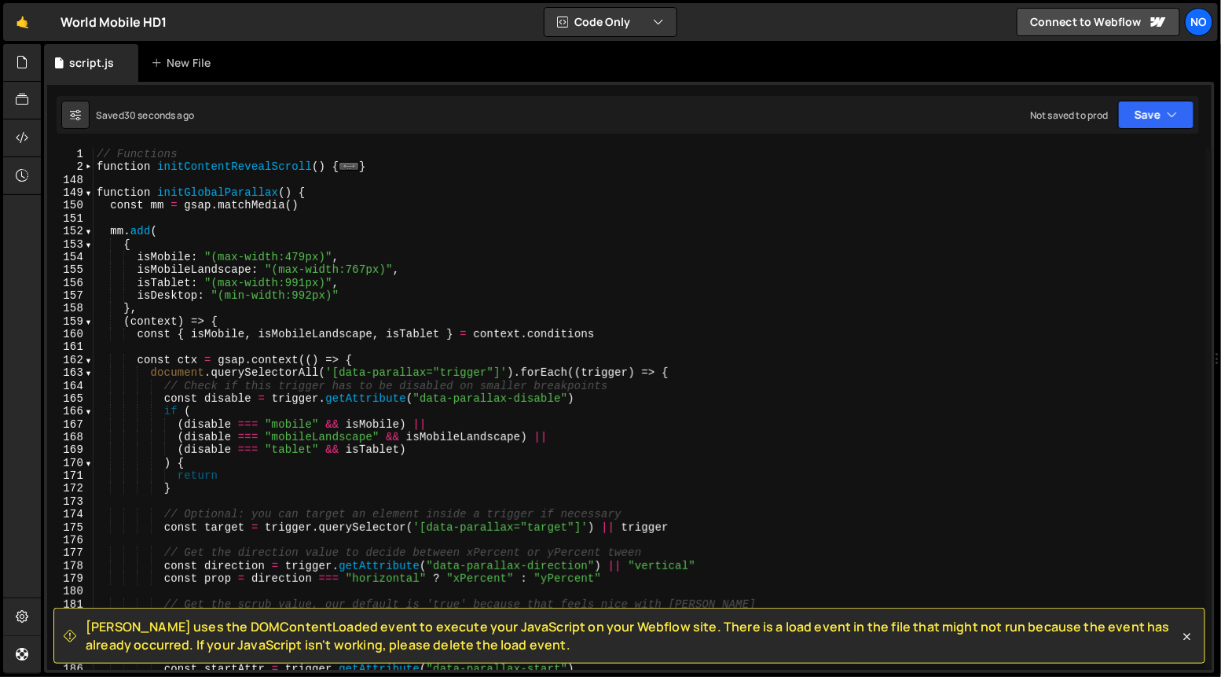
click at [92, 191] on div "1 2 148 149 150 151 152 153 154 155 156 157 158 159 160 161 162 163 164 165 166…" at bounding box center [70, 409] width 46 height 522
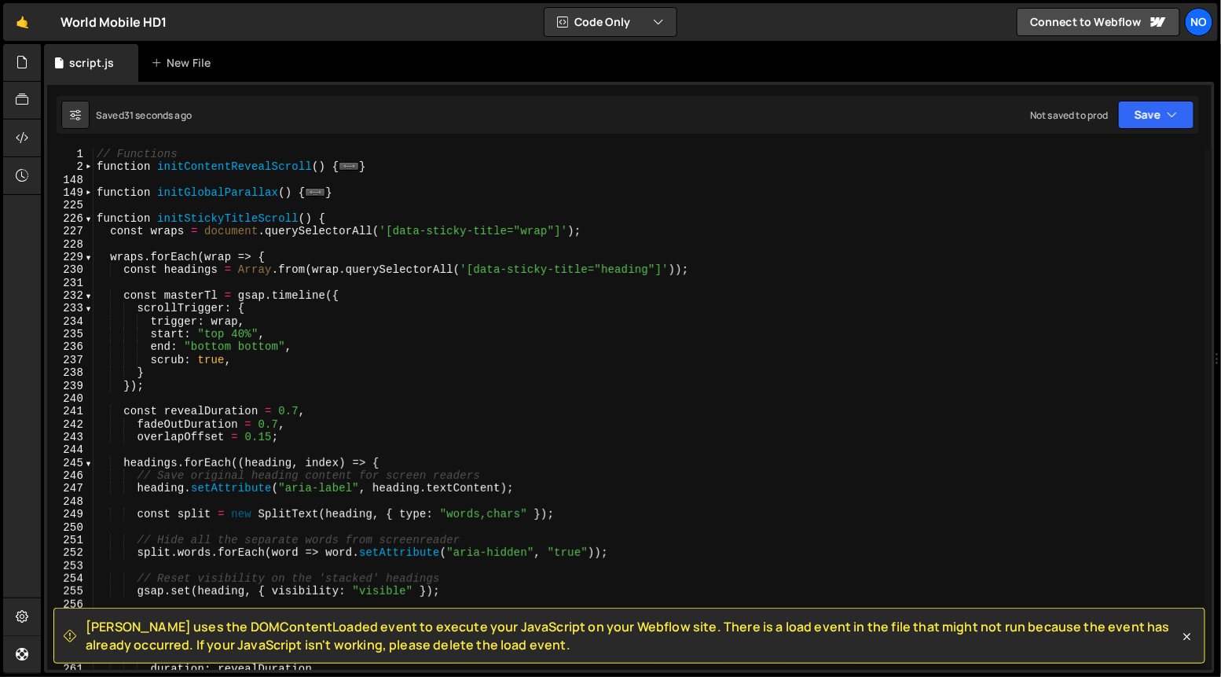
click at [93, 223] on div "1 2 148 149 225 226 227 228 229 230 231 232 233 234 235 236 237 238 239 240 241…" at bounding box center [70, 409] width 46 height 522
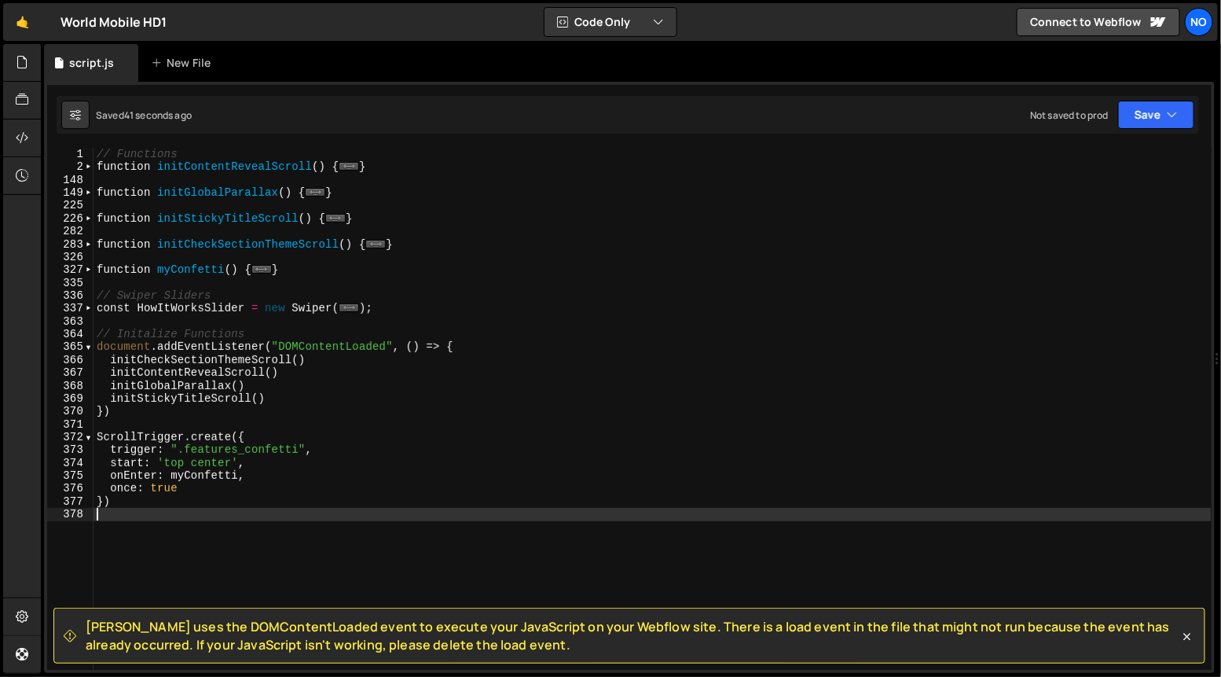
click at [90, 165] on span at bounding box center [88, 166] width 9 height 13
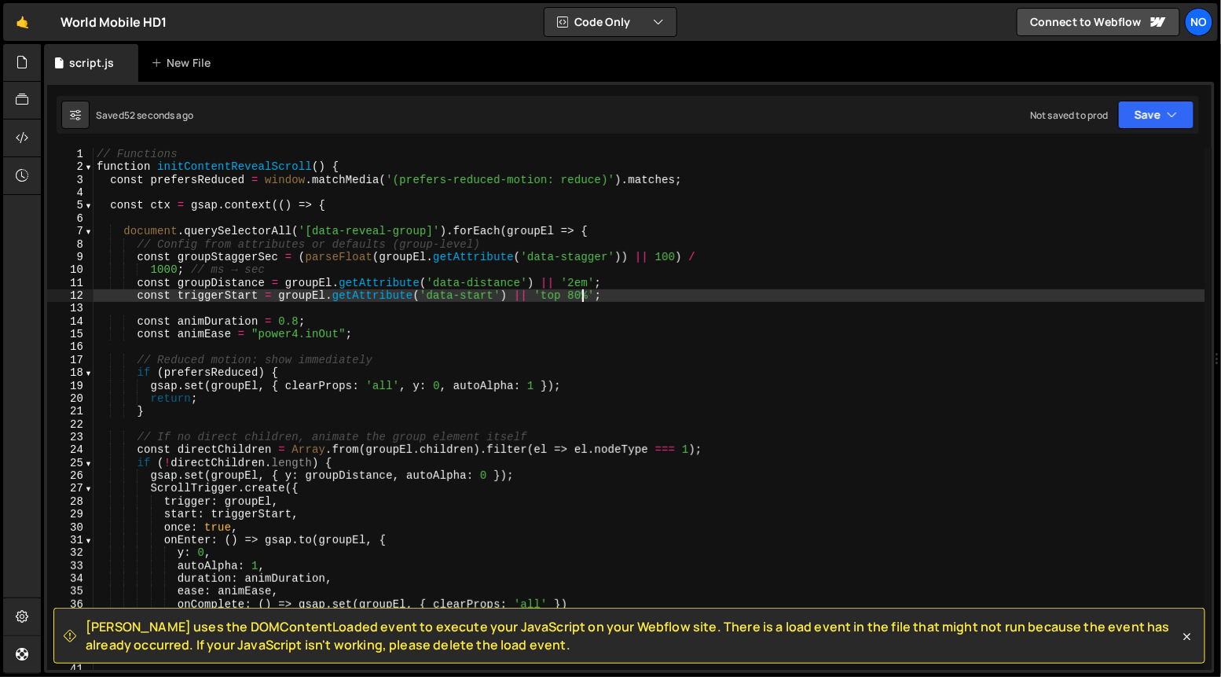
drag, startPoint x: 581, startPoint y: 297, endPoint x: 591, endPoint y: 317, distance: 21.8
click at [577, 297] on div "// Functions function initContentRevealScroll ( ) { const prefersReduced = wind…" at bounding box center [650, 422] width 1112 height 548
click at [632, 297] on div "// Functions function initContentRevealScroll ( ) { const prefersReduced = wind…" at bounding box center [650, 422] width 1112 height 548
type textarea "const triggerStart = groupEl.getAttribute('data-start') || 'top 85%';"
